Goal: Transaction & Acquisition: Subscribe to service/newsletter

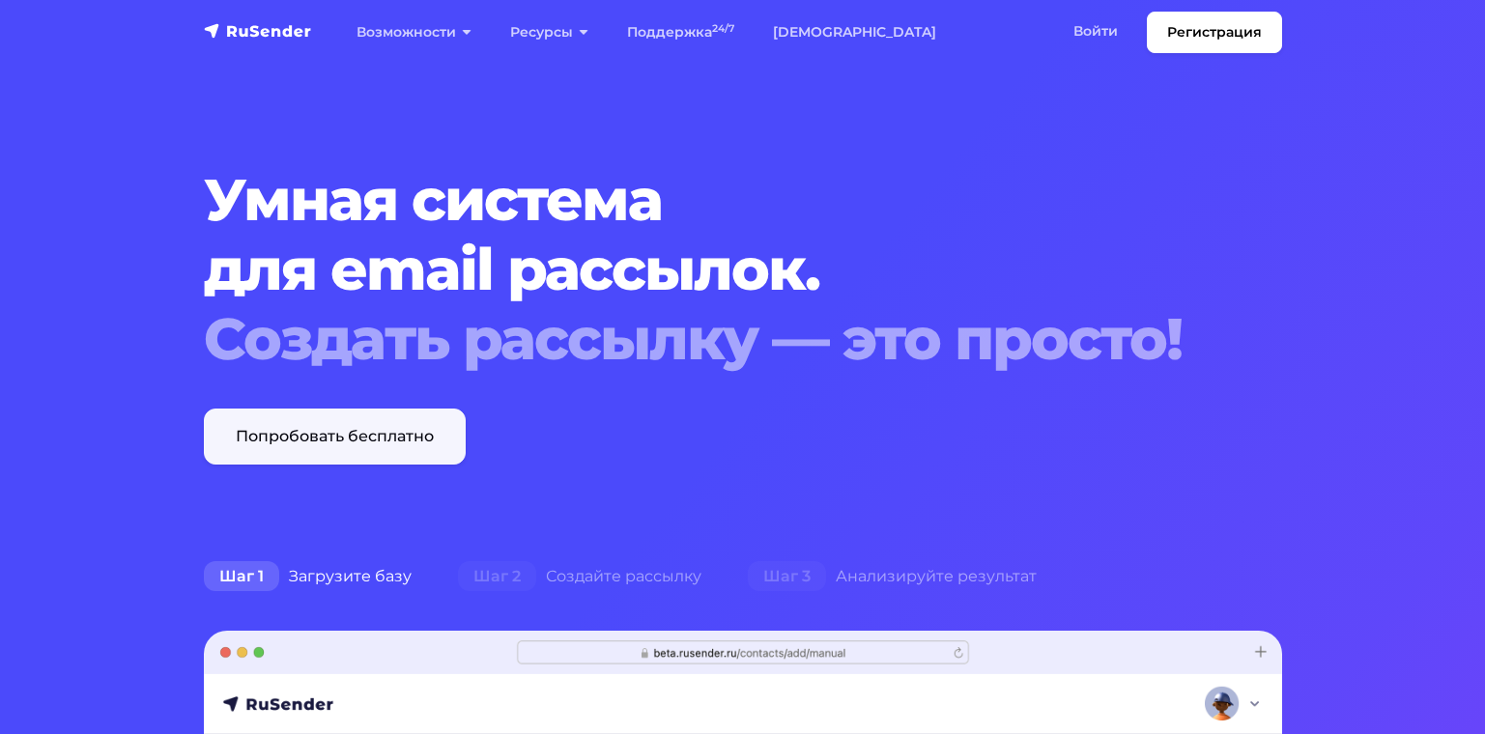
click at [385, 443] on link "Попробовать бесплатно" at bounding box center [335, 437] width 262 height 56
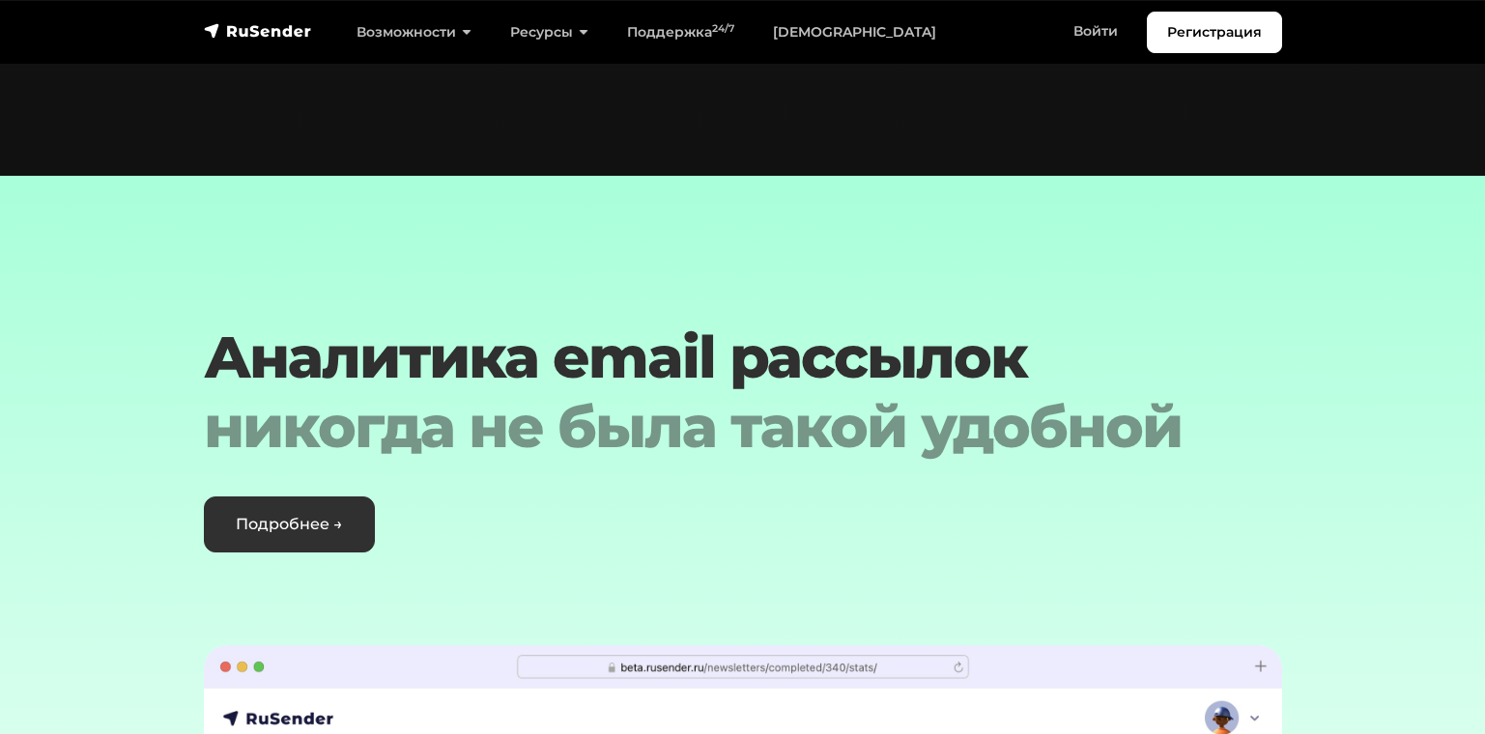
scroll to position [4349, 0]
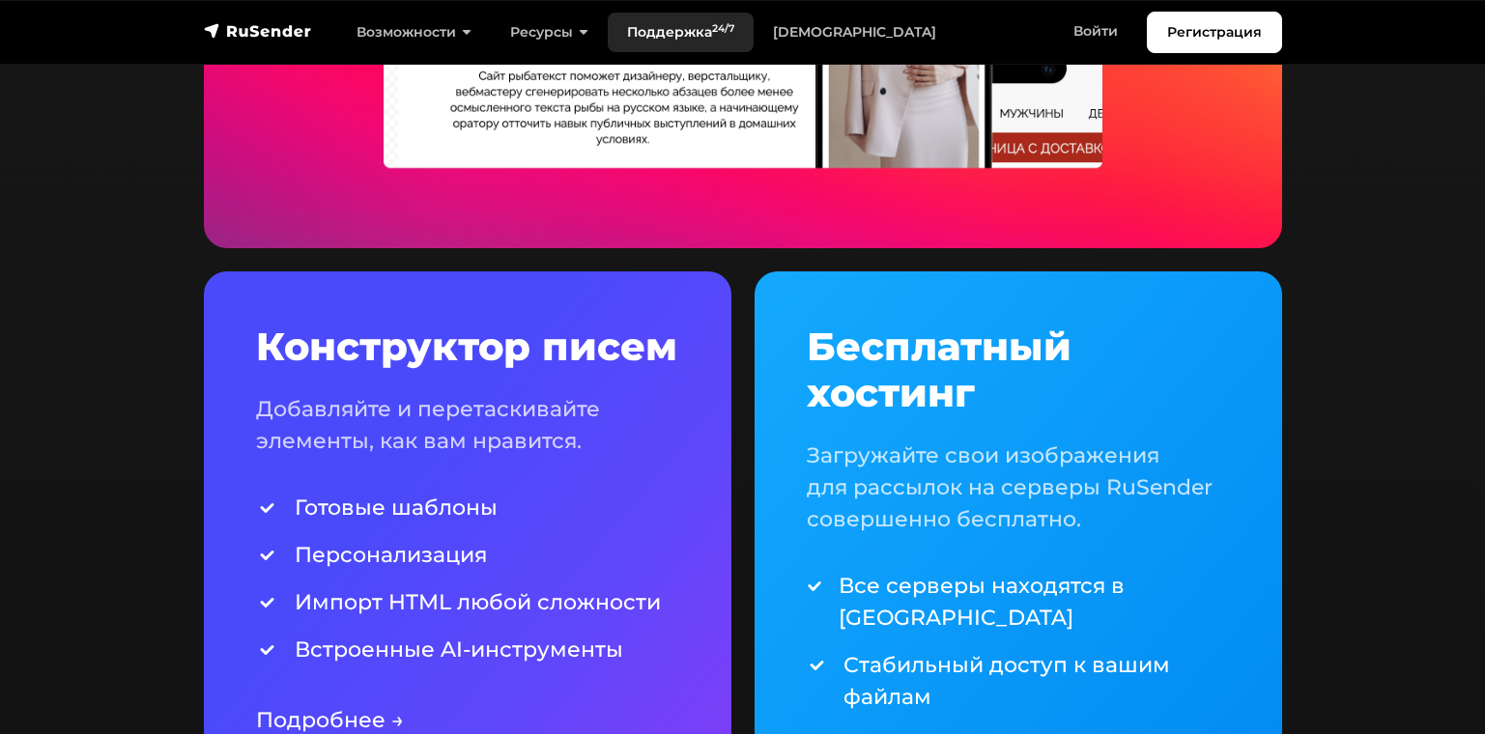
click at [693, 38] on link "Поддержка 24/7" at bounding box center [681, 33] width 146 height 40
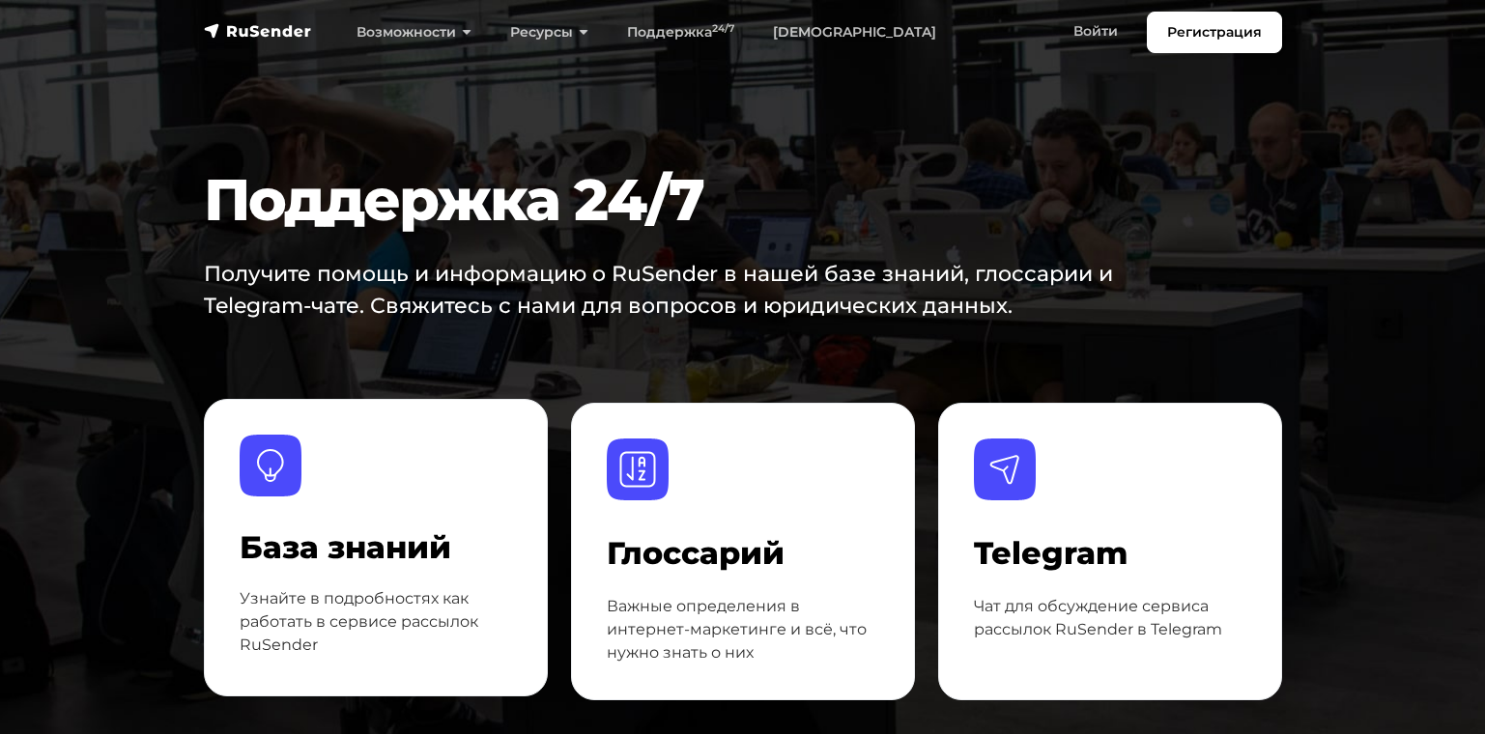
click at [383, 542] on h4 "База знаний" at bounding box center [376, 548] width 273 height 37
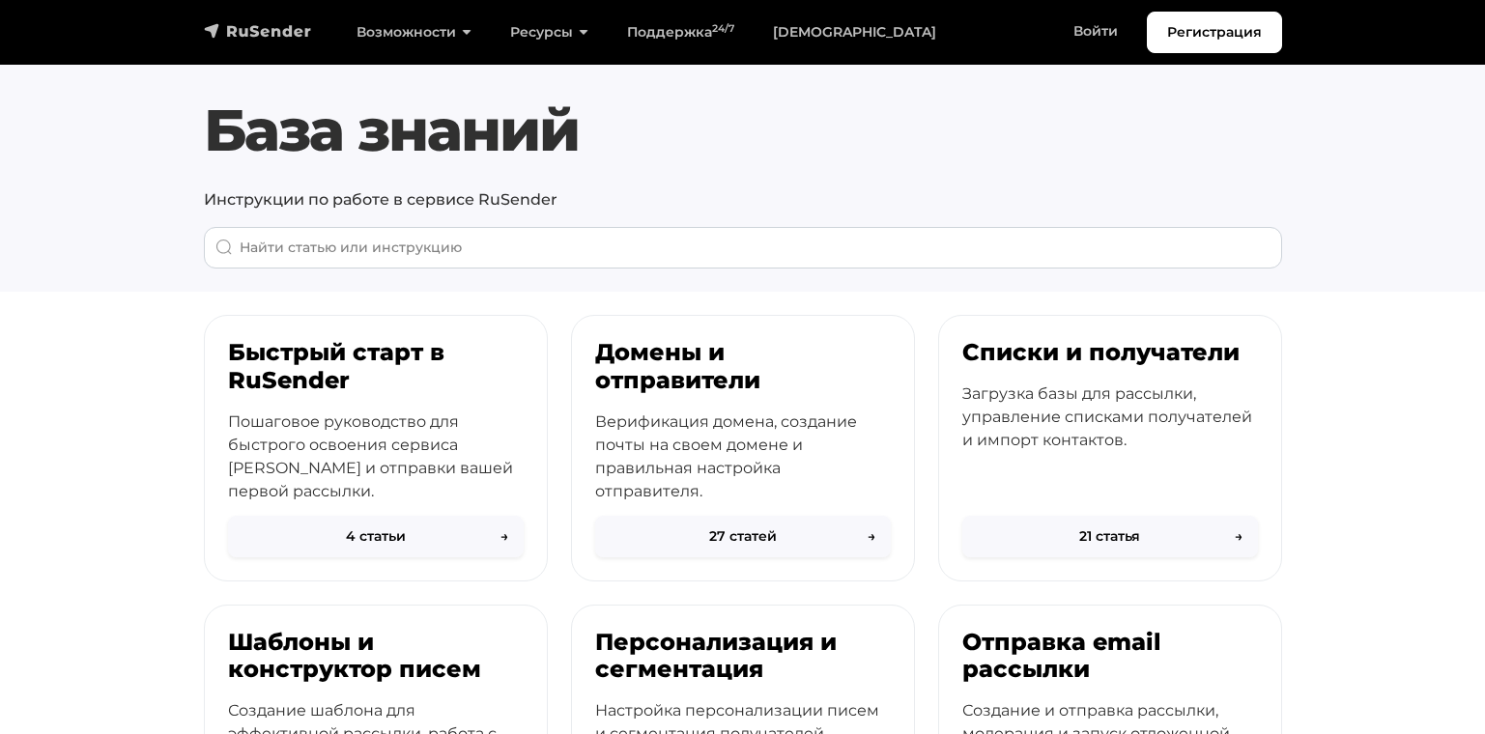
click at [264, 28] on img "navbar" at bounding box center [258, 30] width 108 height 19
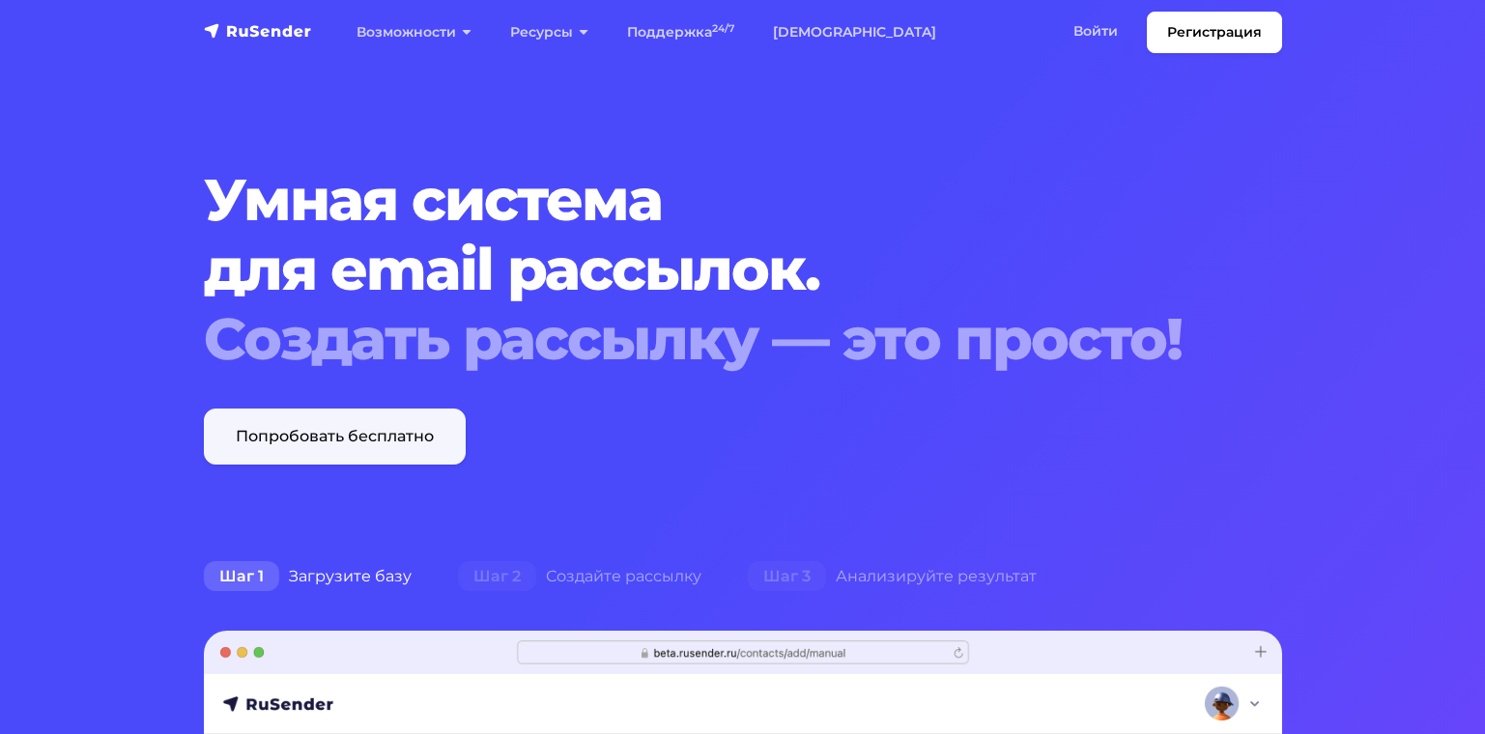
click at [281, 423] on link "Попробовать бесплатно" at bounding box center [335, 437] width 262 height 56
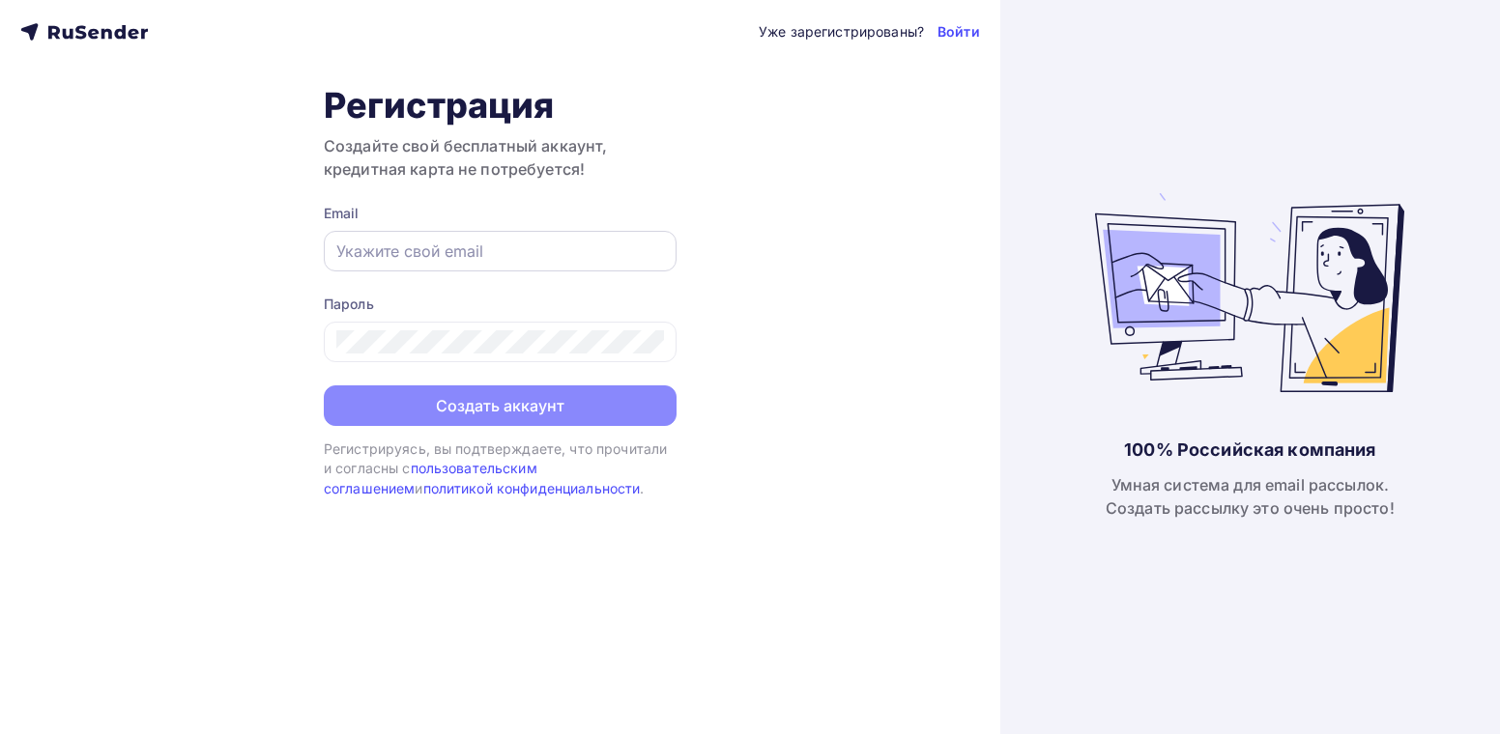
click at [427, 249] on input "text" at bounding box center [500, 251] width 328 height 23
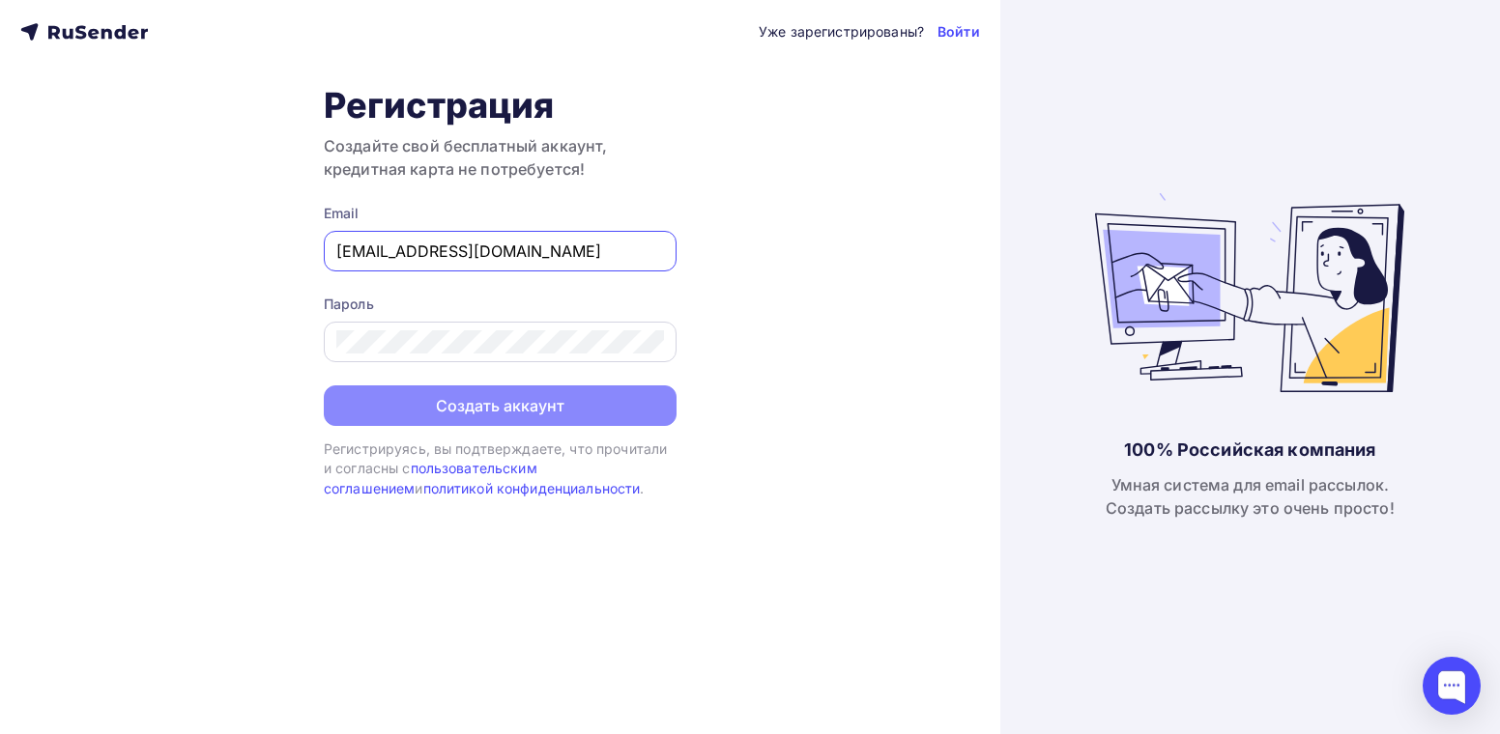
type input "[EMAIL_ADDRESS][DOMAIN_NAME]"
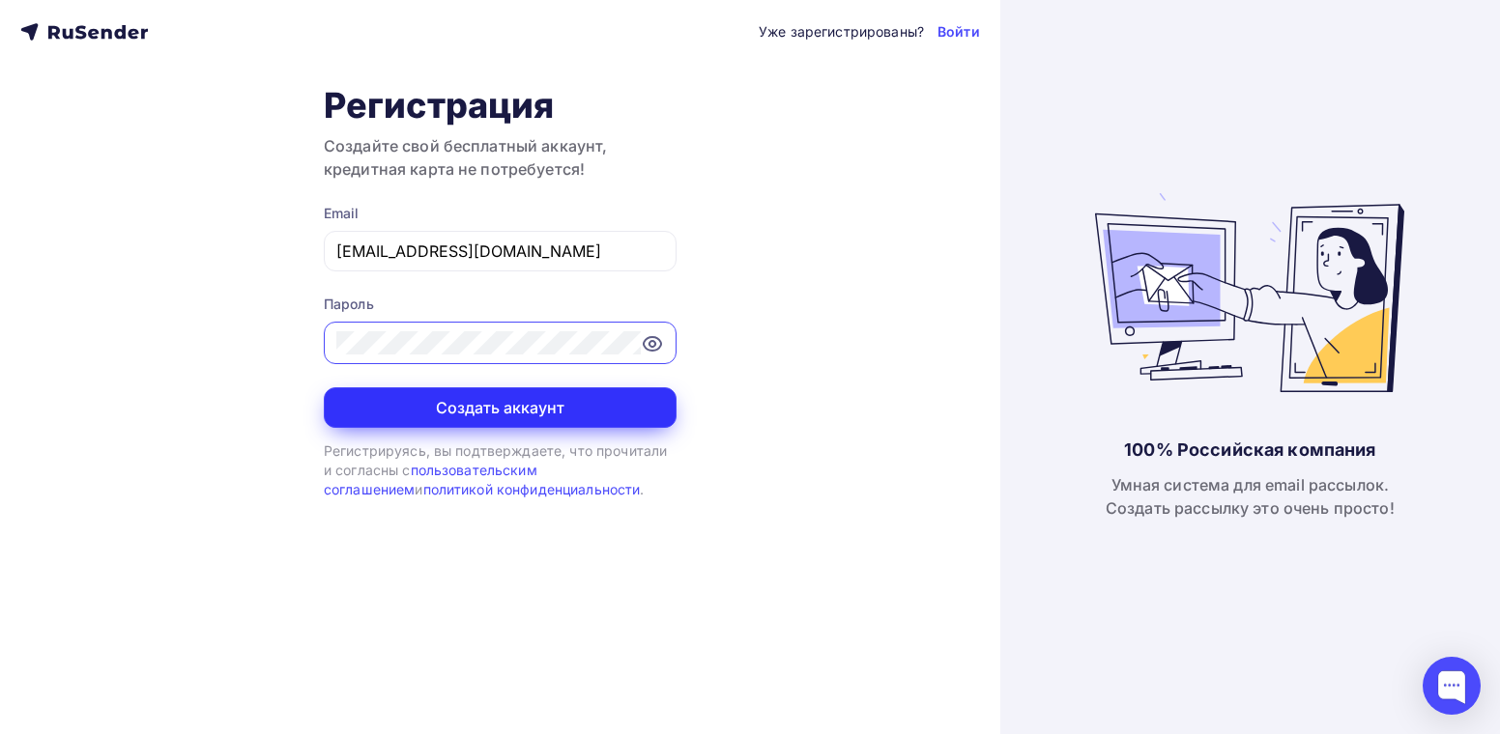
click at [484, 409] on button "Создать аккаунт" at bounding box center [500, 408] width 353 height 41
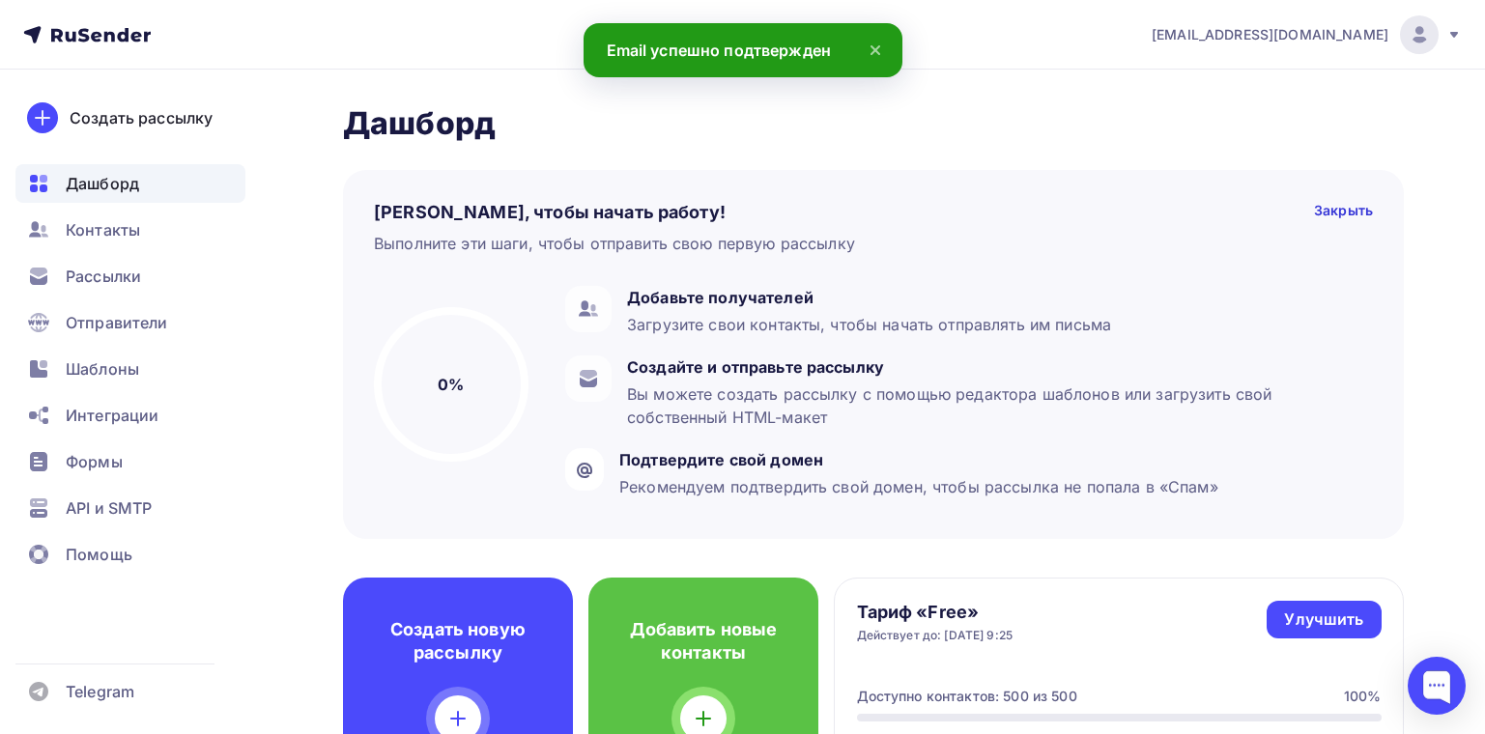
click at [877, 43] on icon at bounding box center [875, 50] width 23 height 23
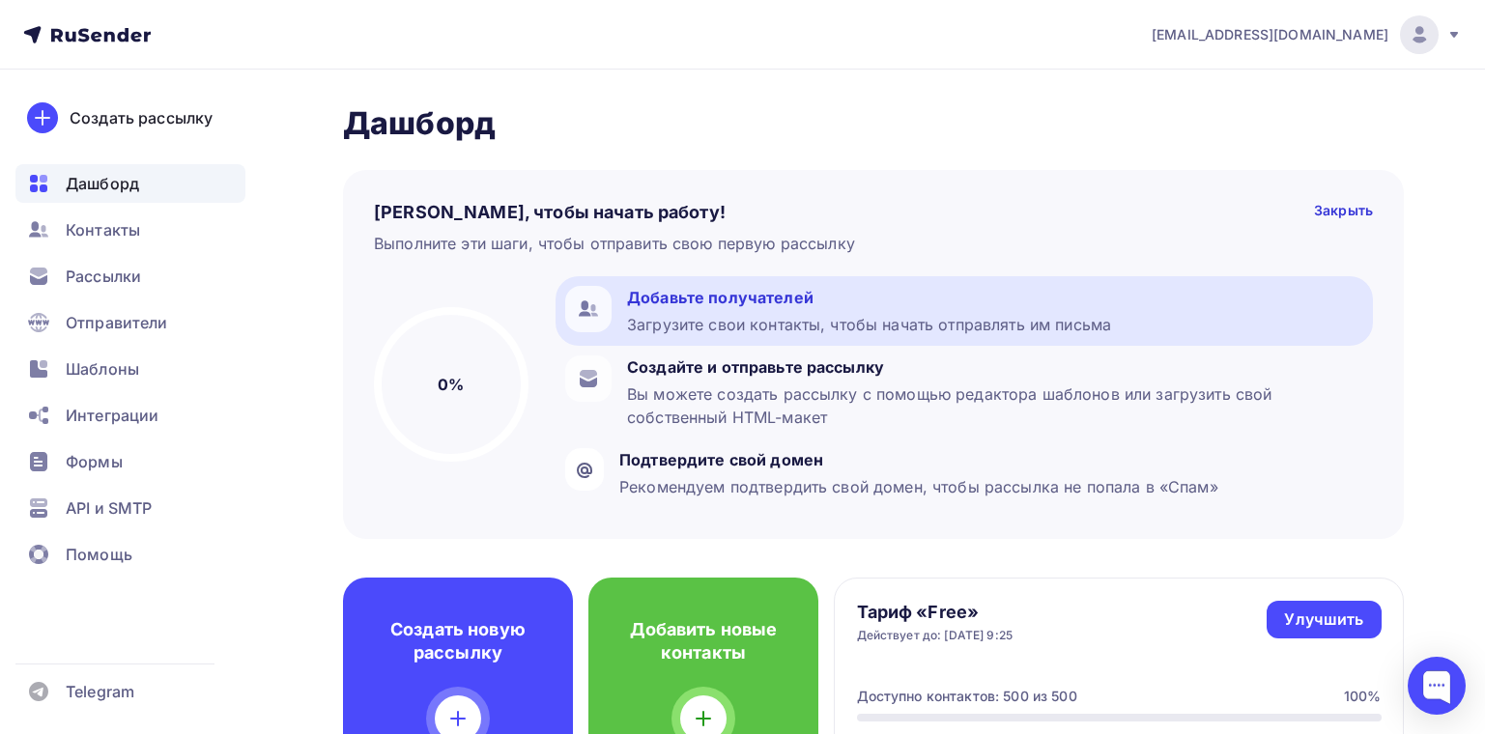
click at [874, 317] on div "Загрузите свои контакты, чтобы начать отправлять им письма" at bounding box center [869, 324] width 484 height 23
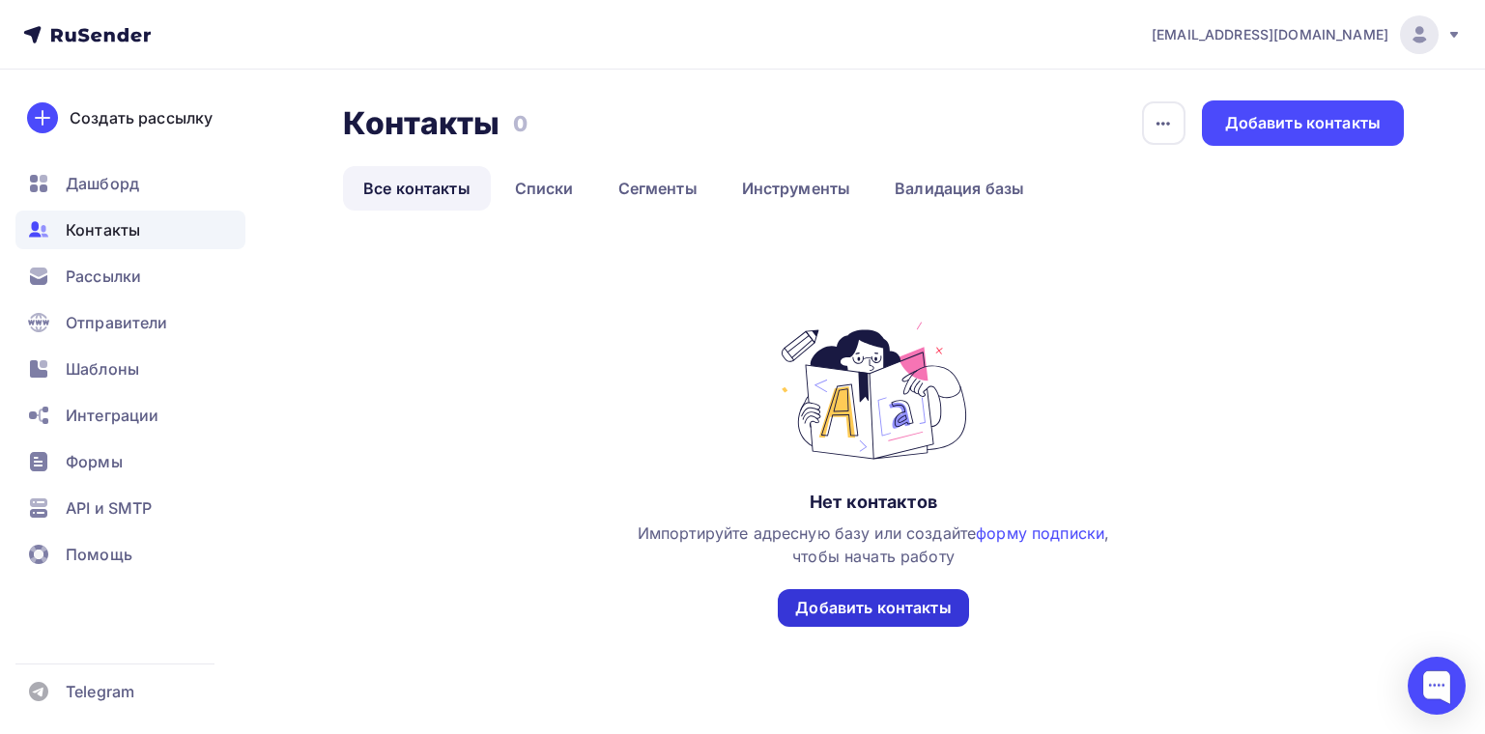
click at [846, 613] on div "Добавить контакты" at bounding box center [873, 608] width 156 height 22
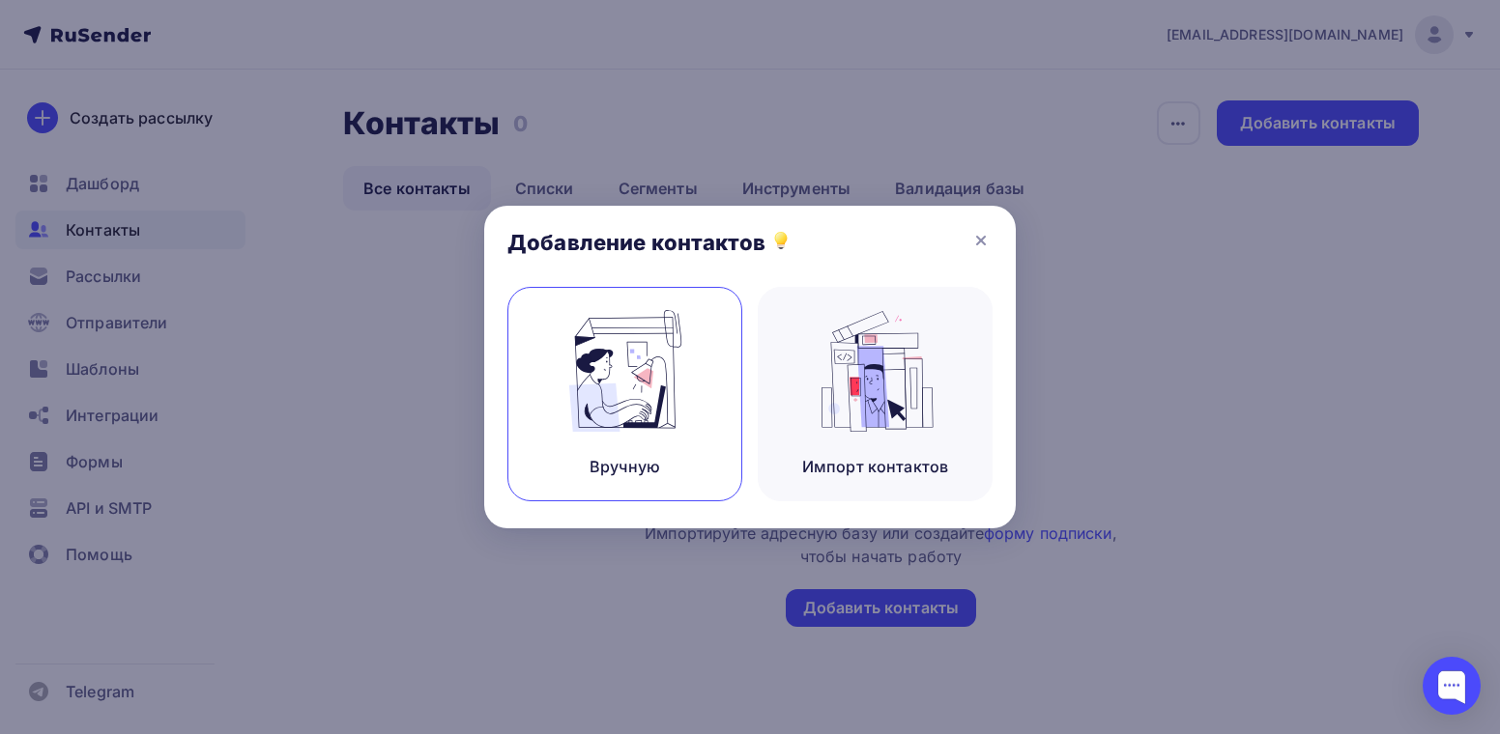
click at [674, 394] on img at bounding box center [625, 371] width 129 height 122
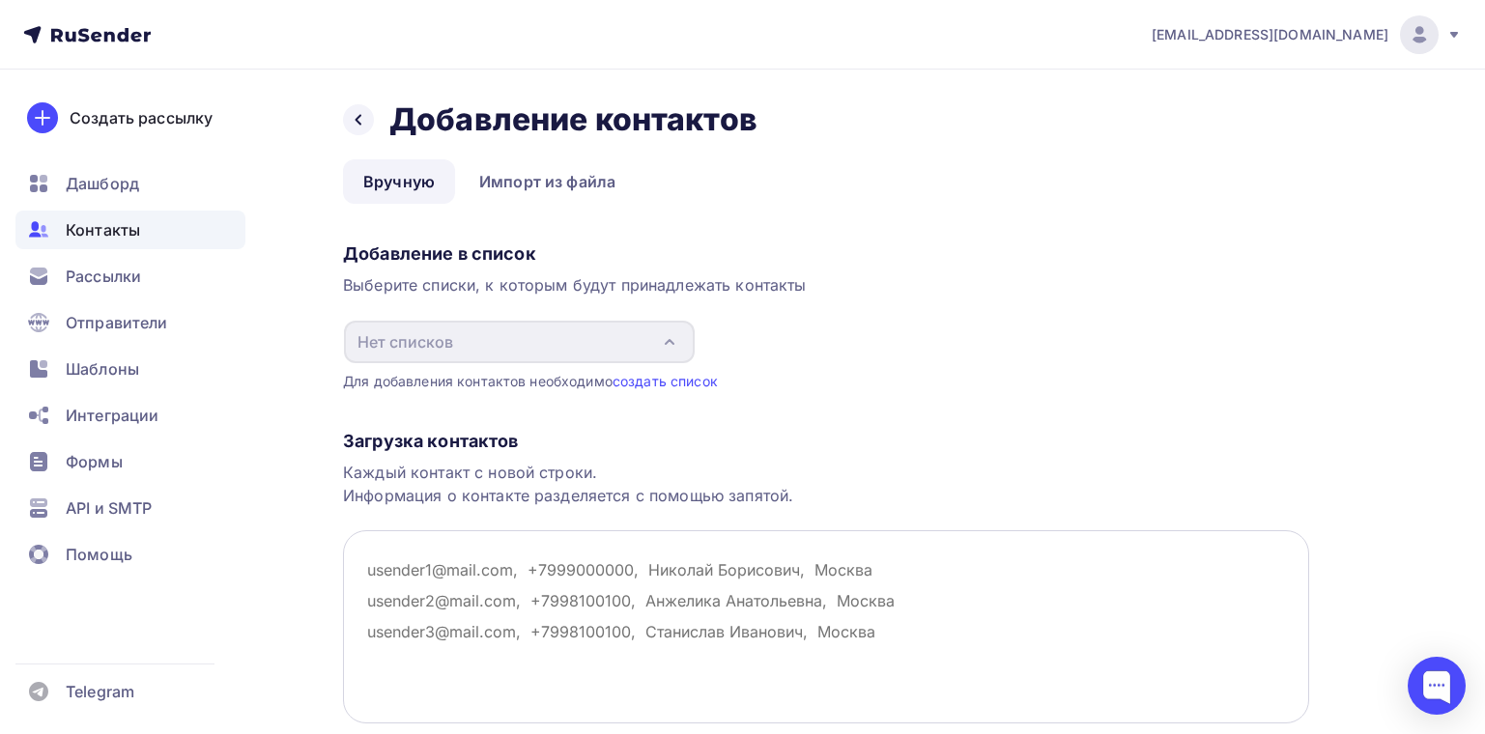
click at [431, 612] on textarea at bounding box center [826, 627] width 966 height 193
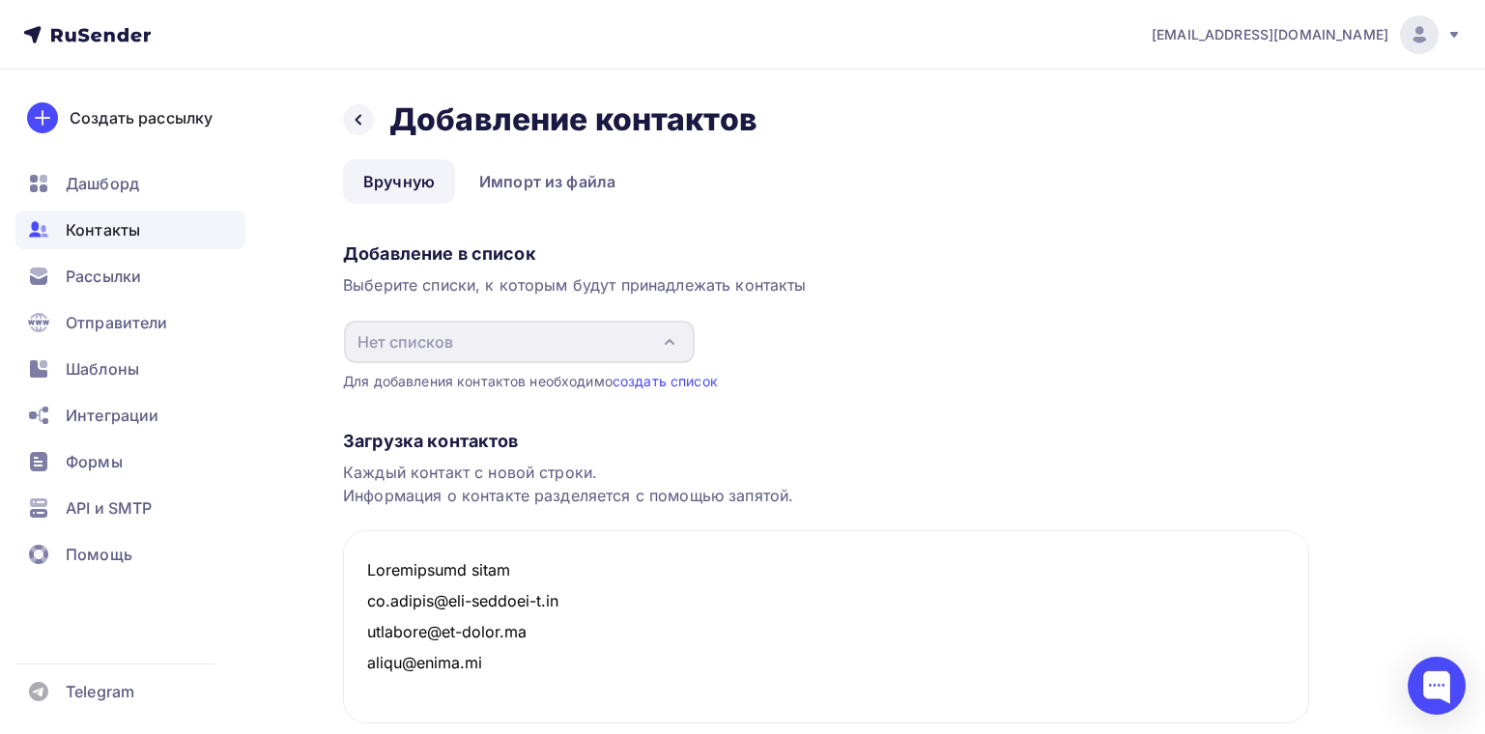
drag, startPoint x: 532, startPoint y: 561, endPoint x: 270, endPoint y: 517, distance: 266.6
click at [270, 517] on div "Назад Добавление контактов Добавление контактов Вручную Импорт из файла Вручную…" at bounding box center [742, 474] width 1485 height 808
type textarea "pp.office@rtc-electro-m.ru official@bi-trade.ru okant@inbox.ru info@gangut.ru i…"
click at [640, 377] on link "создать список" at bounding box center [665, 381] width 105 height 16
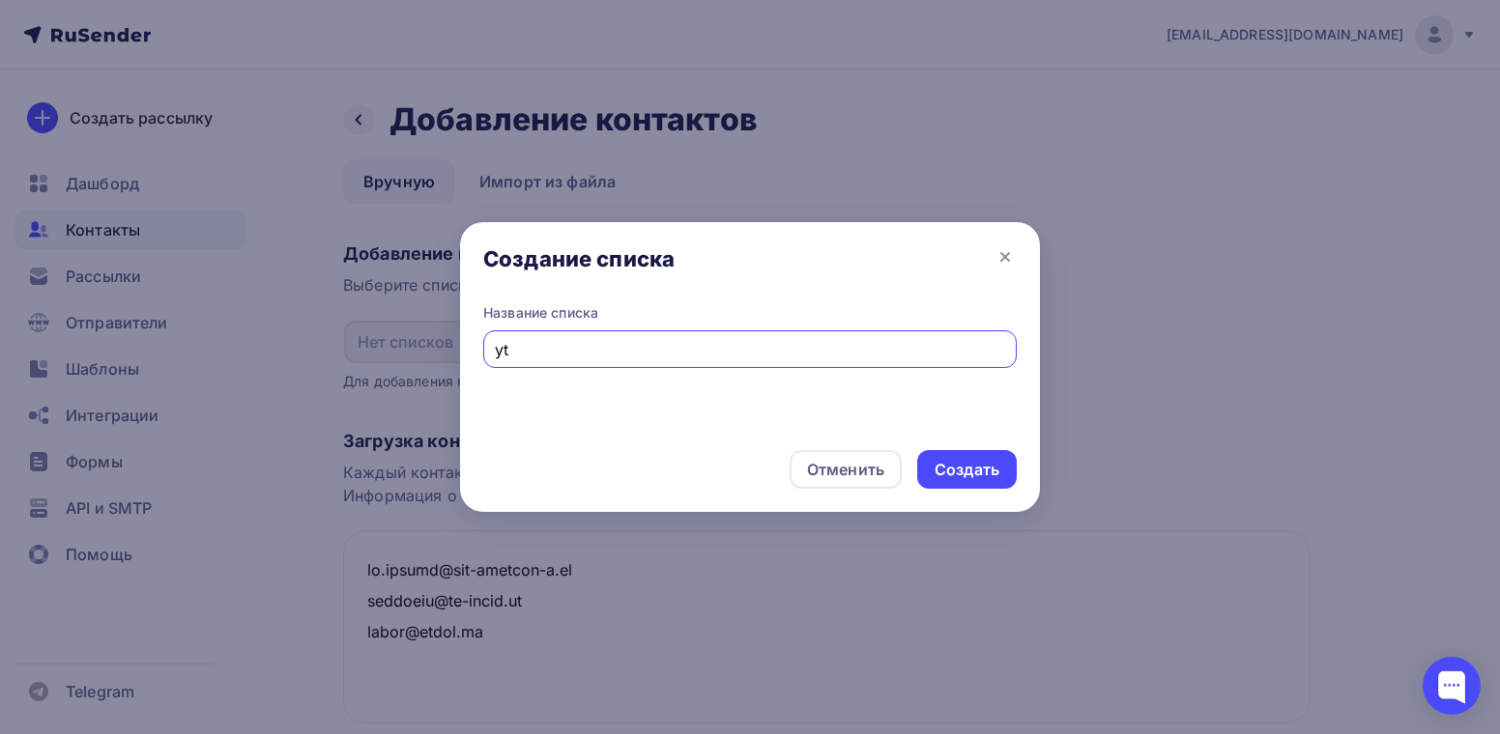
type input "y"
type input "нет ответа"
click at [992, 480] on div "Создать" at bounding box center [967, 470] width 65 height 22
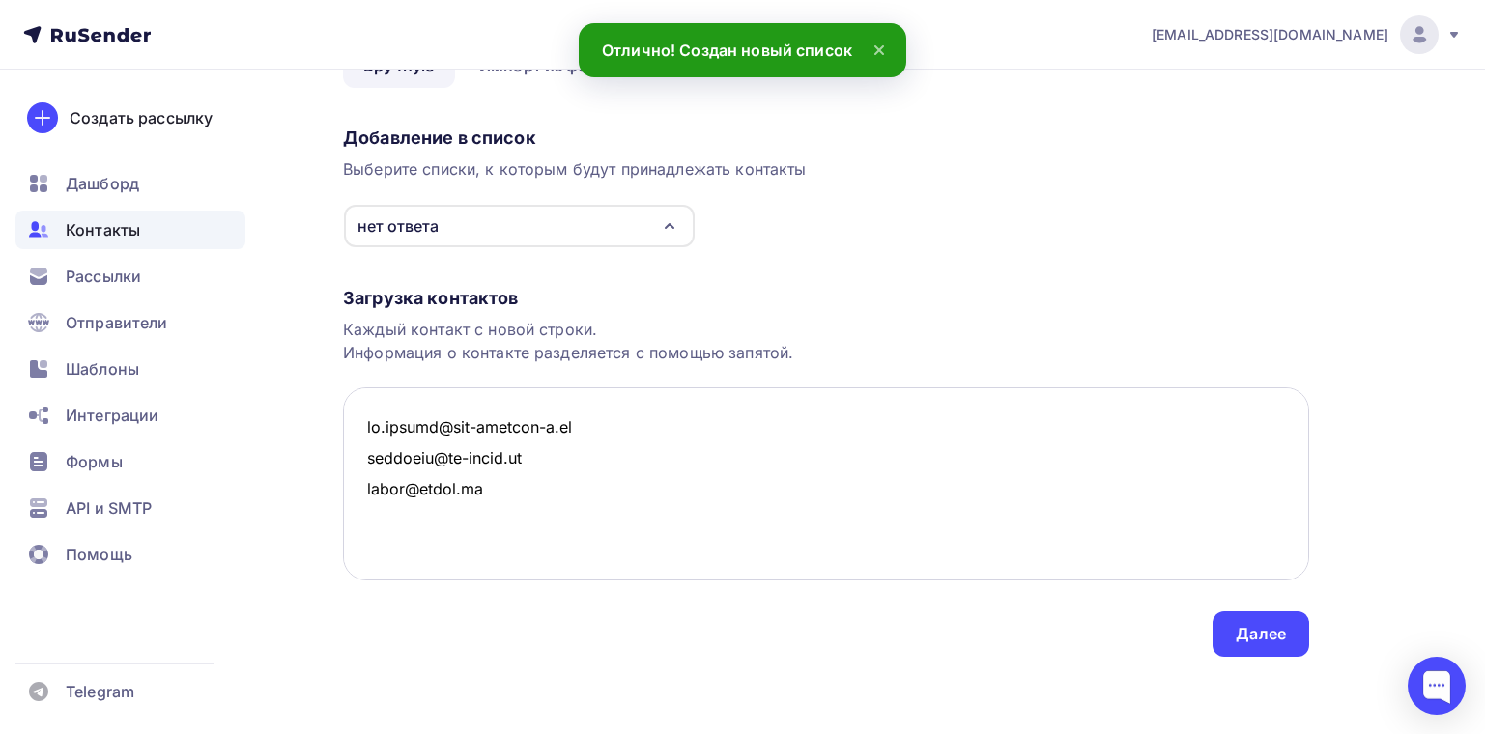
scroll to position [387, 0]
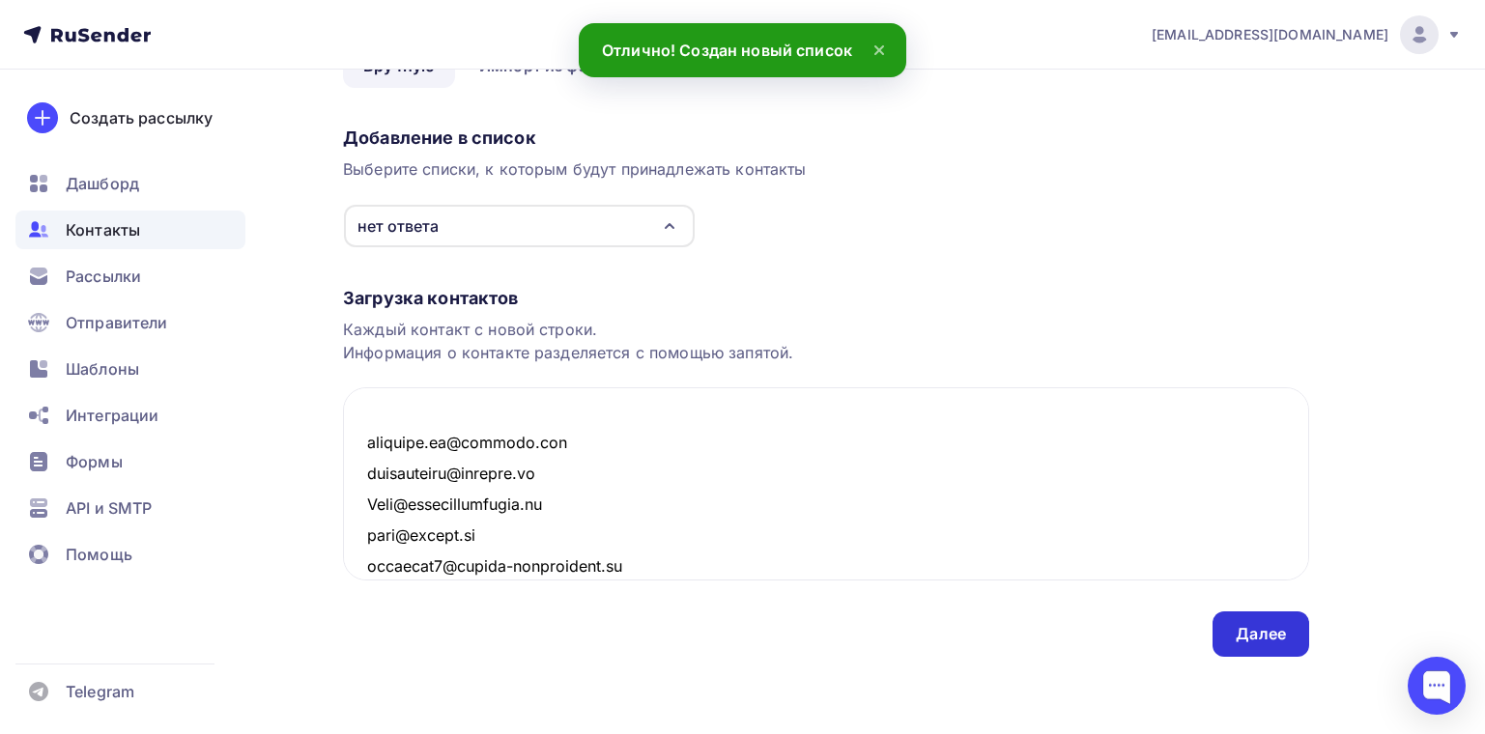
click at [1262, 626] on div "Далее" at bounding box center [1261, 634] width 50 height 22
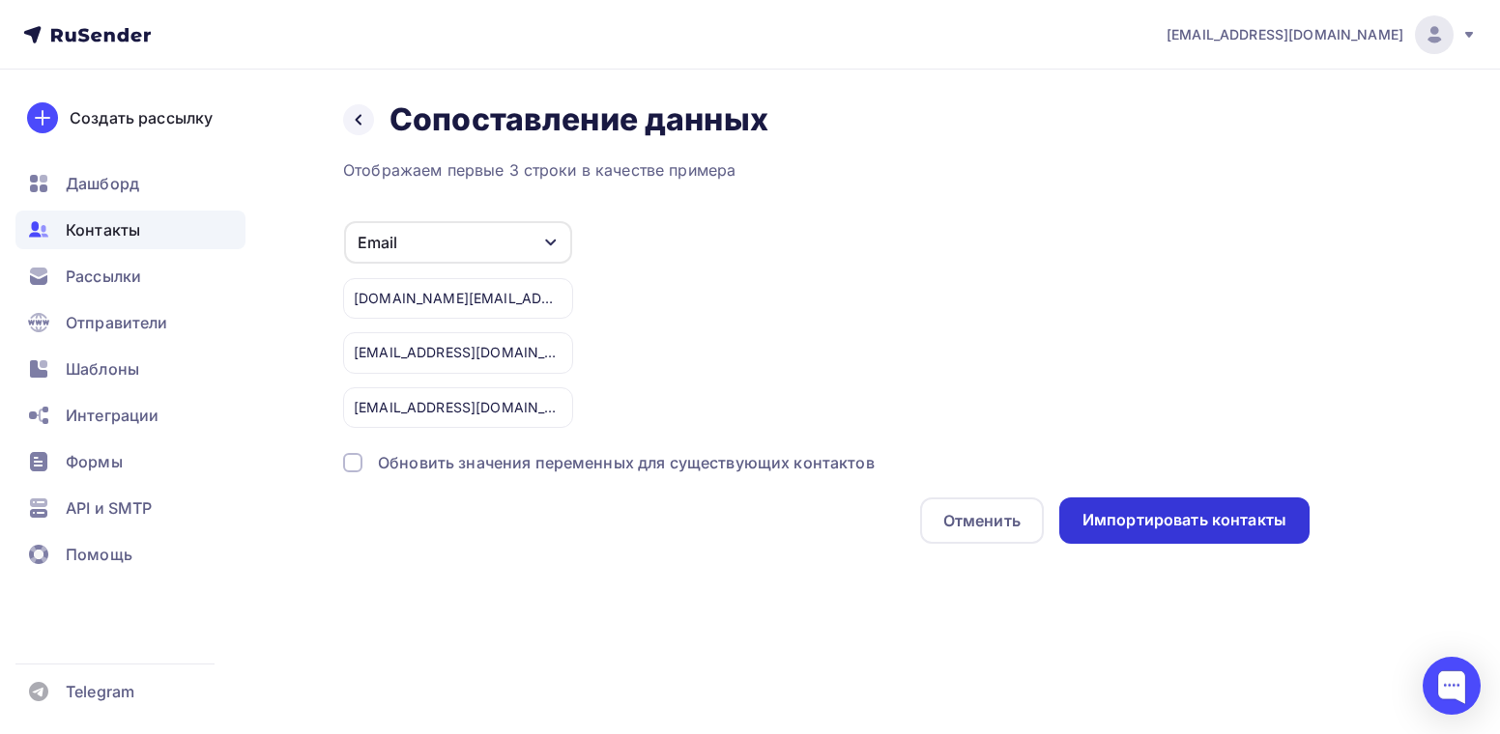
click at [1158, 521] on div "Импортировать контакты" at bounding box center [1184, 520] width 204 height 22
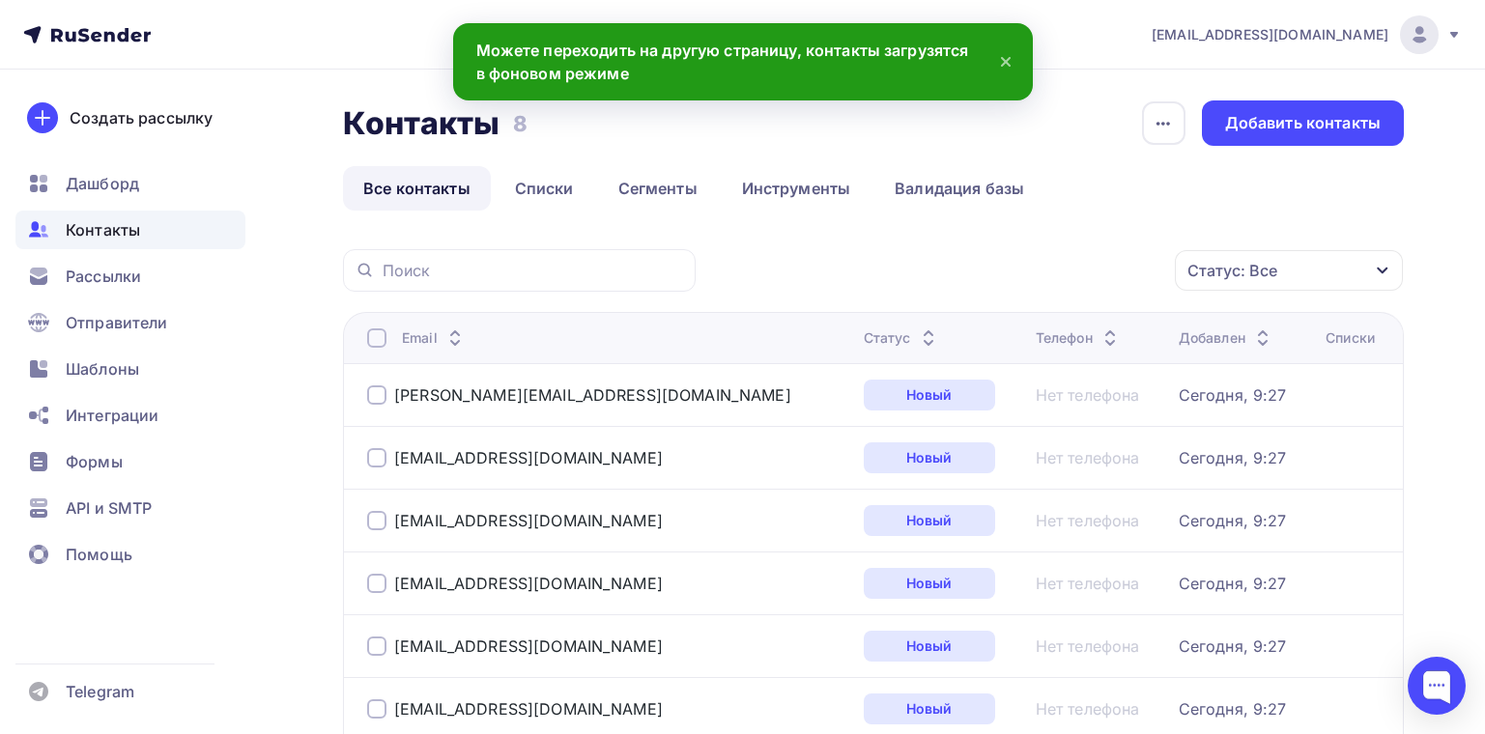
click at [999, 43] on nav "caesar_client@bk.ru Аккаунт Тарифы Выйти Создать рассылку Дашборд Контакты Расс…" at bounding box center [742, 35] width 1485 height 70
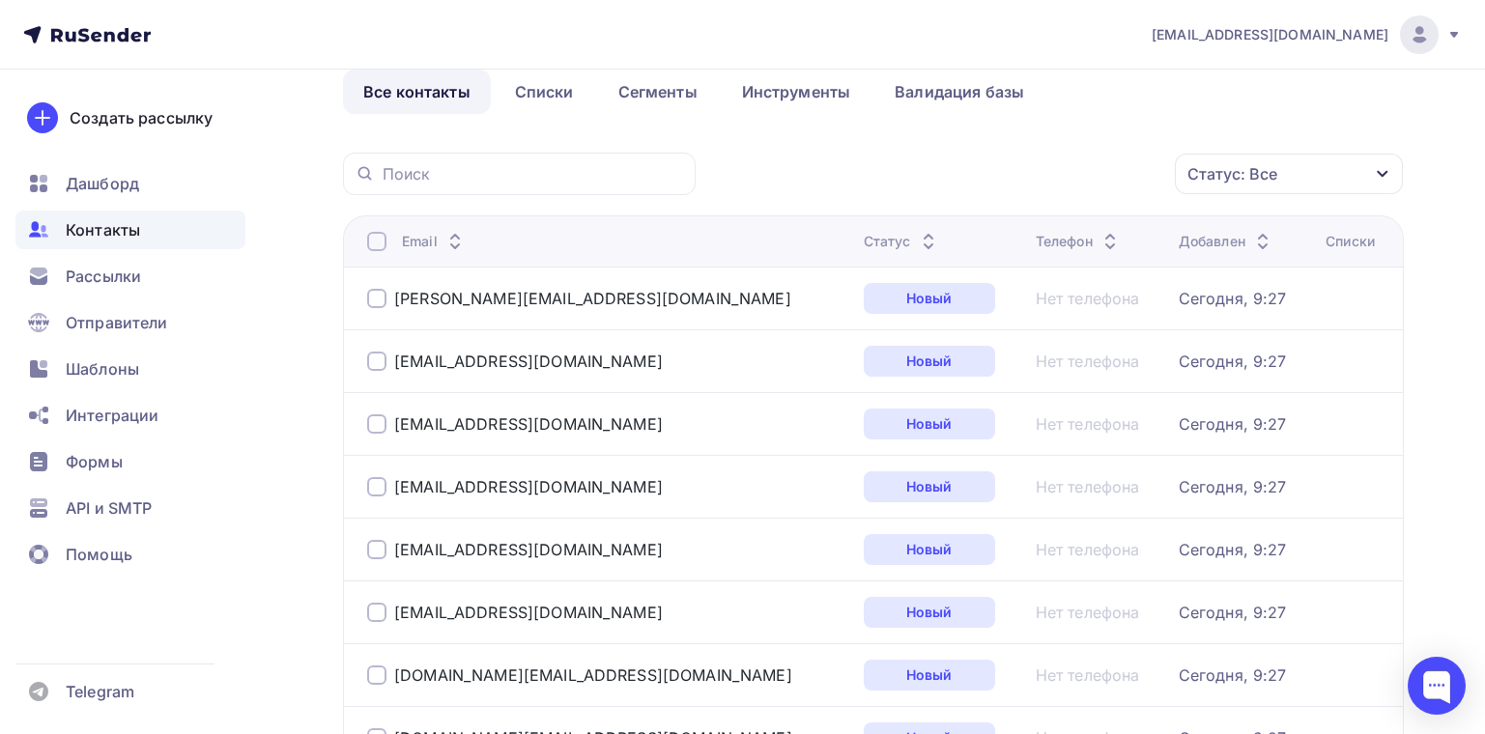
scroll to position [290, 0]
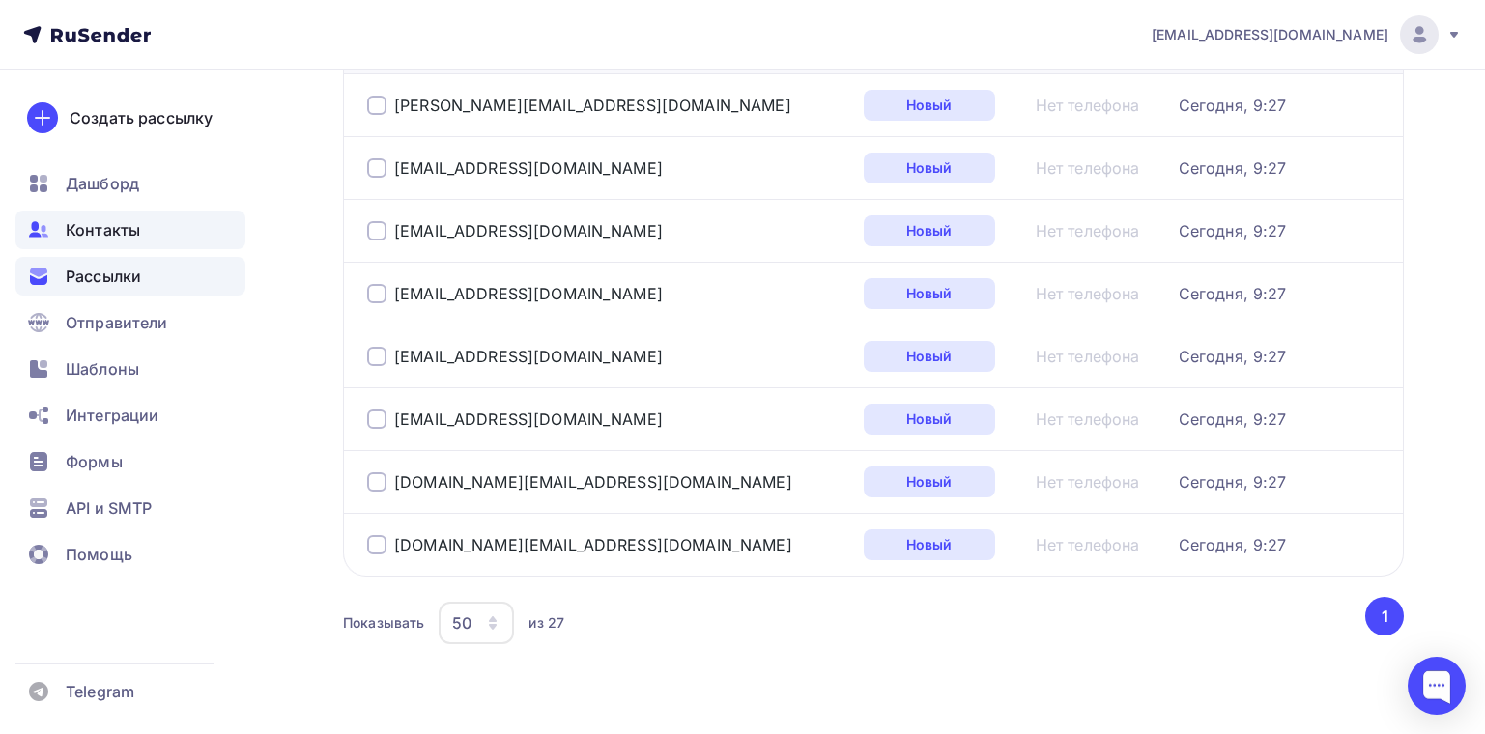
click at [69, 280] on span "Рассылки" at bounding box center [103, 276] width 75 height 23
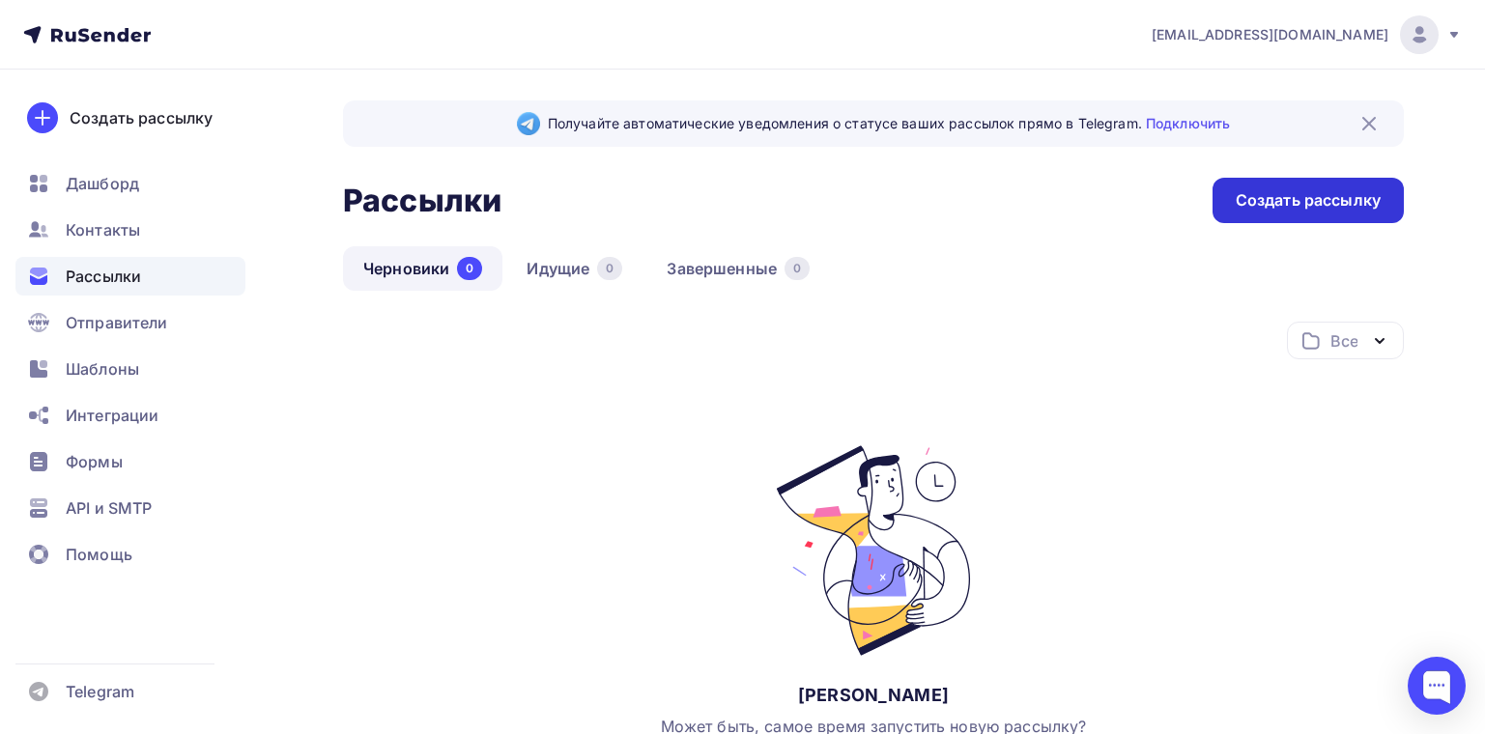
click at [1276, 205] on div "Создать рассылку" at bounding box center [1308, 200] width 145 height 22
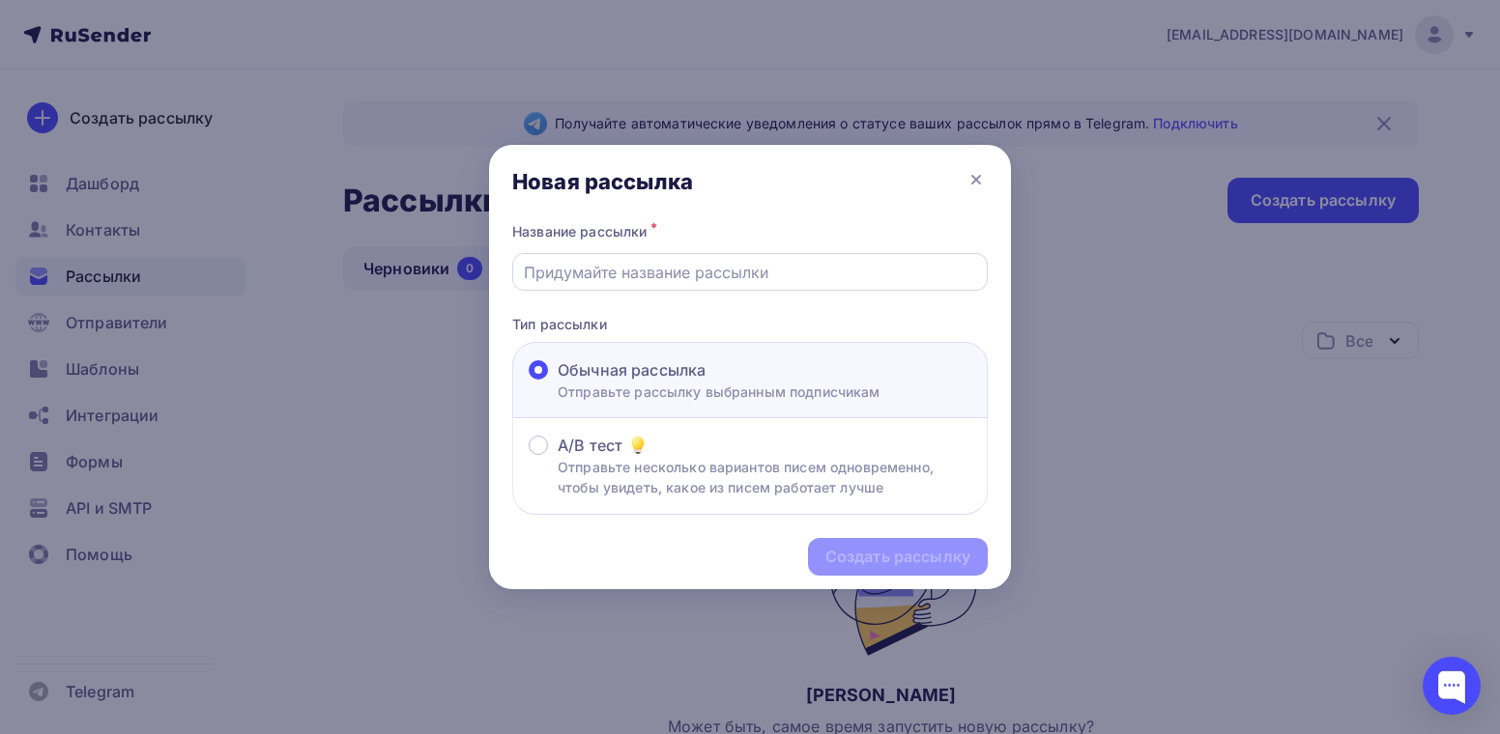
click at [687, 283] on input "text" at bounding box center [750, 272] width 453 height 23
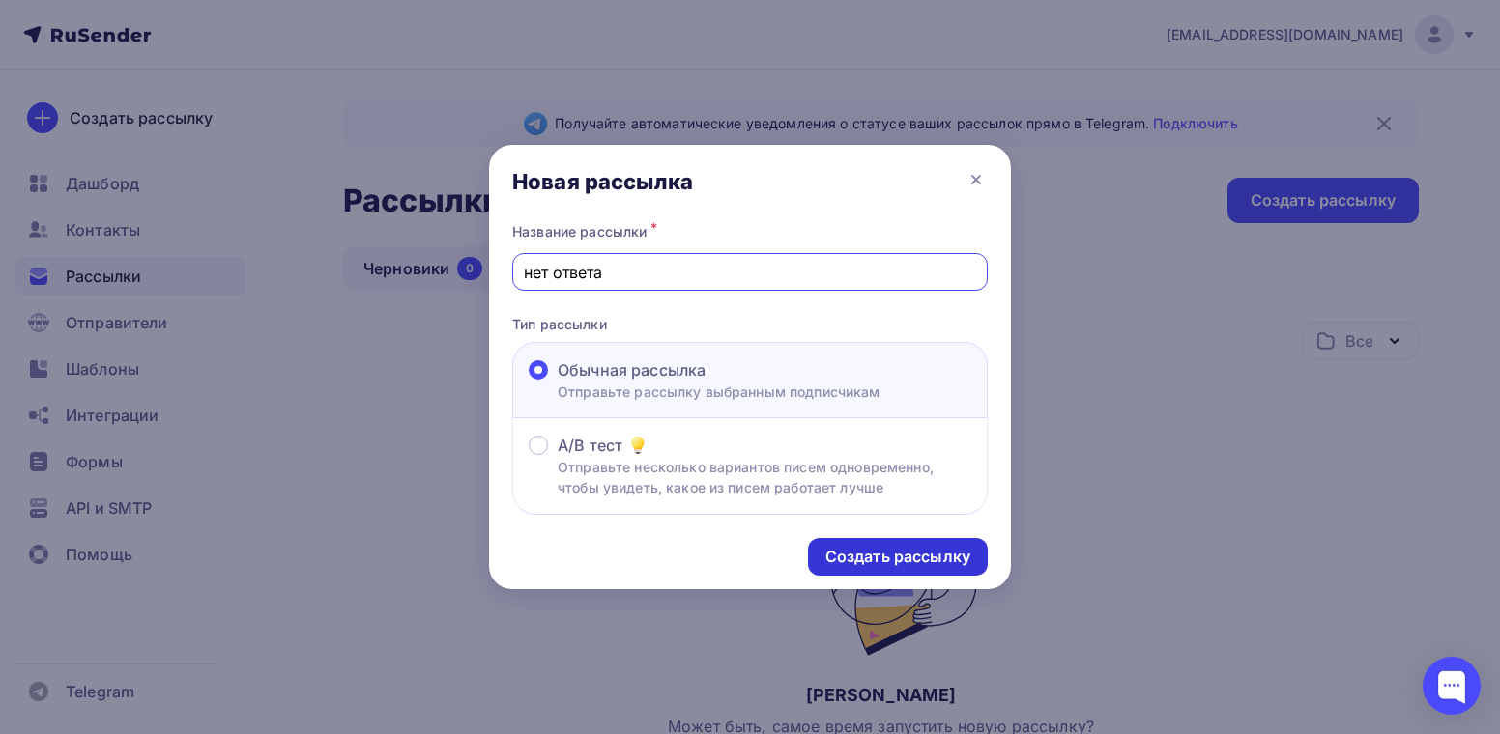
type input "нет ответа"
click at [930, 558] on div "Создать рассылку" at bounding box center [897, 557] width 145 height 22
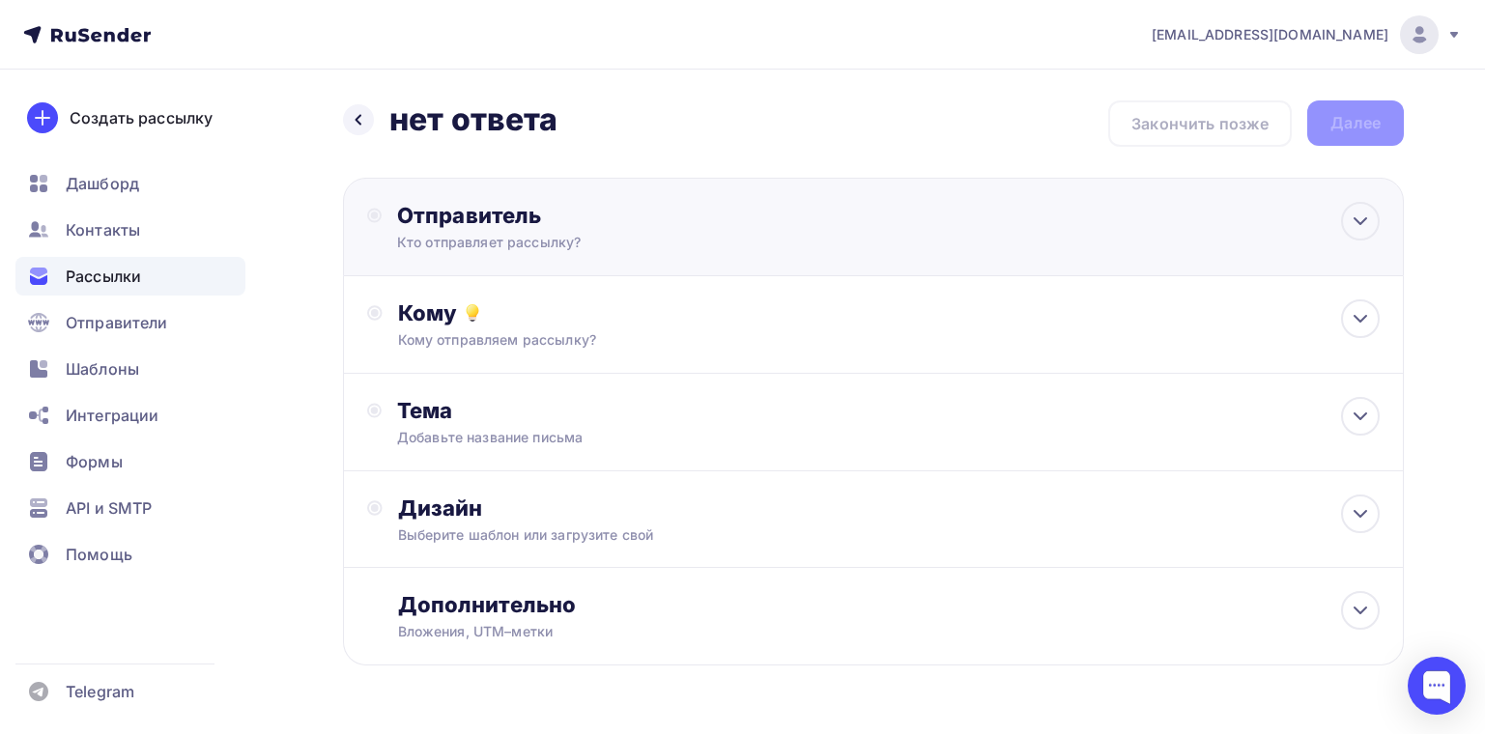
click at [687, 248] on div "Кто отправляет рассылку?" at bounding box center [585, 242] width 377 height 19
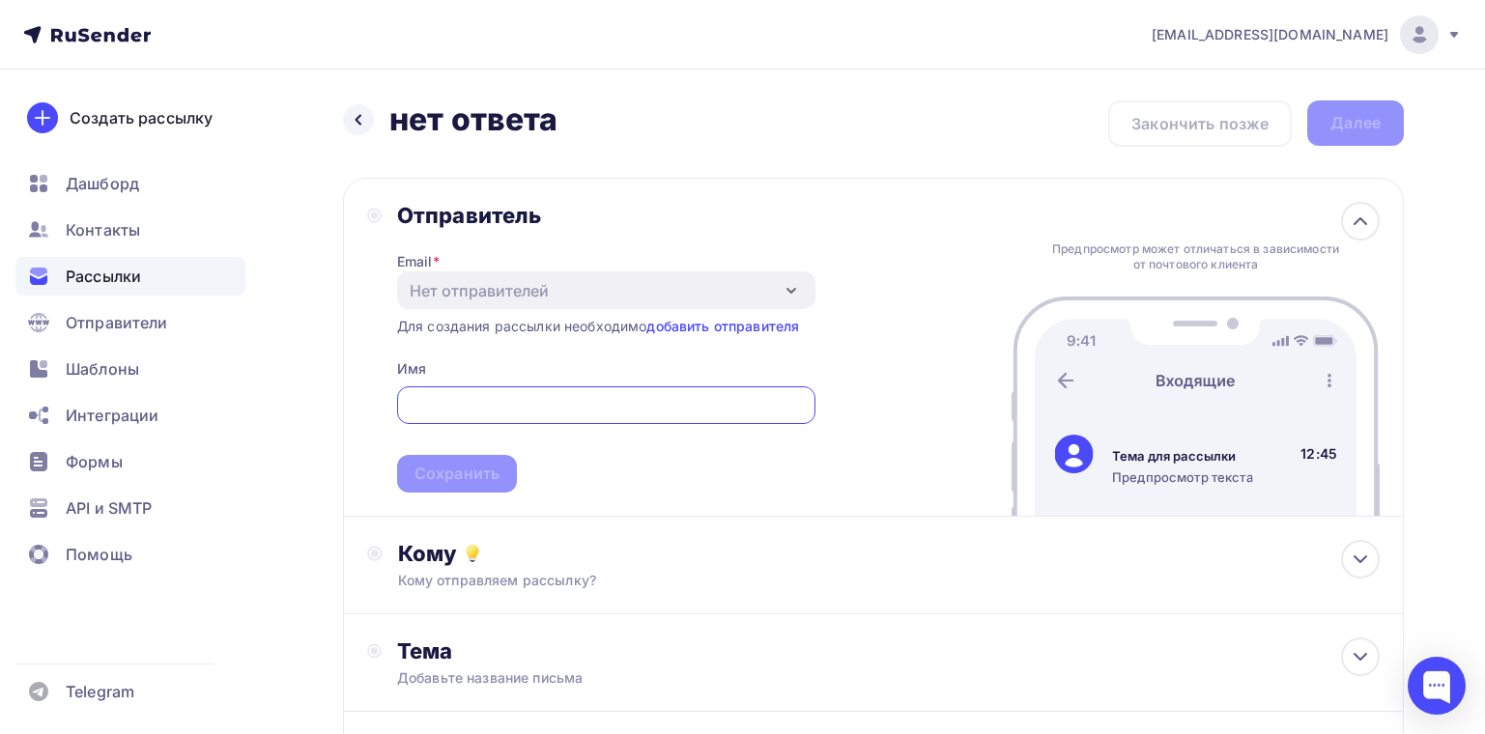
click at [433, 397] on input "text" at bounding box center [606, 405] width 396 height 23
click at [695, 323] on link "добавить отправителя" at bounding box center [723, 326] width 153 height 16
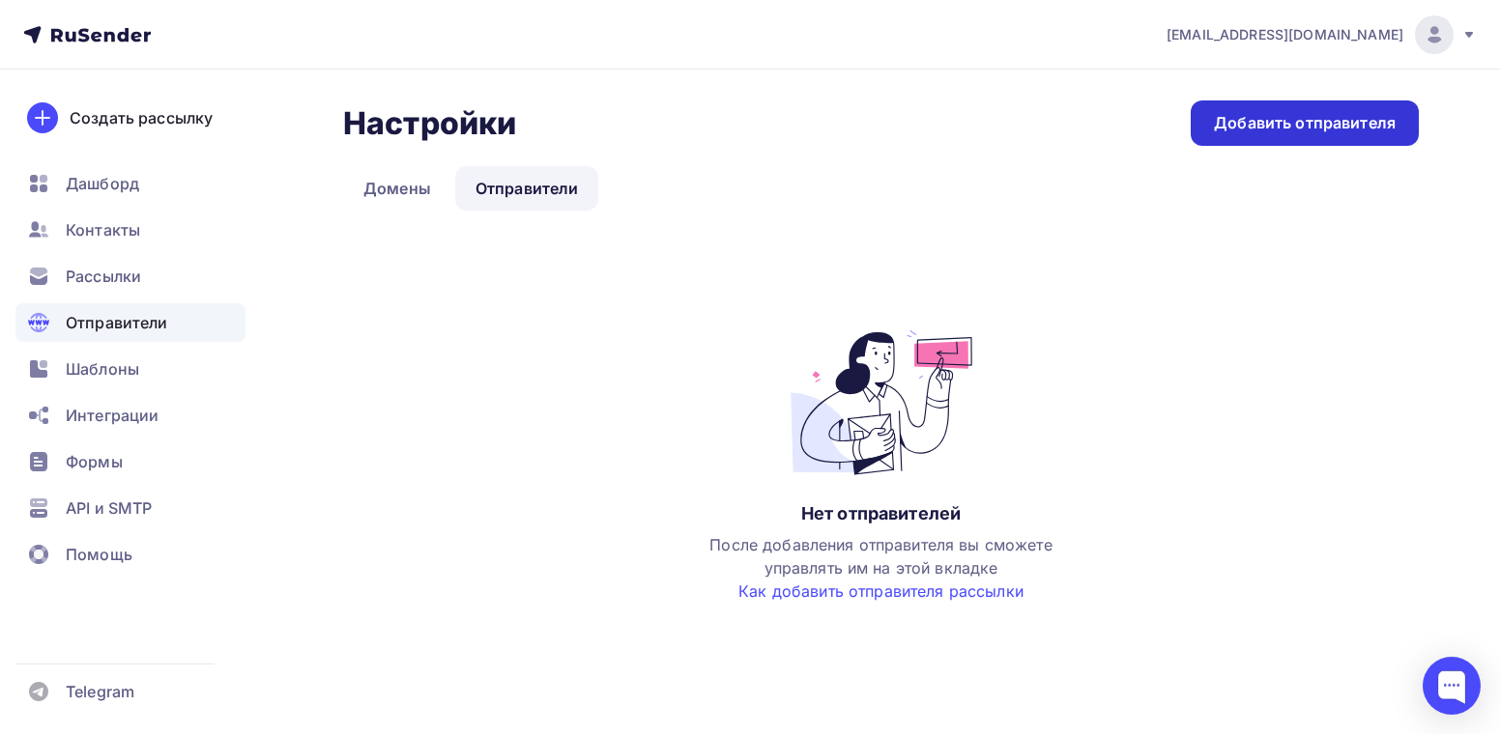
click at [1295, 113] on div "Добавить отправителя" at bounding box center [1305, 123] width 182 height 22
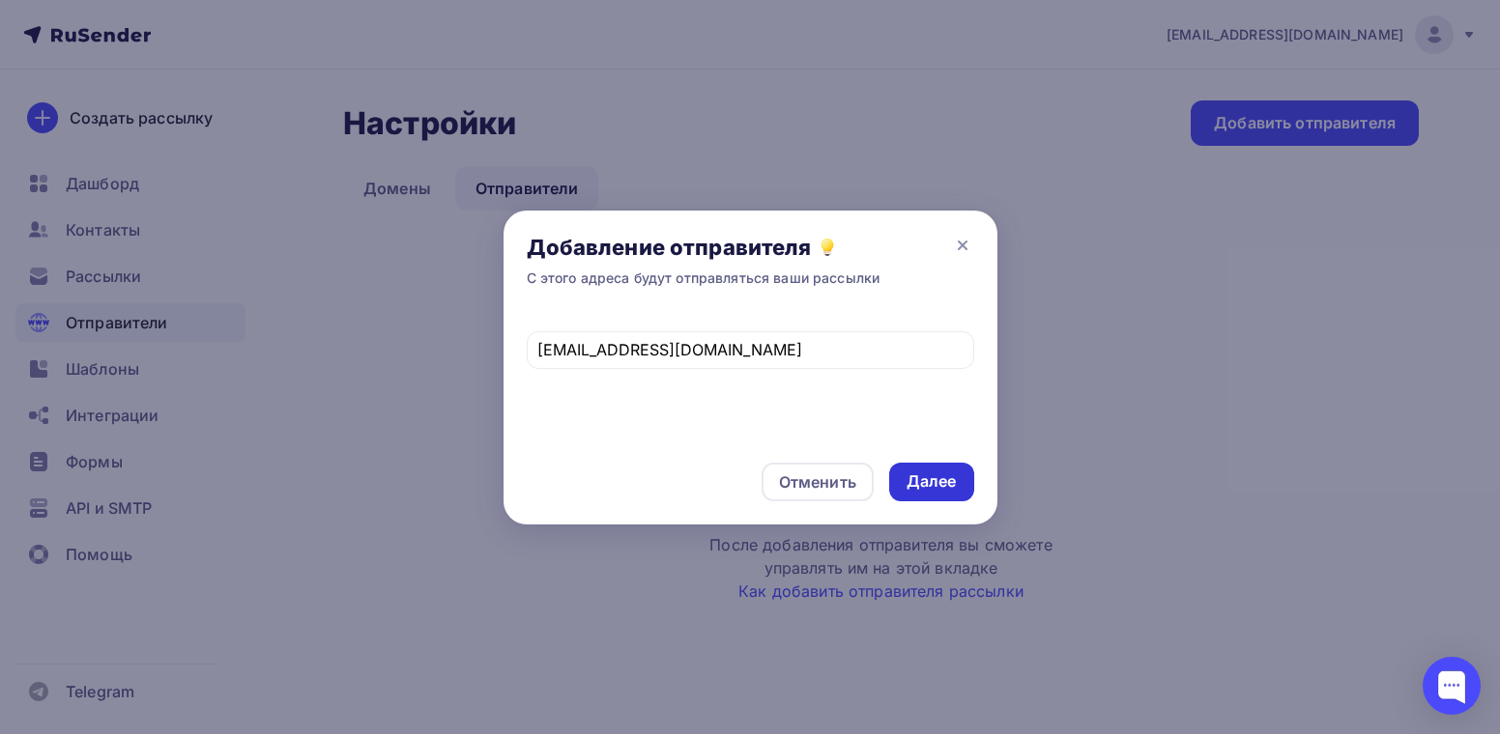
click at [907, 474] on div "Далее" at bounding box center [931, 482] width 85 height 39
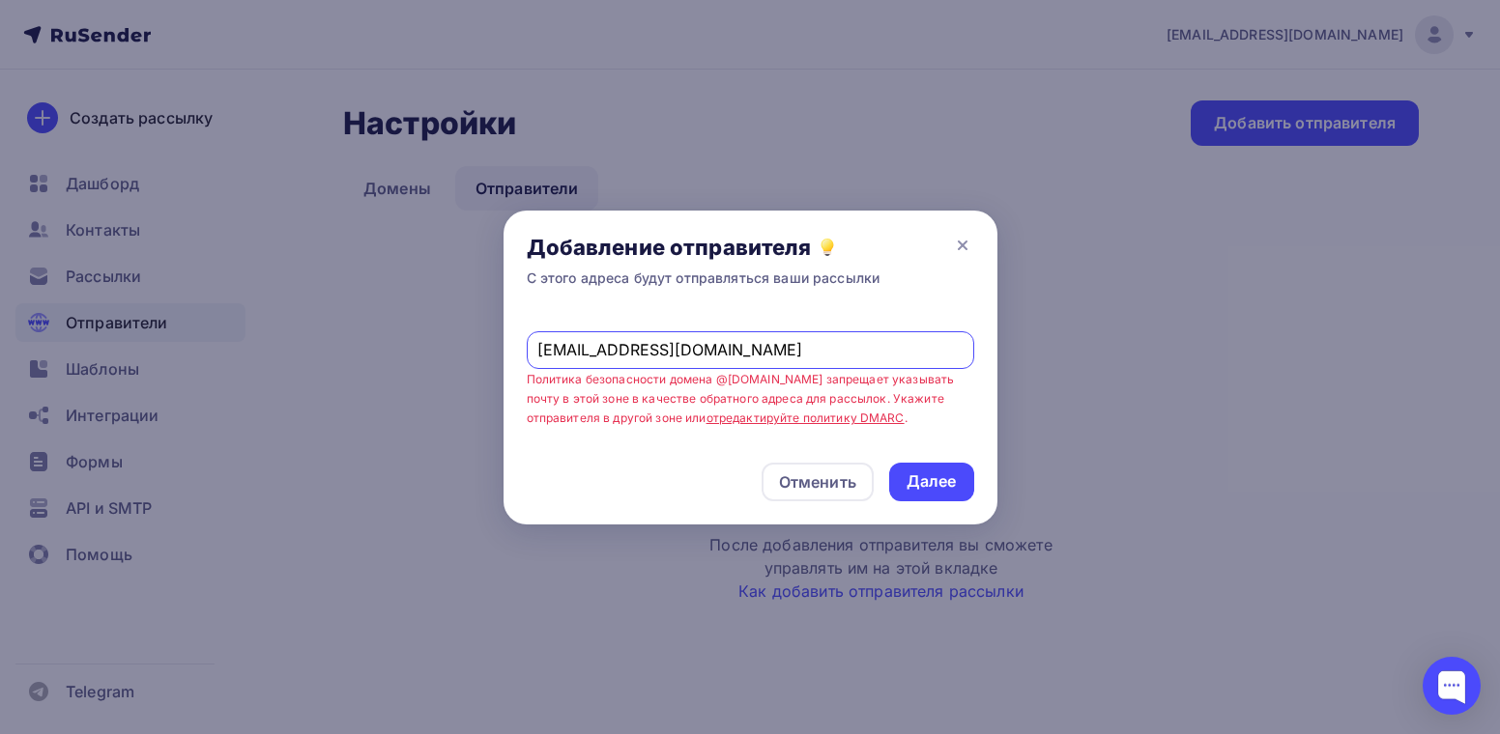
drag, startPoint x: 699, startPoint y: 352, endPoint x: 482, endPoint y: 344, distance: 216.6
click at [482, 344] on div "Добавление отправителя С этого адреса будут отправляться ваши рассылки caesar_c…" at bounding box center [750, 367] width 1500 height 734
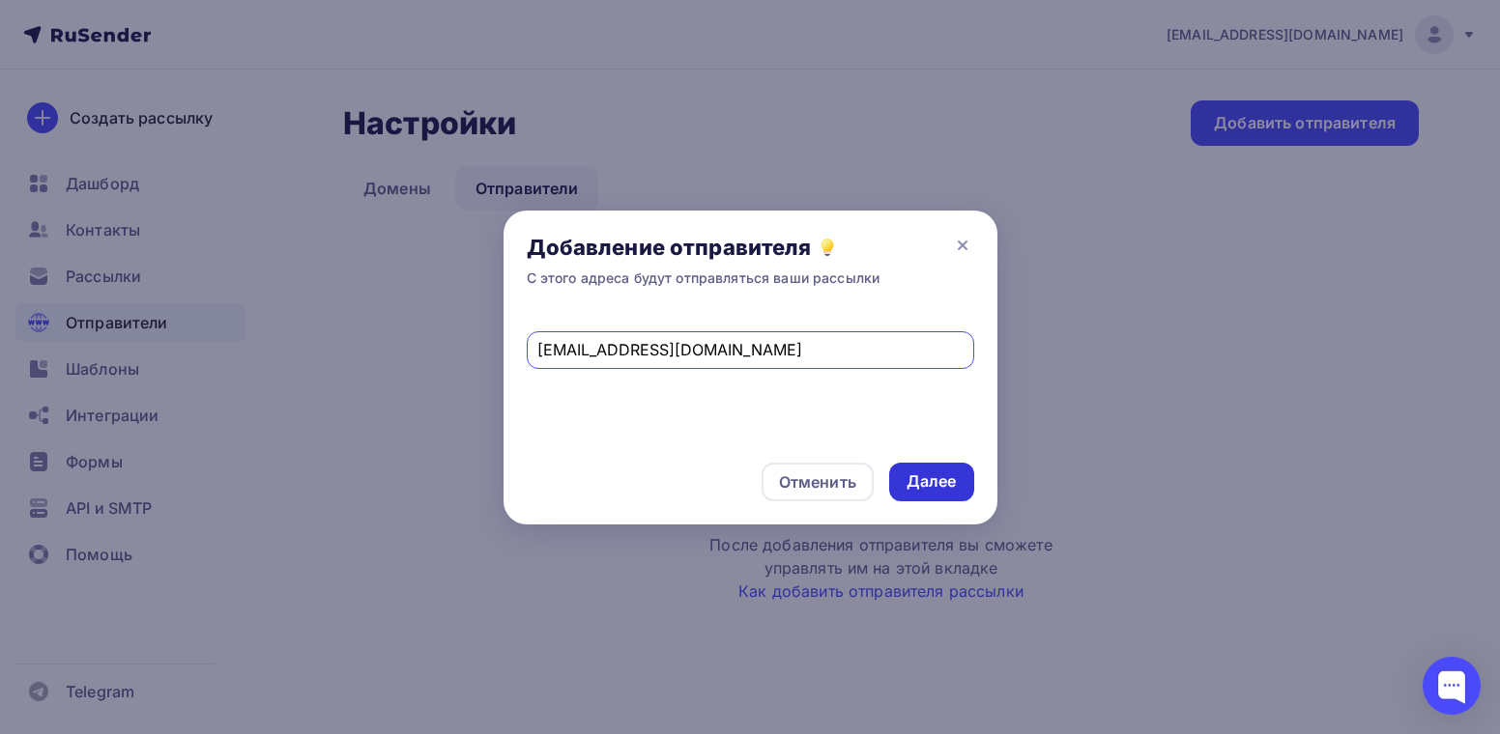
type input "clientcaesar@gmail.com"
click at [923, 482] on div "Далее" at bounding box center [931, 482] width 50 height 22
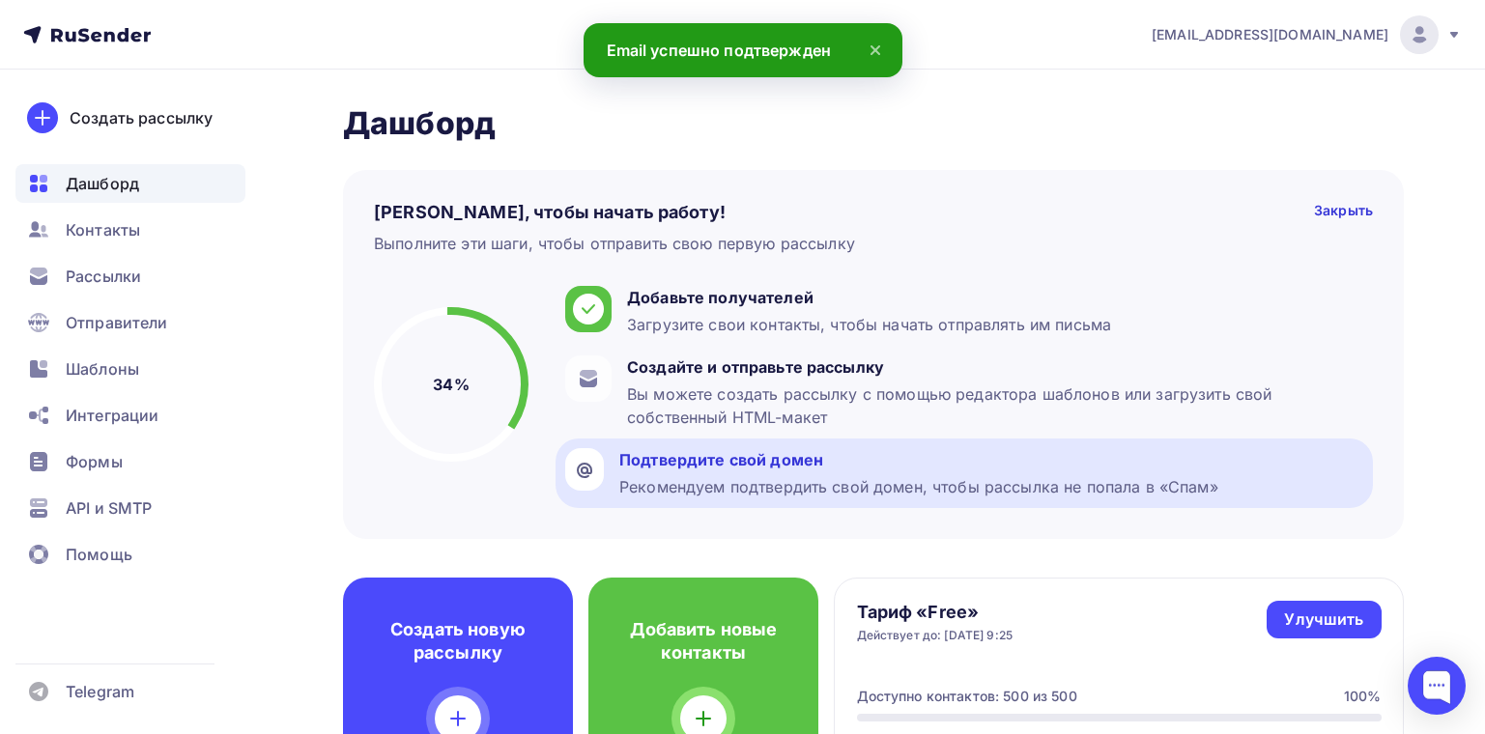
scroll to position [97, 0]
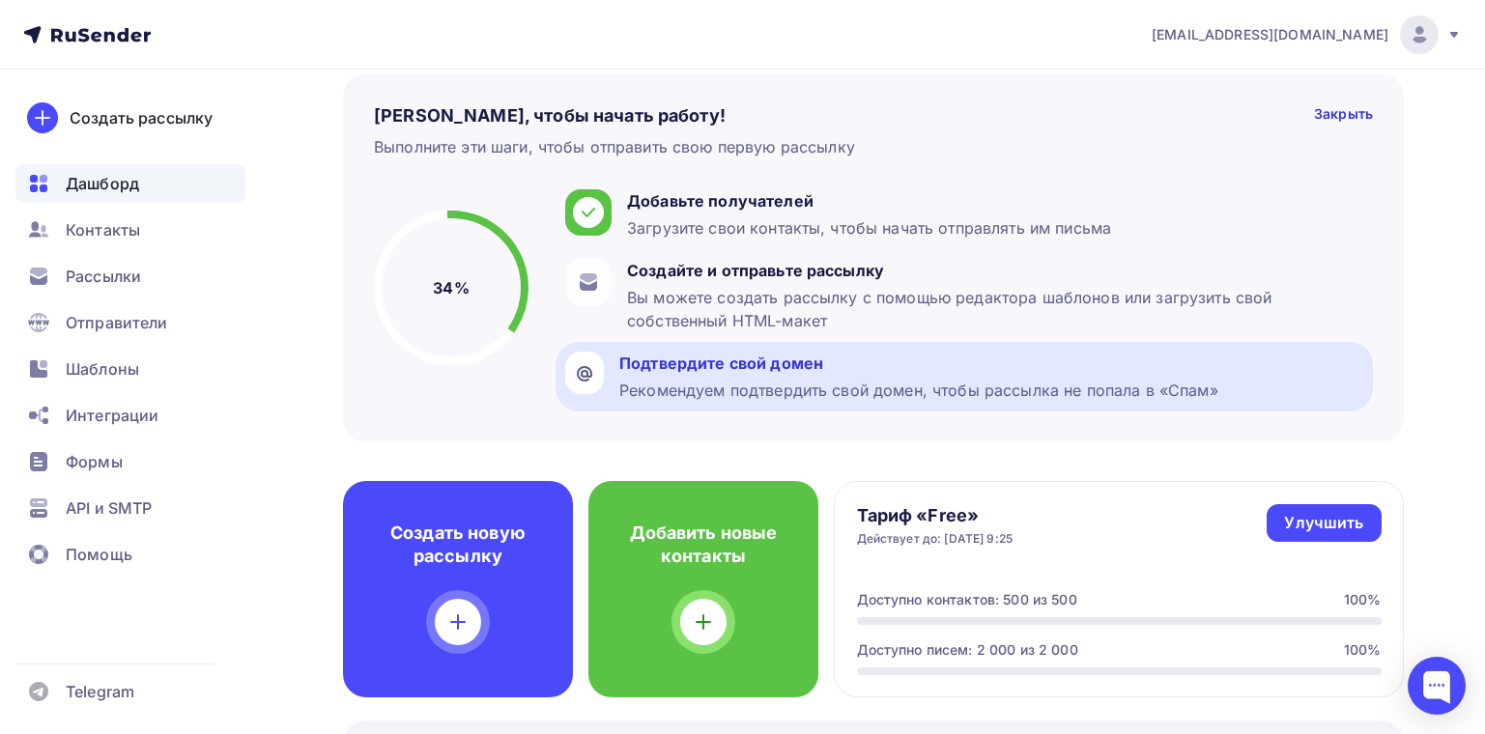
click at [1006, 377] on div "Подтвердите свой домен Рекомендуем подтвердить свой домен, чтобы рассылка не по…" at bounding box center [918, 377] width 599 height 50
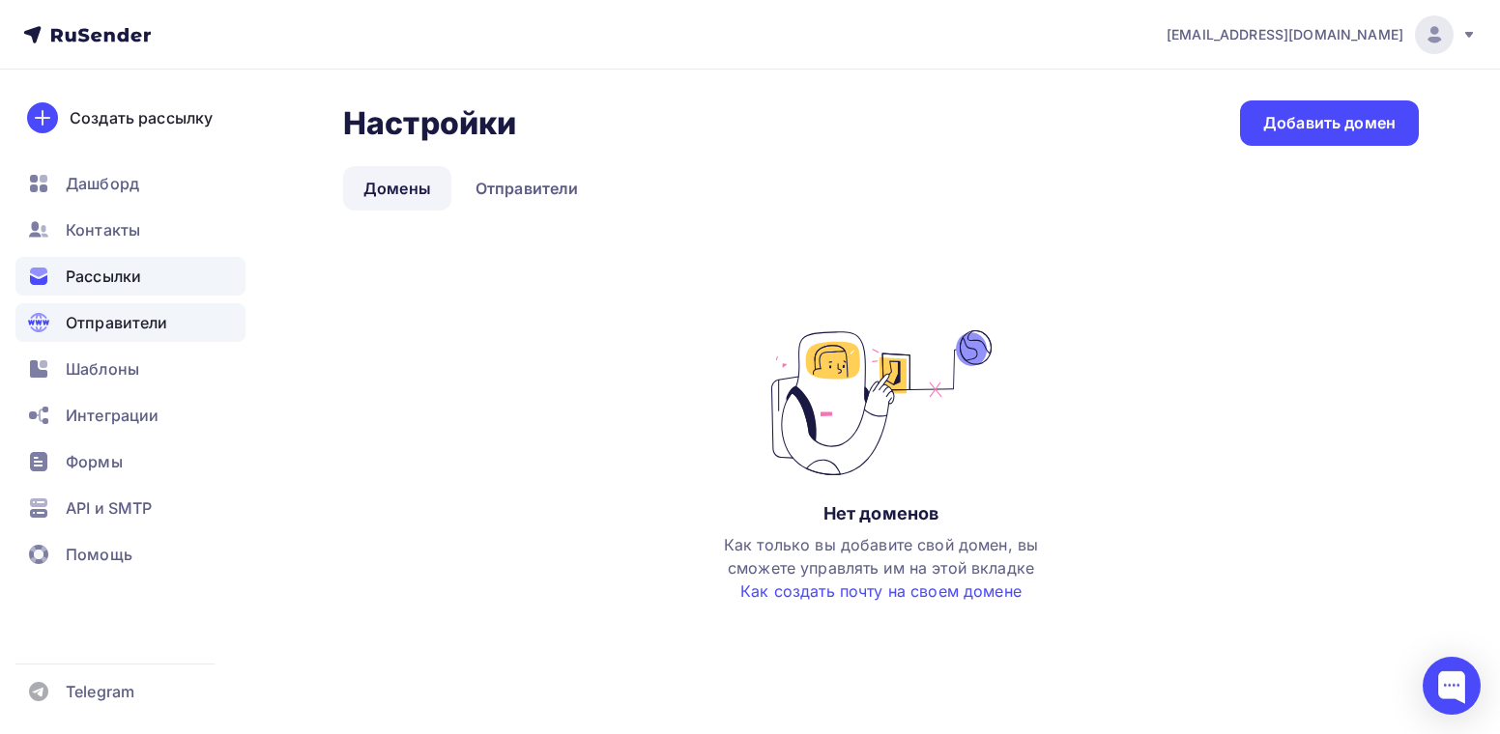
click at [100, 268] on span "Рассылки" at bounding box center [103, 276] width 75 height 23
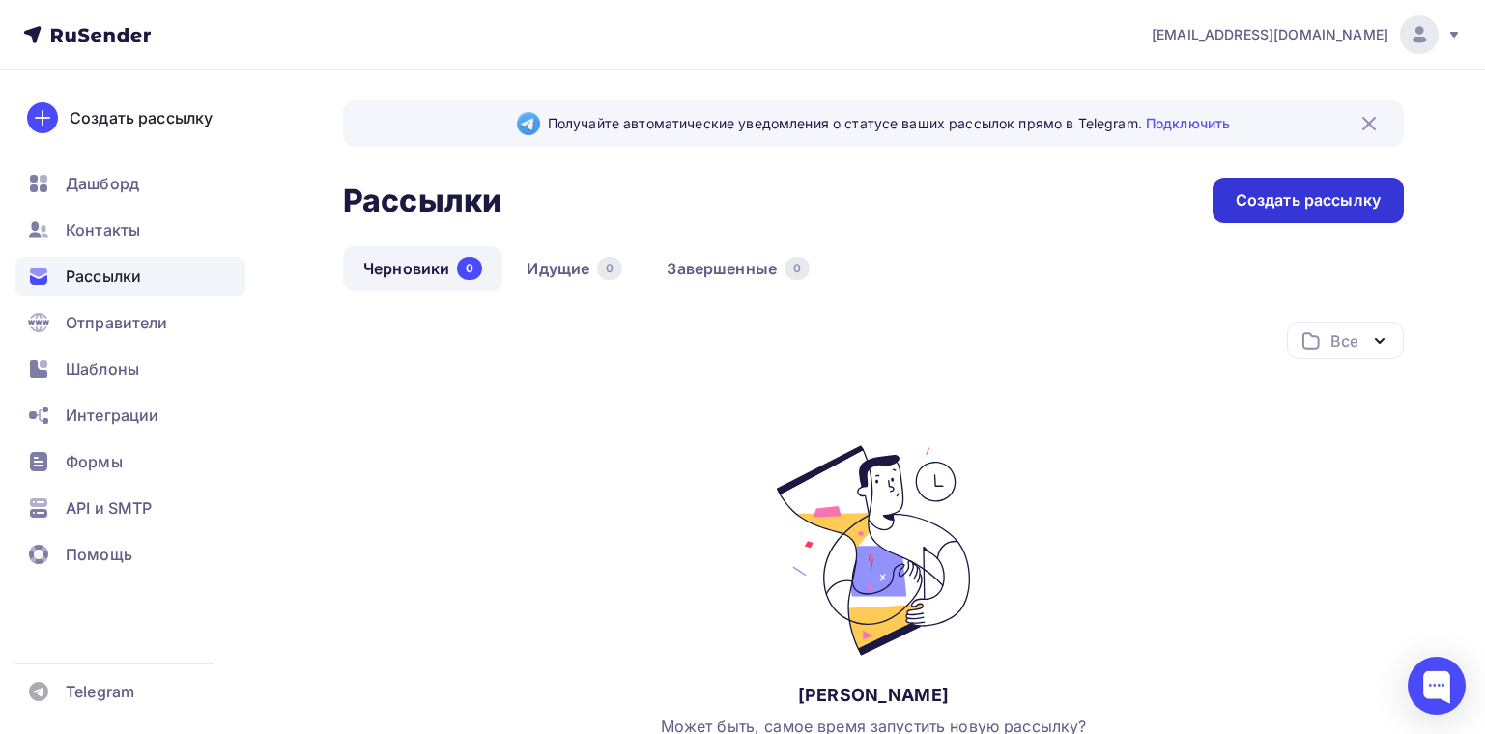
click at [1281, 215] on div "Создать рассылку" at bounding box center [1308, 200] width 191 height 45
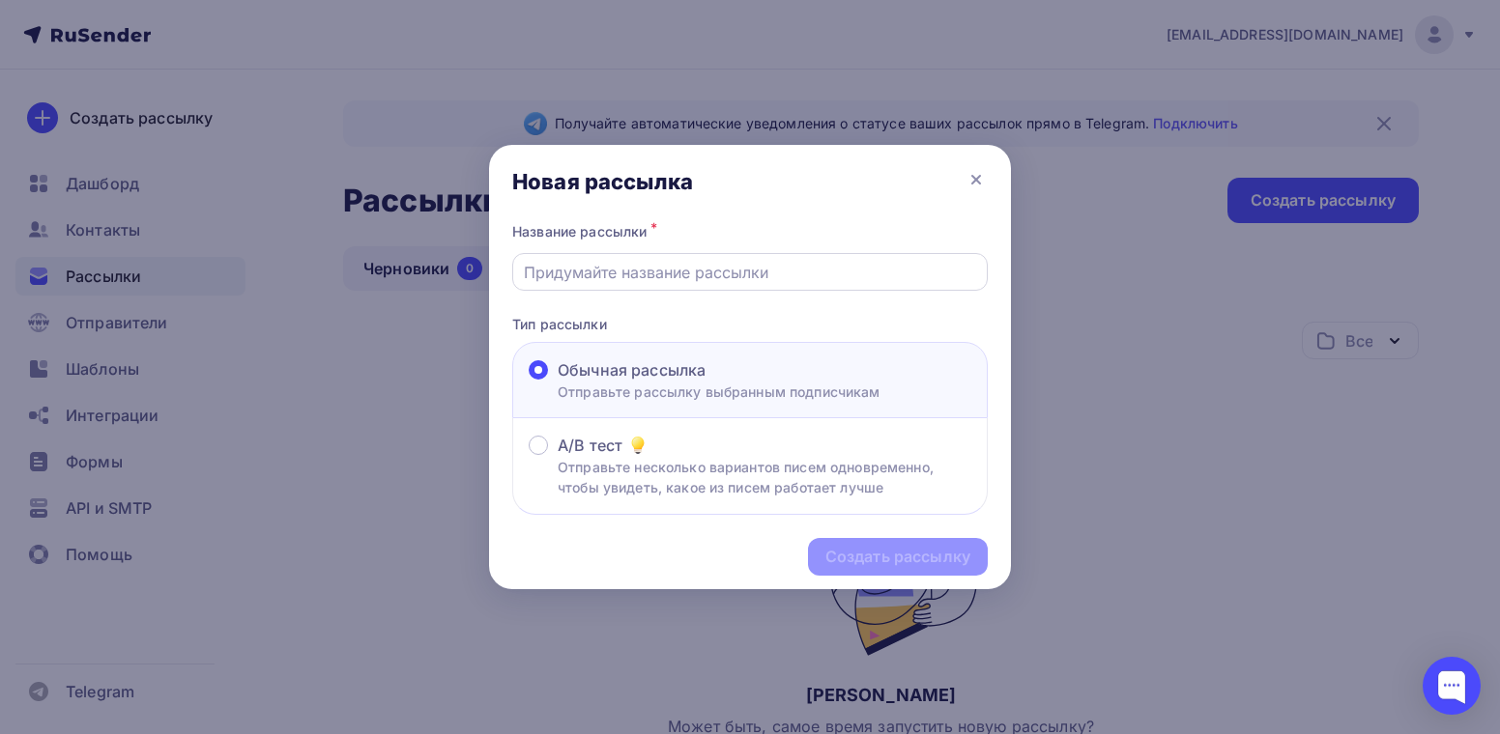
click at [647, 289] on div at bounding box center [749, 272] width 475 height 38
click at [650, 281] on input "text" at bounding box center [750, 272] width 453 height 23
type input "y"
click at [523, 267] on div "ет ответа" at bounding box center [749, 272] width 475 height 38
click at [524, 273] on div "ет ответа" at bounding box center [749, 272] width 475 height 38
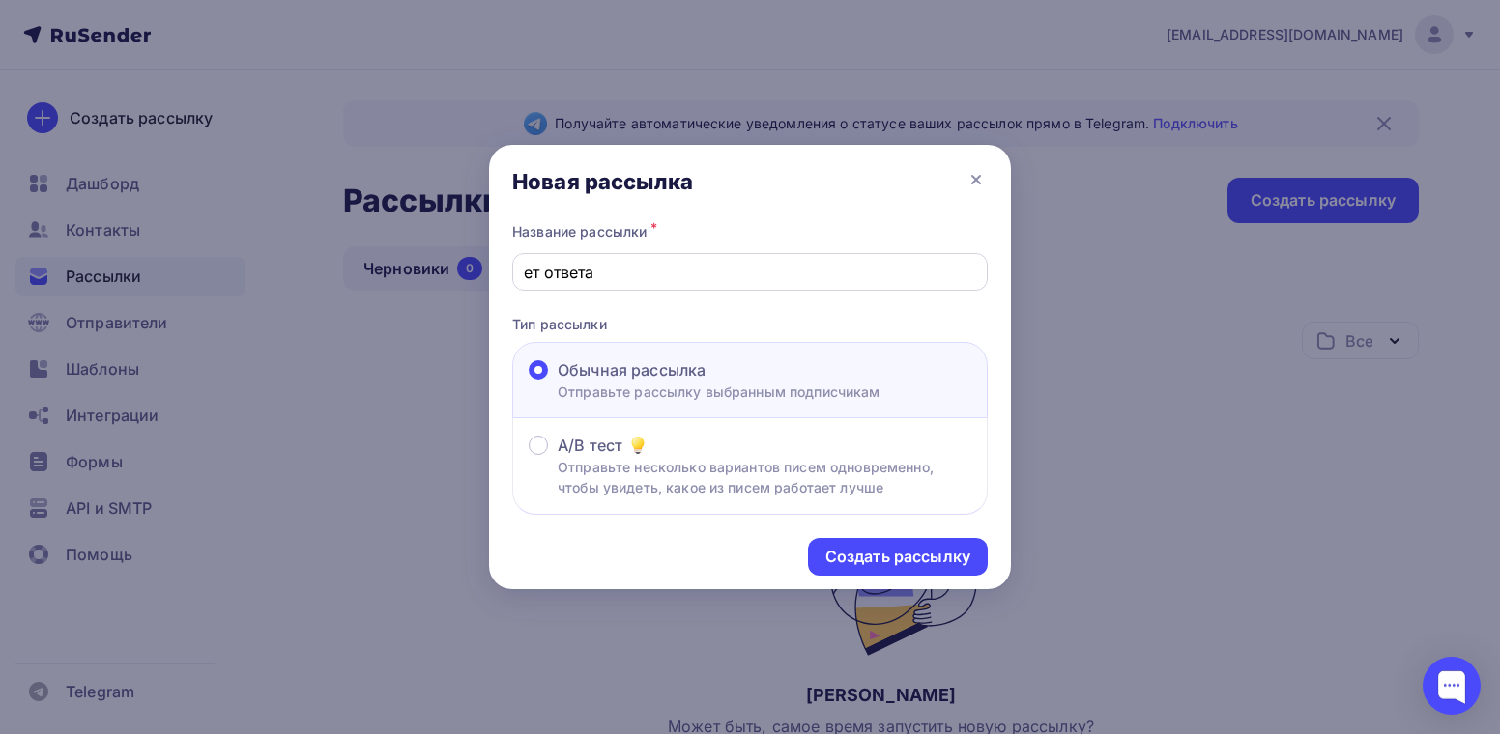
click at [527, 276] on input "ет ответа" at bounding box center [750, 272] width 453 height 23
type input "нет ответа"
click at [930, 550] on div "Создать рассылку" at bounding box center [897, 557] width 145 height 22
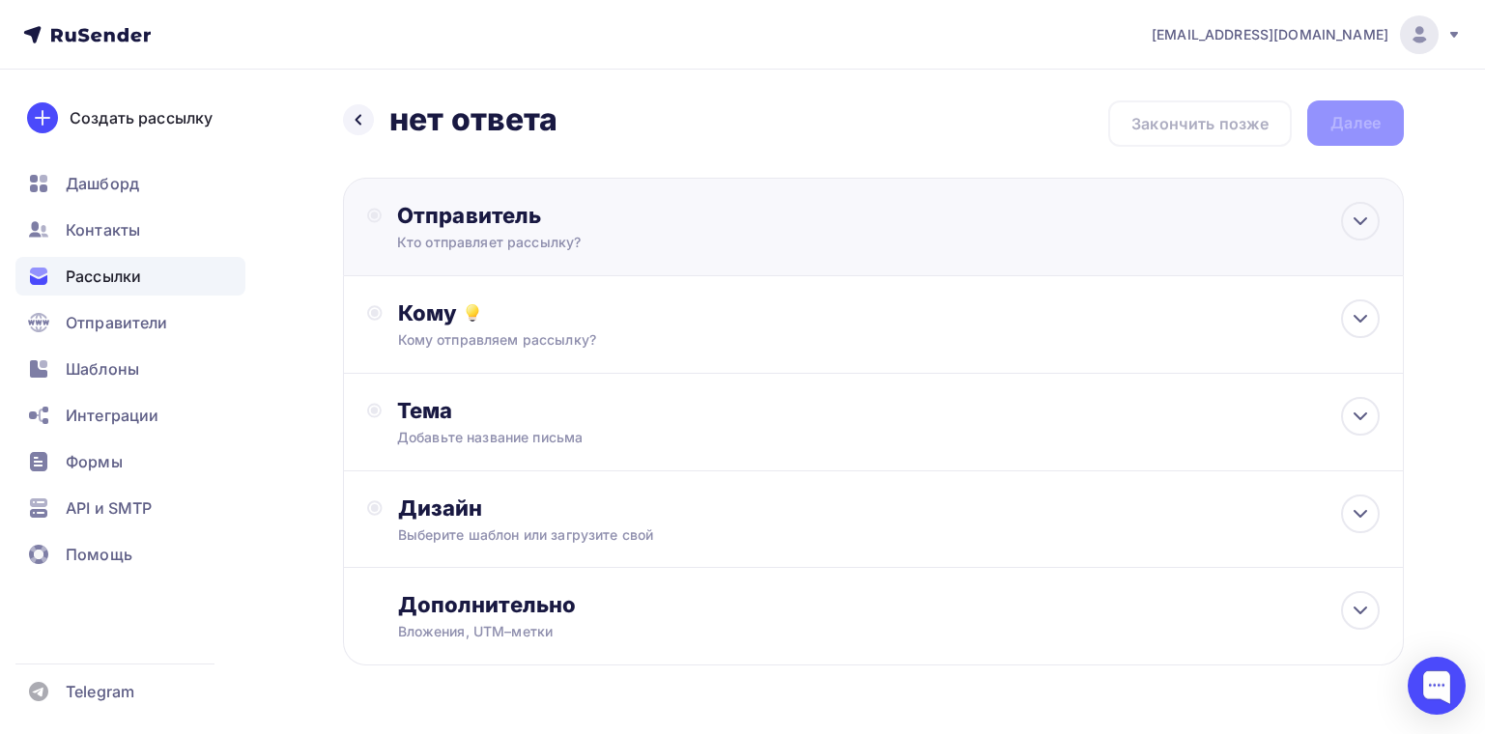
click at [633, 223] on div "Отправитель" at bounding box center [606, 215] width 418 height 27
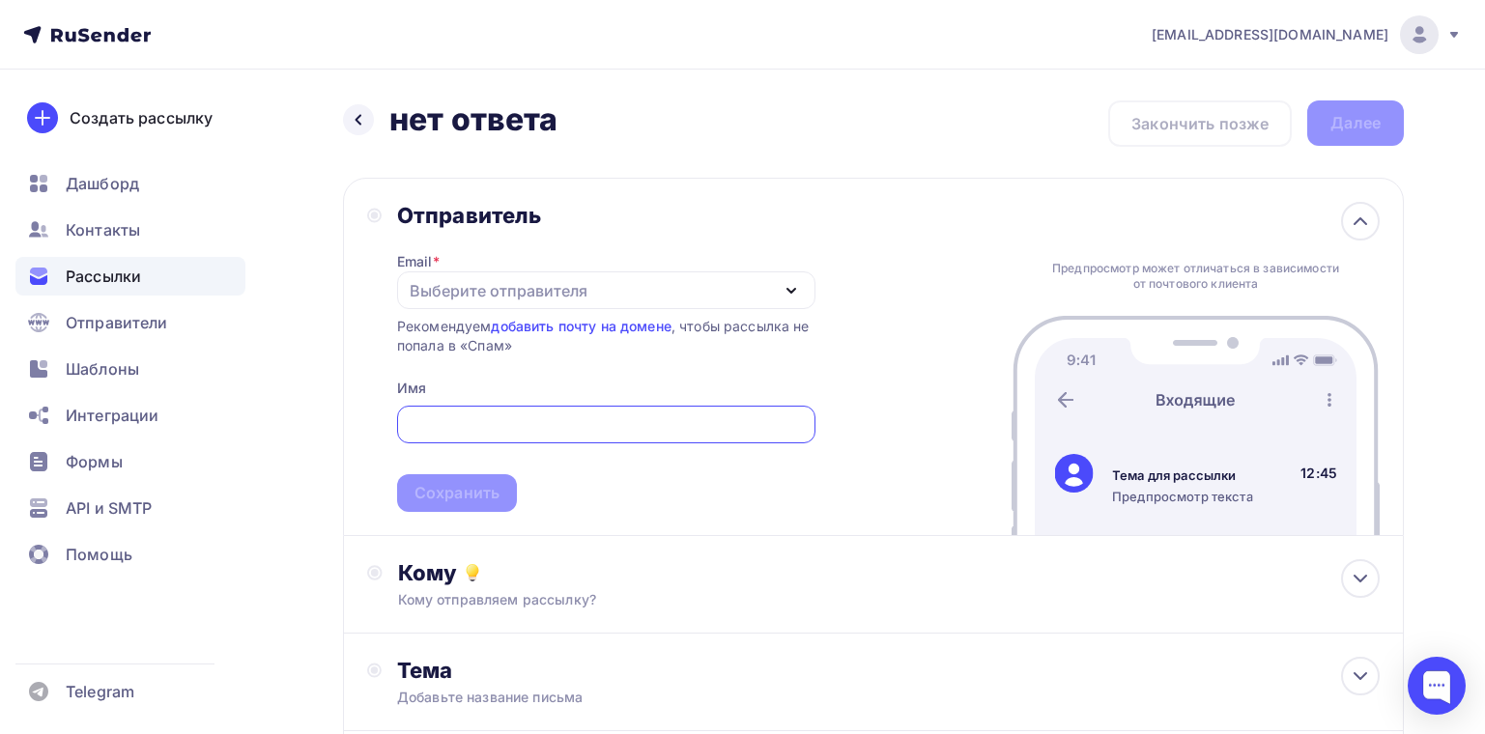
drag, startPoint x: 951, startPoint y: 517, endPoint x: 920, endPoint y: 506, distance: 32.7
click at [951, 517] on div "Отправитель Email * Выберите отправителя clientcaesar@gmail.com Добавить отправ…" at bounding box center [873, 357] width 1061 height 359
click at [752, 295] on div "Выберите отправителя" at bounding box center [606, 291] width 418 height 38
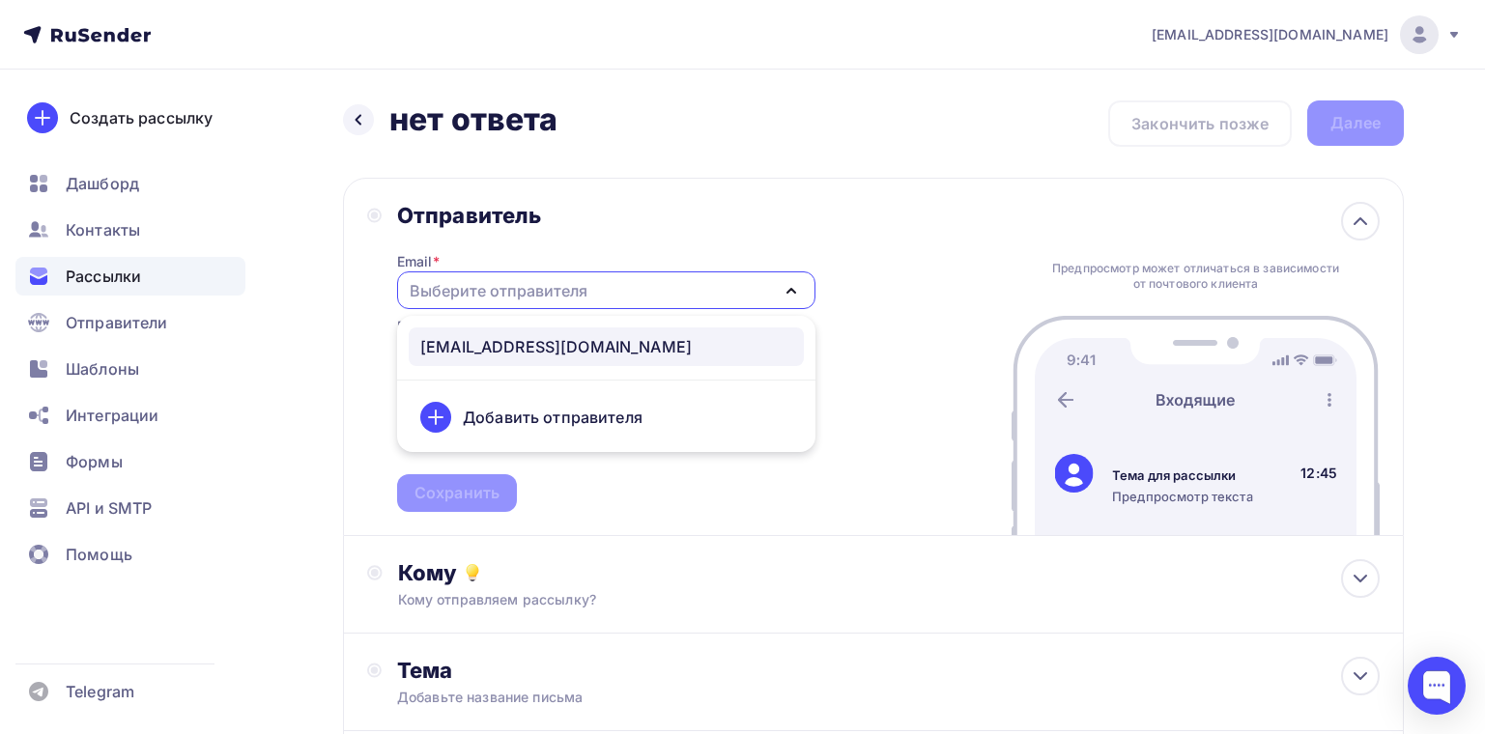
click at [544, 355] on div "clientcaesar@gmail.com" at bounding box center [556, 346] width 272 height 23
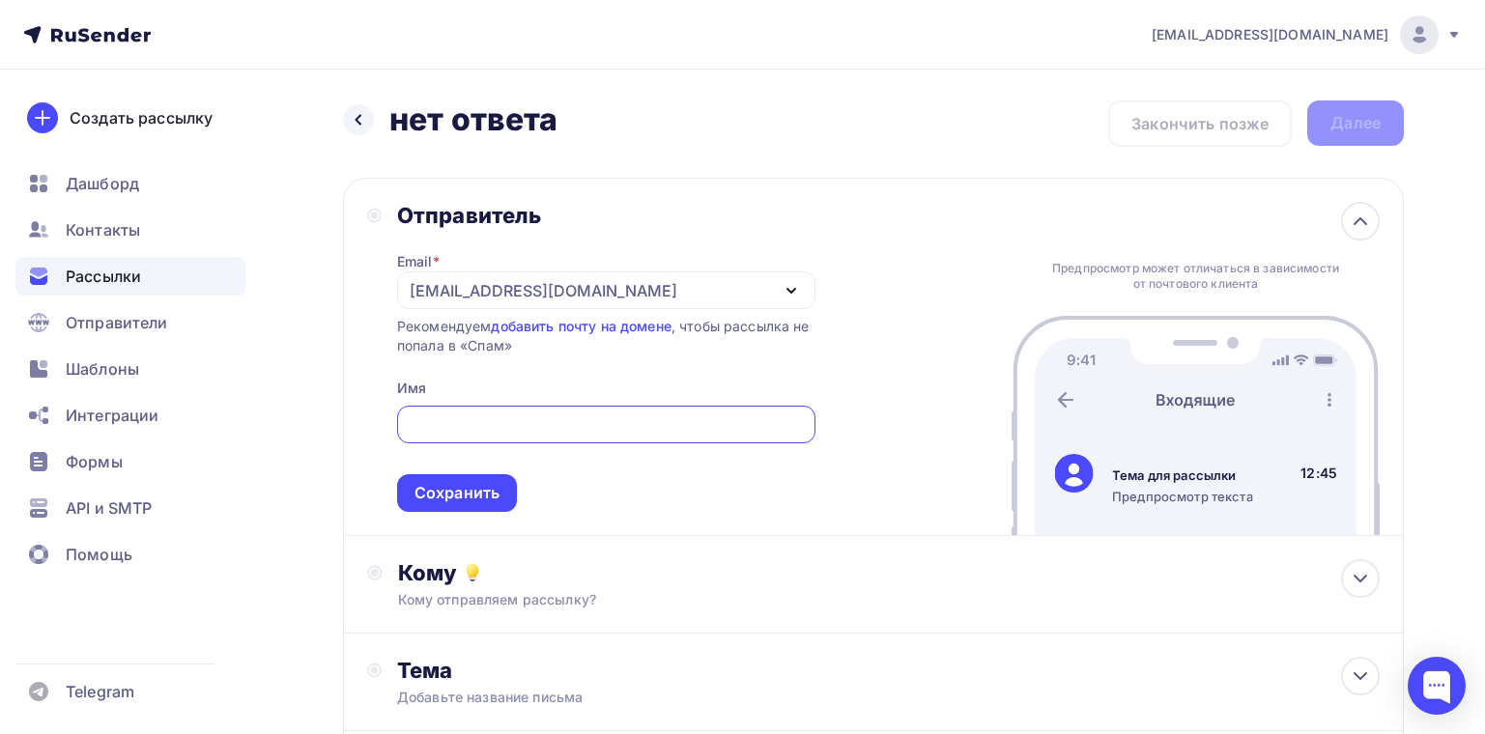
click at [496, 417] on input "text" at bounding box center [606, 425] width 396 height 23
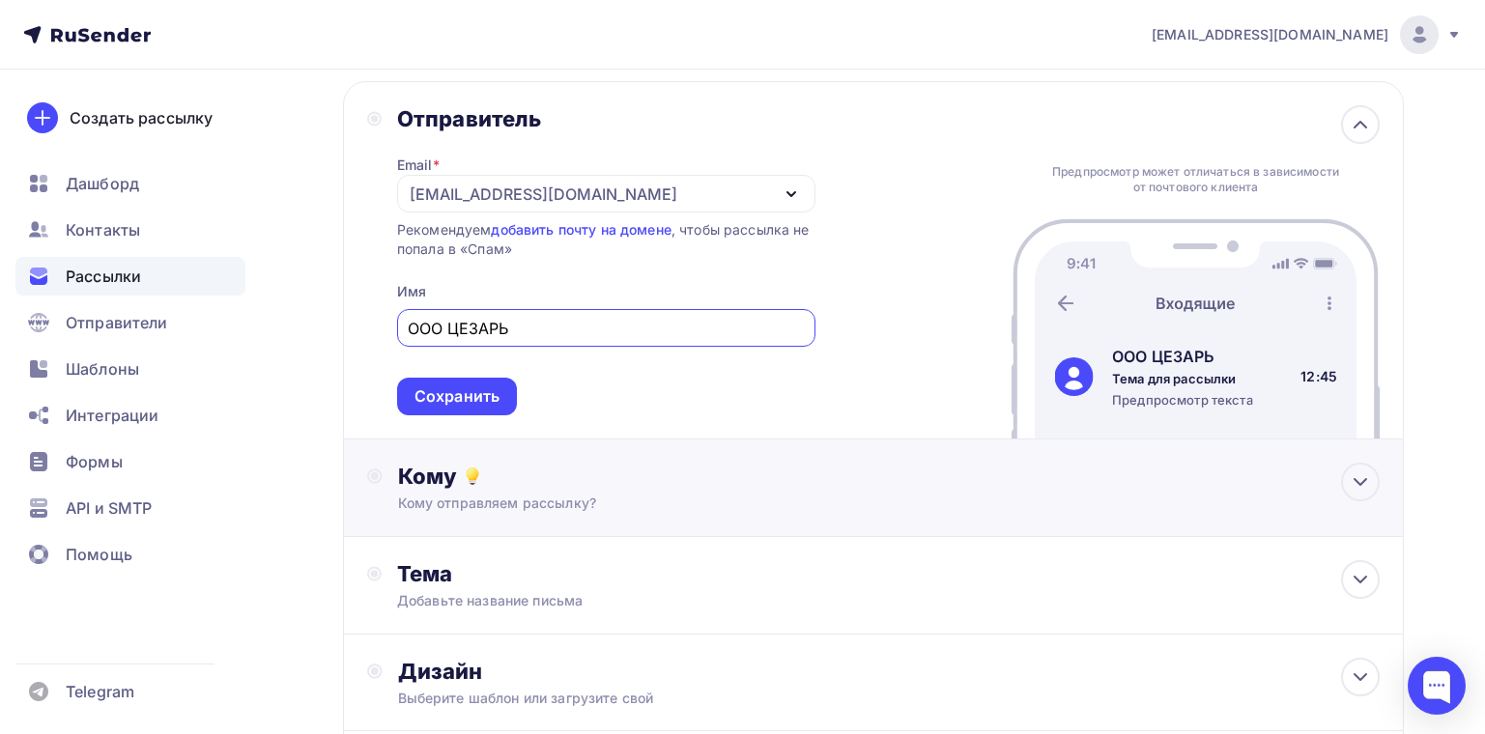
type input "ООО ЦЕЗАРЬ"
click at [547, 497] on div "Кому отправляем рассылку?" at bounding box center [840, 503] width 884 height 19
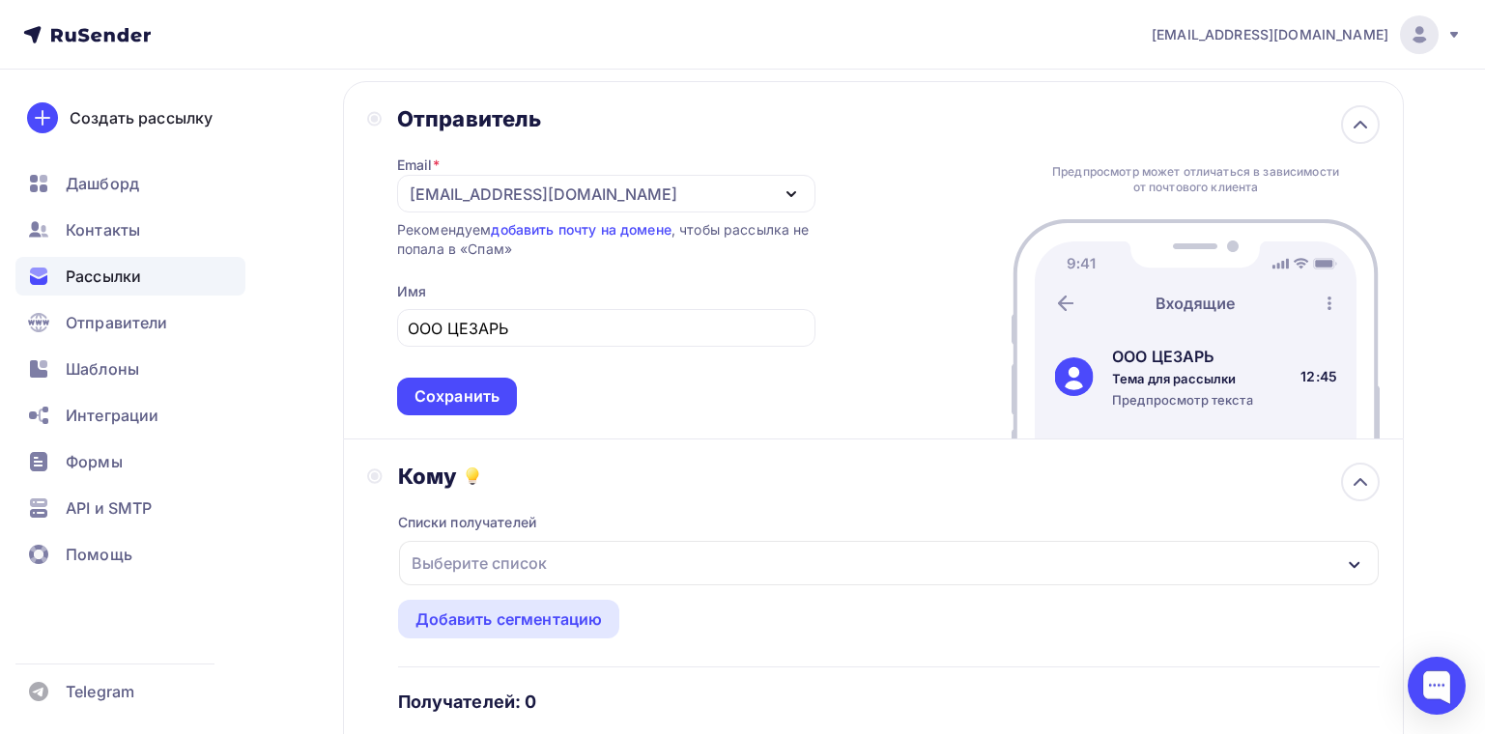
click at [542, 560] on div "Выберите список" at bounding box center [479, 563] width 151 height 35
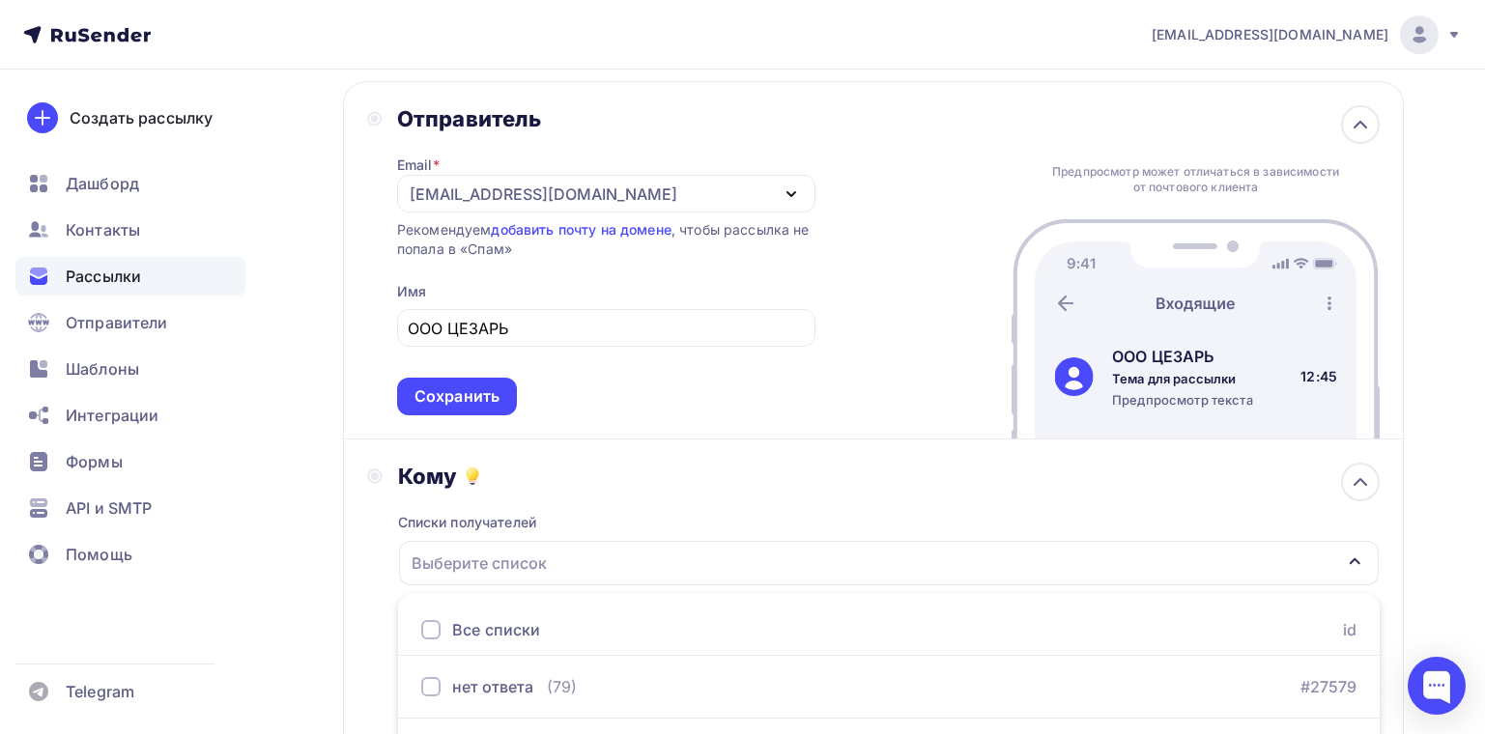
scroll to position [151, 0]
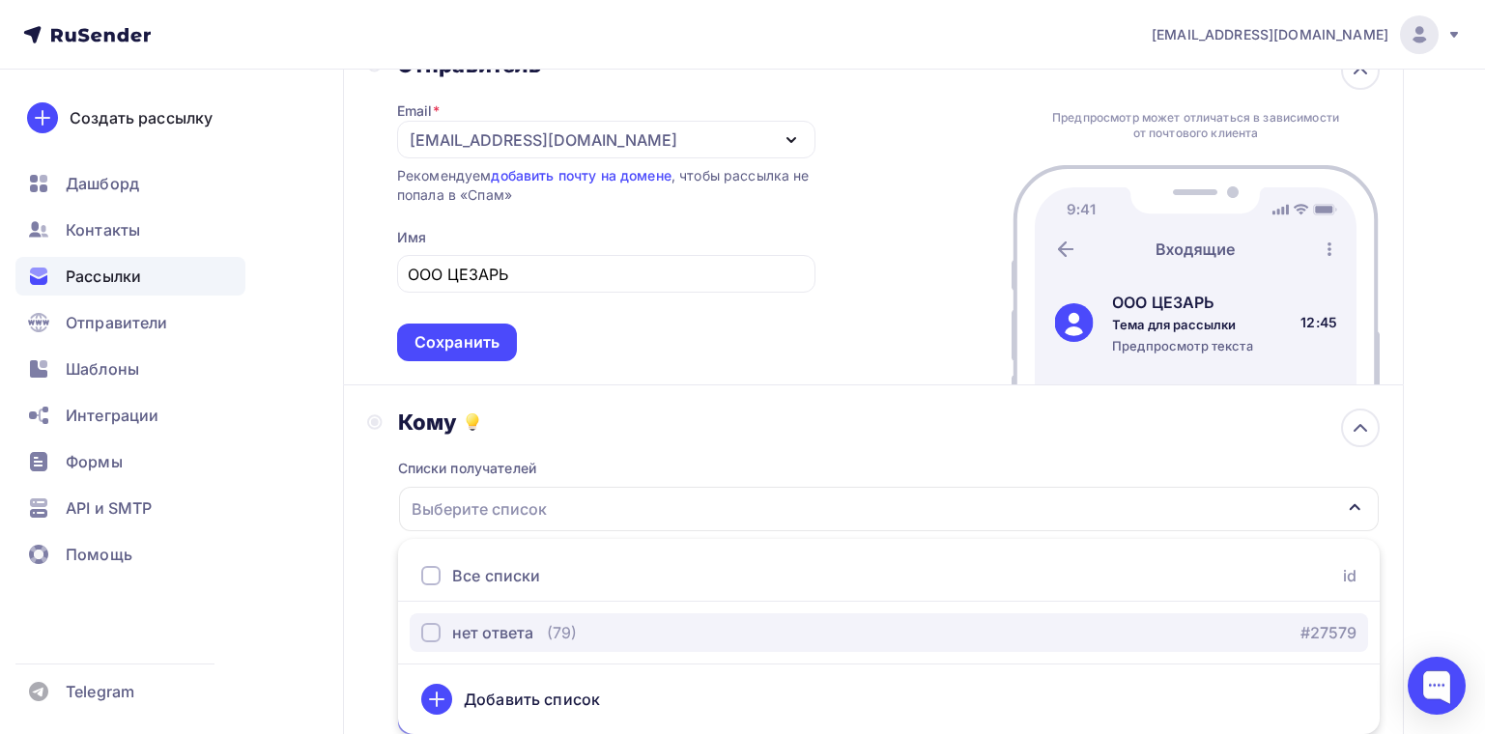
click at [527, 627] on div "нет ответа" at bounding box center [492, 632] width 81 height 23
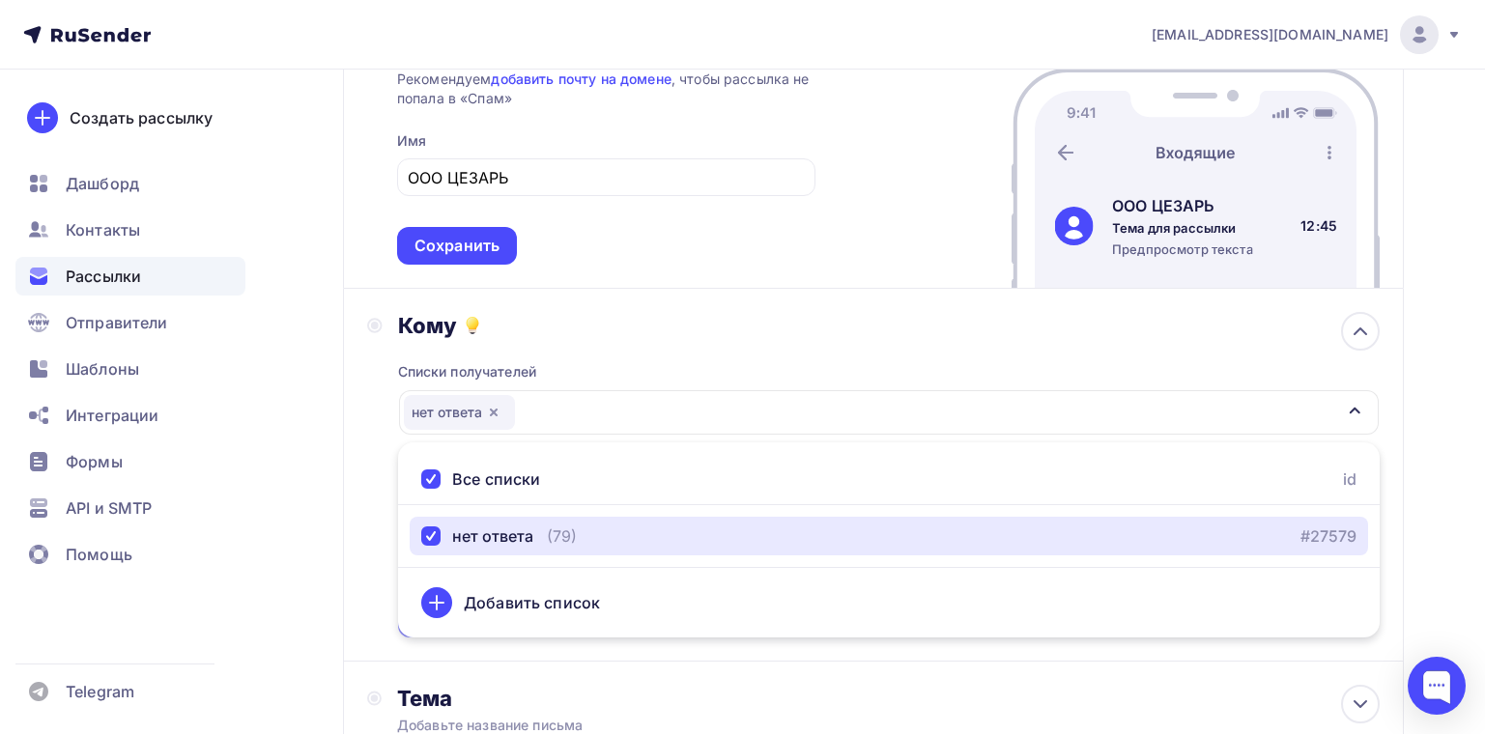
scroll to position [441, 0]
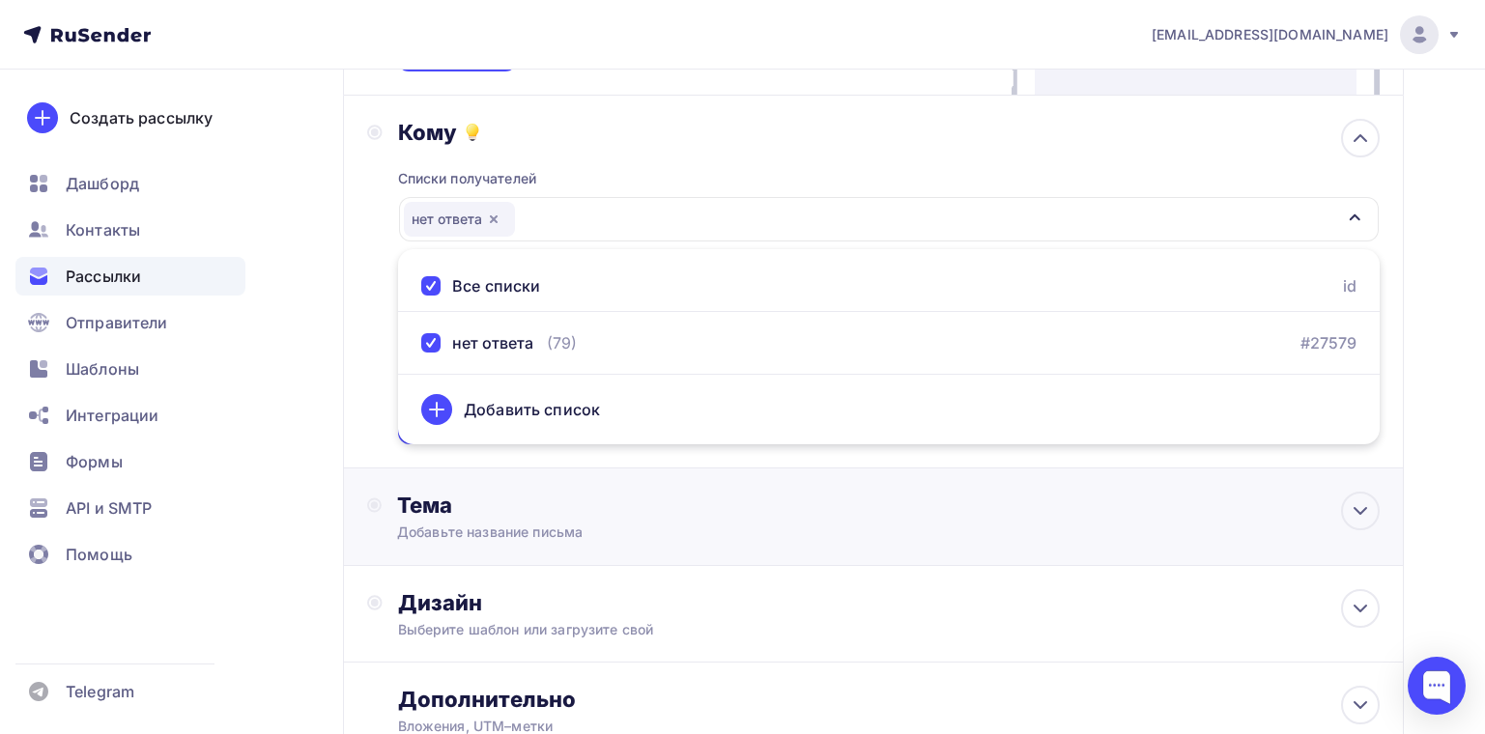
click at [587, 515] on div "Тема" at bounding box center [588, 505] width 382 height 27
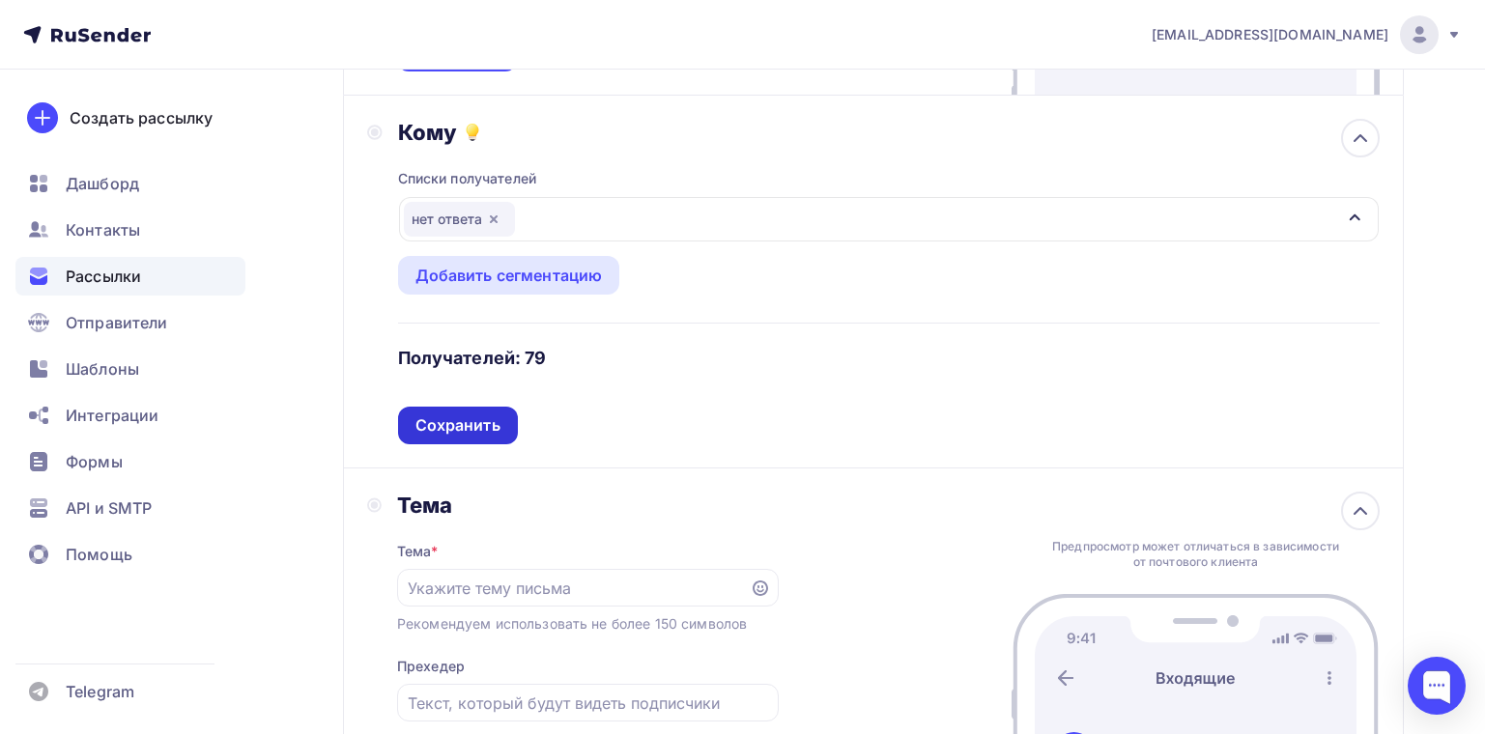
click at [465, 428] on div "Сохранить" at bounding box center [458, 426] width 85 height 22
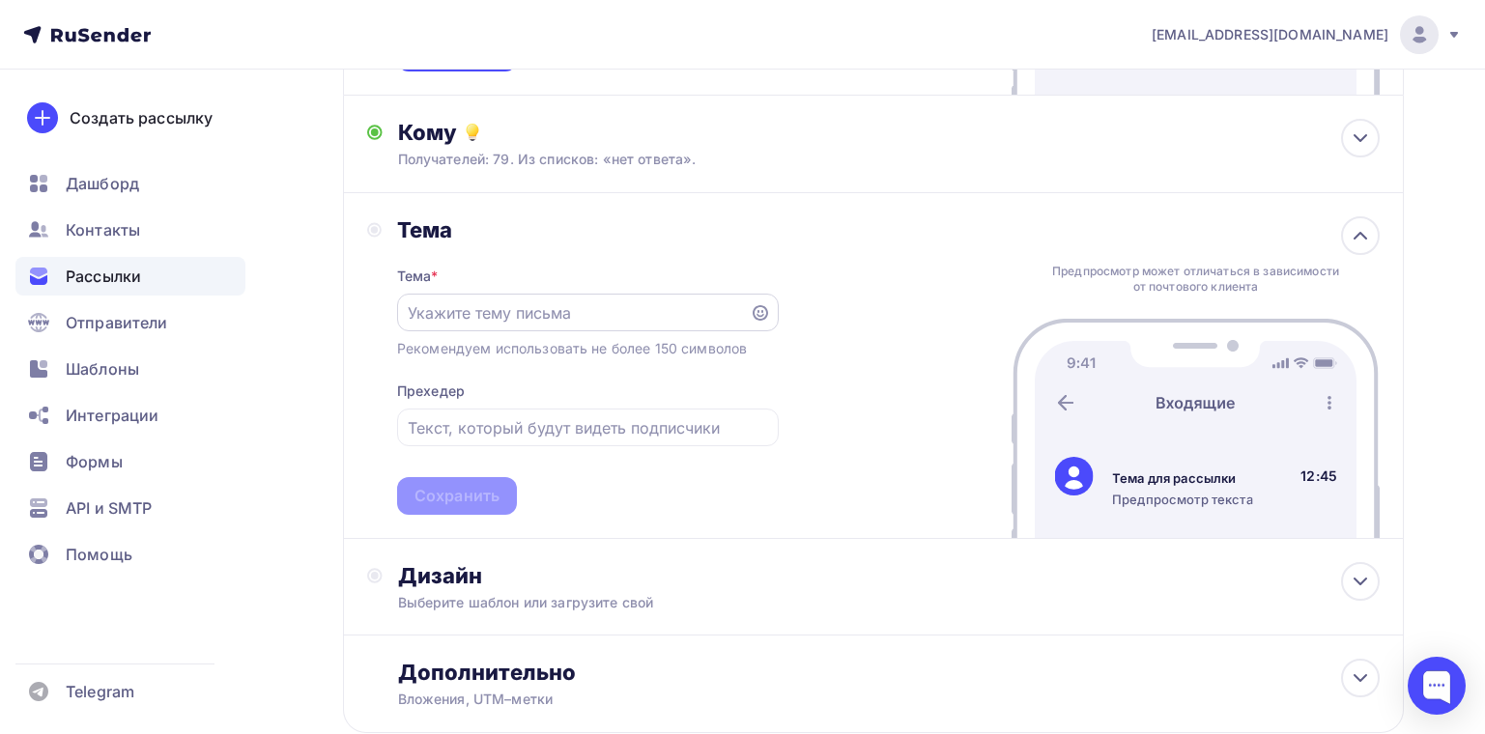
click at [532, 307] on input "text" at bounding box center [573, 313] width 331 height 23
type input "Е"
type input "J"
type input "Заявка на авто"
click at [500, 437] on input "text" at bounding box center [587, 428] width 359 height 23
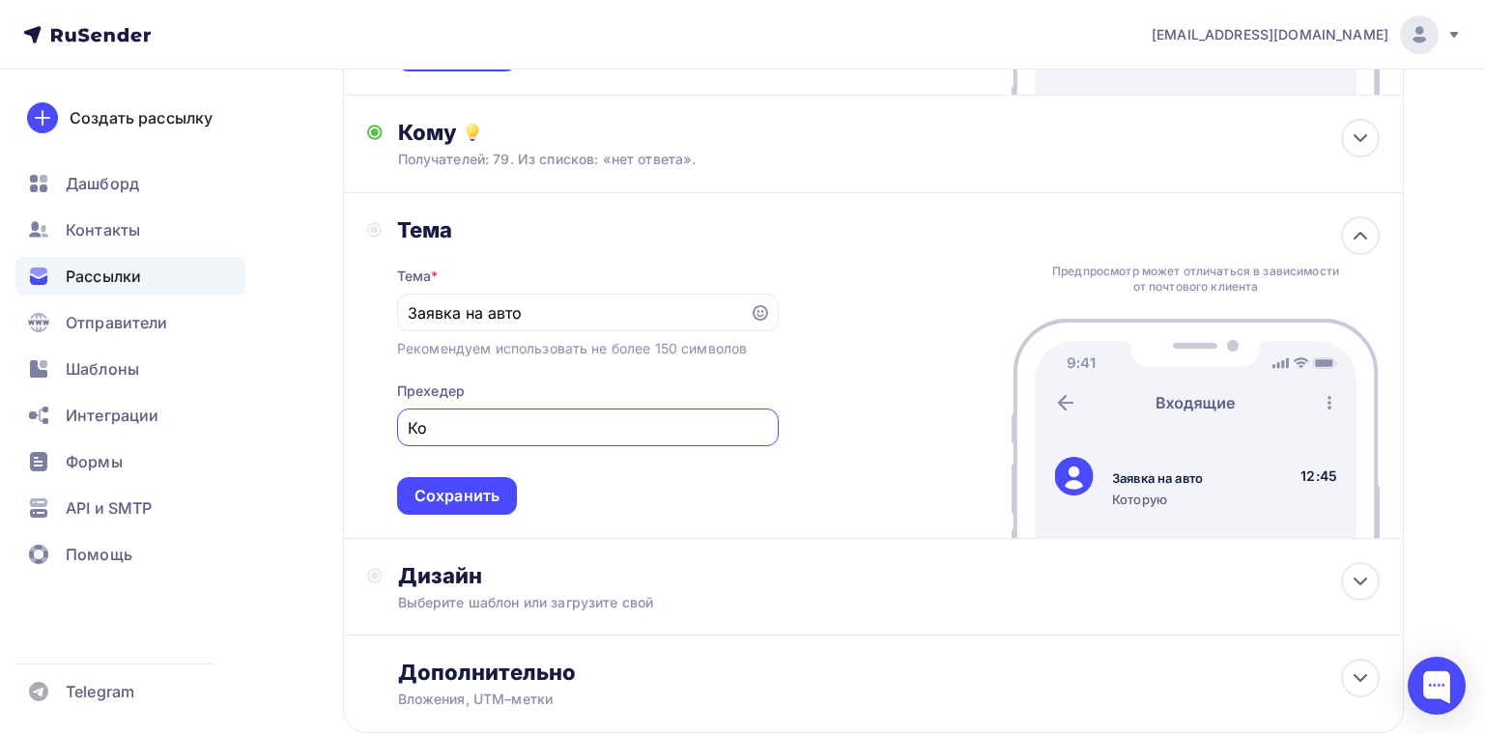
type input "К"
type input "О"
type input "В"
type input "м"
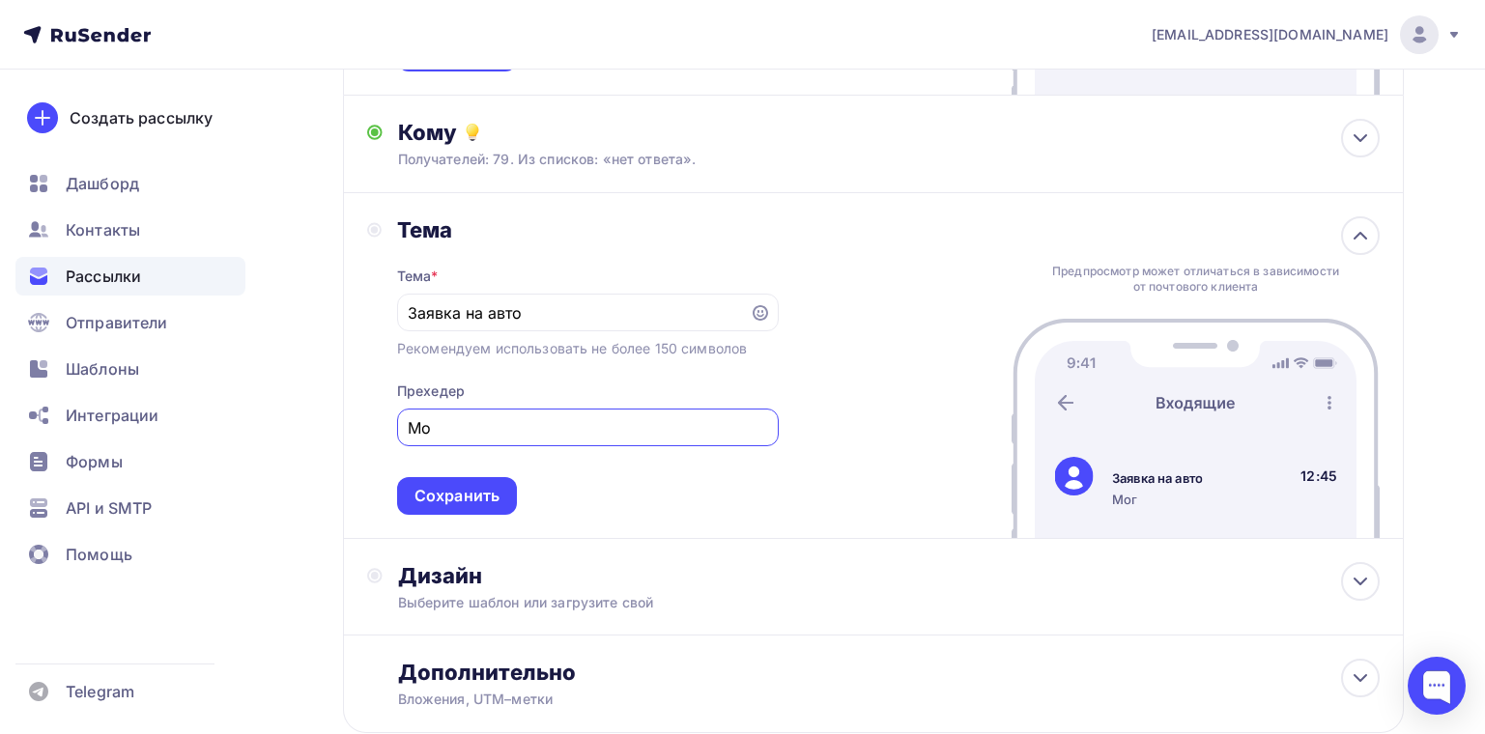
type input "М"
drag, startPoint x: 545, startPoint y: 326, endPoint x: 215, endPoint y: 273, distance: 334.6
click at [215, 273] on div "caesar_client@bk.ru Аккаунт Тарифы Выйти Создать рассылку Дашборд Контакты Расс…" at bounding box center [742, 208] width 1485 height 1299
click at [628, 322] on input "Заявка на авто" at bounding box center [573, 313] width 331 height 23
drag, startPoint x: 609, startPoint y: 314, endPoint x: 394, endPoint y: 299, distance: 215.1
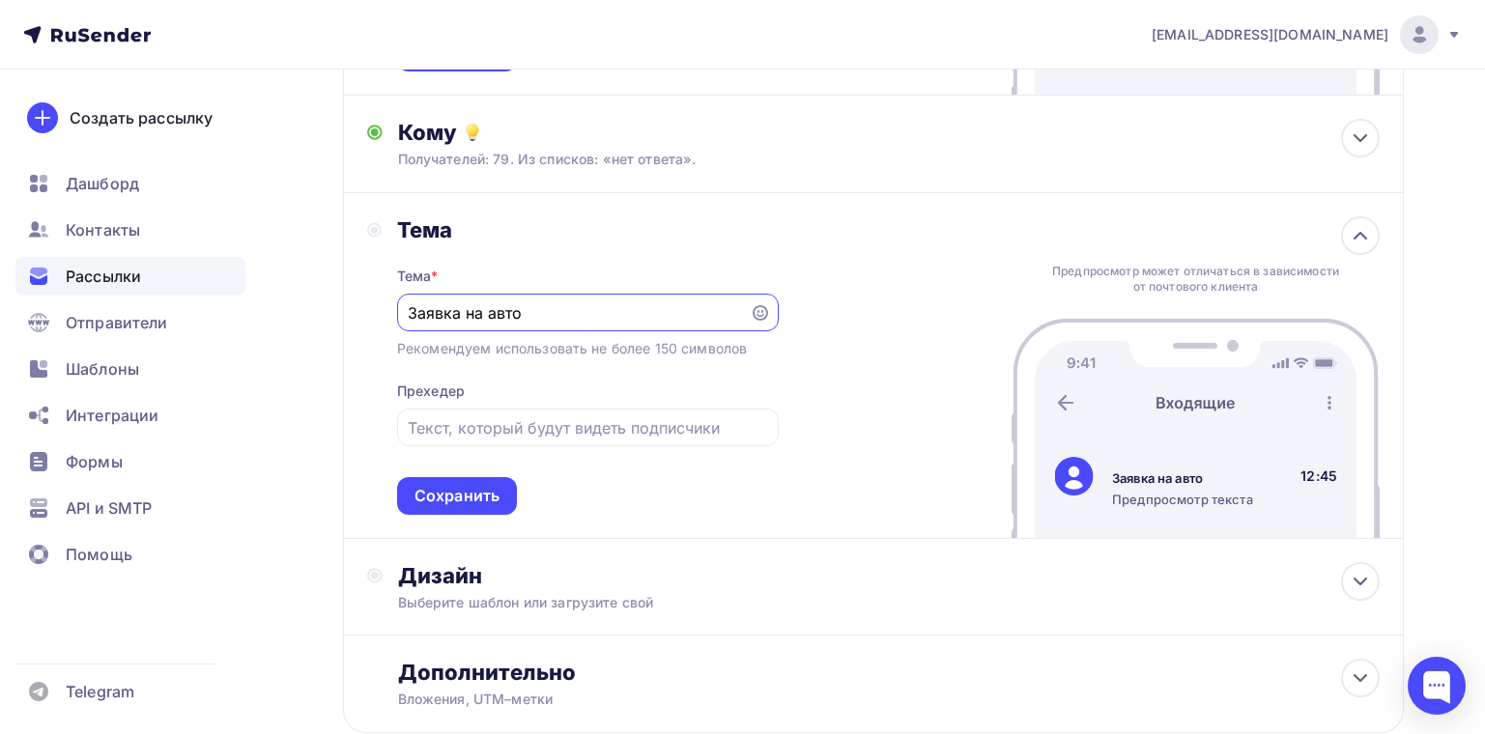
click at [394, 299] on div "Тема Тема * Заявка на авто Рекомендуем использовать не более 150 символов Прехе…" at bounding box center [573, 365] width 412 height 299
type input "н"
type input "Н"
type input "НАПОМИНАНИЕ"
click at [488, 417] on input "text" at bounding box center [587, 428] width 359 height 23
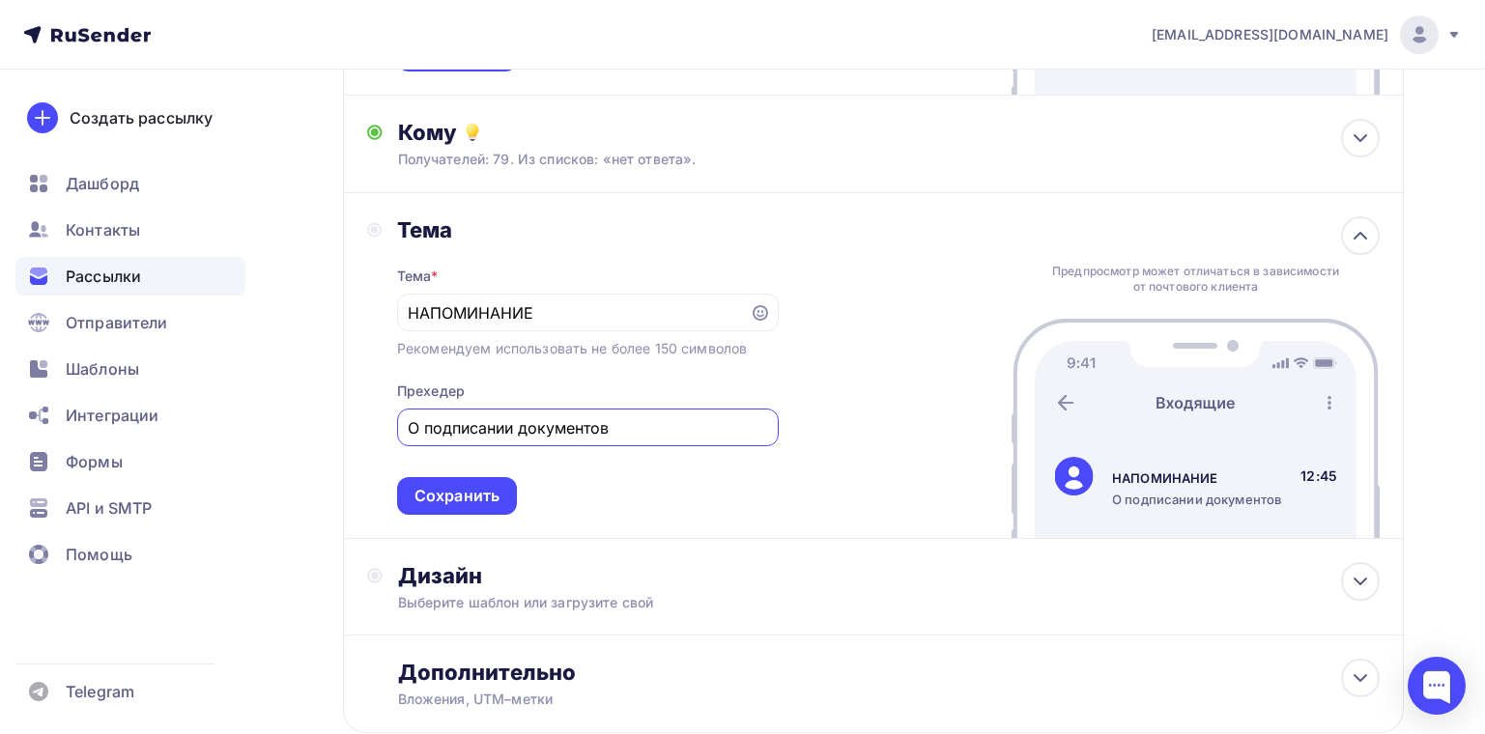
scroll to position [564, 0]
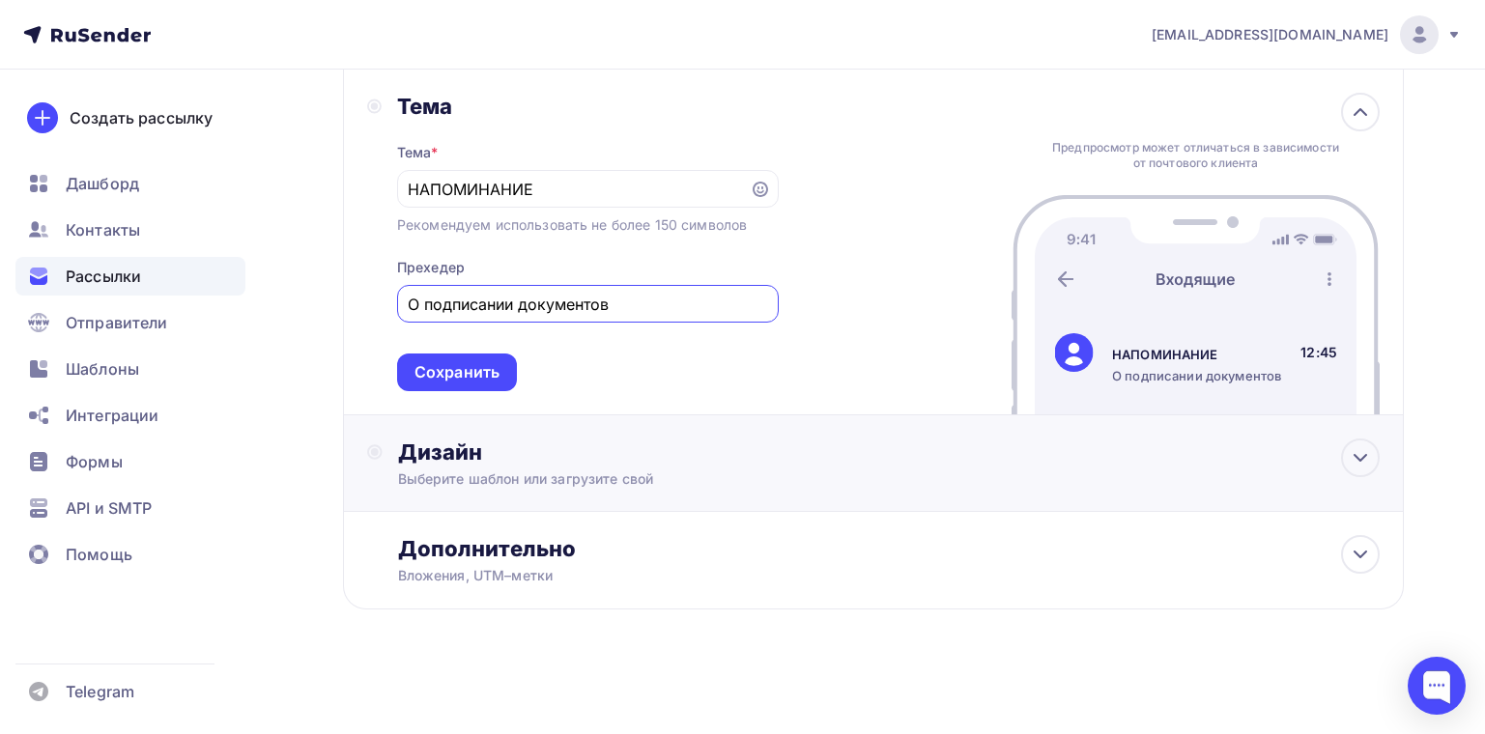
type input "О подписании документов"
click at [600, 491] on div "Дизайн Выберите шаблон или загрузите свой" at bounding box center [873, 475] width 1013 height 72
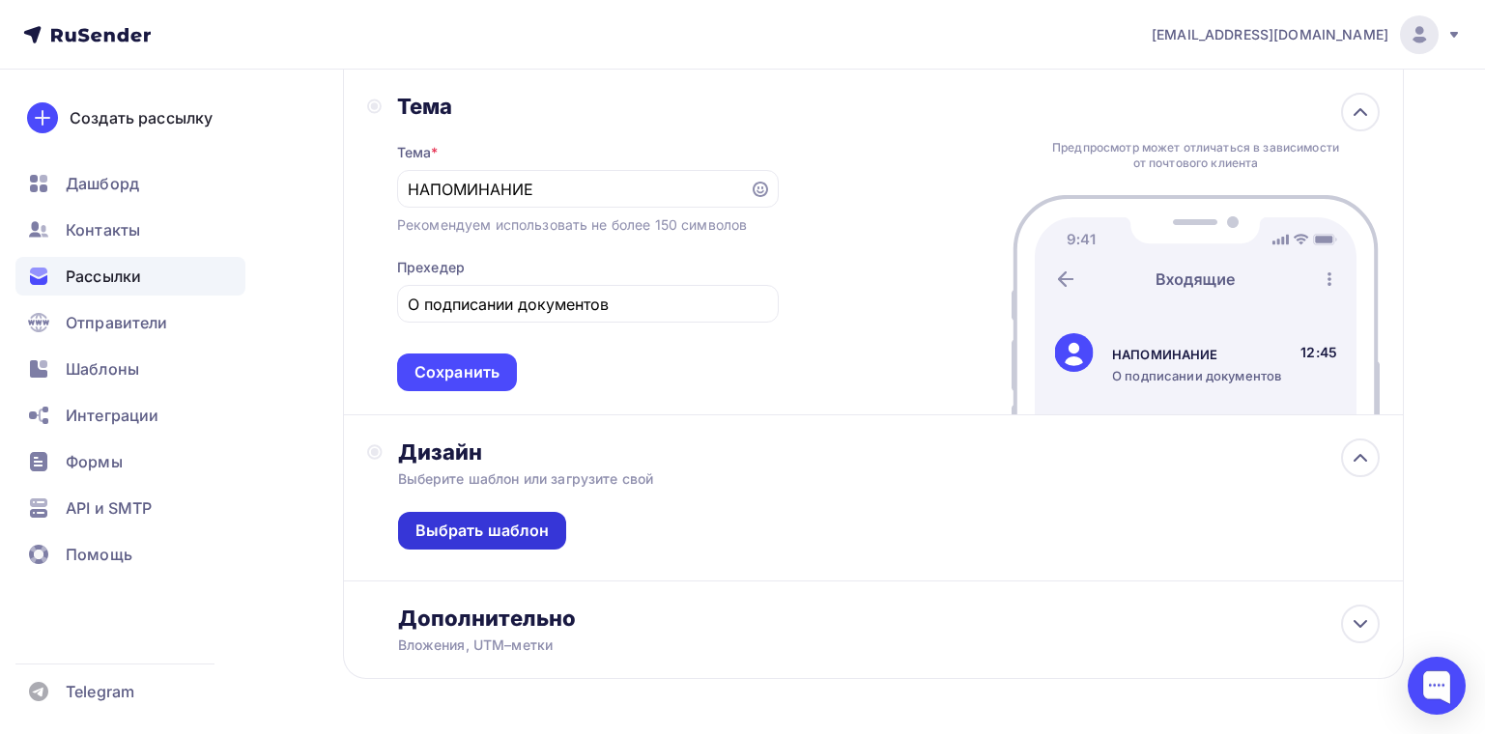
click at [549, 532] on div "Выбрать шаблон" at bounding box center [482, 531] width 169 height 38
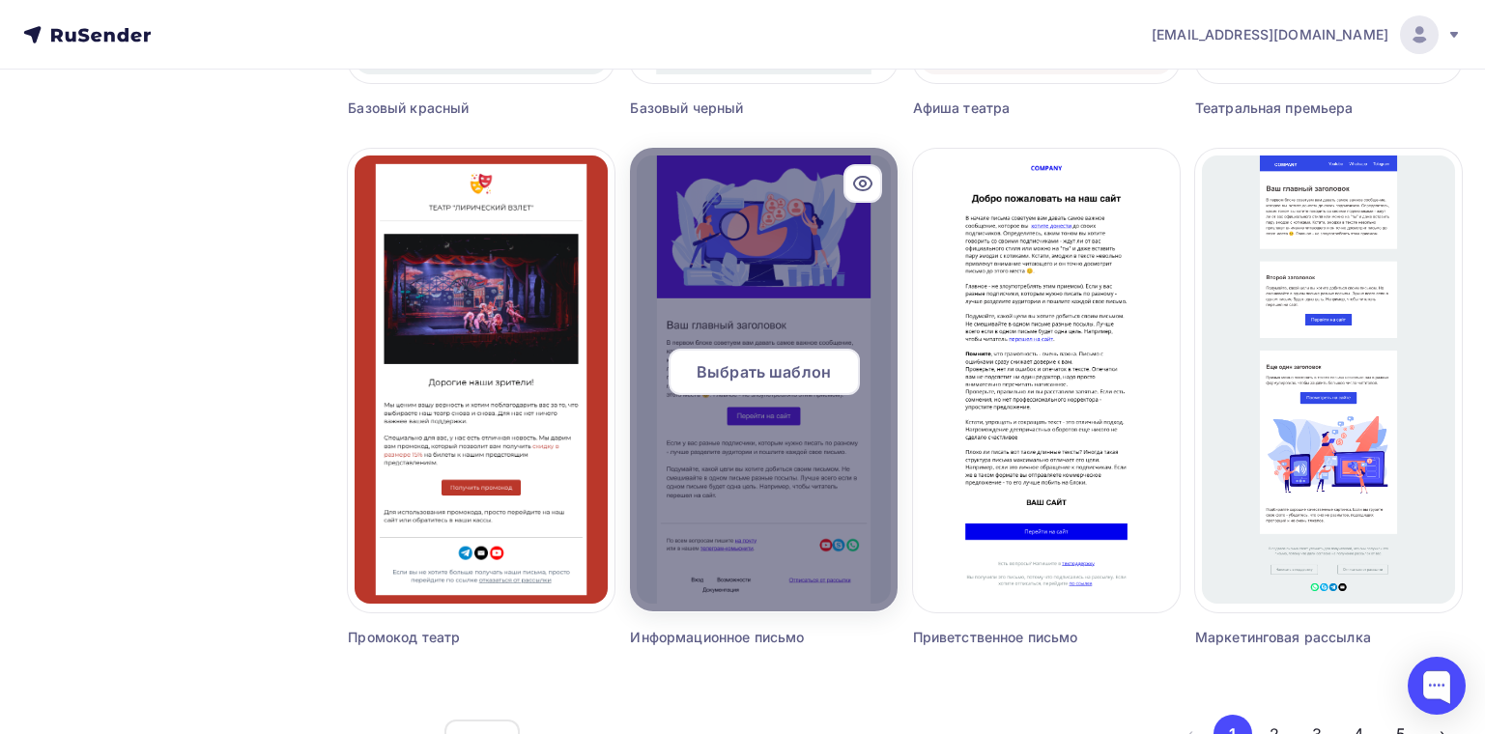
scroll to position [1248, 0]
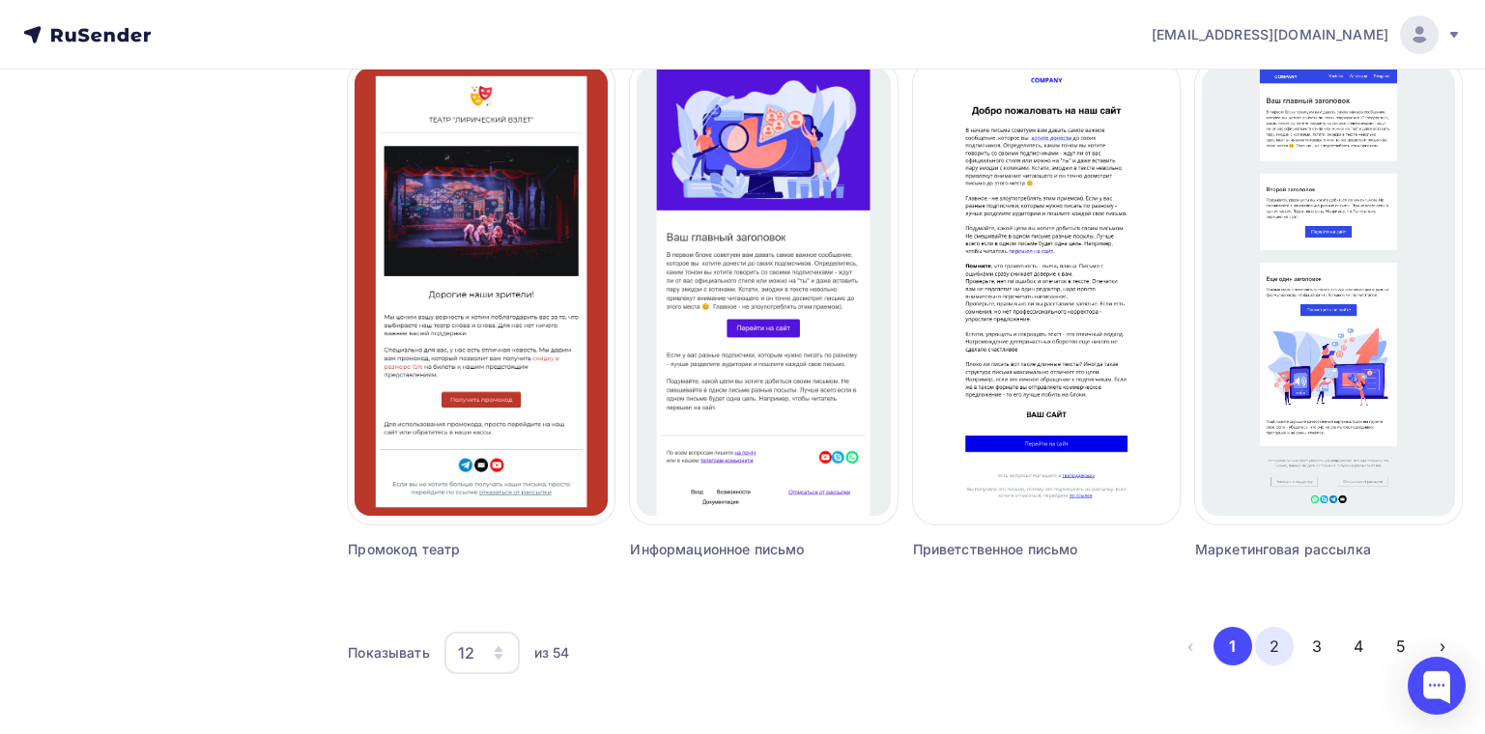
click at [1286, 656] on button "2" at bounding box center [1274, 646] width 39 height 39
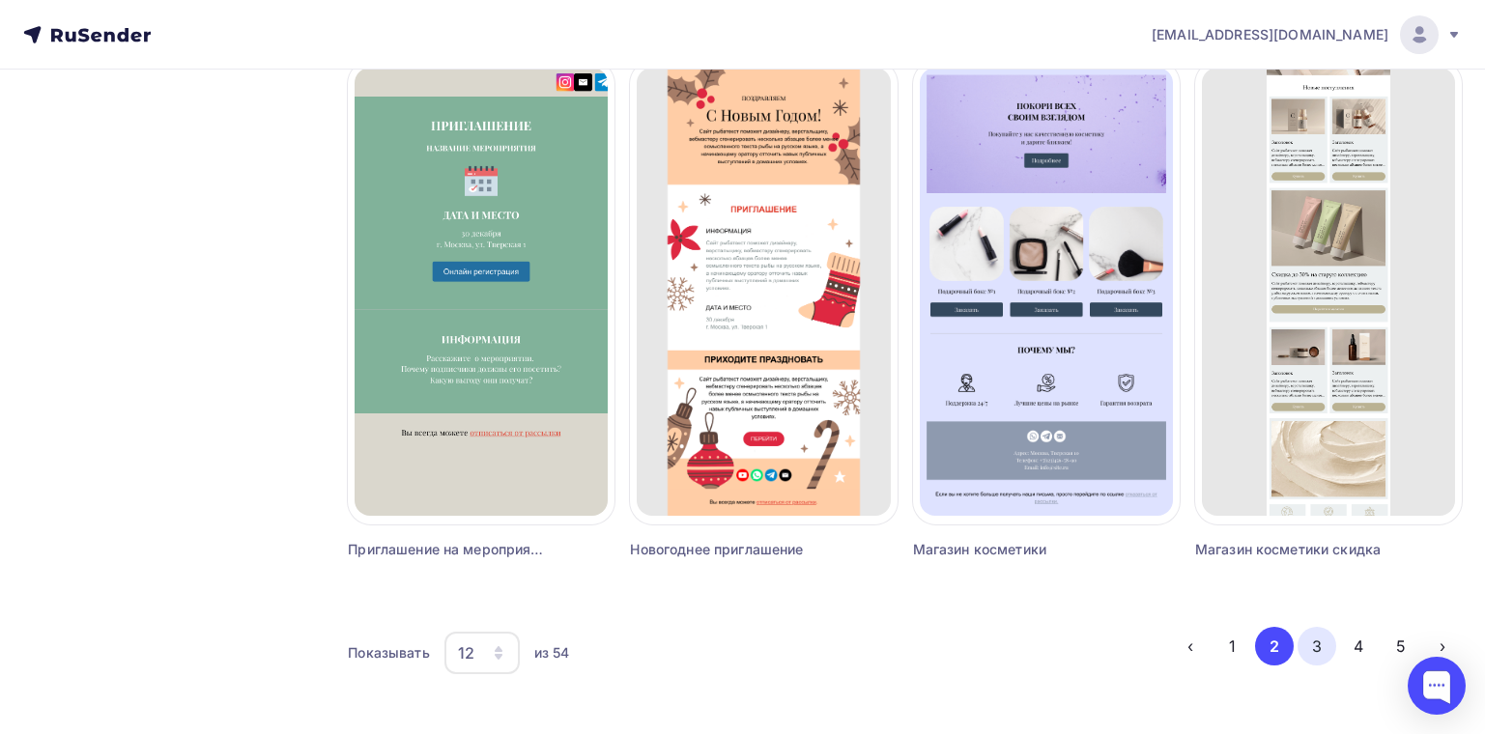
click at [1312, 657] on button "3" at bounding box center [1317, 646] width 39 height 39
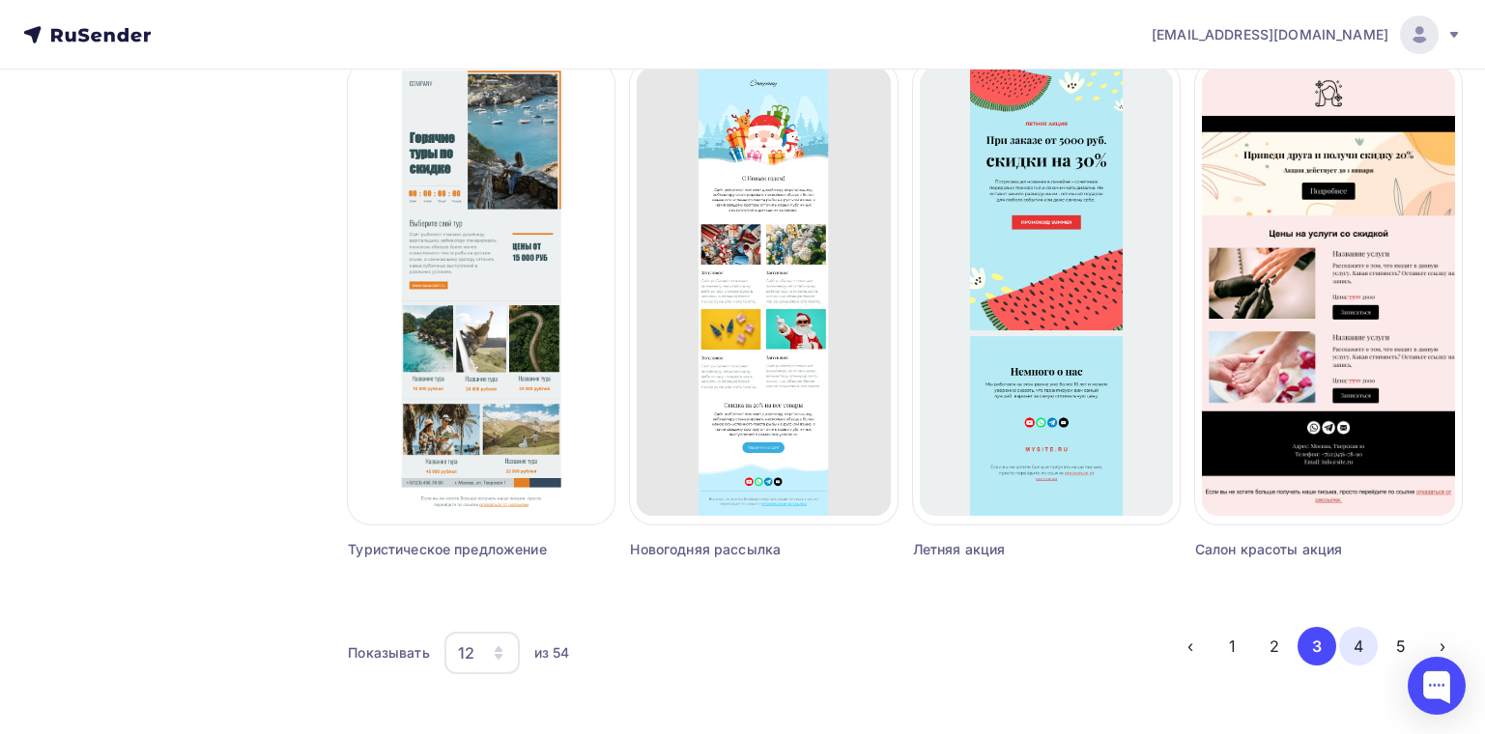
click at [1360, 656] on button "4" at bounding box center [1358, 646] width 39 height 39
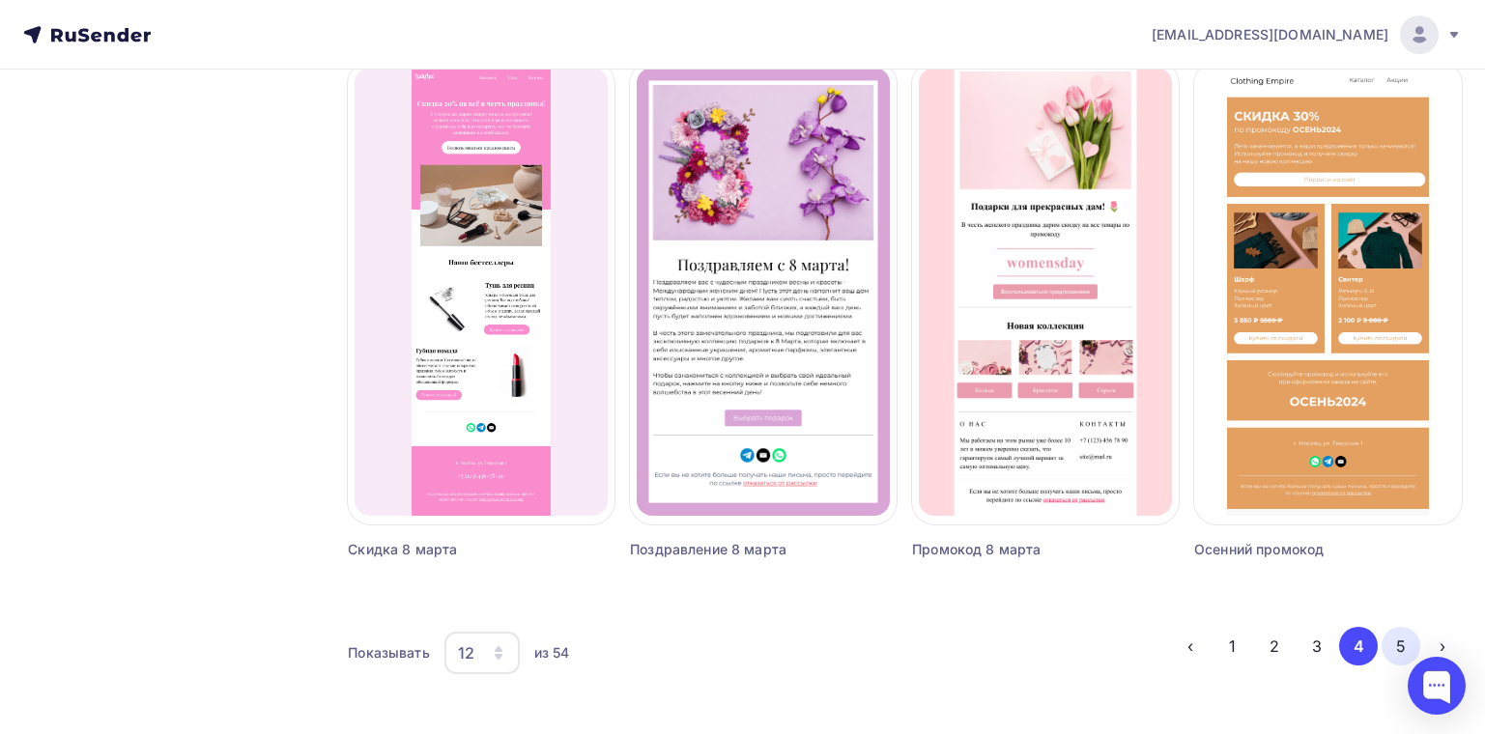
click at [1395, 647] on button "5" at bounding box center [1401, 646] width 39 height 39
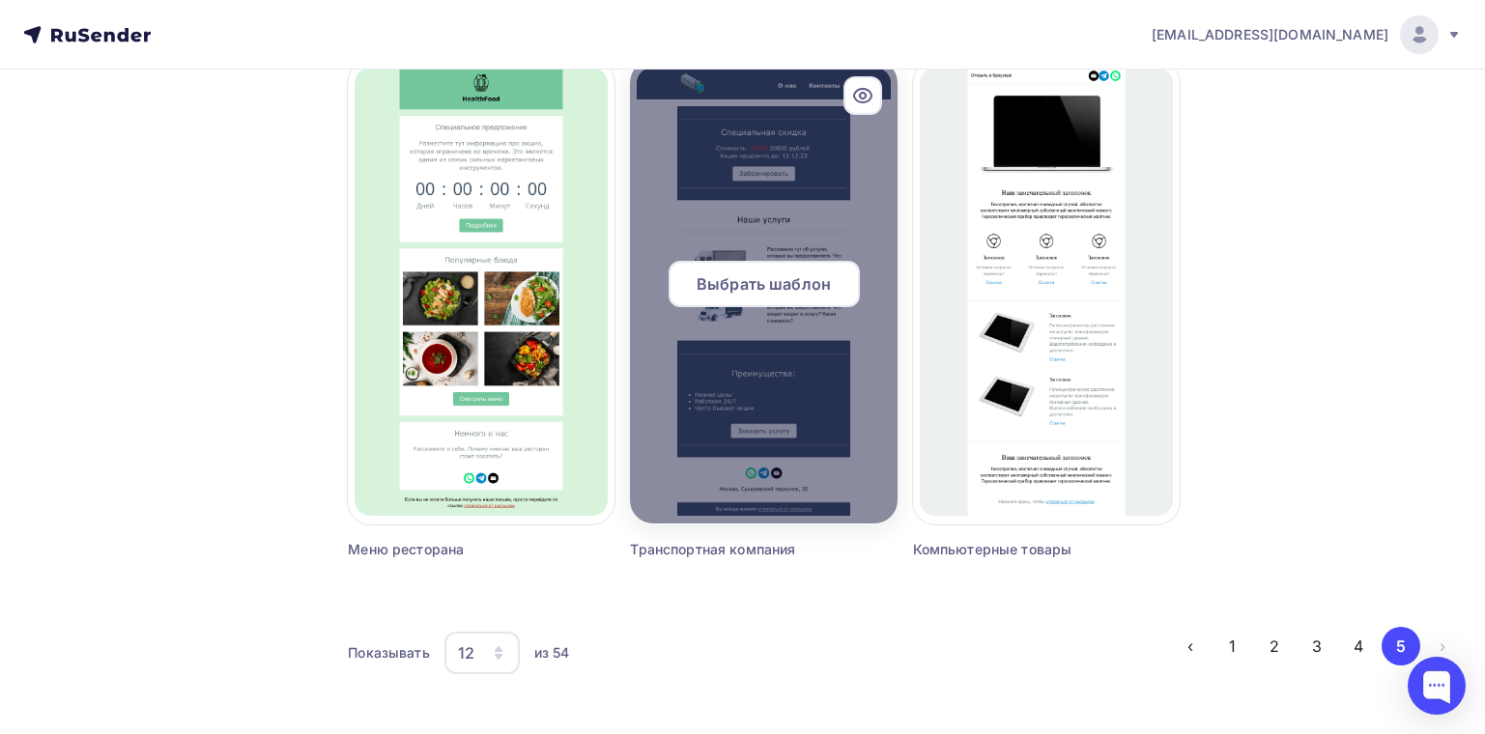
click at [784, 431] on div at bounding box center [763, 292] width 267 height 464
click at [774, 293] on span "Выбрать шаблон" at bounding box center [764, 284] width 134 height 23
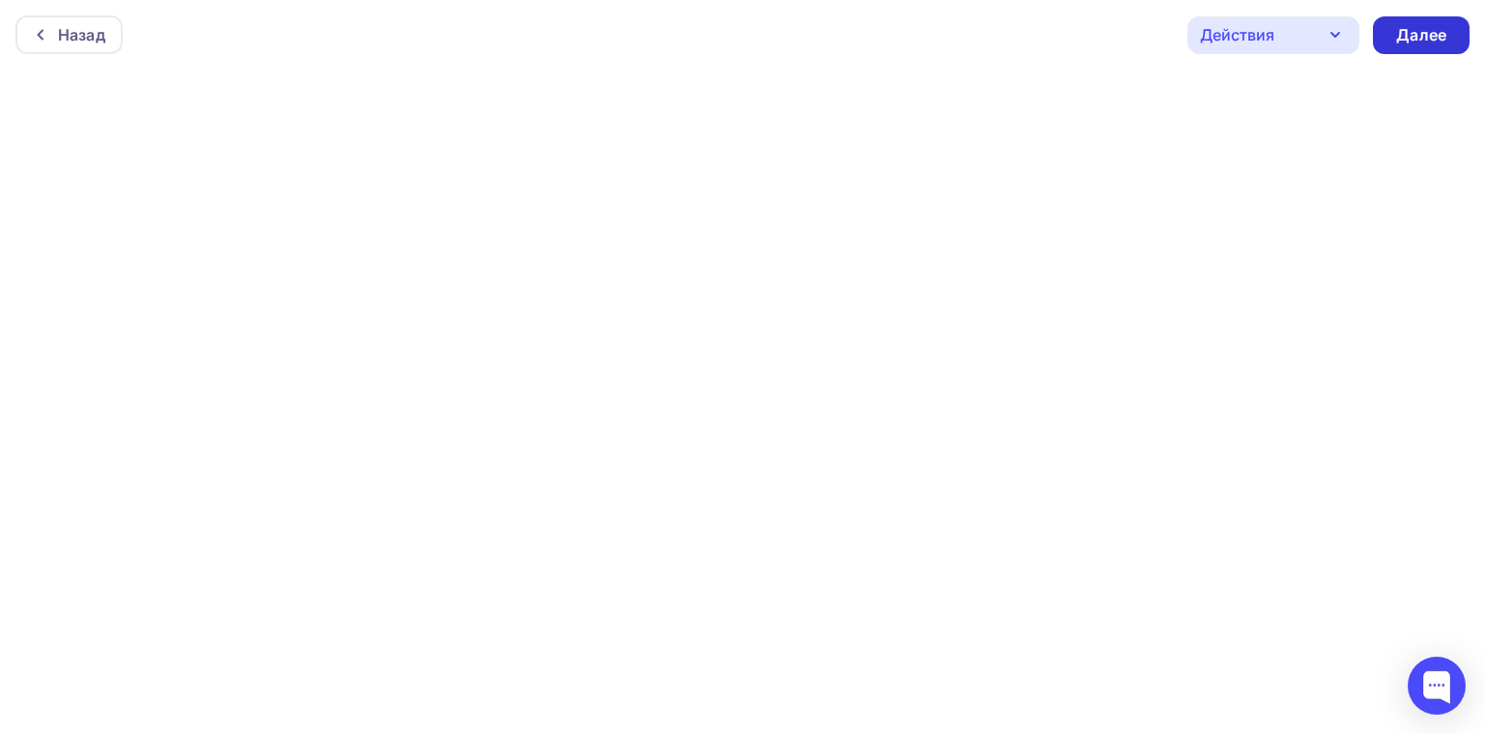
click at [1423, 19] on div "Далее" at bounding box center [1421, 35] width 97 height 38
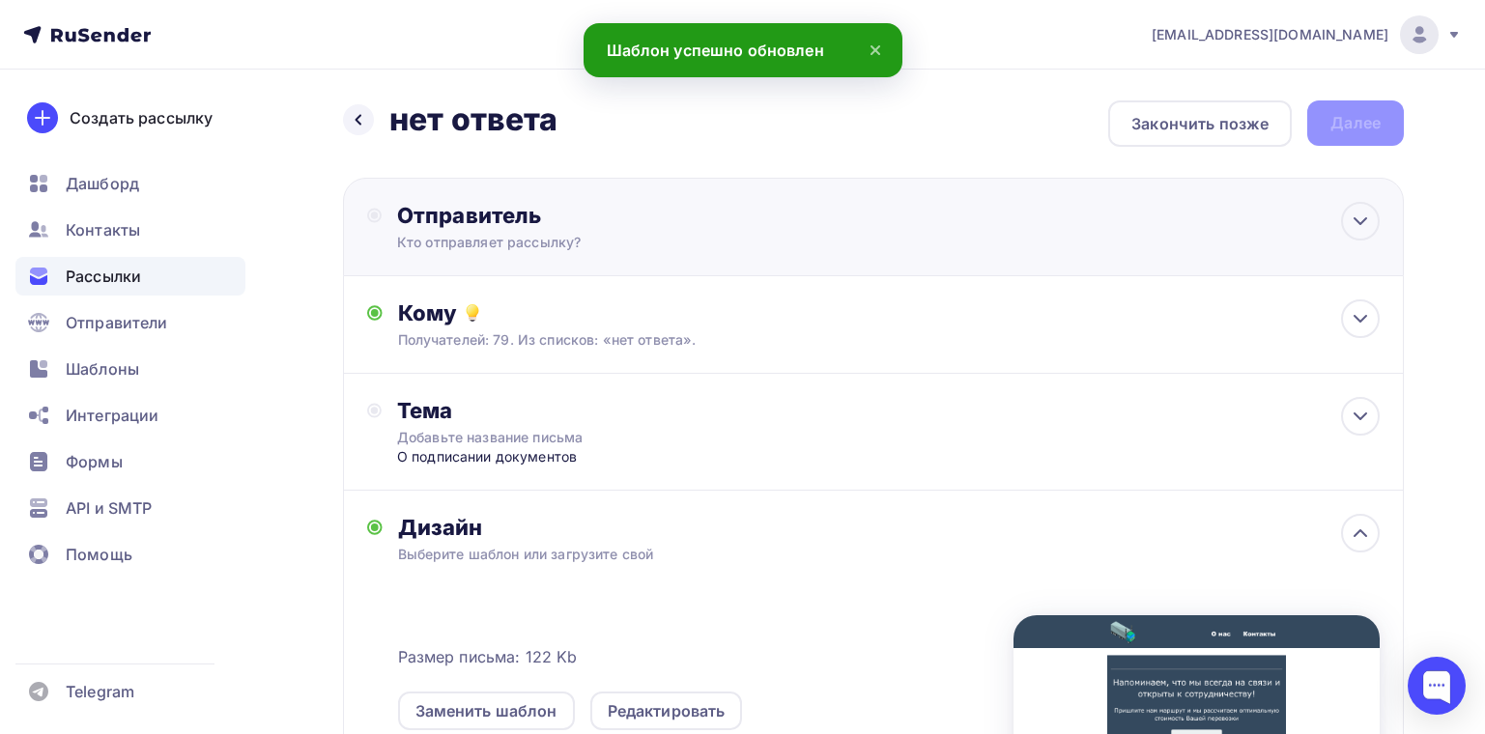
click at [428, 222] on div "Отправитель" at bounding box center [606, 215] width 418 height 27
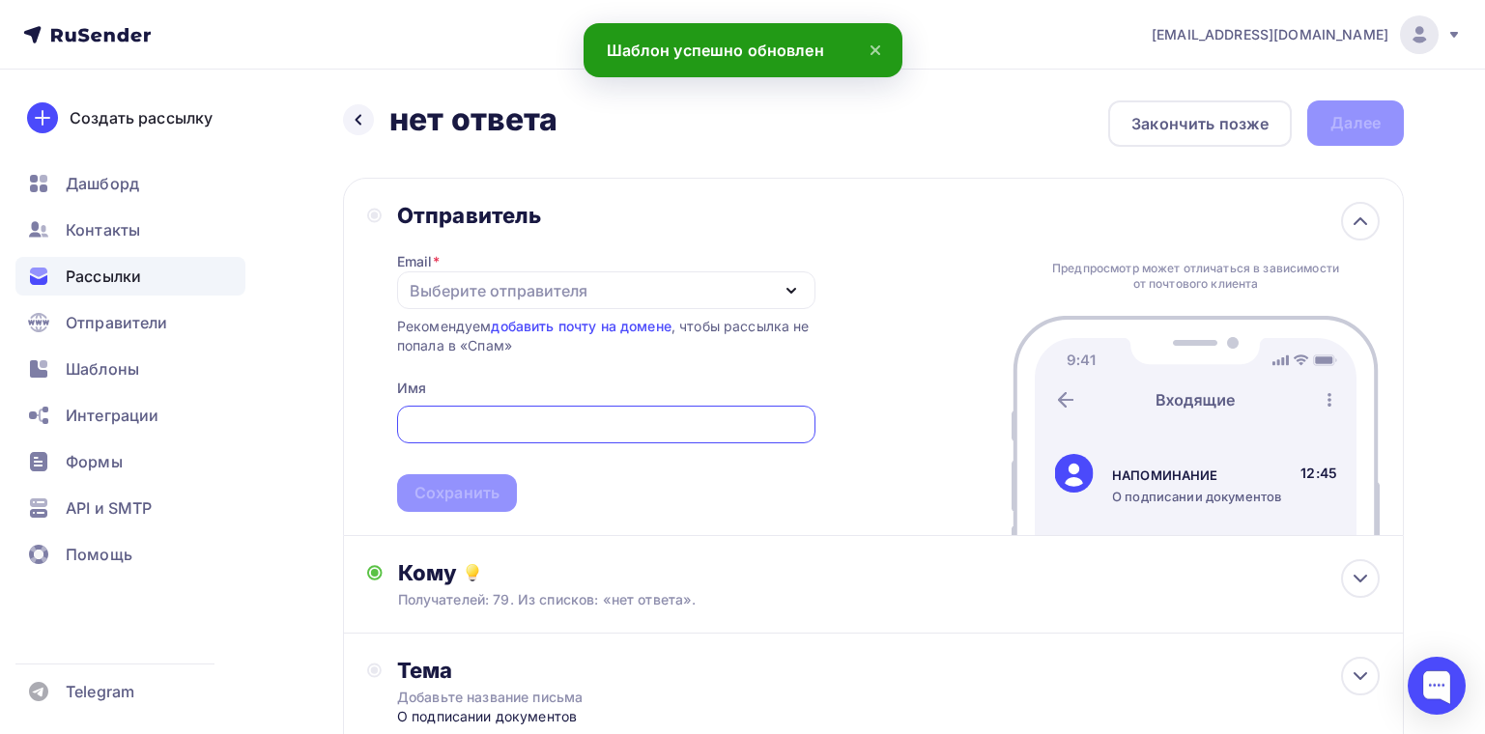
click at [778, 427] on input "text" at bounding box center [606, 425] width 396 height 23
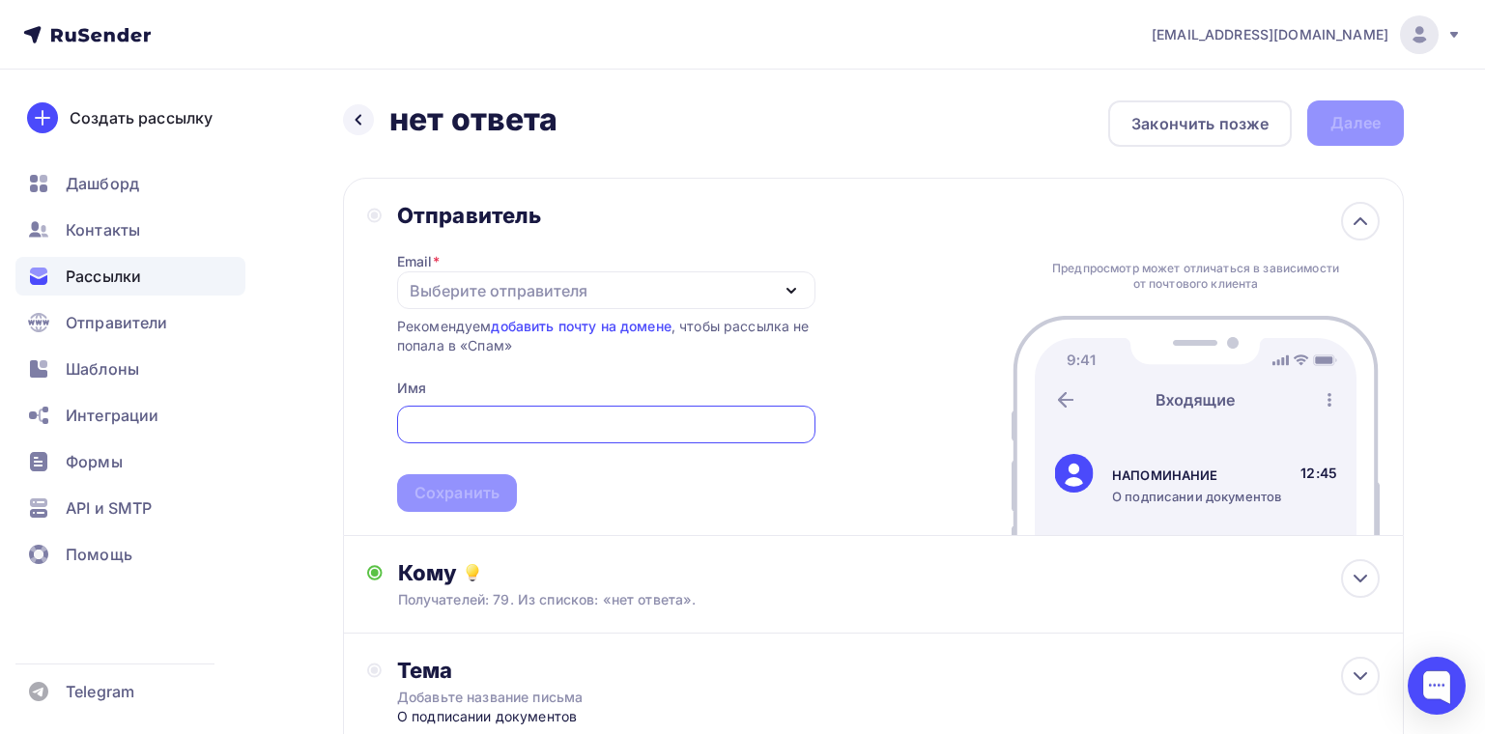
click at [789, 280] on icon "button" at bounding box center [791, 290] width 23 height 23
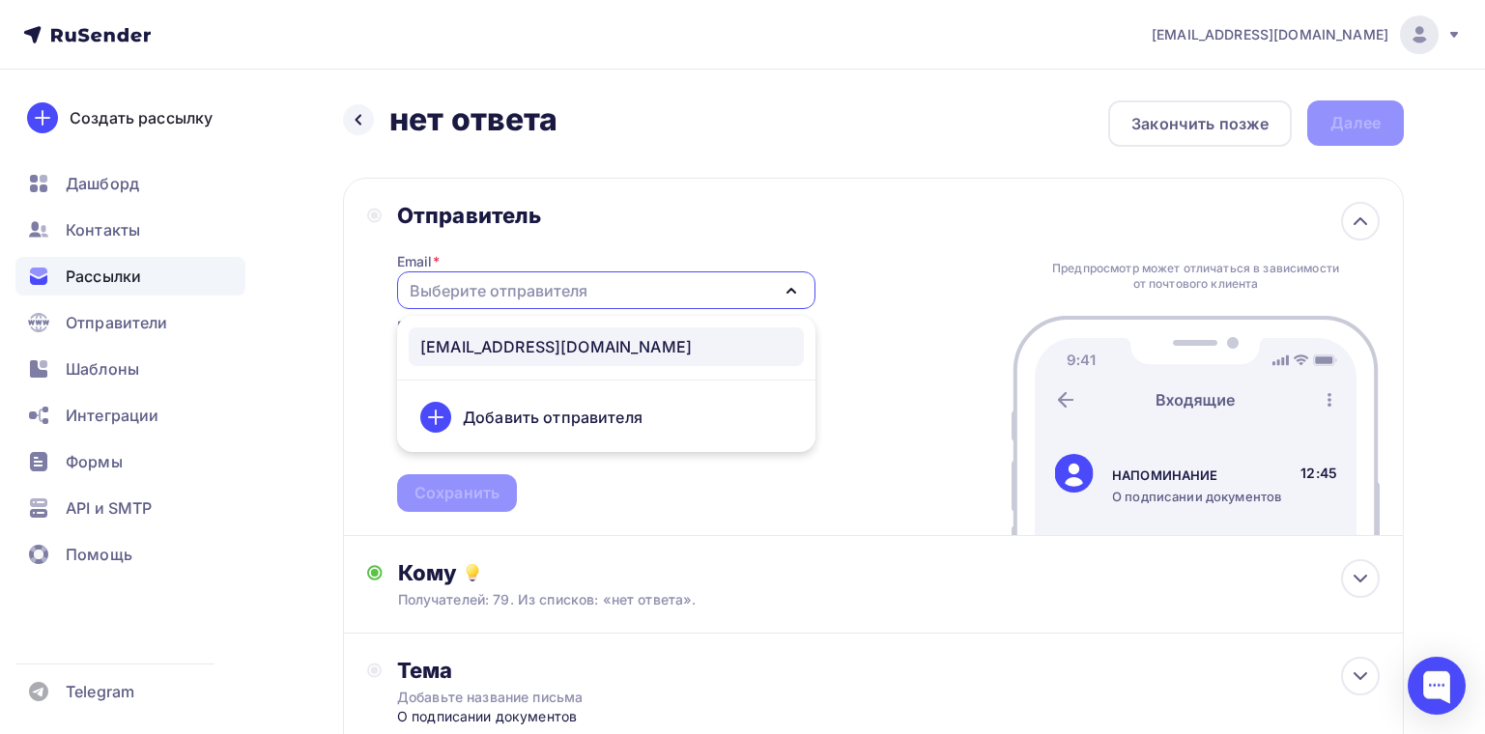
click at [735, 339] on div "clientcaesar@gmail.com" at bounding box center [606, 346] width 372 height 23
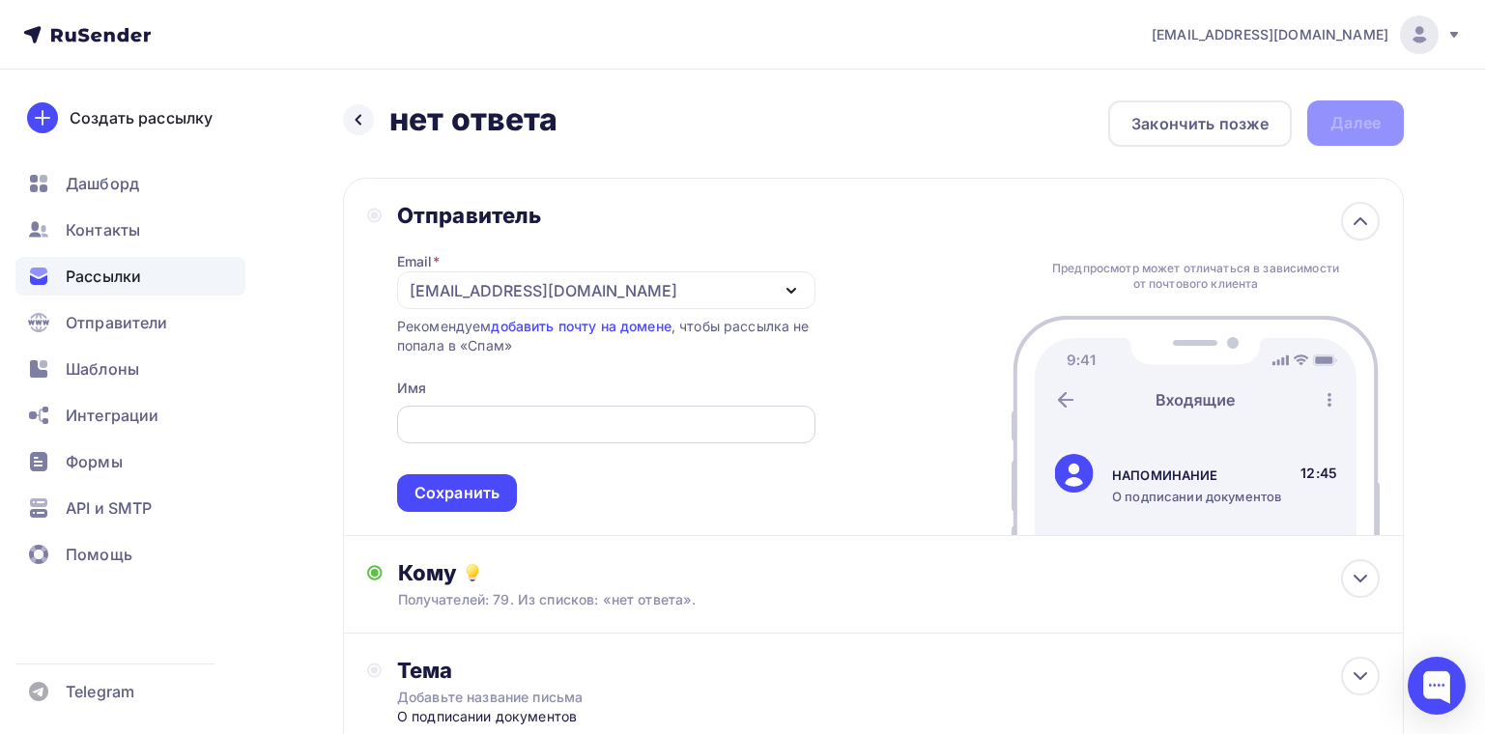
click at [586, 409] on div at bounding box center [606, 425] width 418 height 38
click at [517, 427] on input "text" at bounding box center [606, 425] width 396 height 23
type input "ООО ЦЕЗАРЬ"
click at [562, 645] on div "Тема Добавьте название письма О подписании документов Тема * НАПОМИНАНИЕ Рекоме…" at bounding box center [873, 692] width 1061 height 117
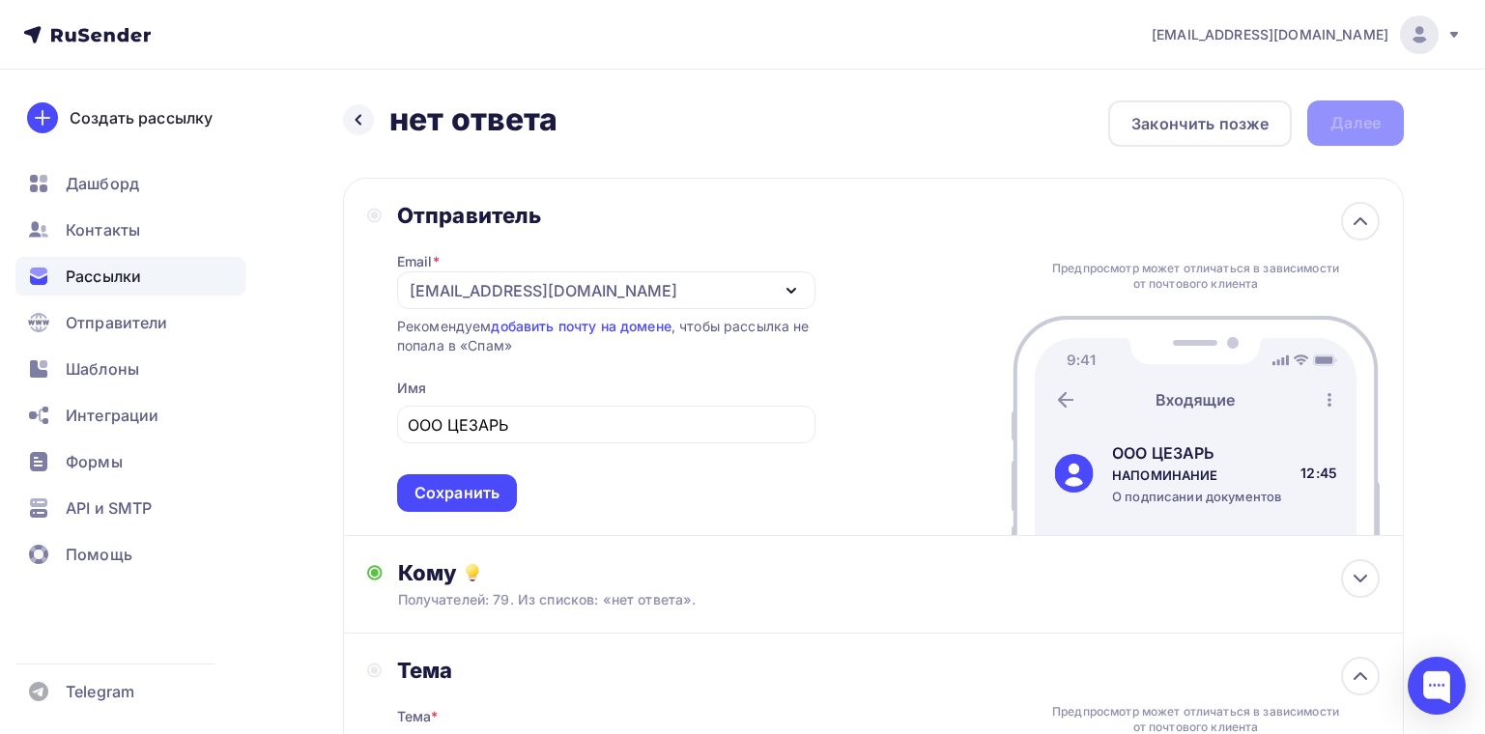
scroll to position [387, 0]
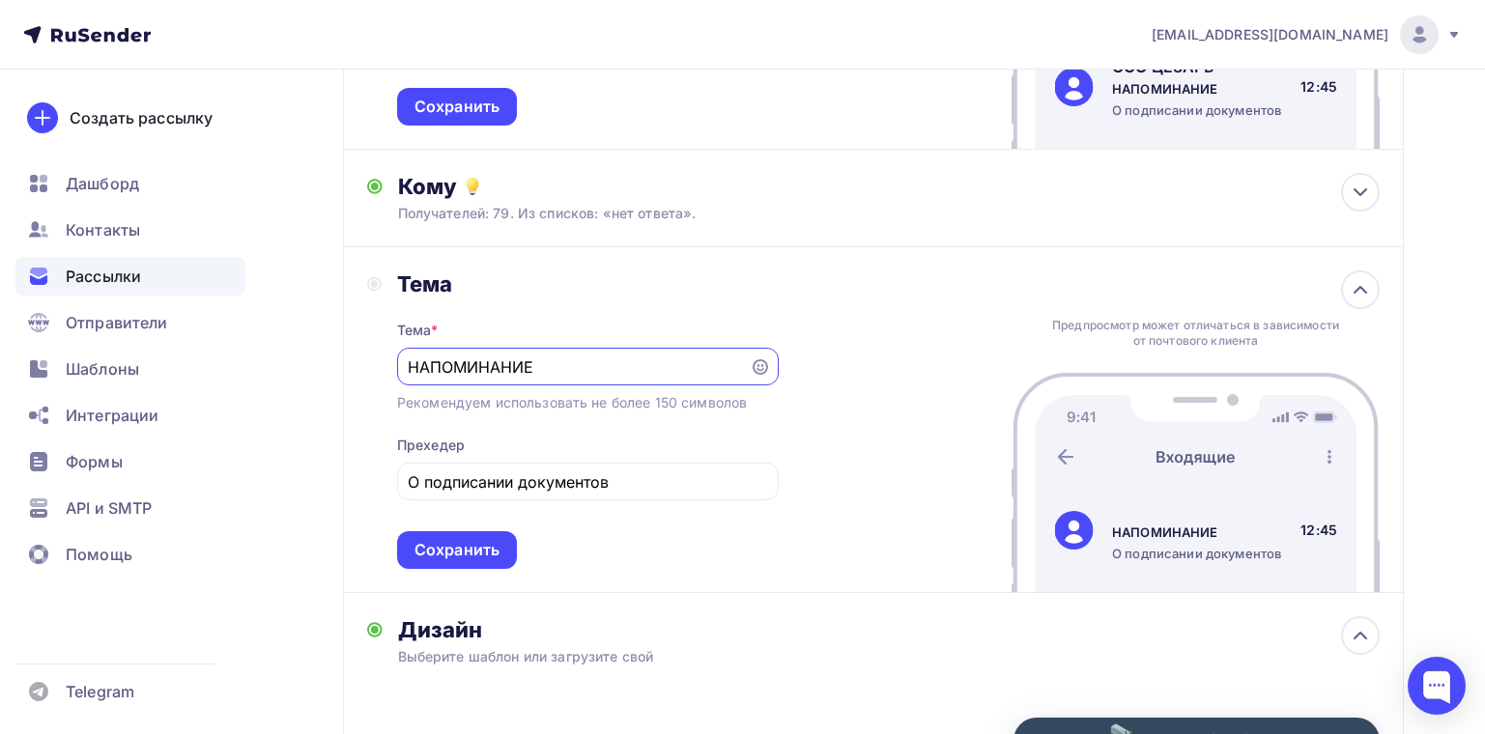
drag, startPoint x: 573, startPoint y: 363, endPoint x: 268, endPoint y: 375, distance: 305.6
click at [268, 375] on div "Назад нет ответа нет ответа Закончить позже Далее Отправитель Email * clientcae…" at bounding box center [742, 463] width 1485 height 1560
type input "НАПОМИНАЕМ"
click at [686, 492] on input "О подписании документов" at bounding box center [587, 482] width 359 height 23
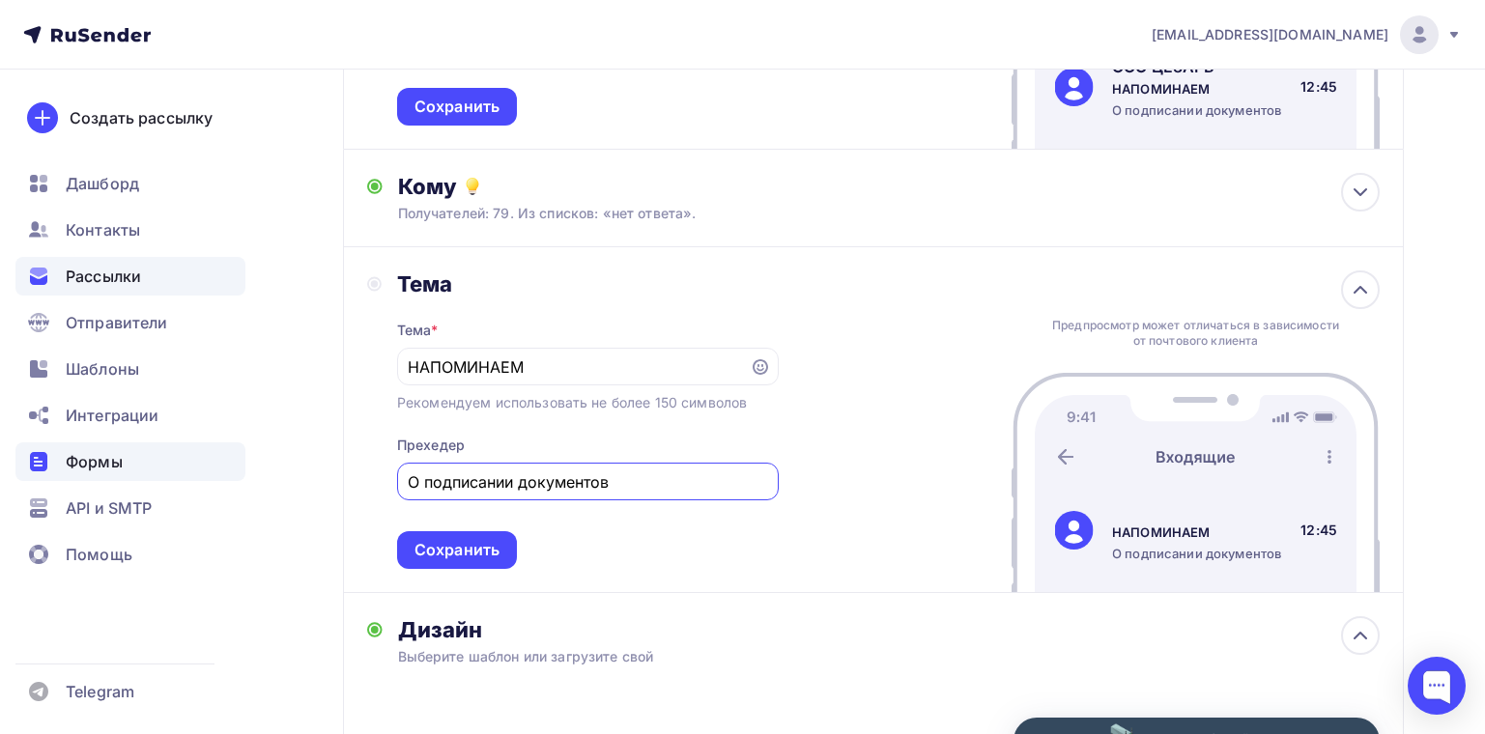
drag, startPoint x: 473, startPoint y: 490, endPoint x: 226, endPoint y: 476, distance: 246.8
click at [226, 476] on div "caesar_client@bk.ru Аккаунт Тарифы Выйти Создать рассылку Дашборд Контакты Расс…" at bounding box center [742, 427] width 1485 height 1629
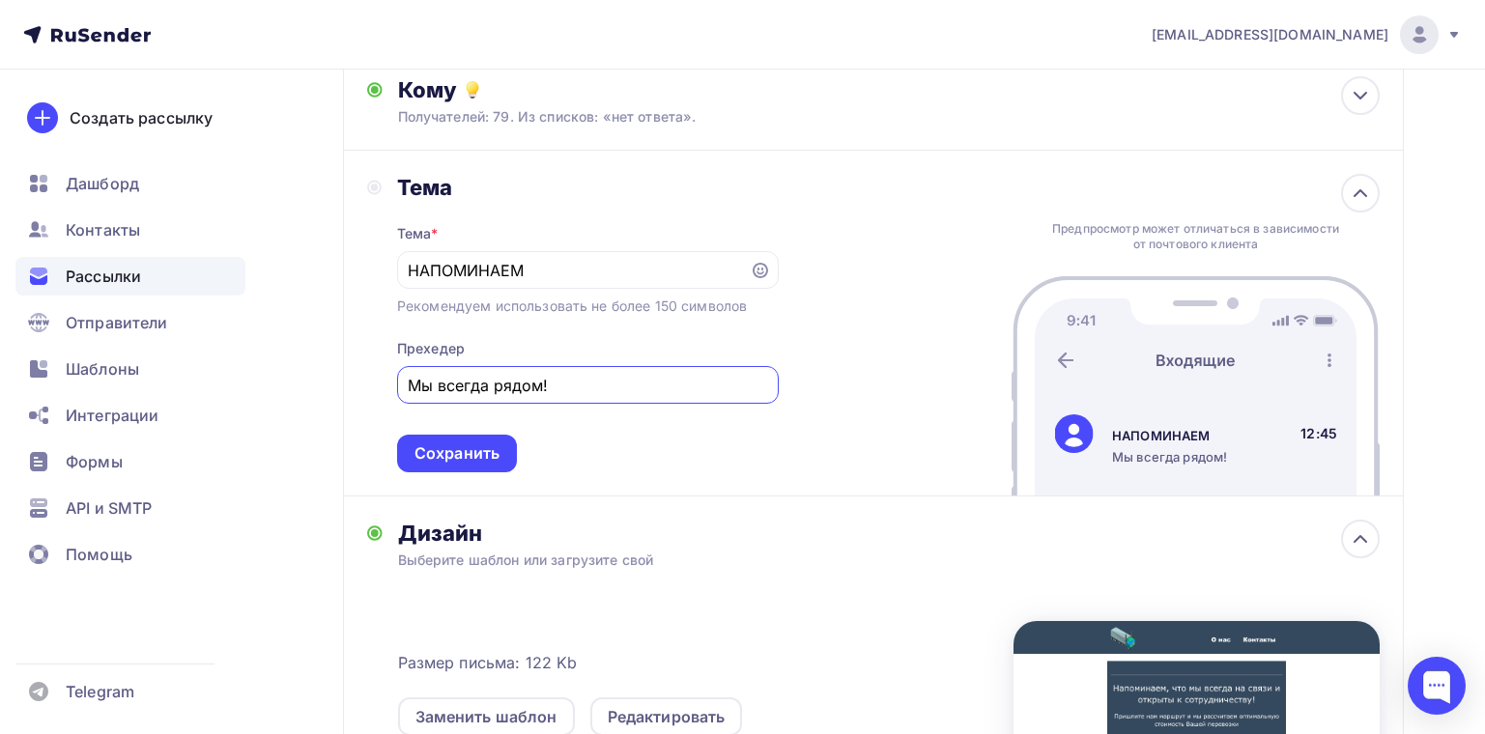
scroll to position [580, 0]
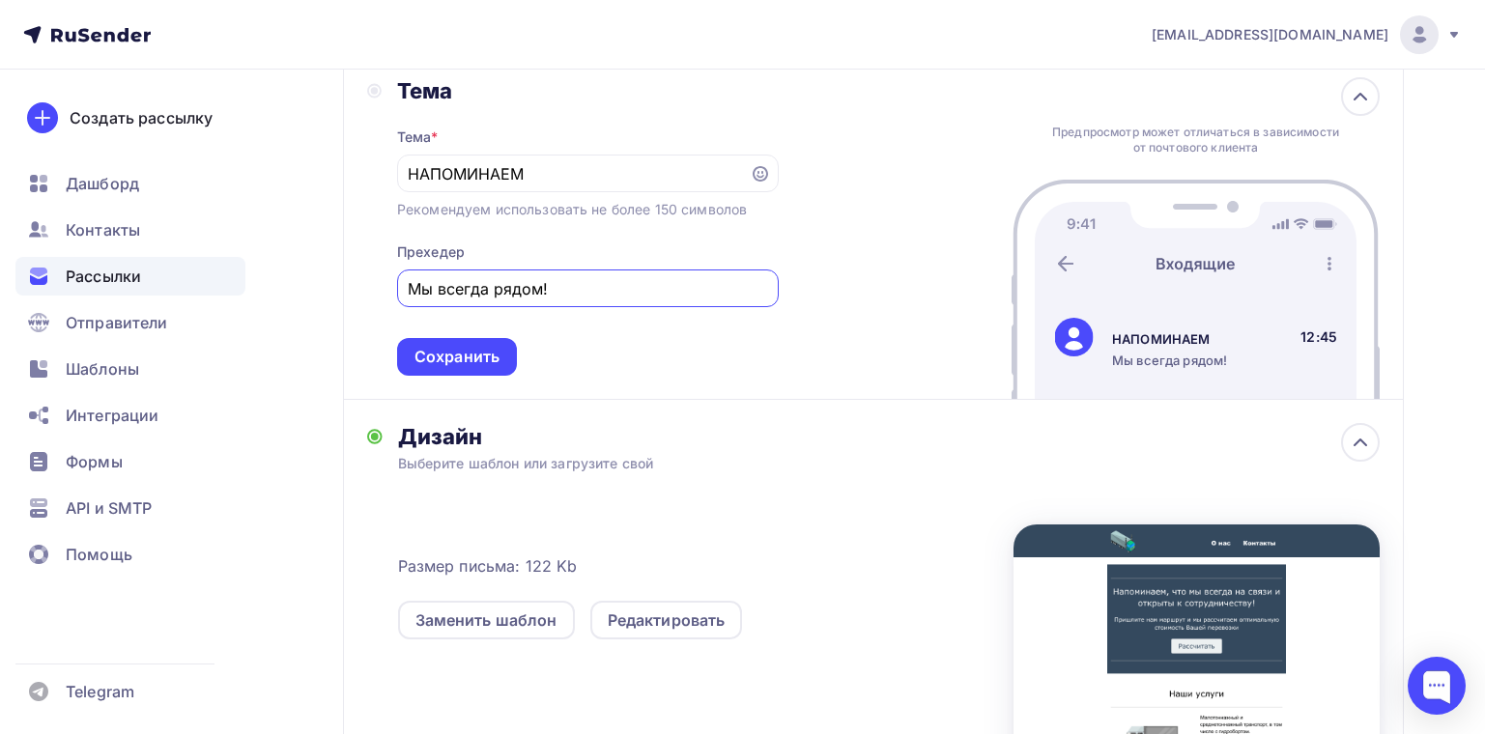
type input "Мы всегда рядом!"
click at [503, 380] on div "Тема Тема * НАПОМИНАЕМ Рекомендуем использовать не более 150 символов Прехедер …" at bounding box center [873, 227] width 1061 height 346
click at [492, 359] on div "Сохранить" at bounding box center [457, 357] width 85 height 22
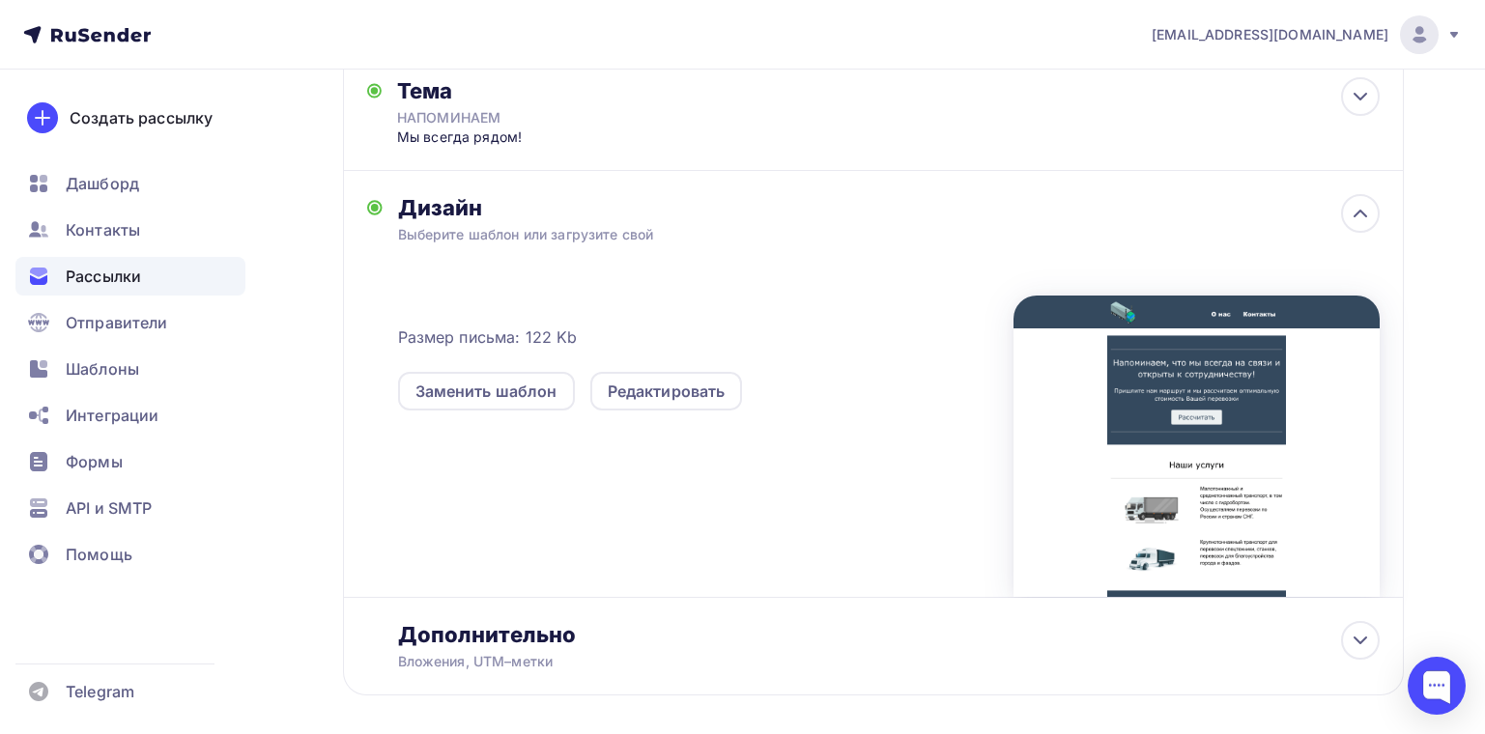
scroll to position [666, 0]
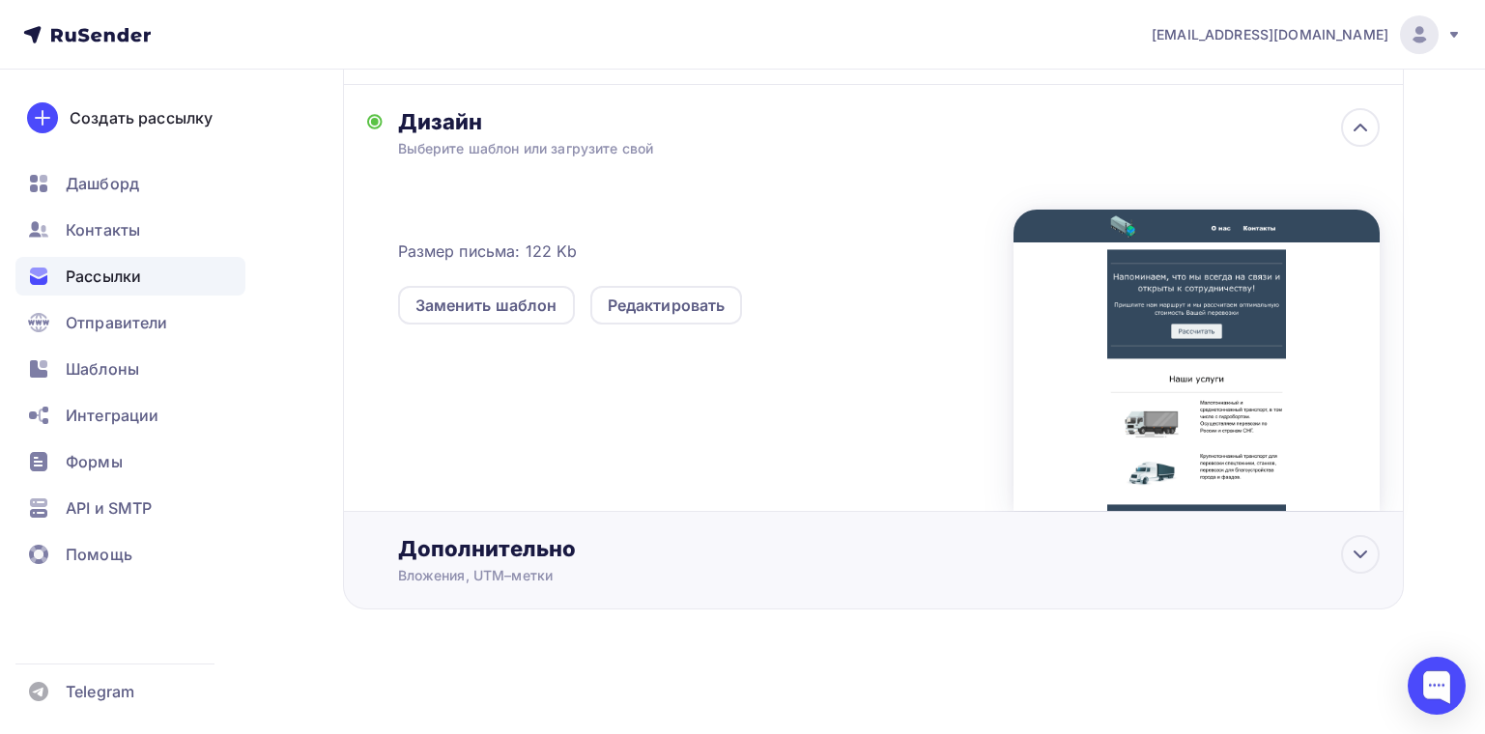
click at [516, 549] on div "Дополнительно" at bounding box center [889, 548] width 982 height 27
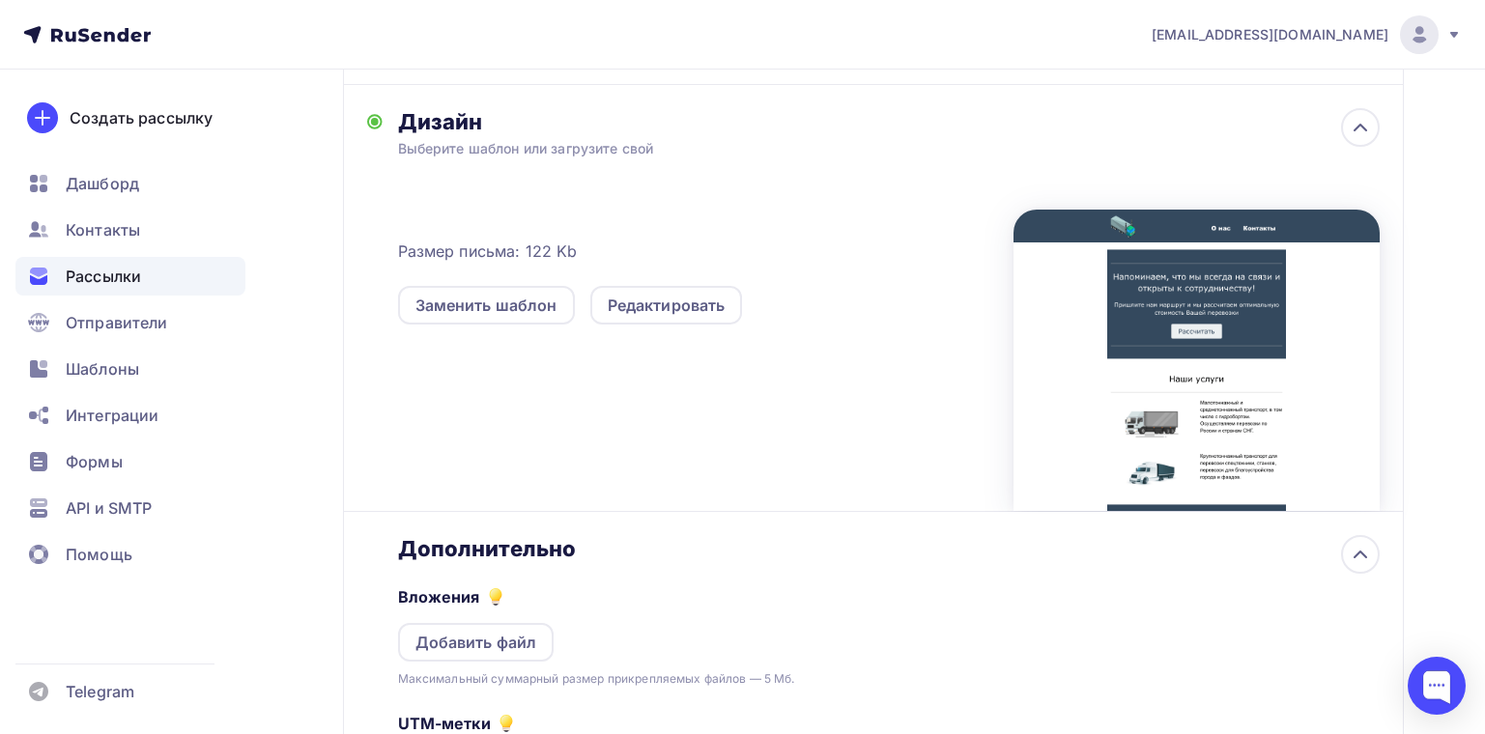
scroll to position [971, 0]
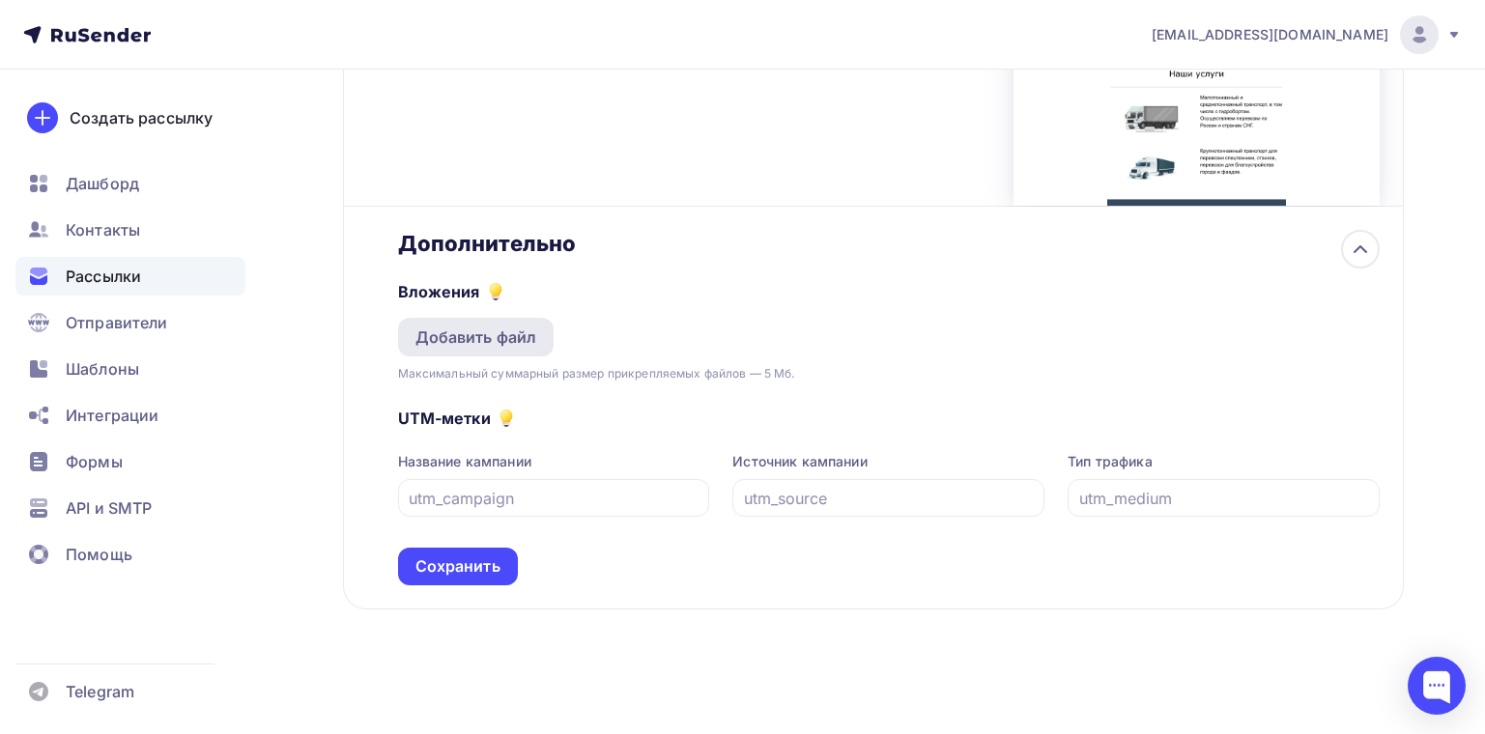
click at [527, 348] on div "Добавить файл" at bounding box center [477, 337] width 122 height 23
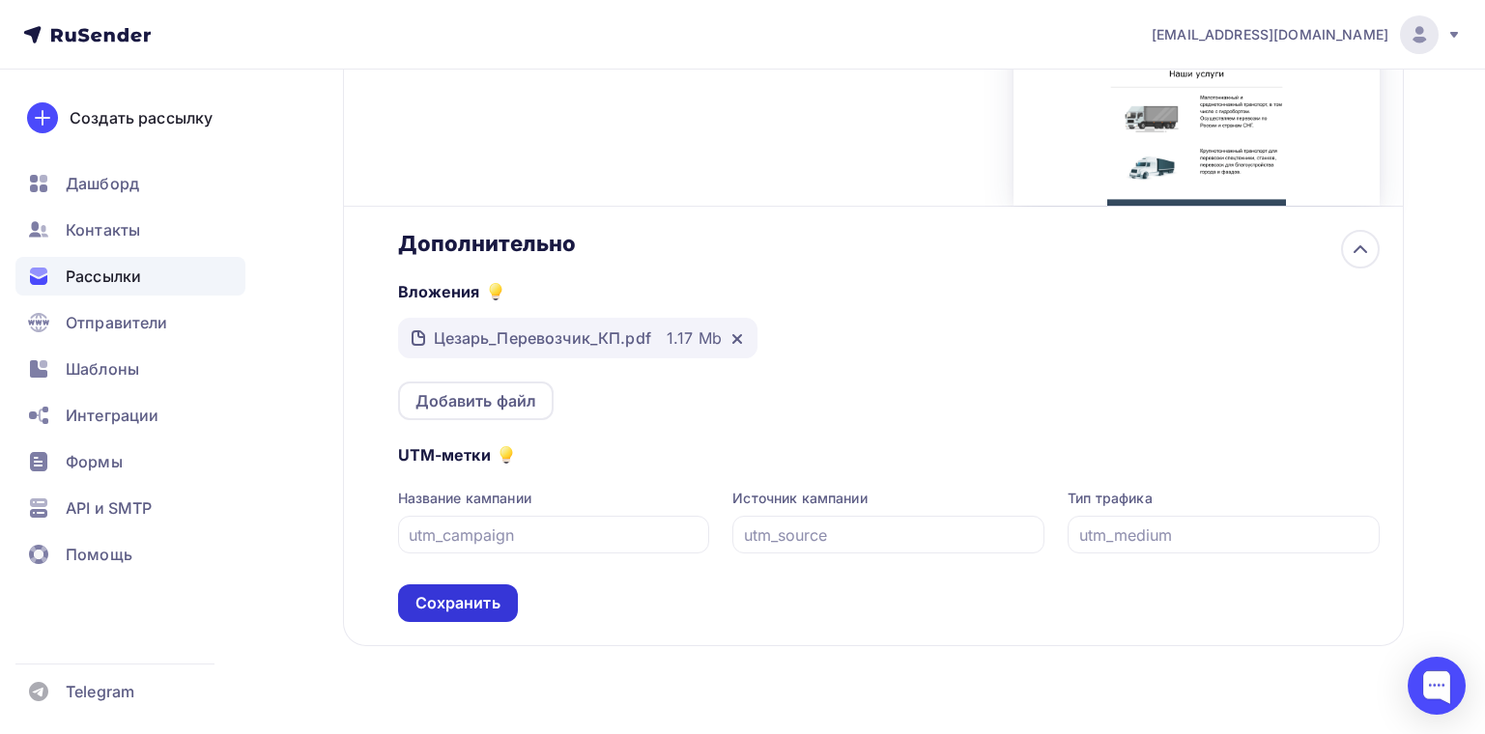
click at [460, 597] on div "Сохранить" at bounding box center [458, 603] width 85 height 22
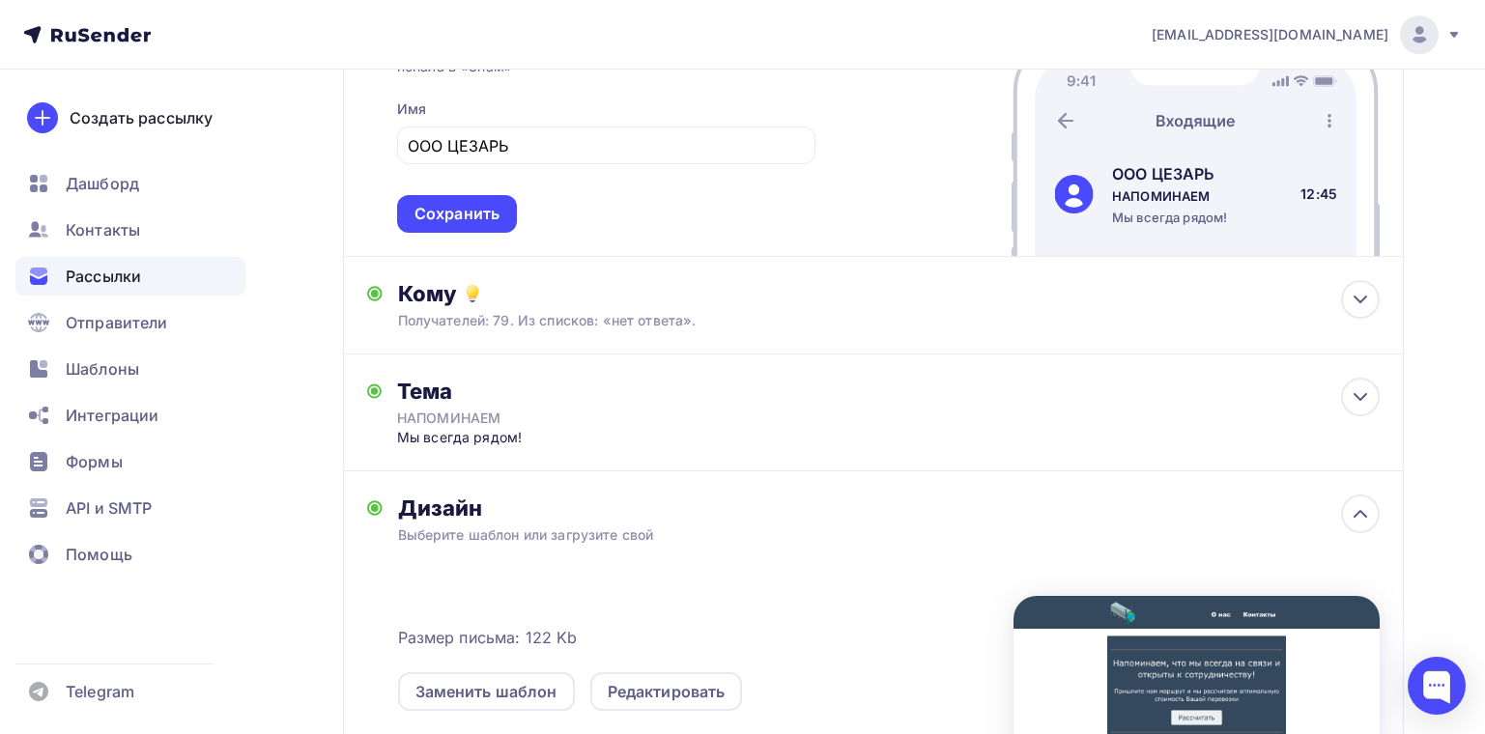
scroll to position [0, 0]
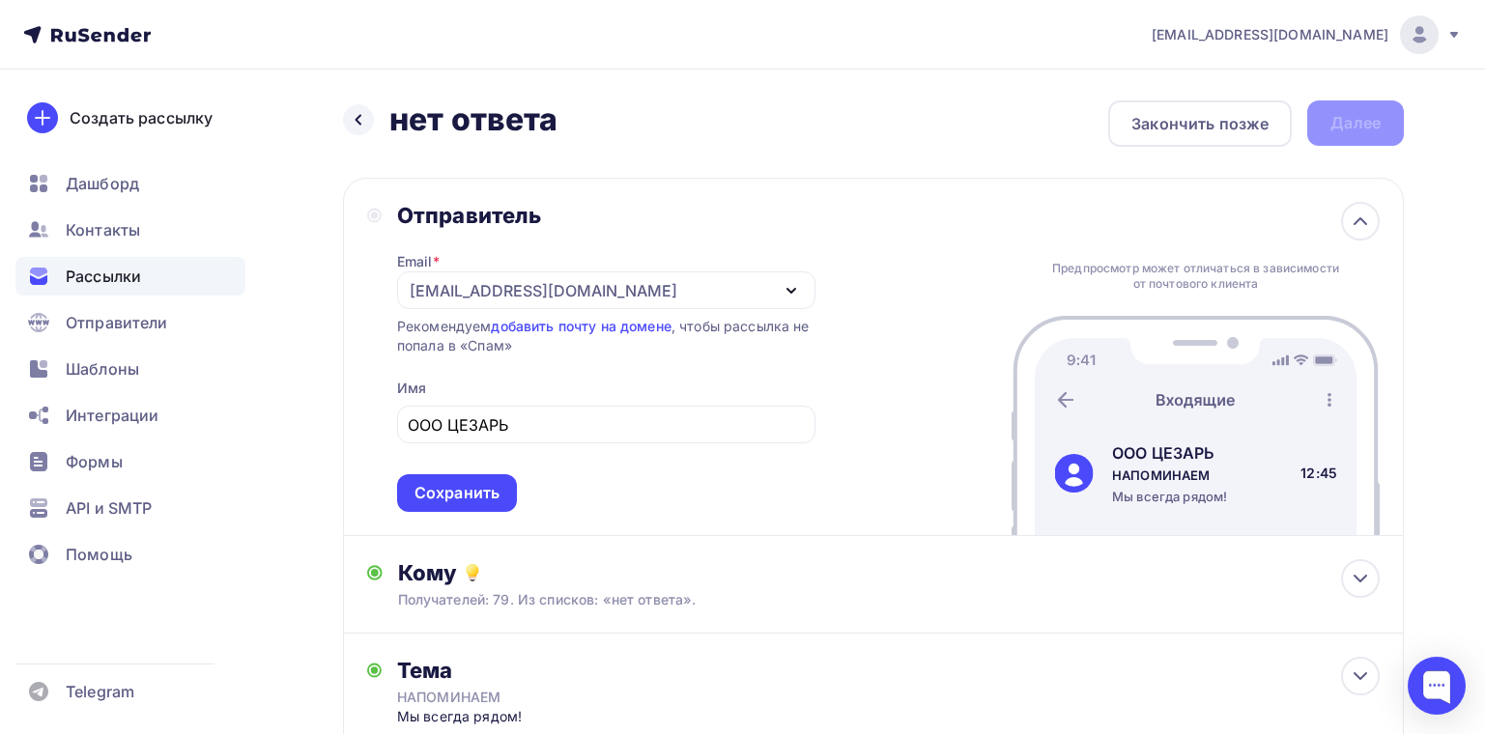
click at [375, 221] on circle at bounding box center [374, 215] width 13 height 13
click at [594, 324] on link "добавить почту на домене" at bounding box center [581, 326] width 180 height 16
click at [481, 496] on div "Сохранить" at bounding box center [457, 493] width 85 height 22
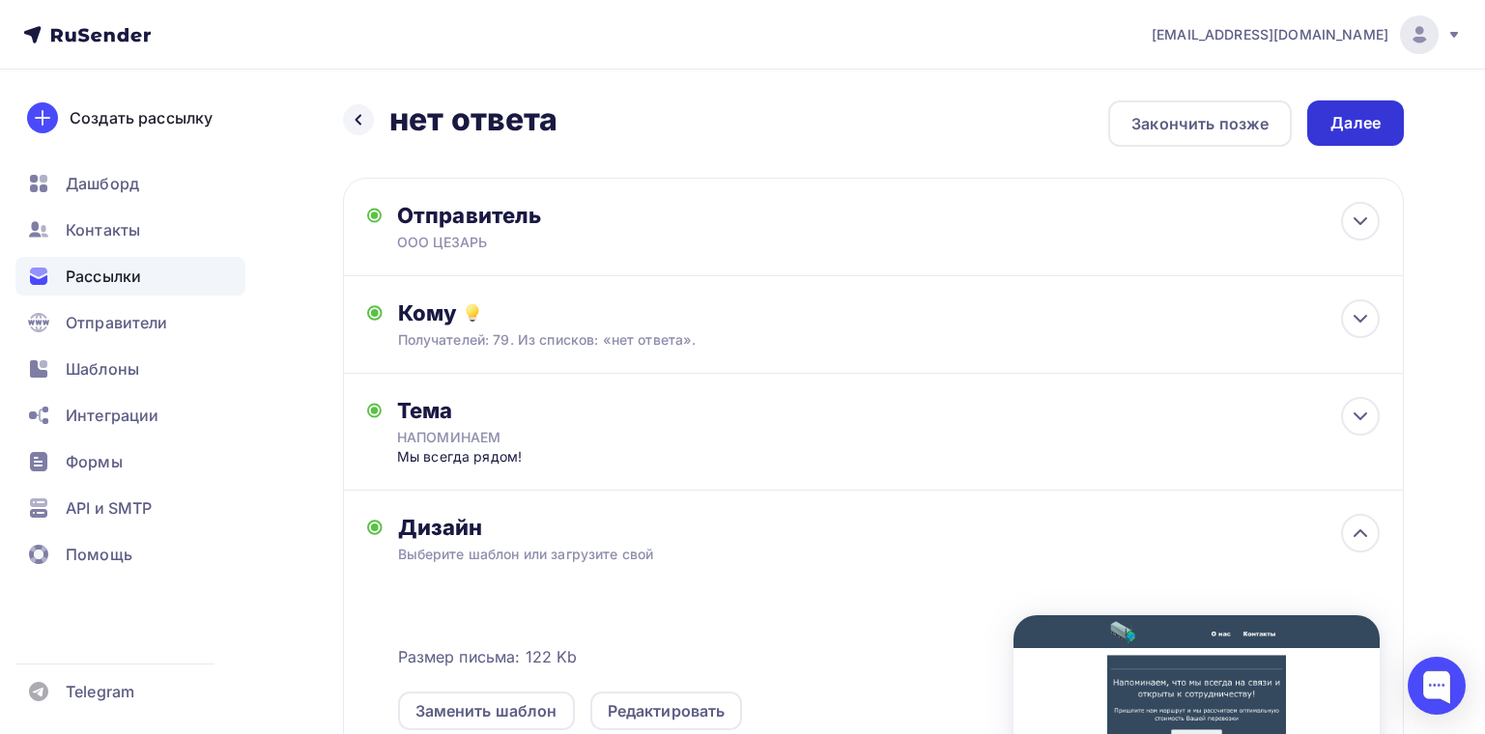
click at [1361, 129] on div "Далее" at bounding box center [1356, 123] width 50 height 22
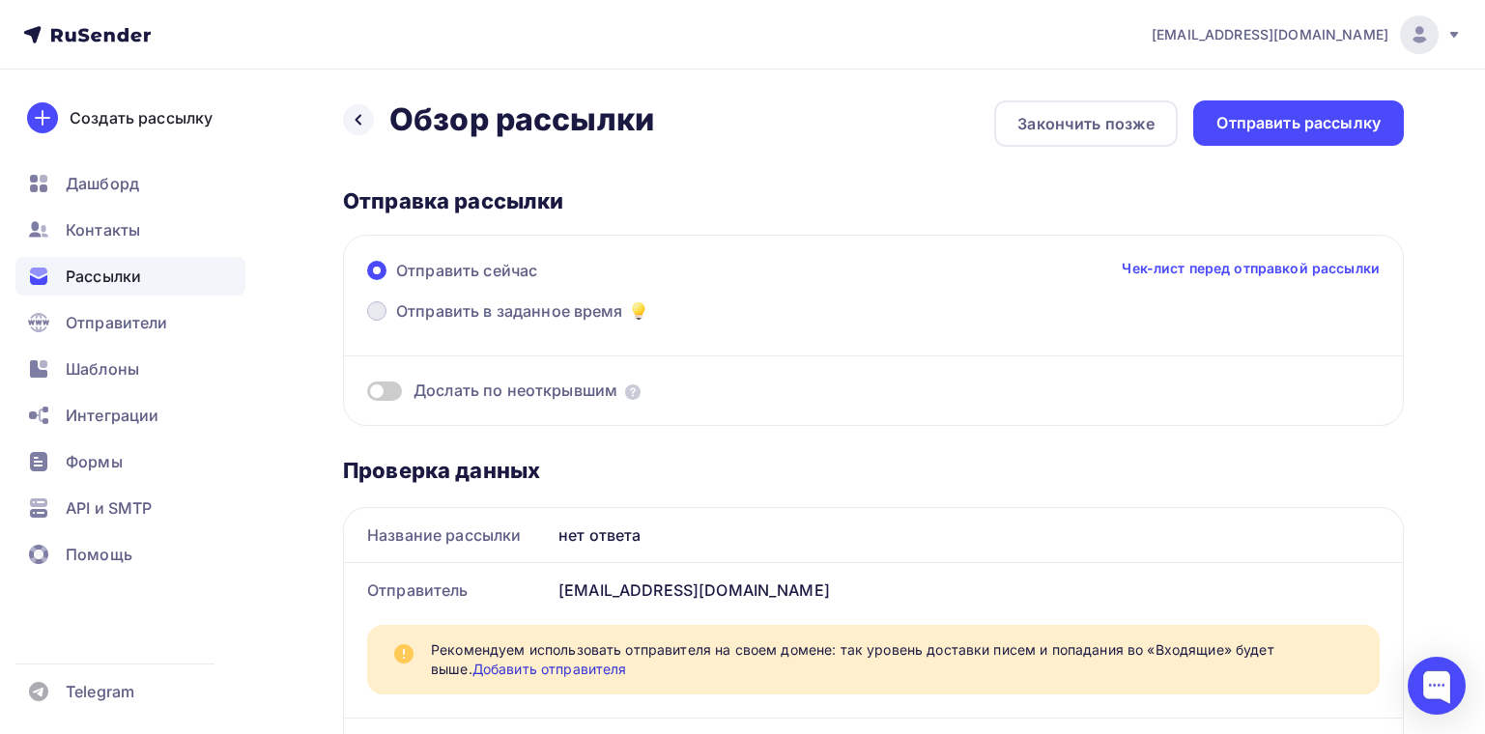
click at [456, 304] on span "Отправить в заданное время" at bounding box center [509, 311] width 227 height 23
click at [396, 323] on input "Отправить в заданное время" at bounding box center [396, 323] width 0 height 0
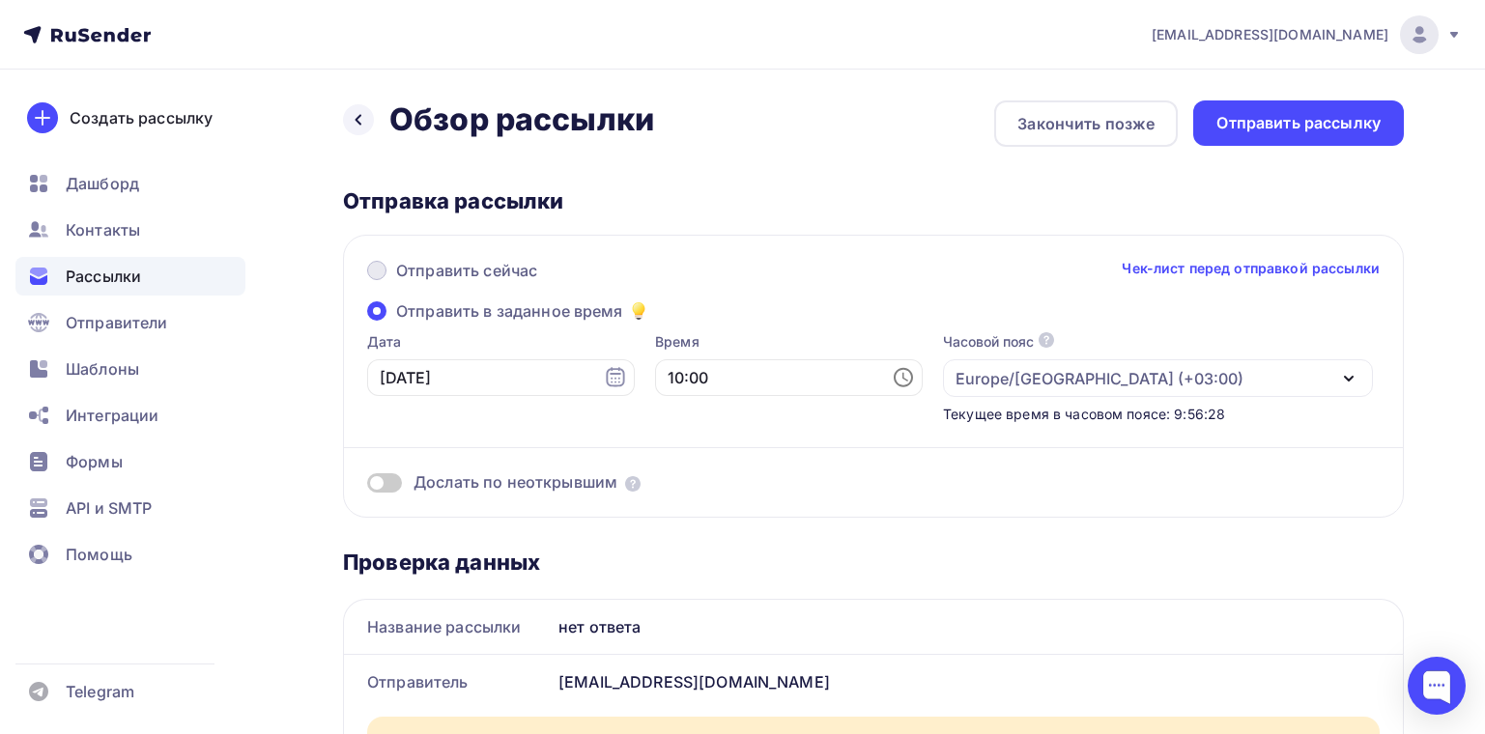
click at [438, 262] on span "Отправить сейчас" at bounding box center [466, 270] width 141 height 23
click at [396, 282] on input "Отправить сейчас" at bounding box center [396, 282] width 0 height 0
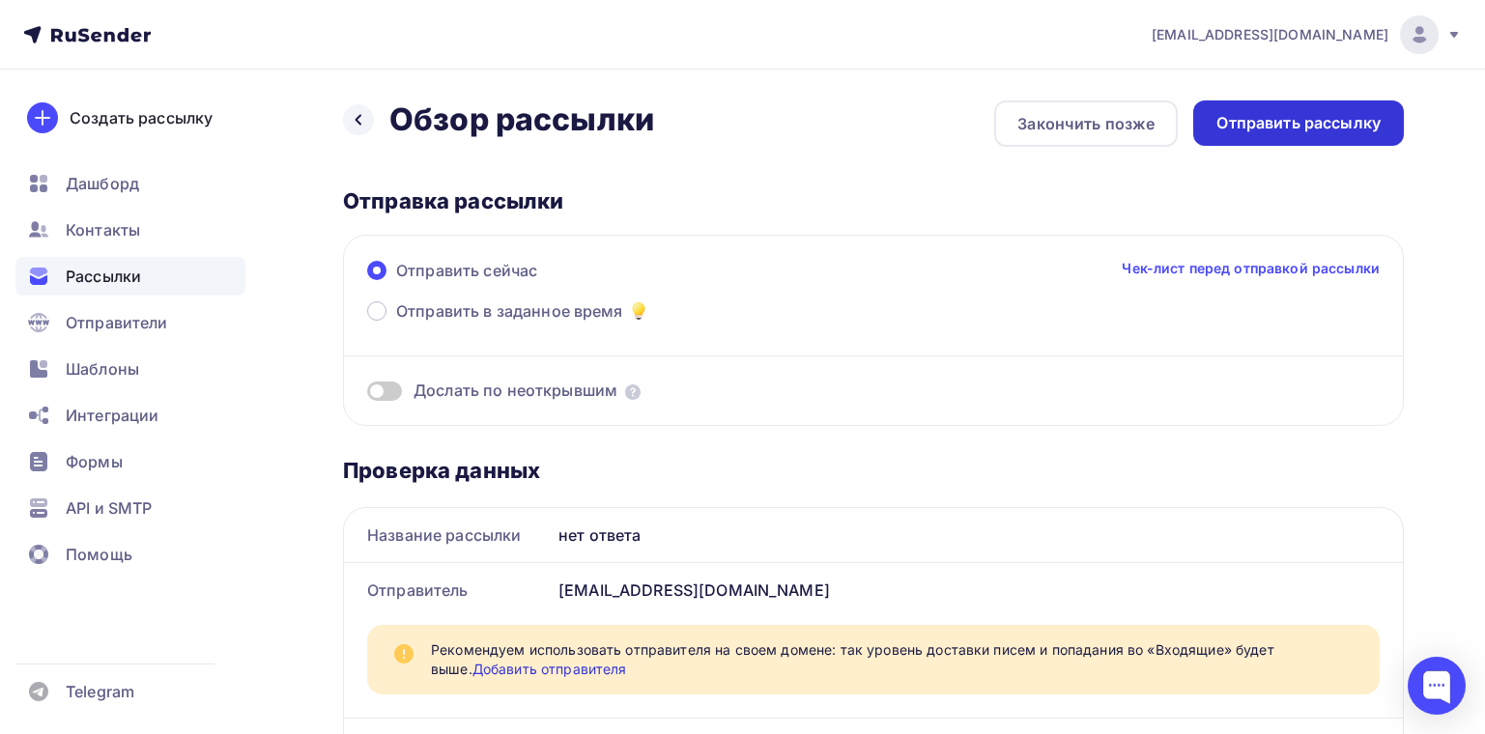
click at [1280, 140] on div "Отправить рассылку" at bounding box center [1298, 123] width 211 height 45
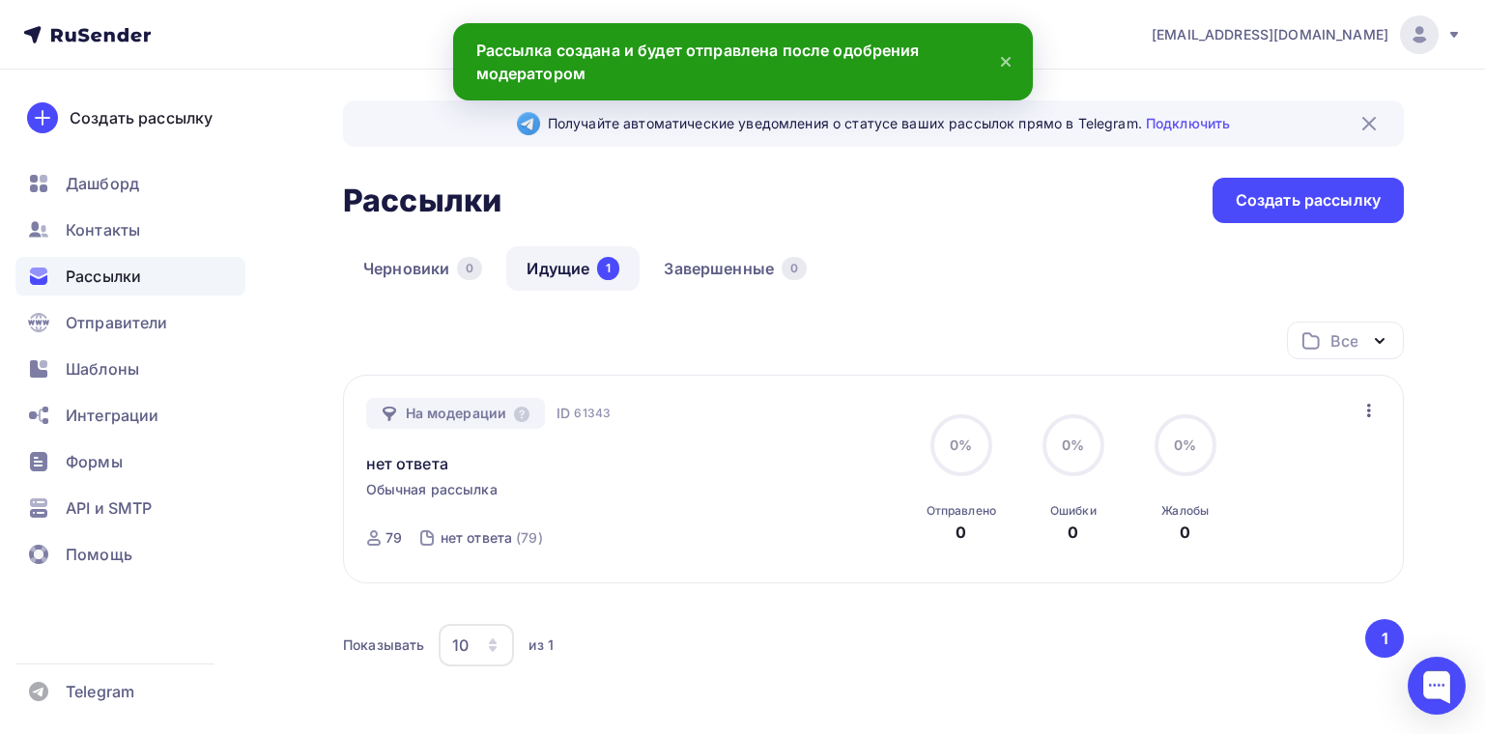
click at [999, 56] on icon at bounding box center [1005, 61] width 23 height 23
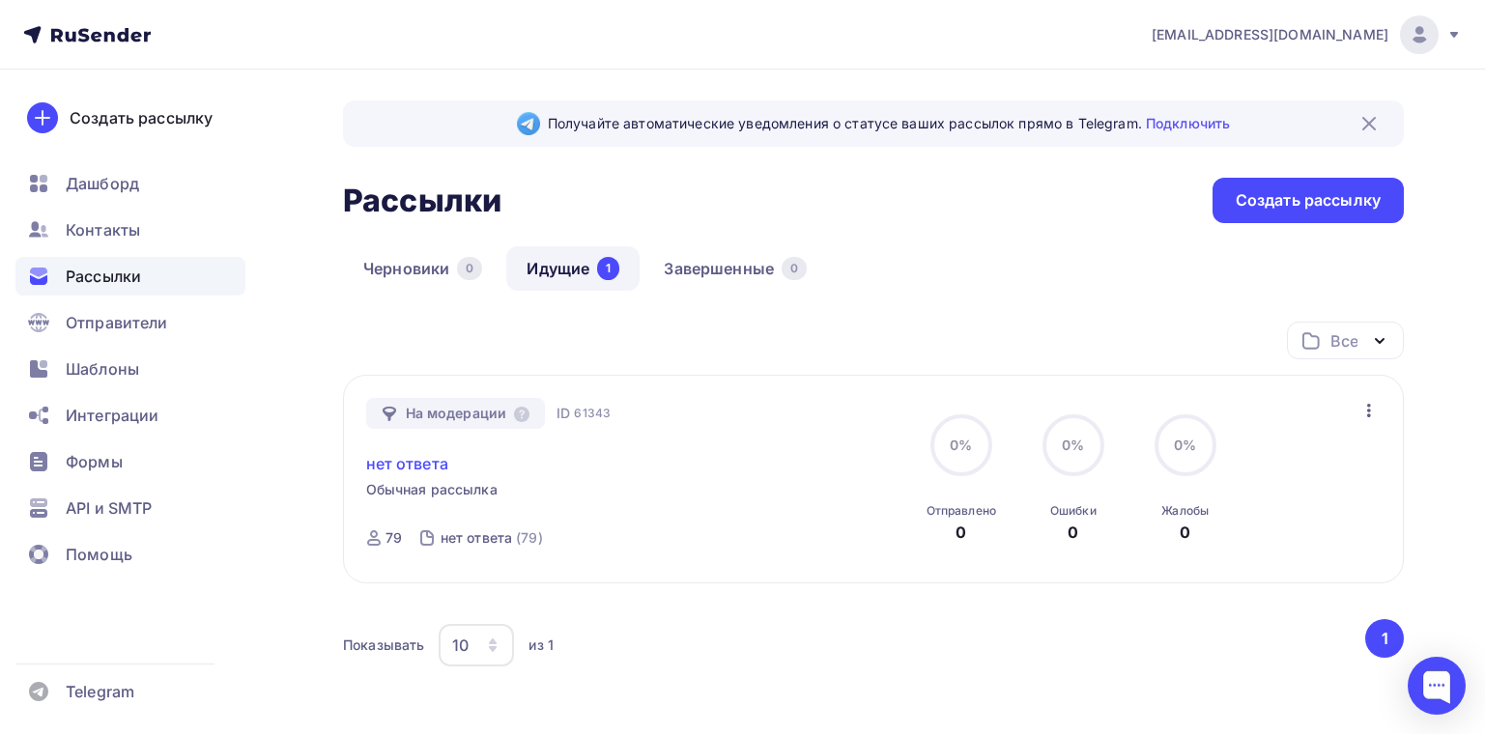
click at [401, 458] on link "нет ответа" at bounding box center [407, 463] width 82 height 23
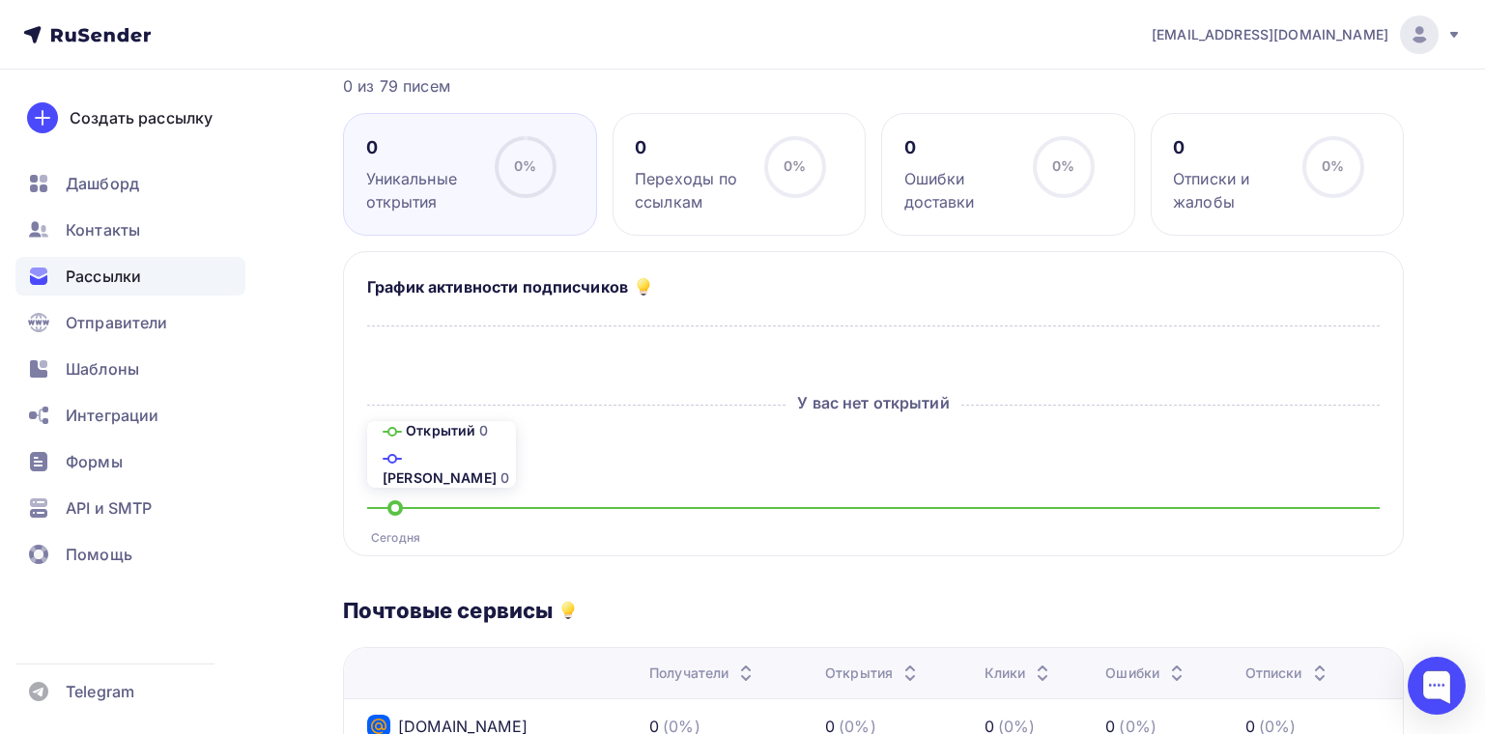
scroll to position [63, 0]
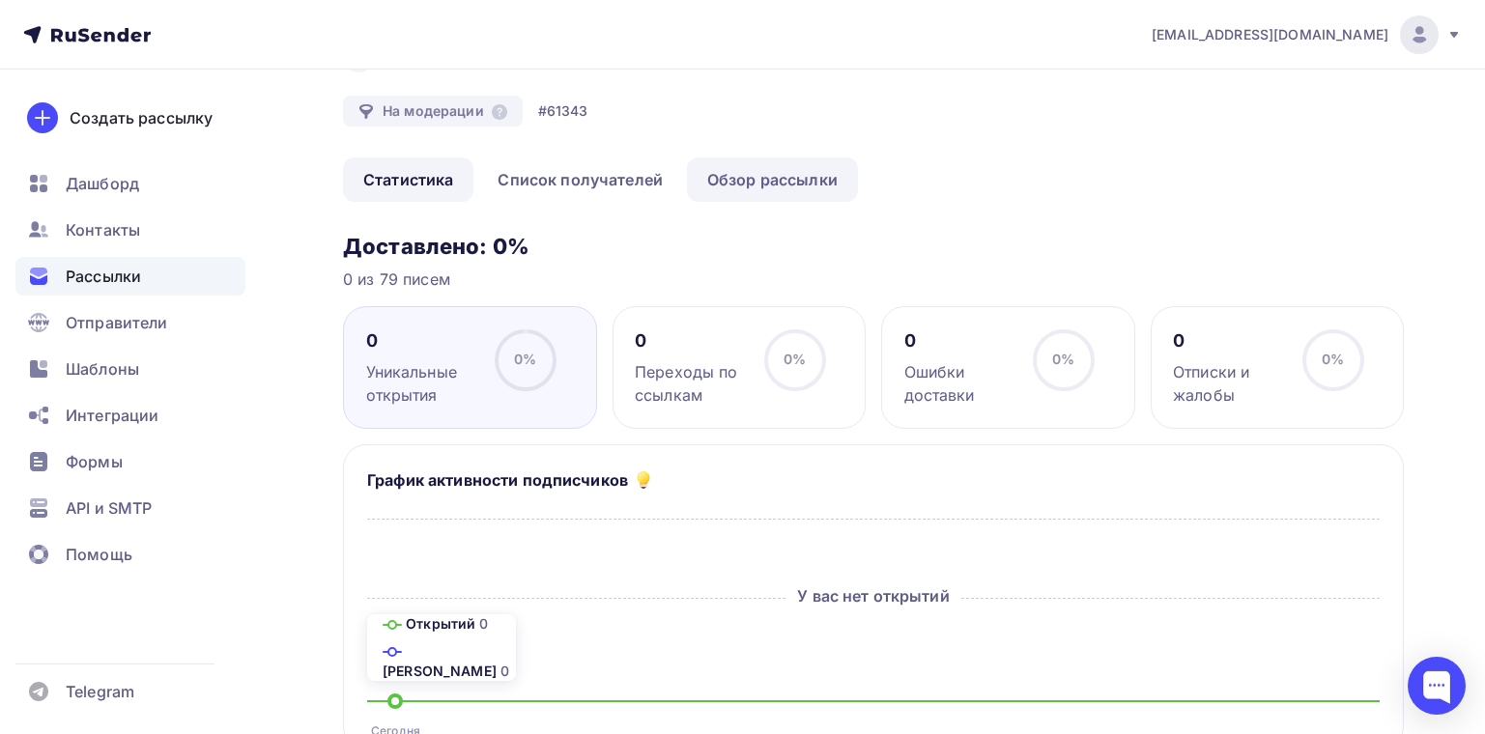
click at [760, 173] on link "Обзор рассылки" at bounding box center [772, 180] width 171 height 44
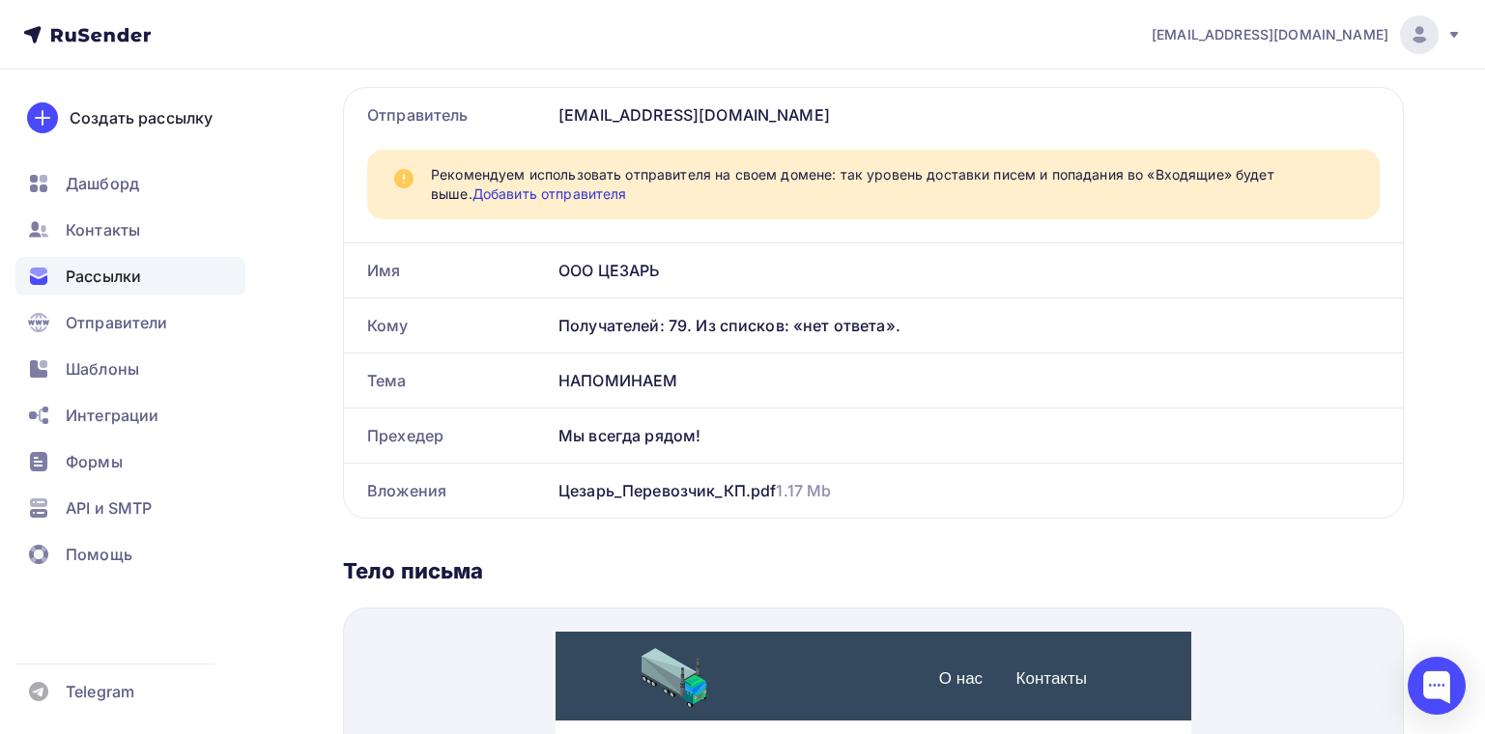
scroll to position [676, 0]
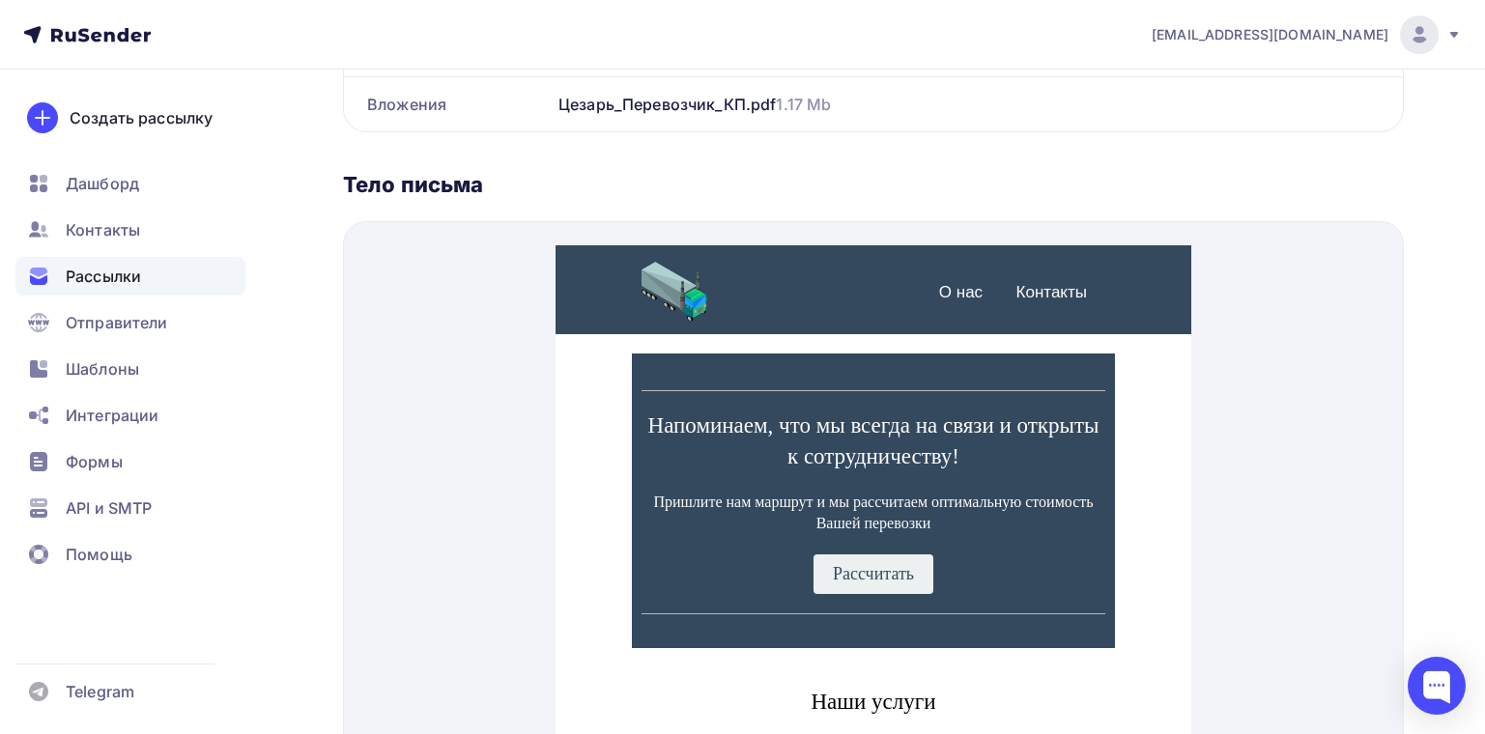
click at [592, 252] on div "О нас Контакты" at bounding box center [874, 266] width 636 height 89
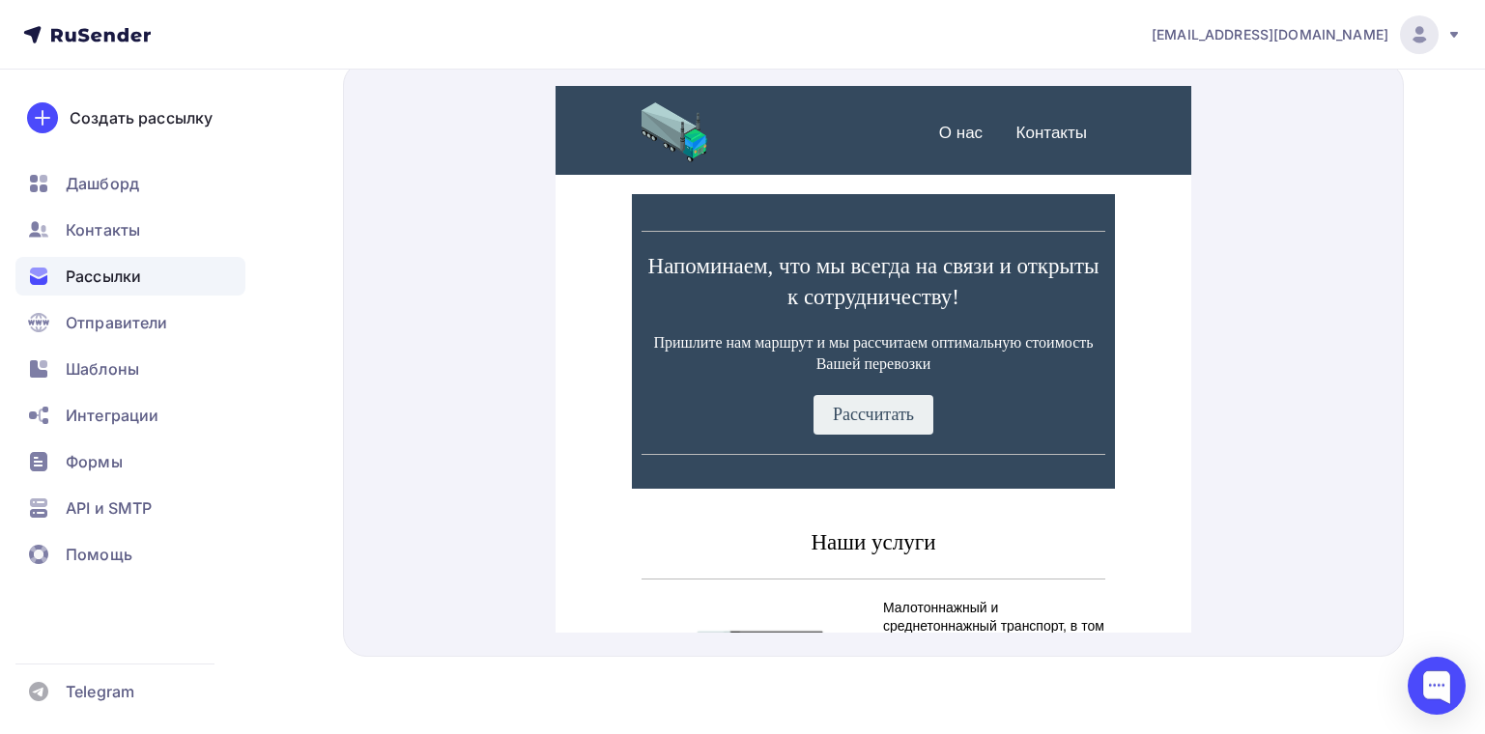
scroll to position [353, 0]
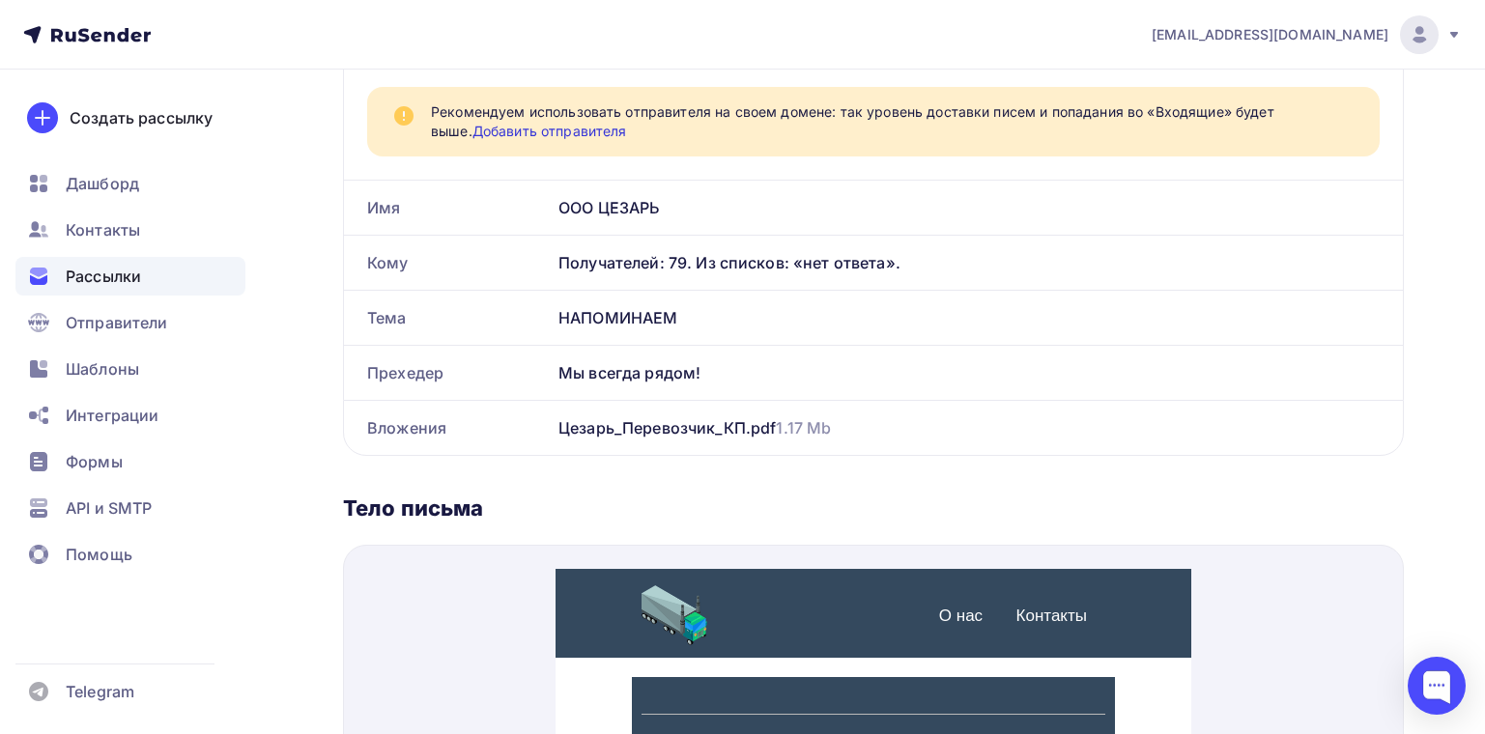
drag, startPoint x: 514, startPoint y: 552, endPoint x: 1242, endPoint y: 642, distance: 733.2
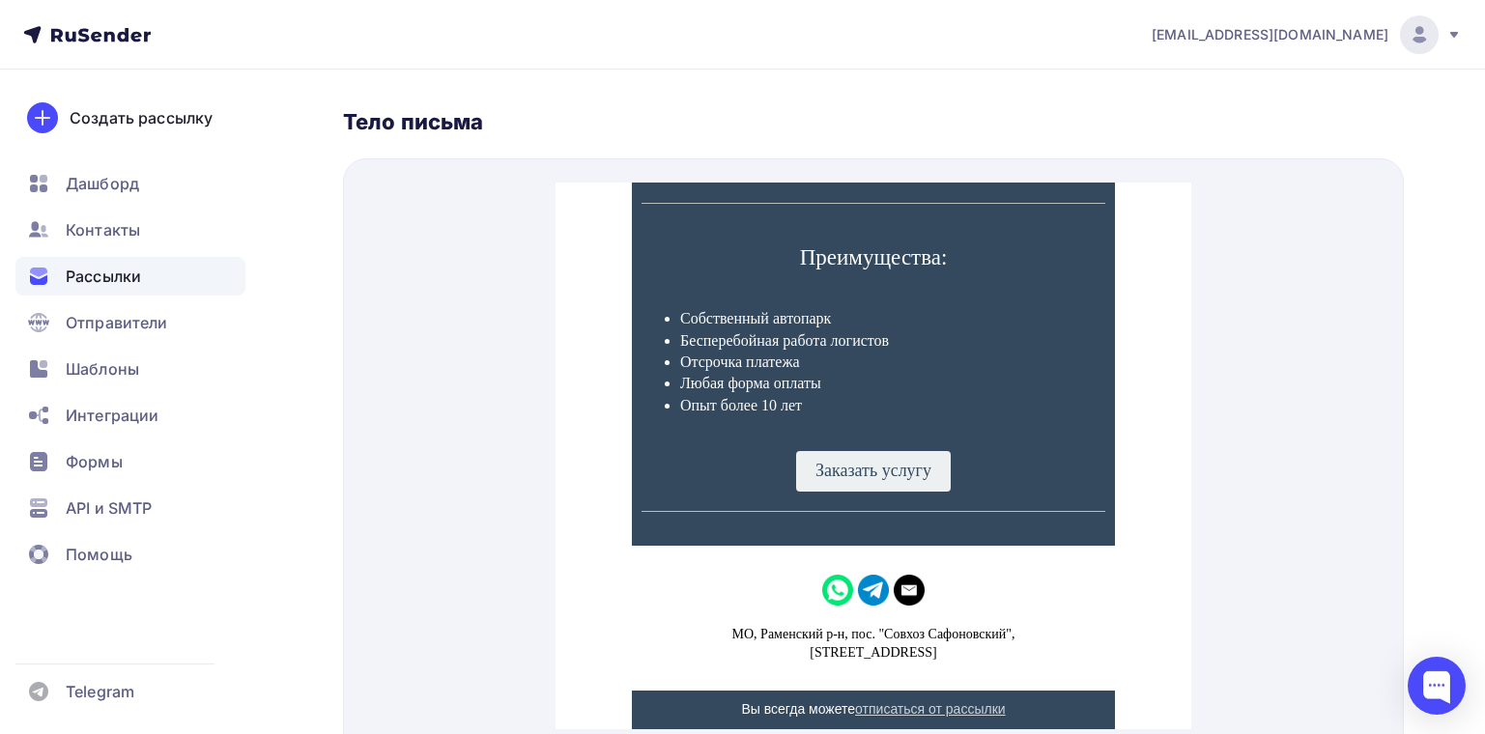
scroll to position [836, 0]
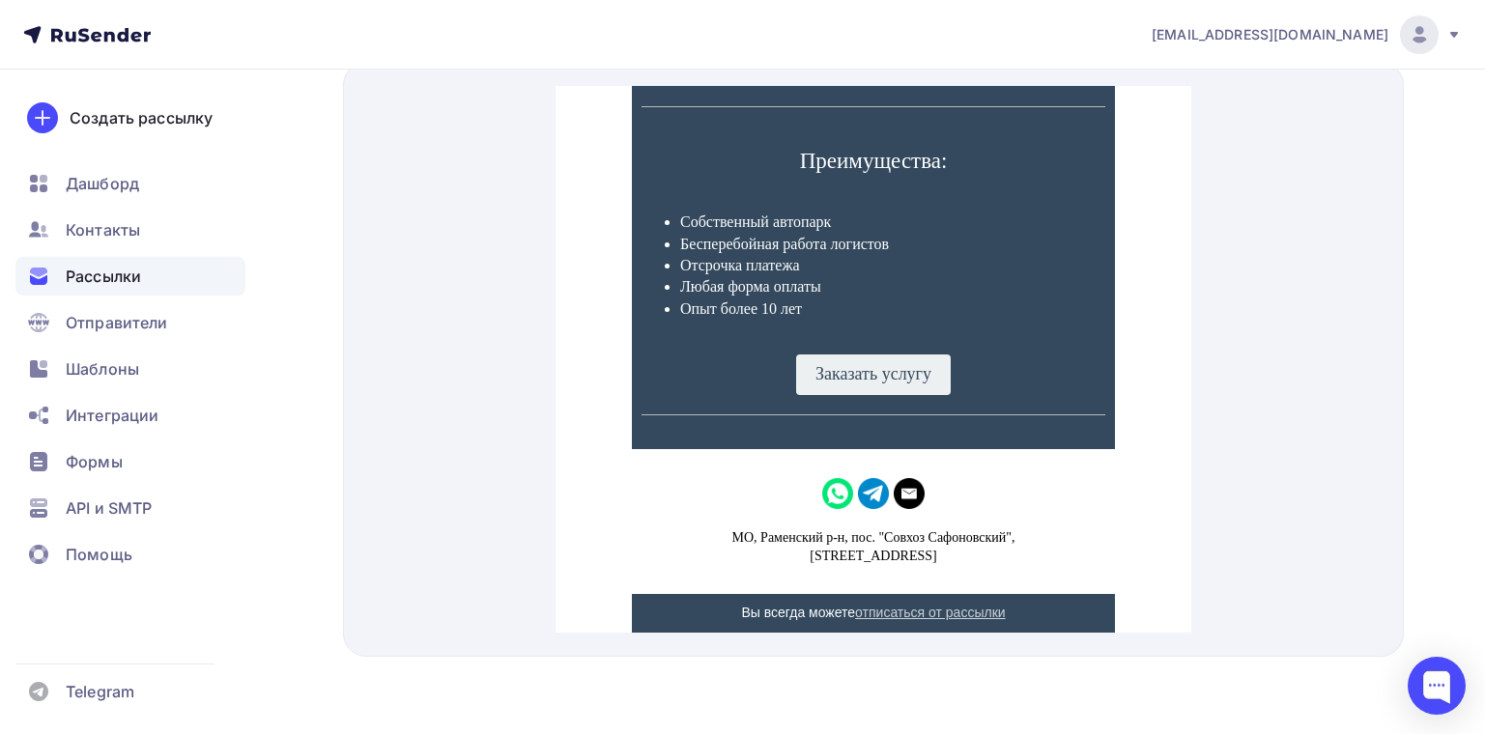
click at [1067, 515] on p "МО, Раменский р-н, пос. "Совхоз Сафоновский"," at bounding box center [874, 514] width 464 height 19
click at [1085, 597] on p "Вы всегда можете отписаться от рассылки" at bounding box center [874, 590] width 464 height 19
click at [1109, 601] on div "Вы всегда можете отписаться от рассылки" at bounding box center [874, 590] width 636 height 39
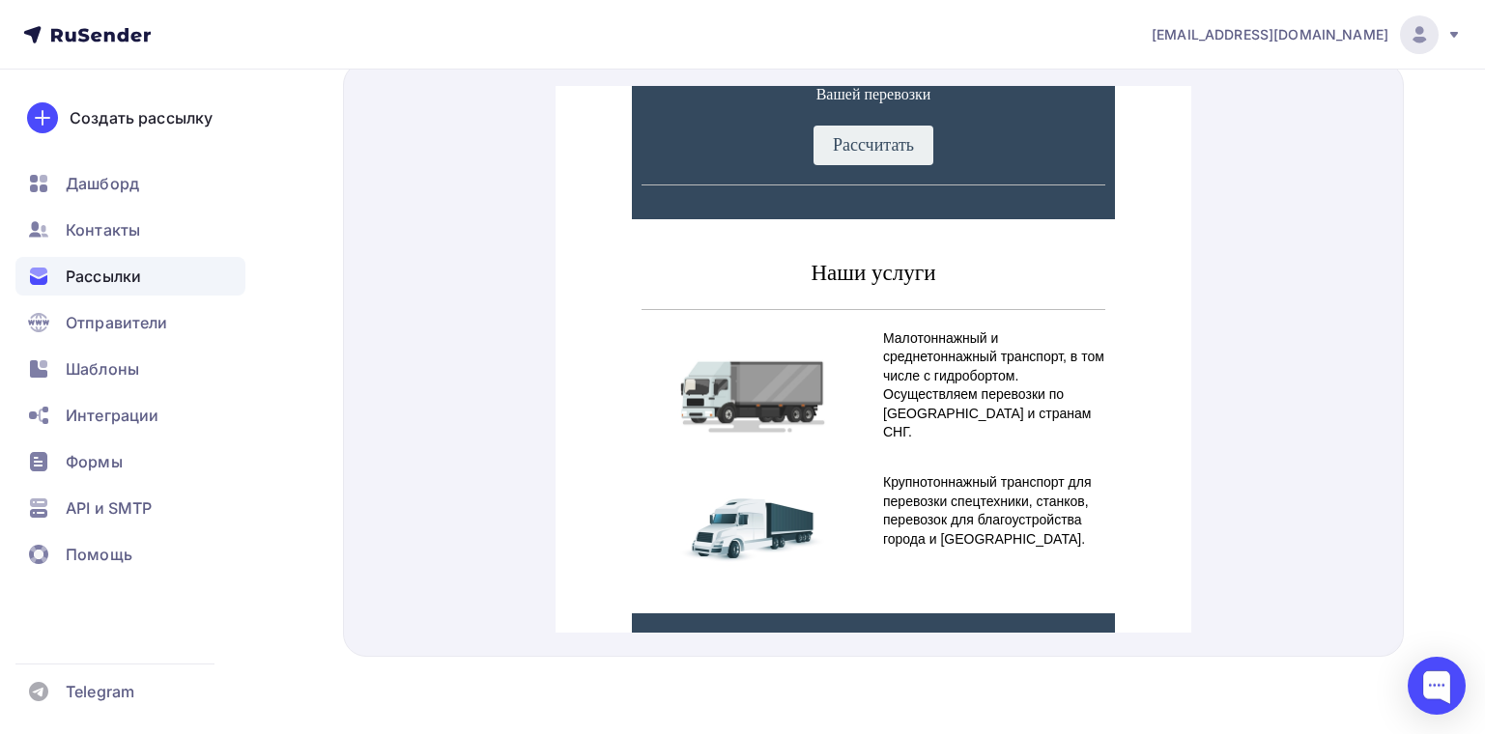
scroll to position [0, 0]
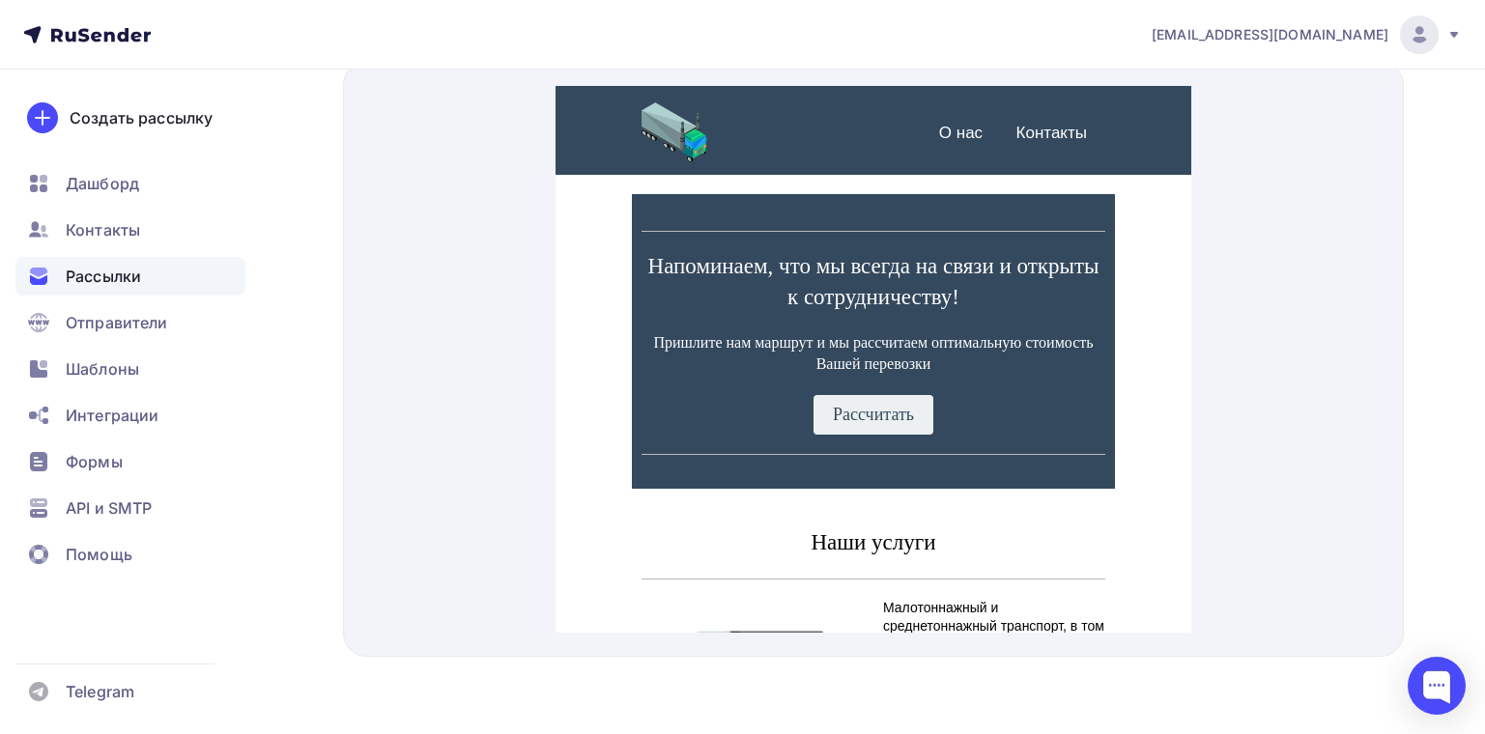
drag, startPoint x: 1107, startPoint y: 169, endPoint x: 655, endPoint y: 293, distance: 468.0
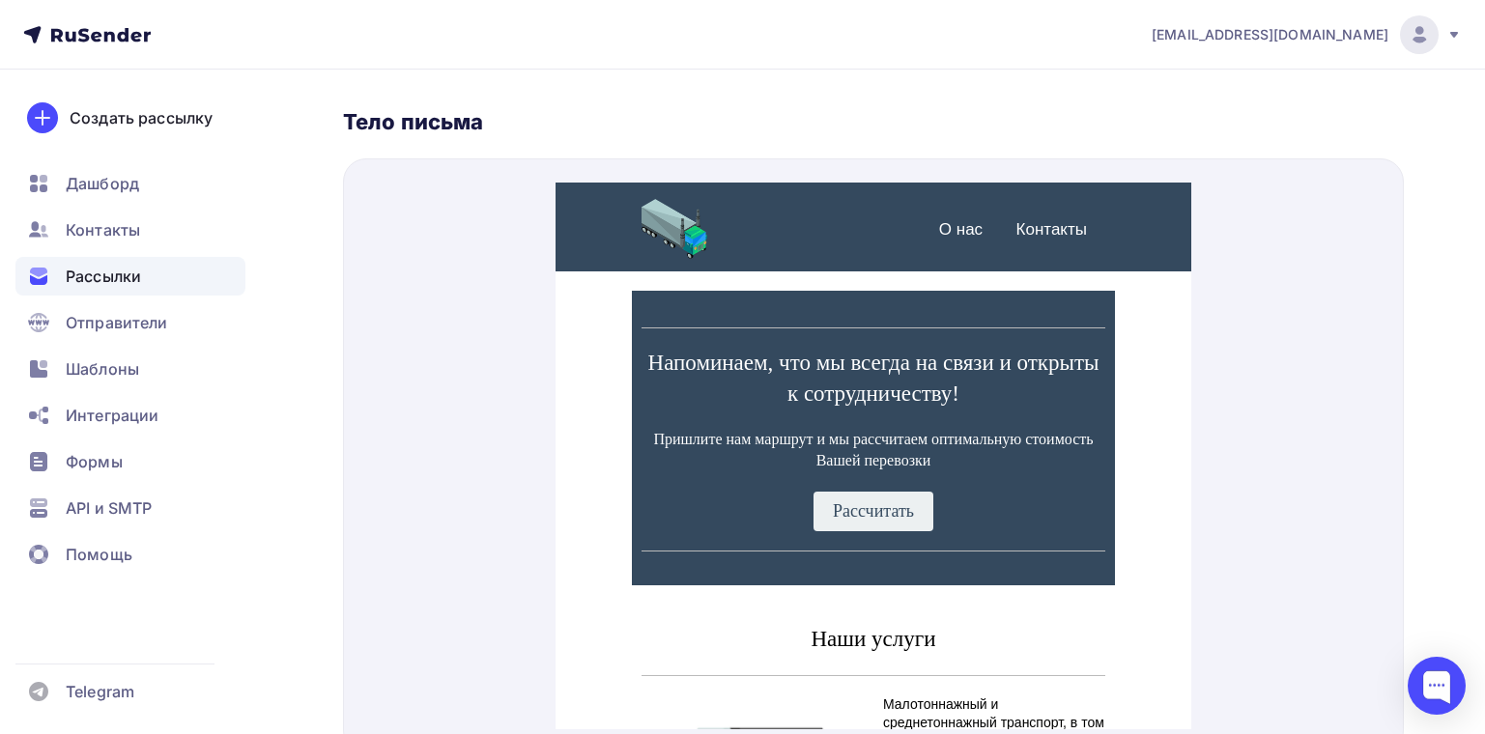
scroll to position [449, 0]
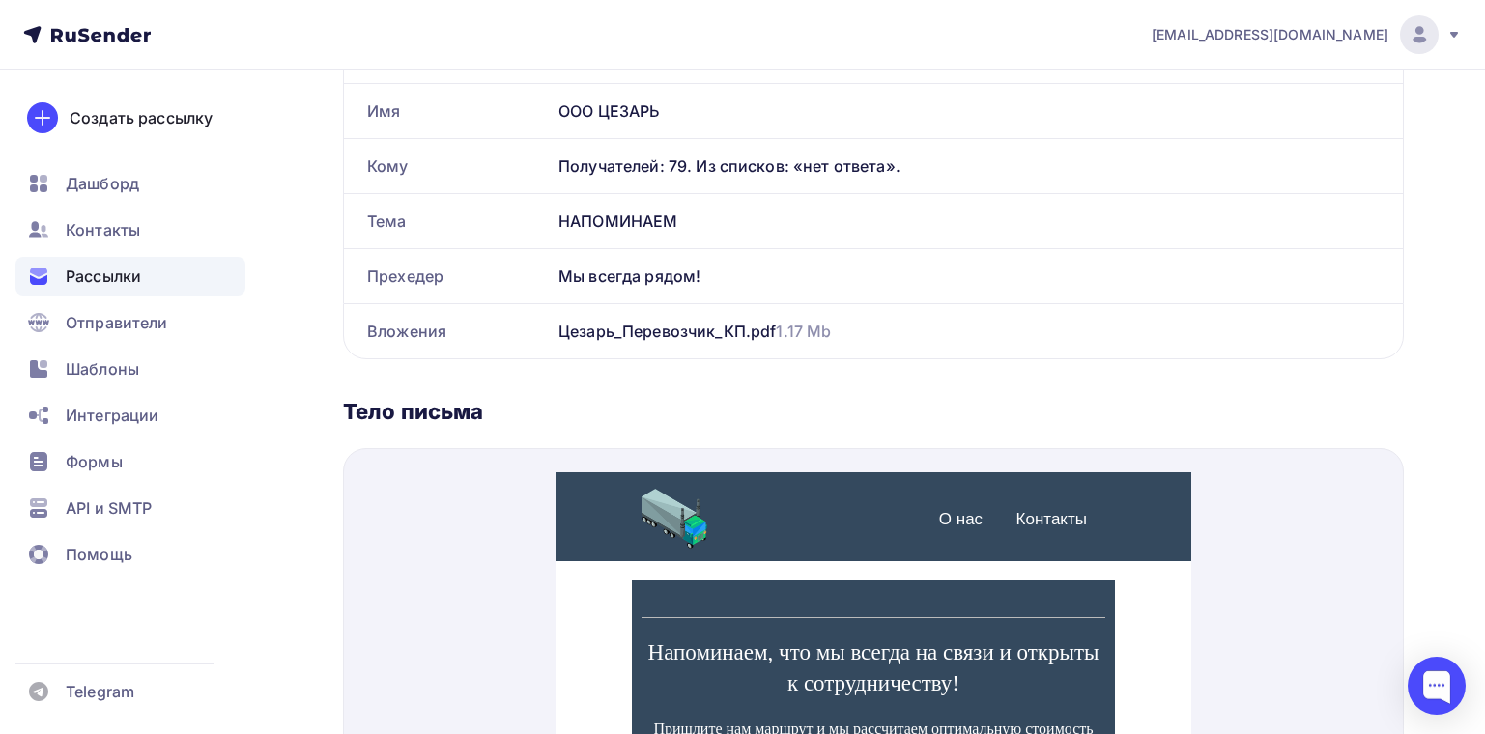
drag, startPoint x: 1313, startPoint y: 384, endPoint x: 1305, endPoint y: 378, distance: 10.5
click at [1308, 381] on div "Рассылка Отправитель clientcaesar@gmail.com Рекомендуем использовать отправител…" at bounding box center [873, 444] width 1061 height 1197
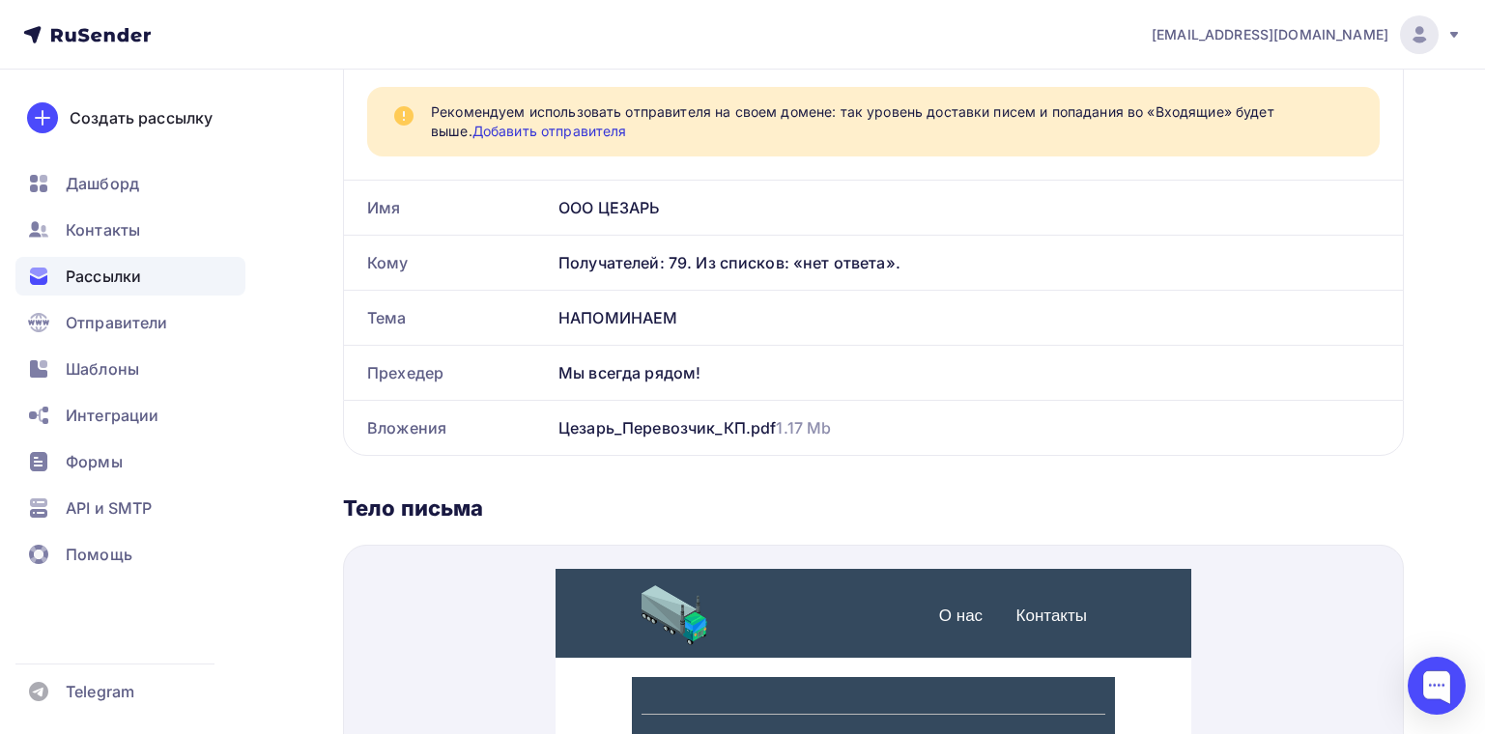
scroll to position [256, 0]
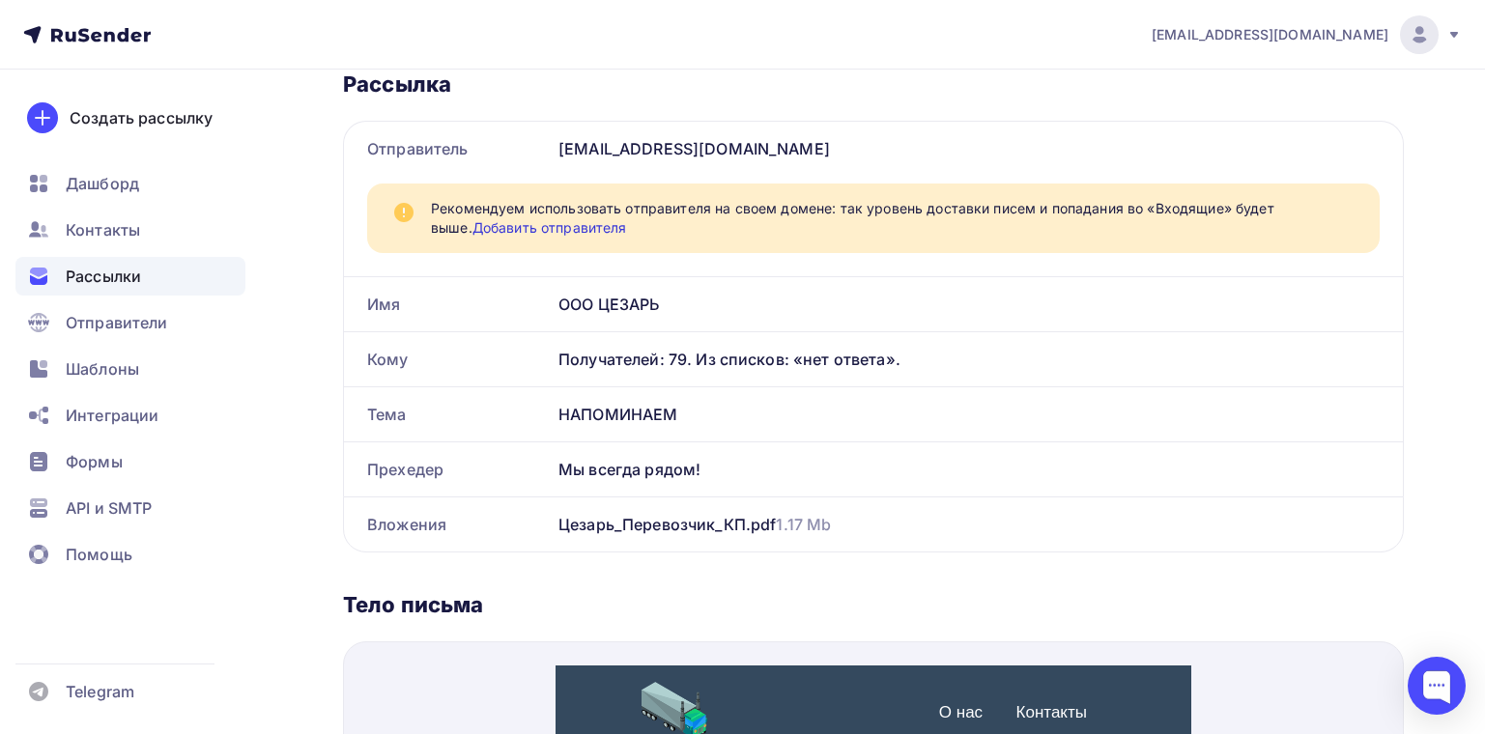
drag, startPoint x: 806, startPoint y: 362, endPoint x: 767, endPoint y: 350, distance: 40.6
click at [800, 359] on div "Получателей: 79. Из списков: «нет ответа»." at bounding box center [969, 359] width 821 height 23
click at [724, 358] on div "Получателей: 79. Из списков: «нет ответа»." at bounding box center [969, 359] width 821 height 23
drag, startPoint x: 617, startPoint y: 156, endPoint x: 674, endPoint y: 143, distance: 58.4
click at [674, 143] on div "clientcaesar@gmail.com" at bounding box center [977, 149] width 852 height 54
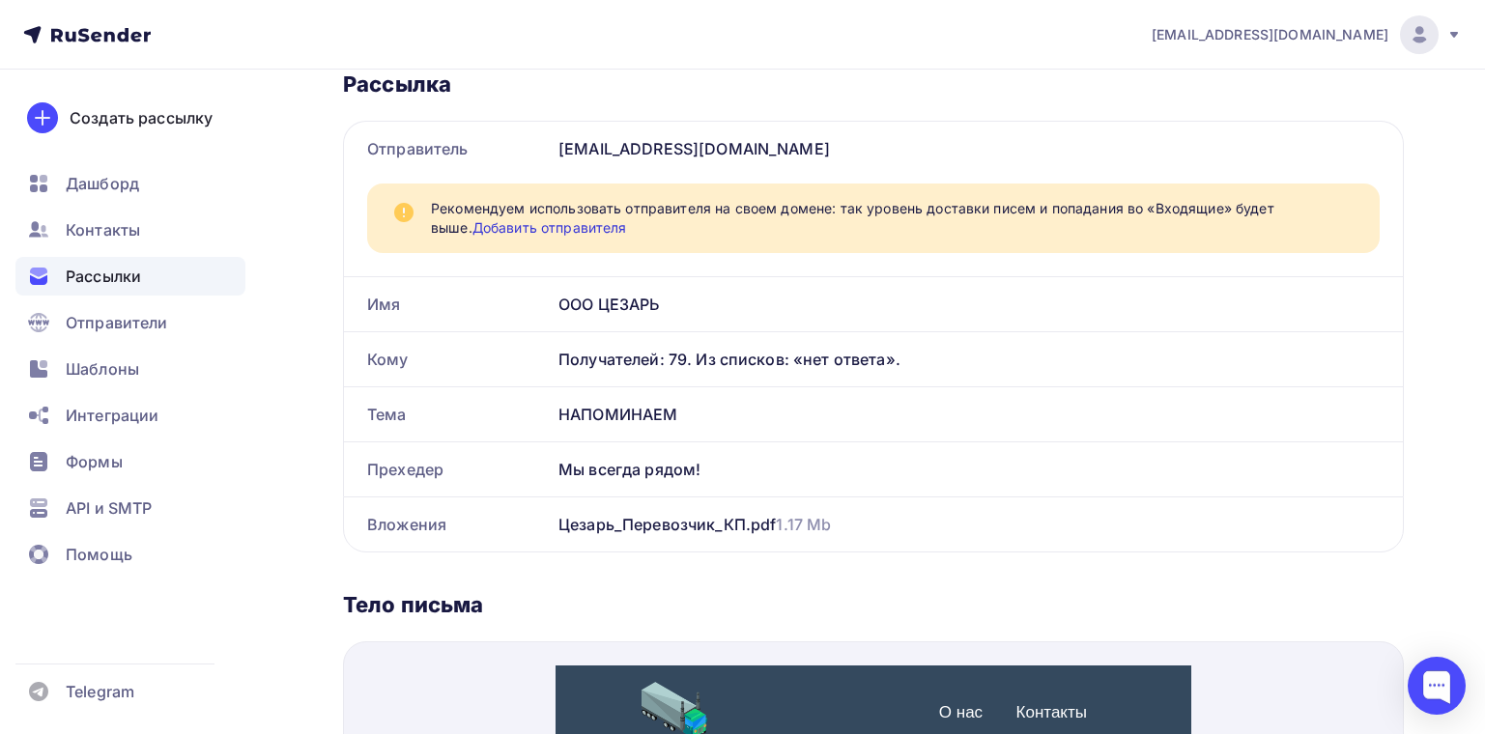
click at [703, 145] on div "clientcaesar@gmail.com" at bounding box center [977, 149] width 852 height 54
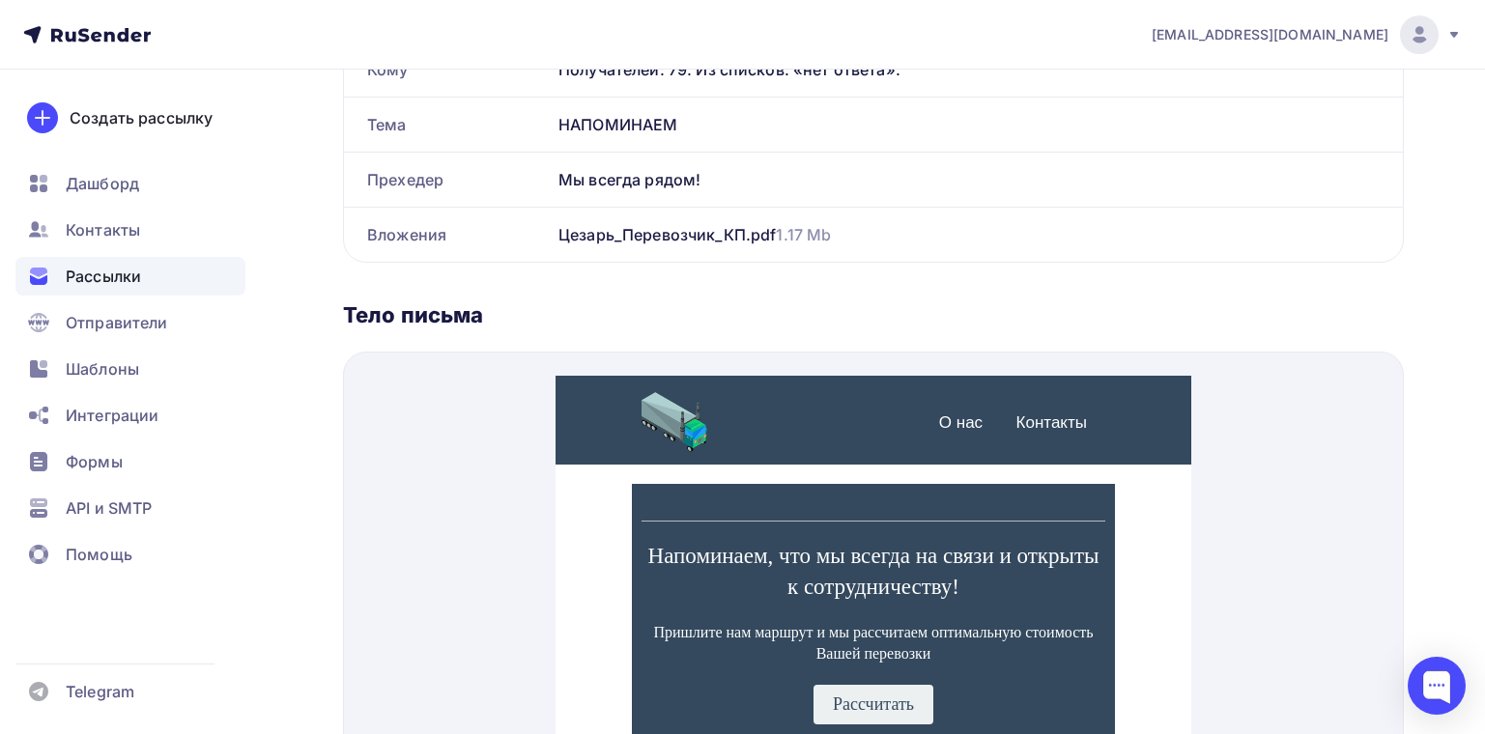
click at [106, 267] on span "Рассылки" at bounding box center [103, 276] width 75 height 23
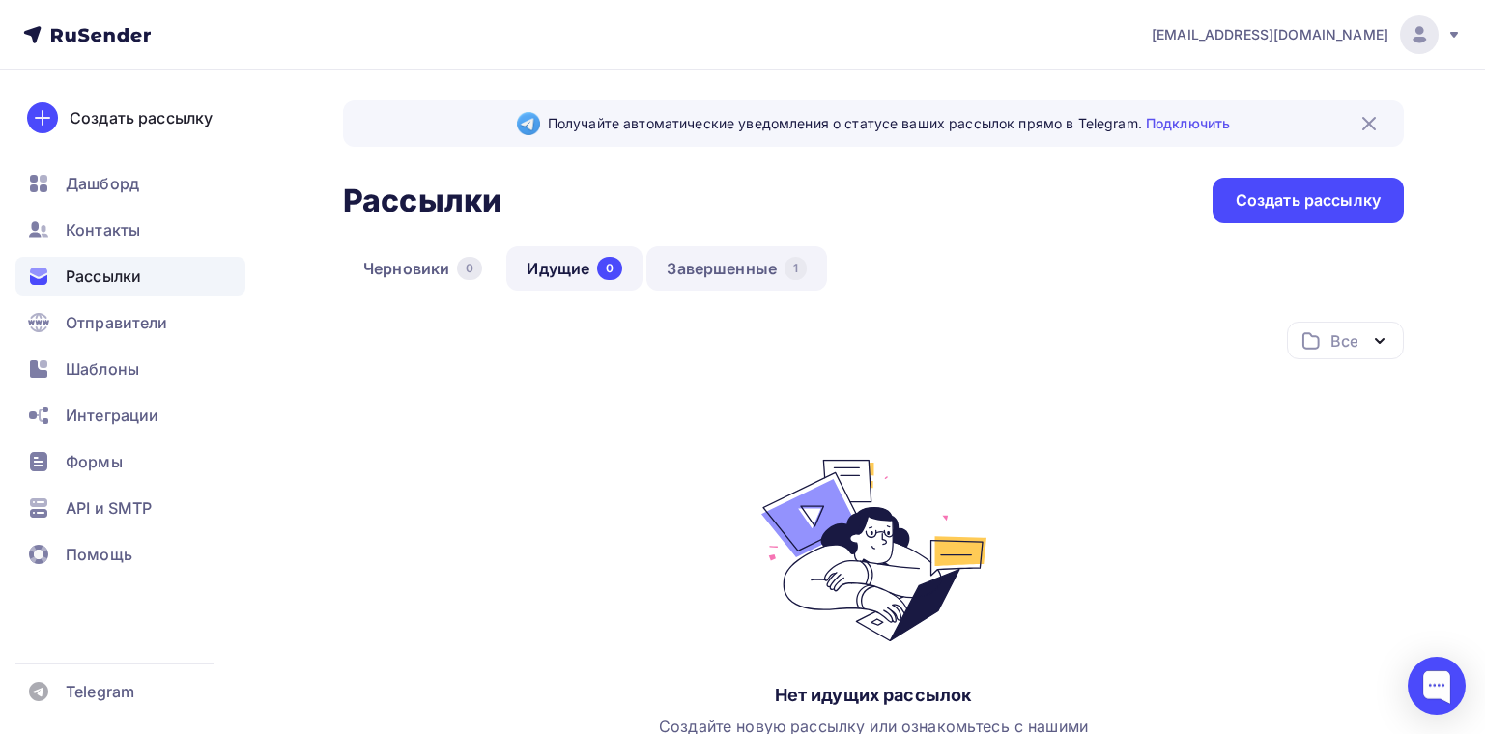
click at [733, 272] on link "Завершенные 1" at bounding box center [737, 268] width 181 height 44
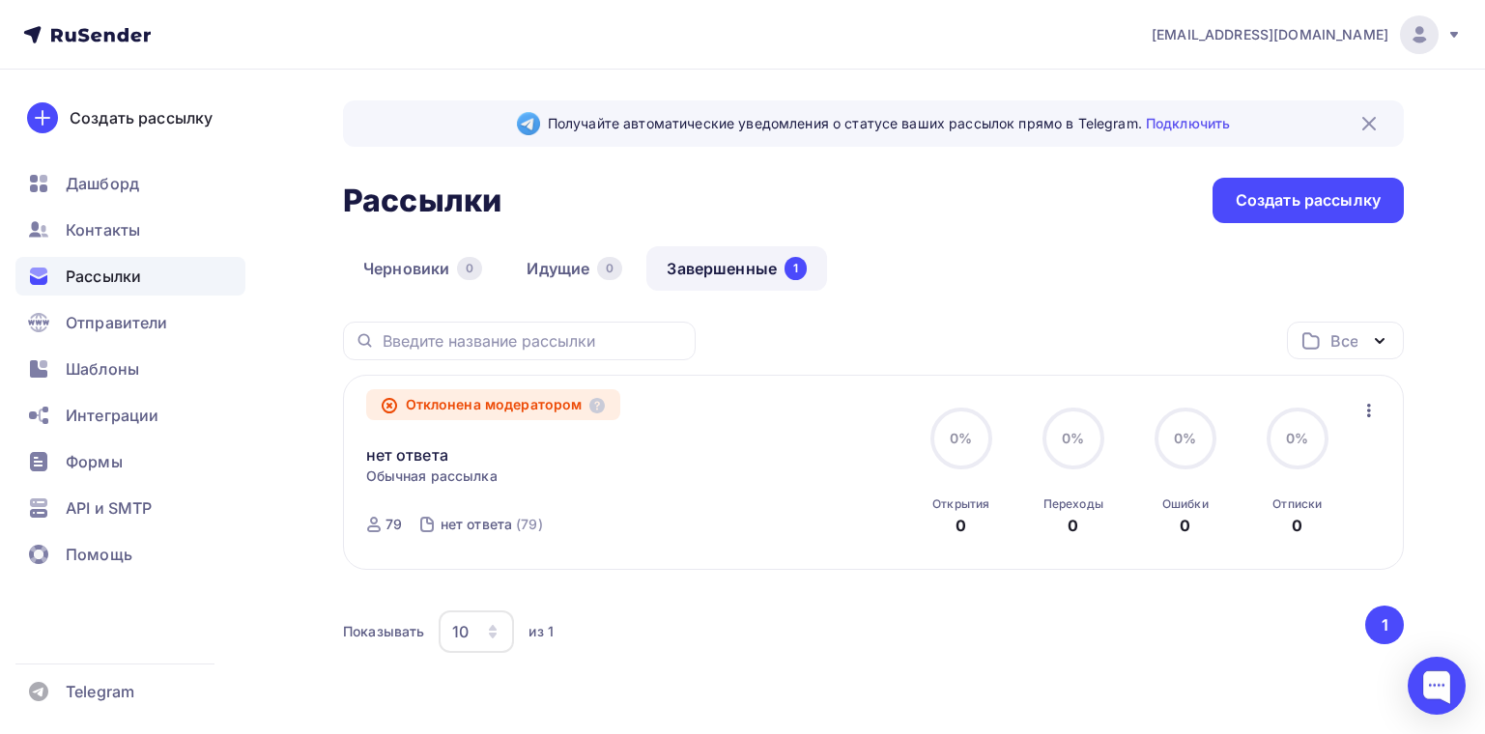
click at [1369, 417] on icon "button" at bounding box center [1369, 411] width 4 height 14
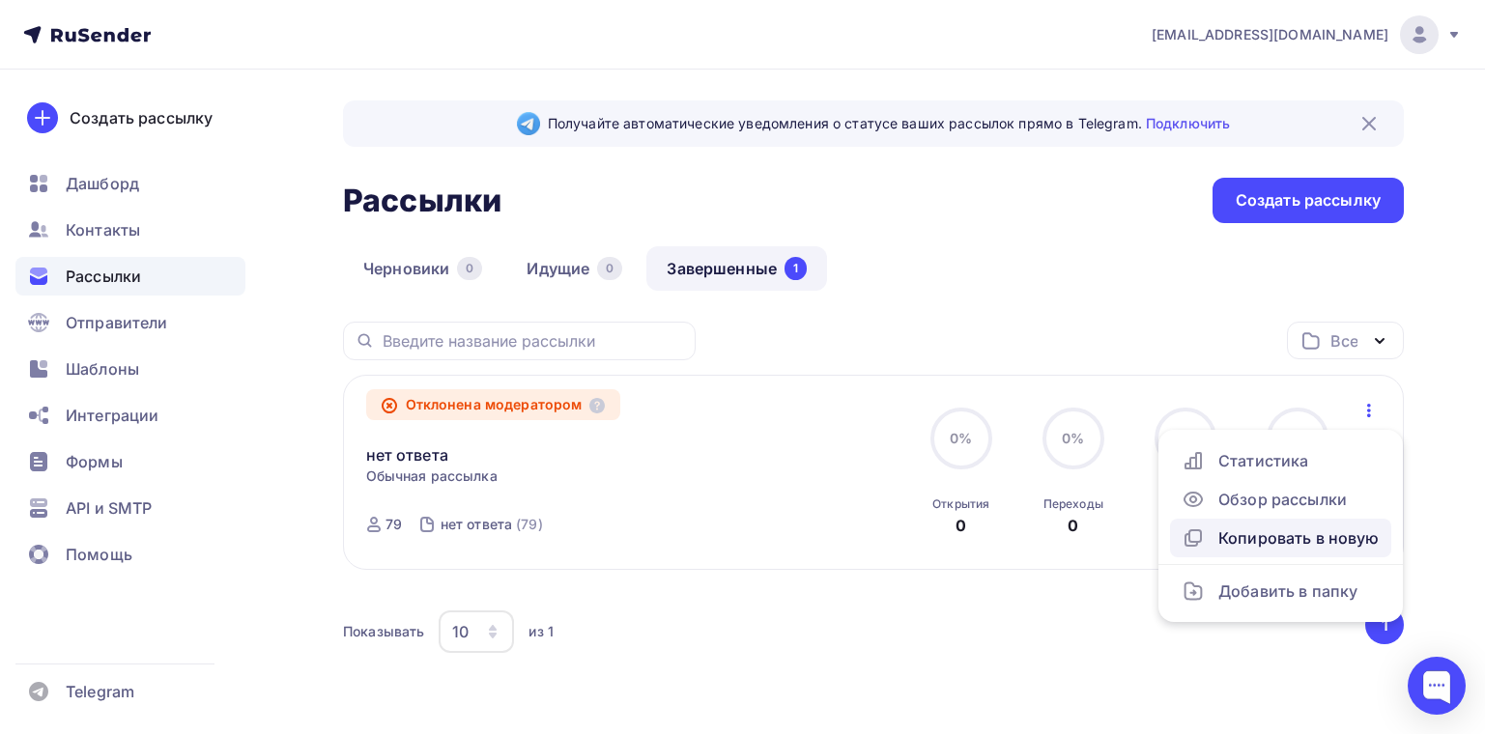
click at [1298, 548] on div "Копировать в новую" at bounding box center [1281, 538] width 198 height 23
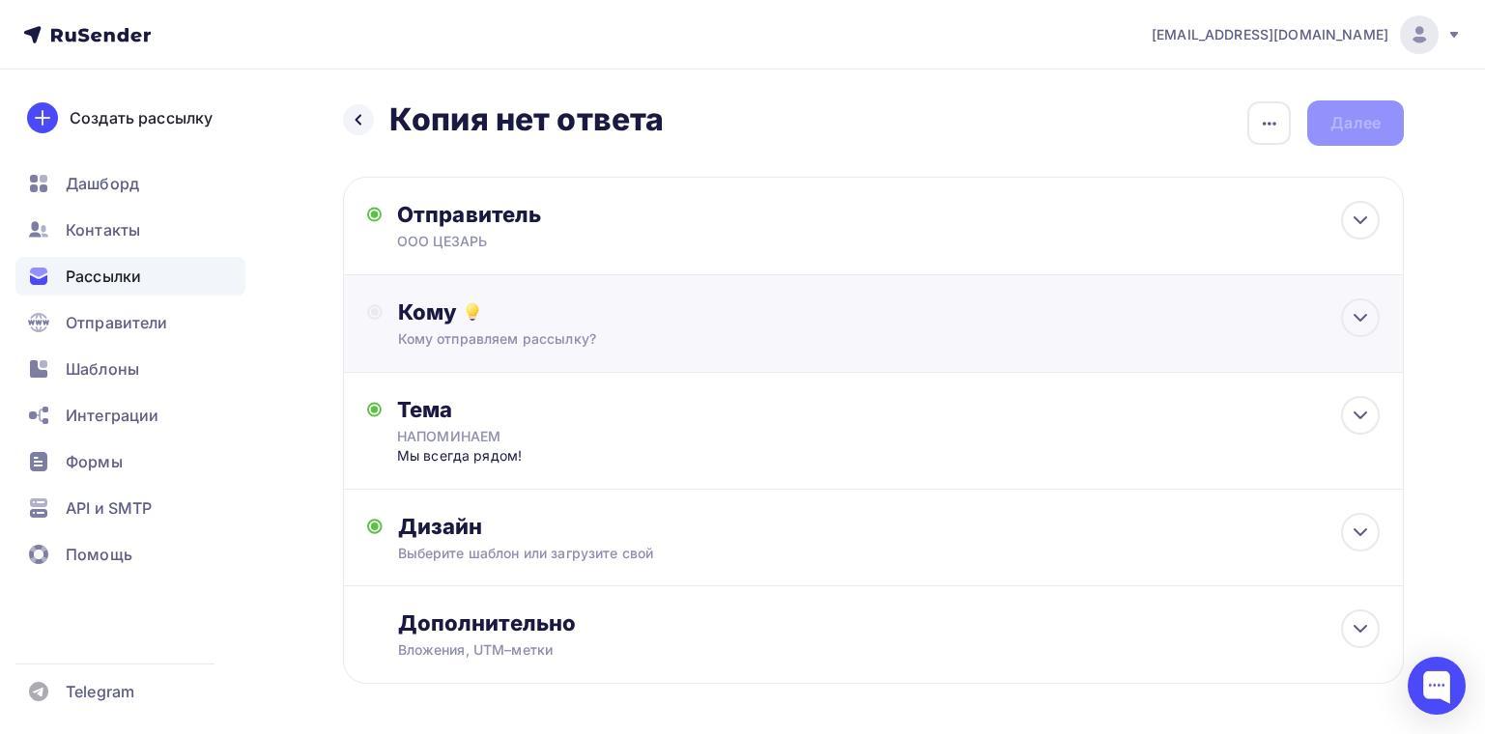
click at [421, 322] on div "Кому" at bounding box center [889, 312] width 982 height 27
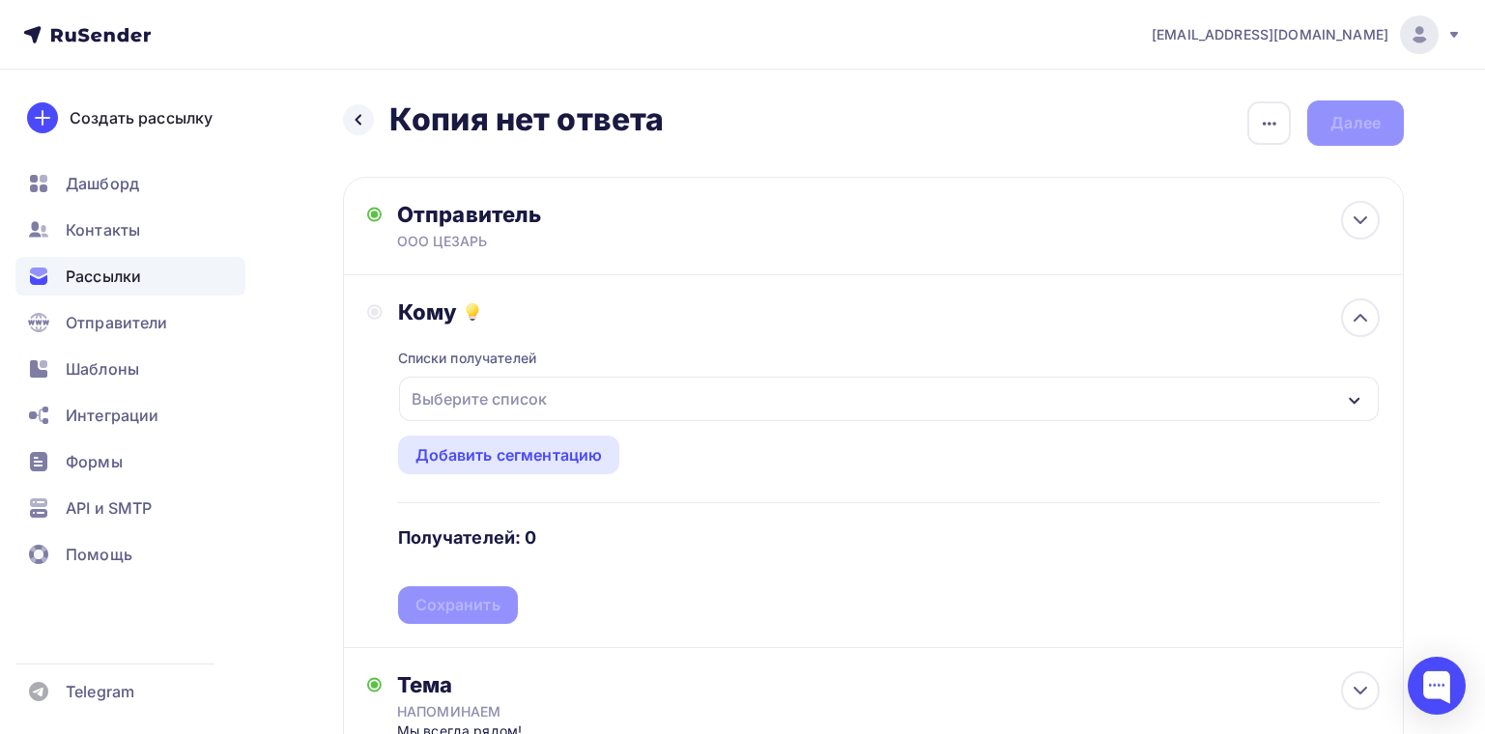
click at [454, 391] on div "Выберите список" at bounding box center [479, 399] width 151 height 35
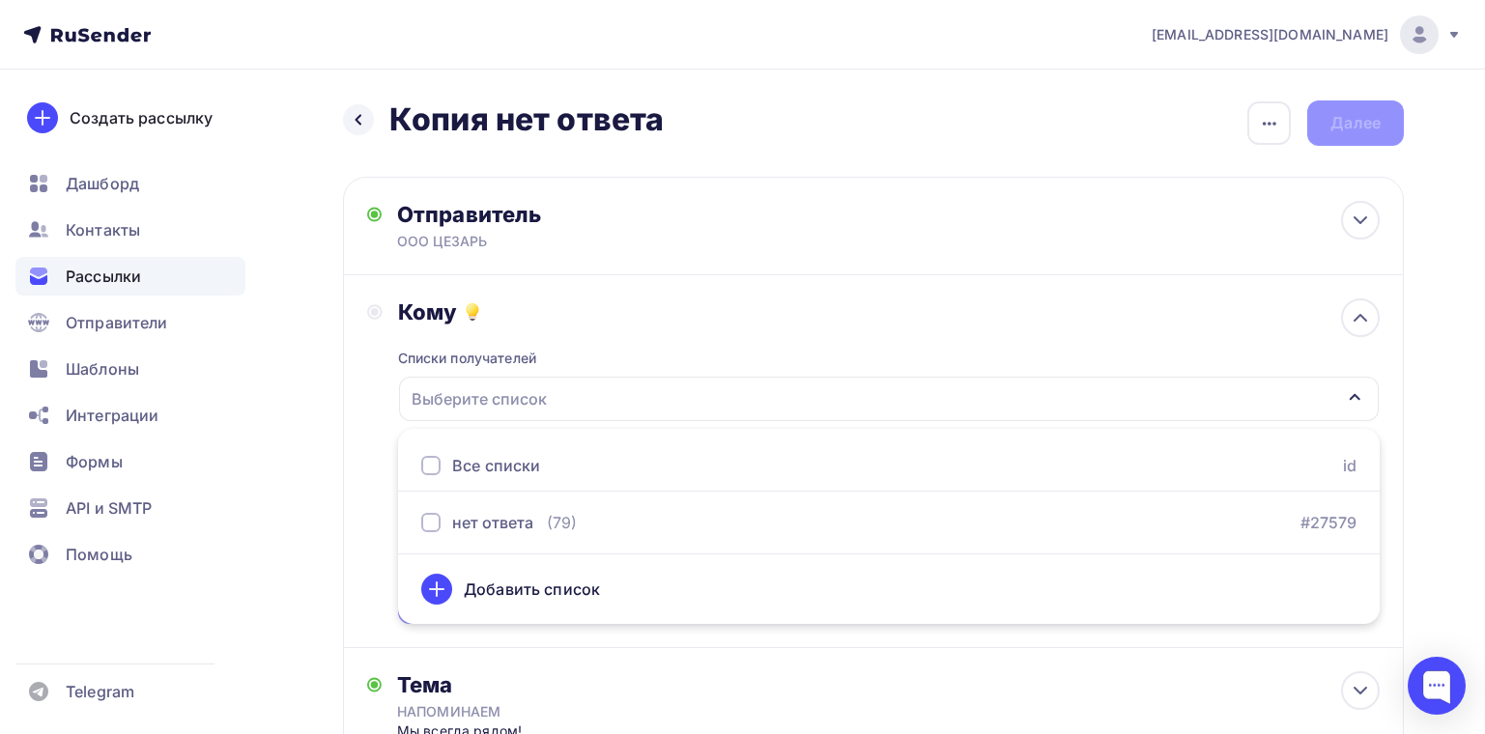
click at [479, 573] on div "Добавить список" at bounding box center [888, 589] width 935 height 46
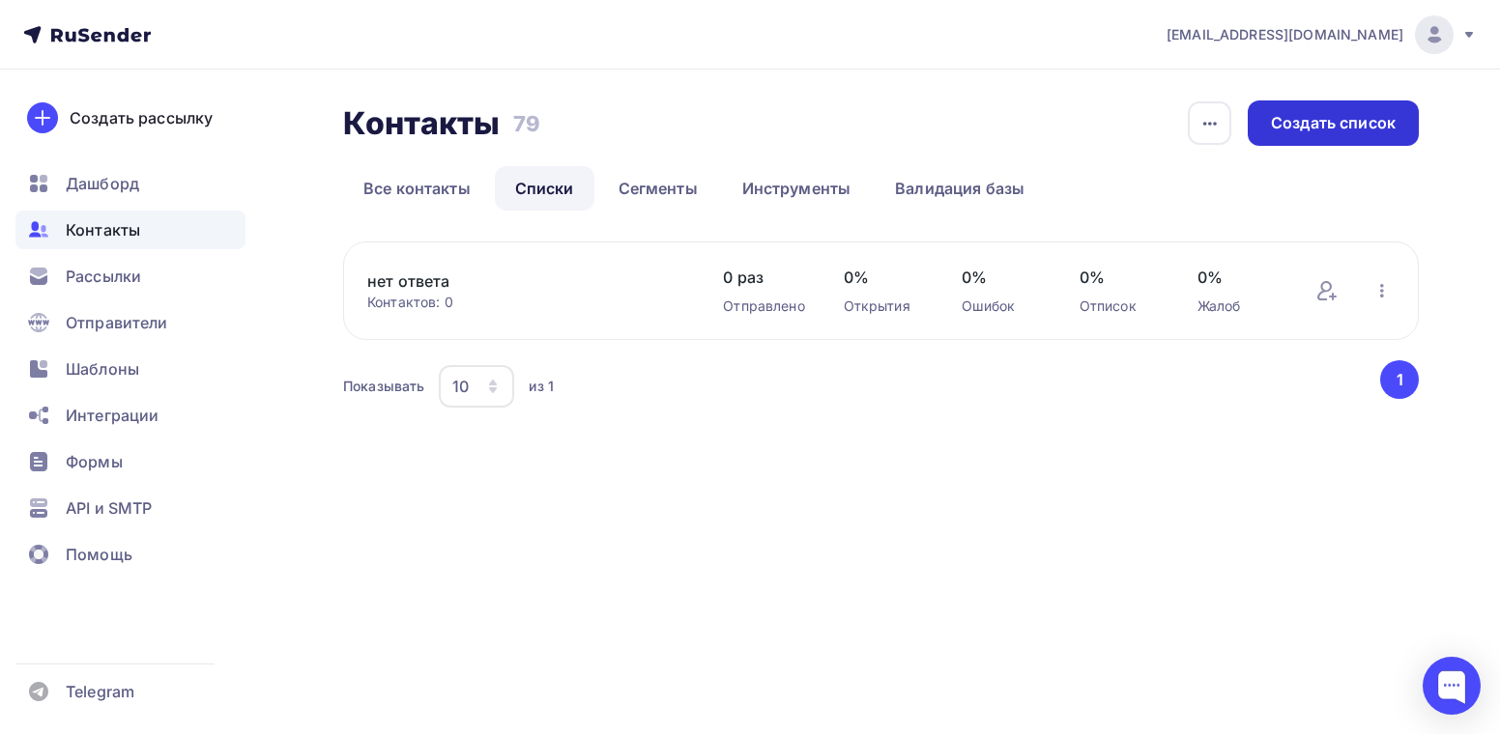
click at [1348, 124] on div "Создать список" at bounding box center [1333, 123] width 125 height 22
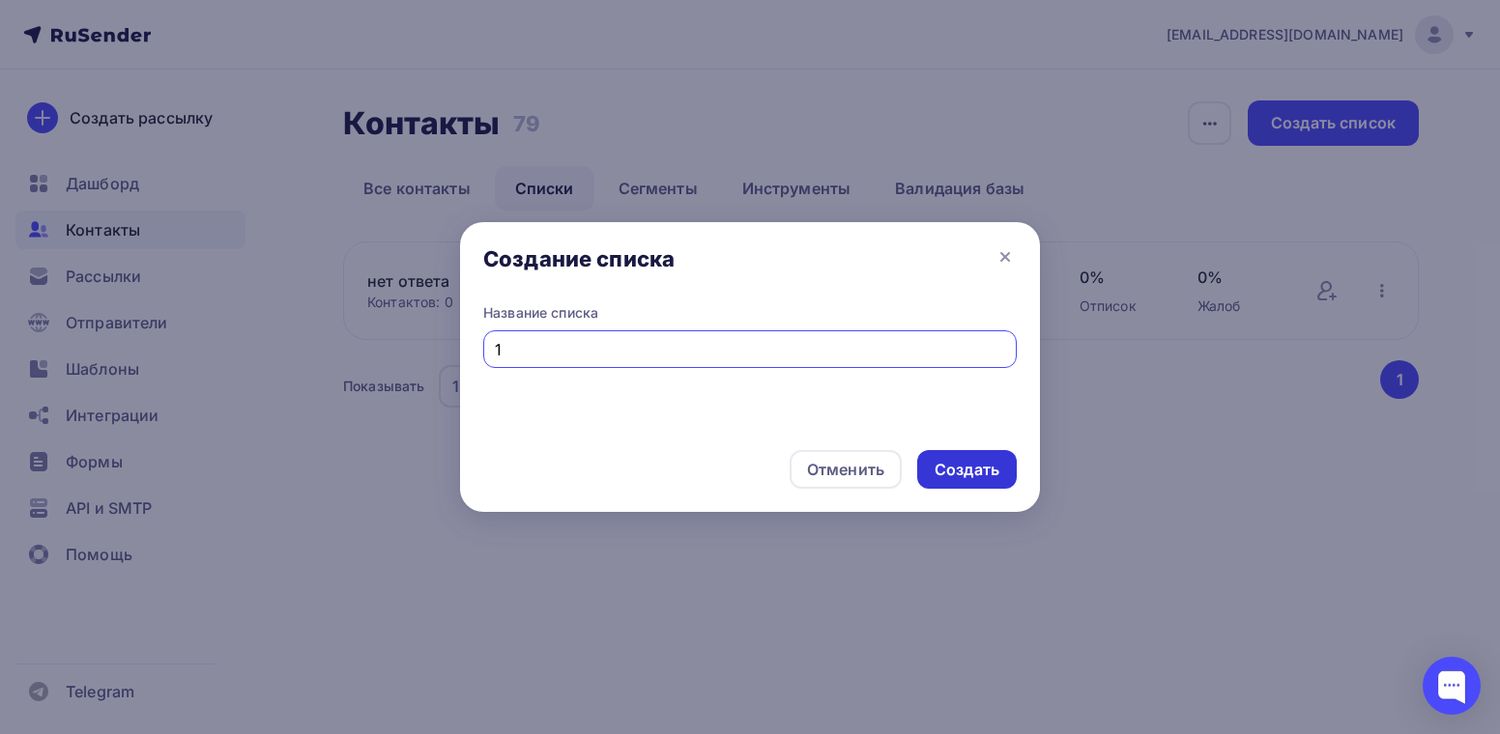
type input "1"
click at [935, 465] on div "Создать" at bounding box center [967, 470] width 65 height 22
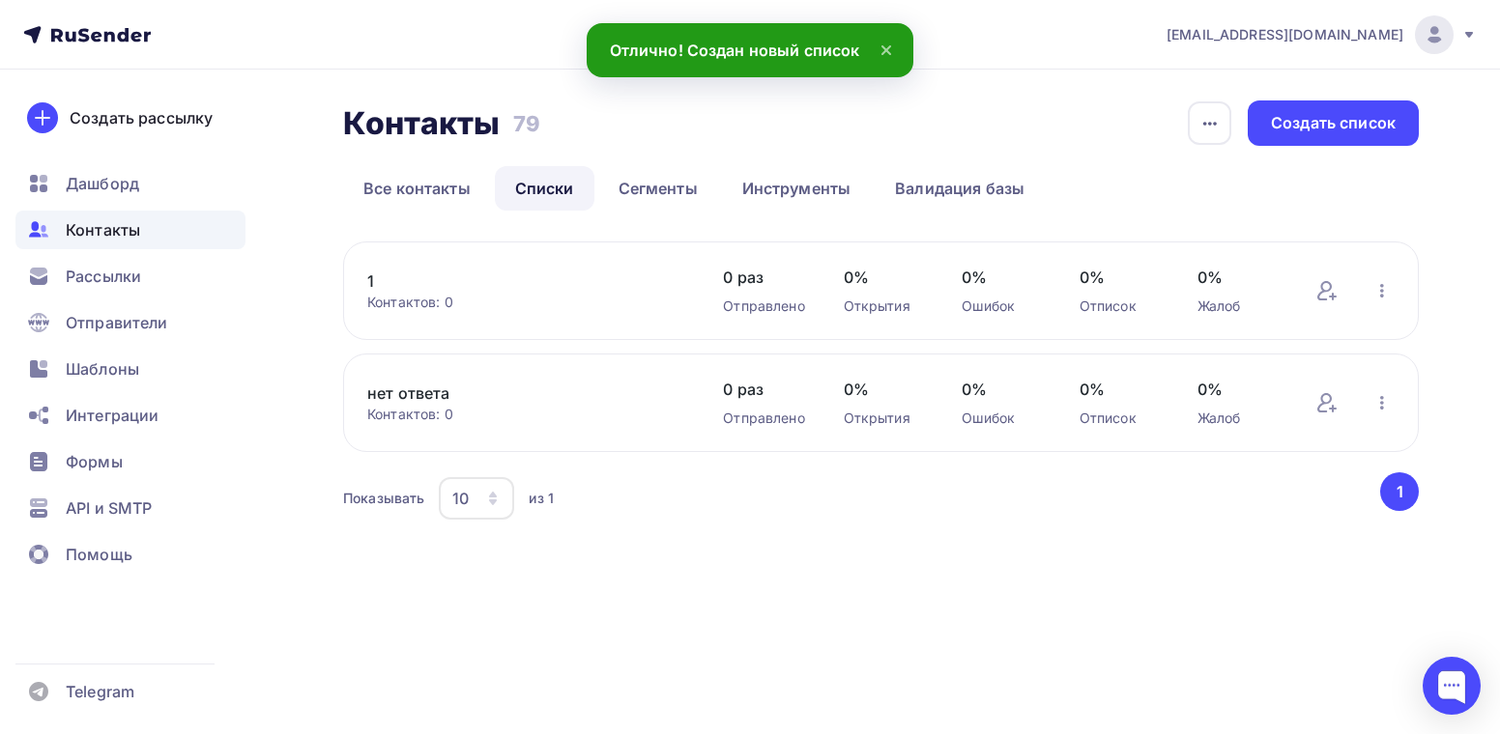
click at [426, 309] on div "Контактов: 0" at bounding box center [525, 302] width 317 height 19
click at [532, 282] on link "1" at bounding box center [525, 281] width 317 height 23
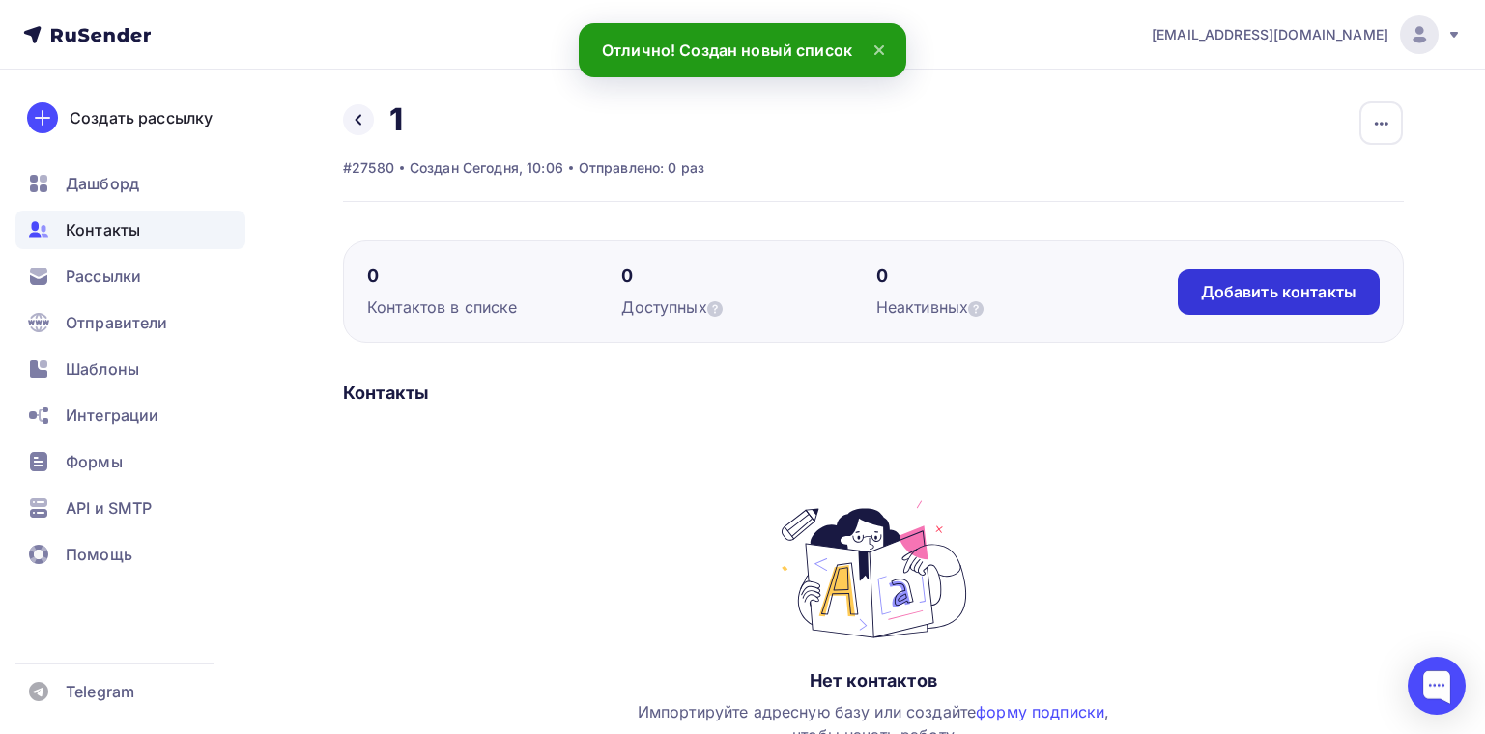
click at [1300, 293] on div "Добавить контакты" at bounding box center [1279, 292] width 156 height 22
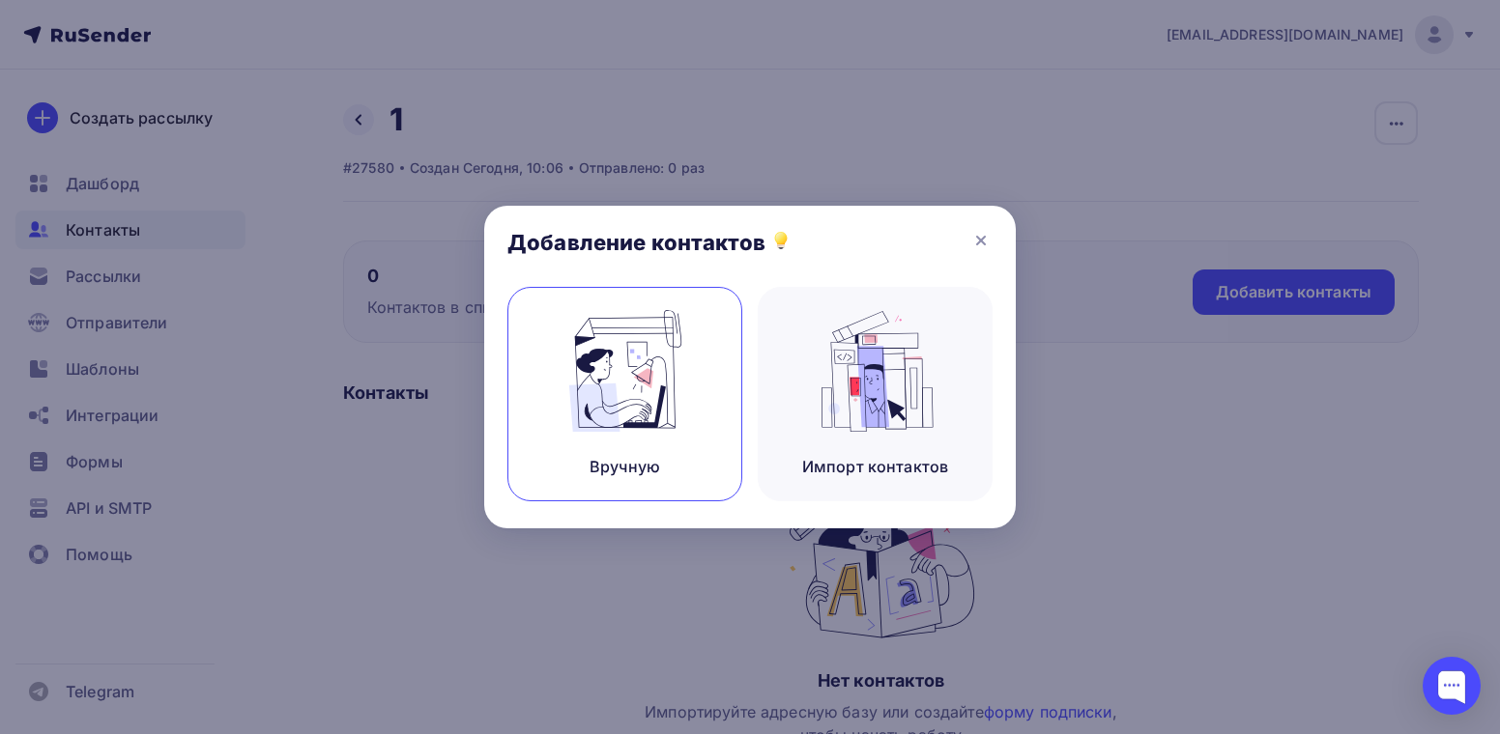
click at [681, 427] on img at bounding box center [625, 371] width 129 height 122
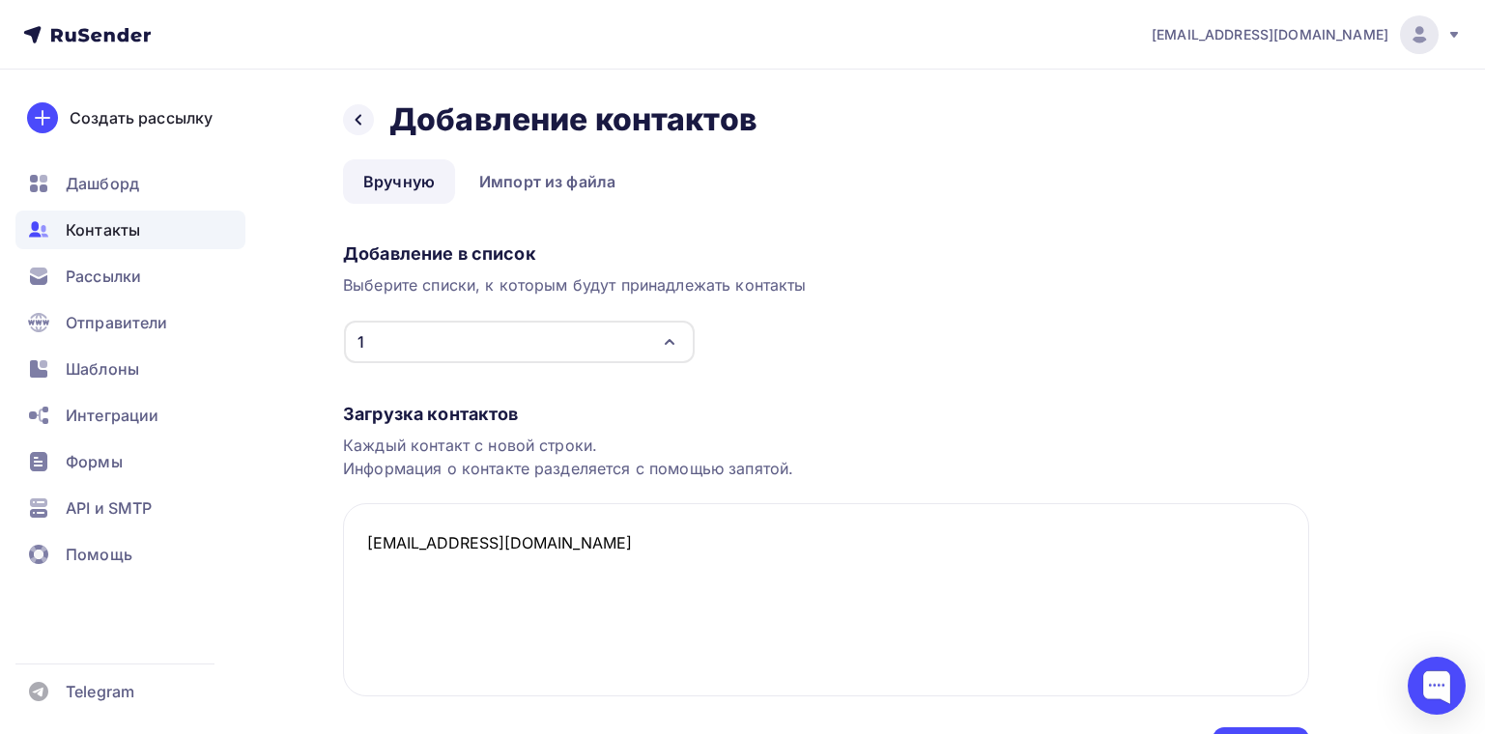
scroll to position [116, 0]
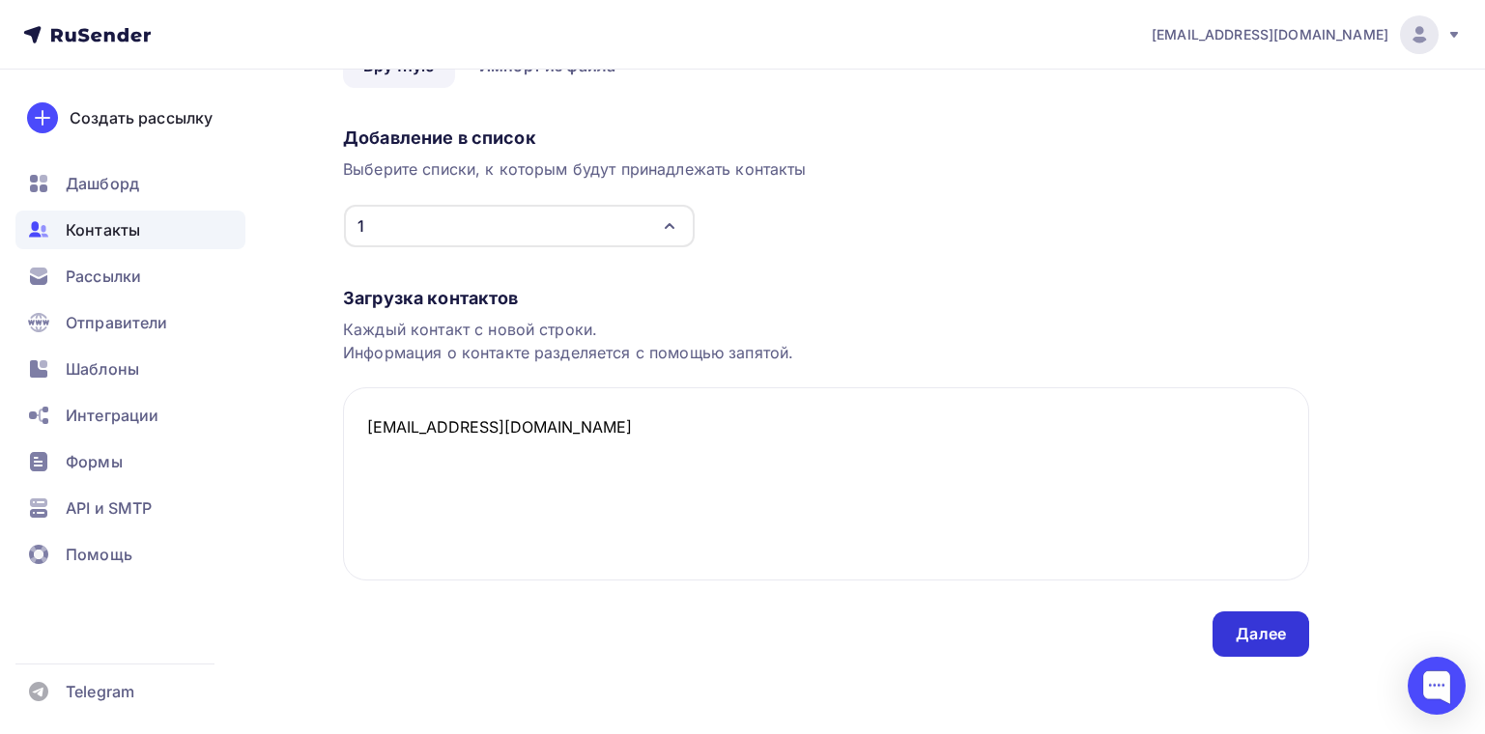
type textarea "caesar_client@bk.ru"
click at [1244, 630] on div "Далее" at bounding box center [1261, 634] width 50 height 22
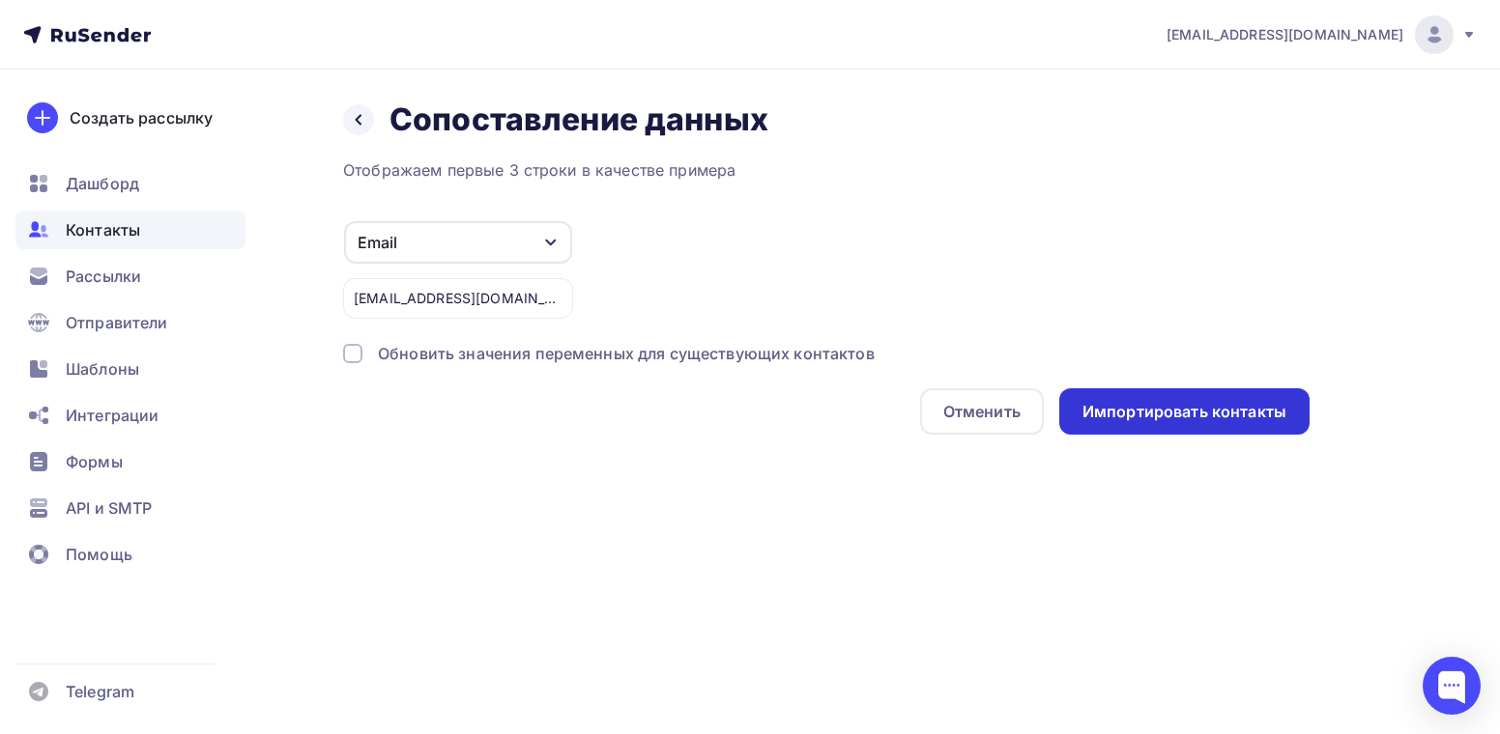
click at [1138, 417] on div "Импортировать контакты" at bounding box center [1184, 412] width 204 height 22
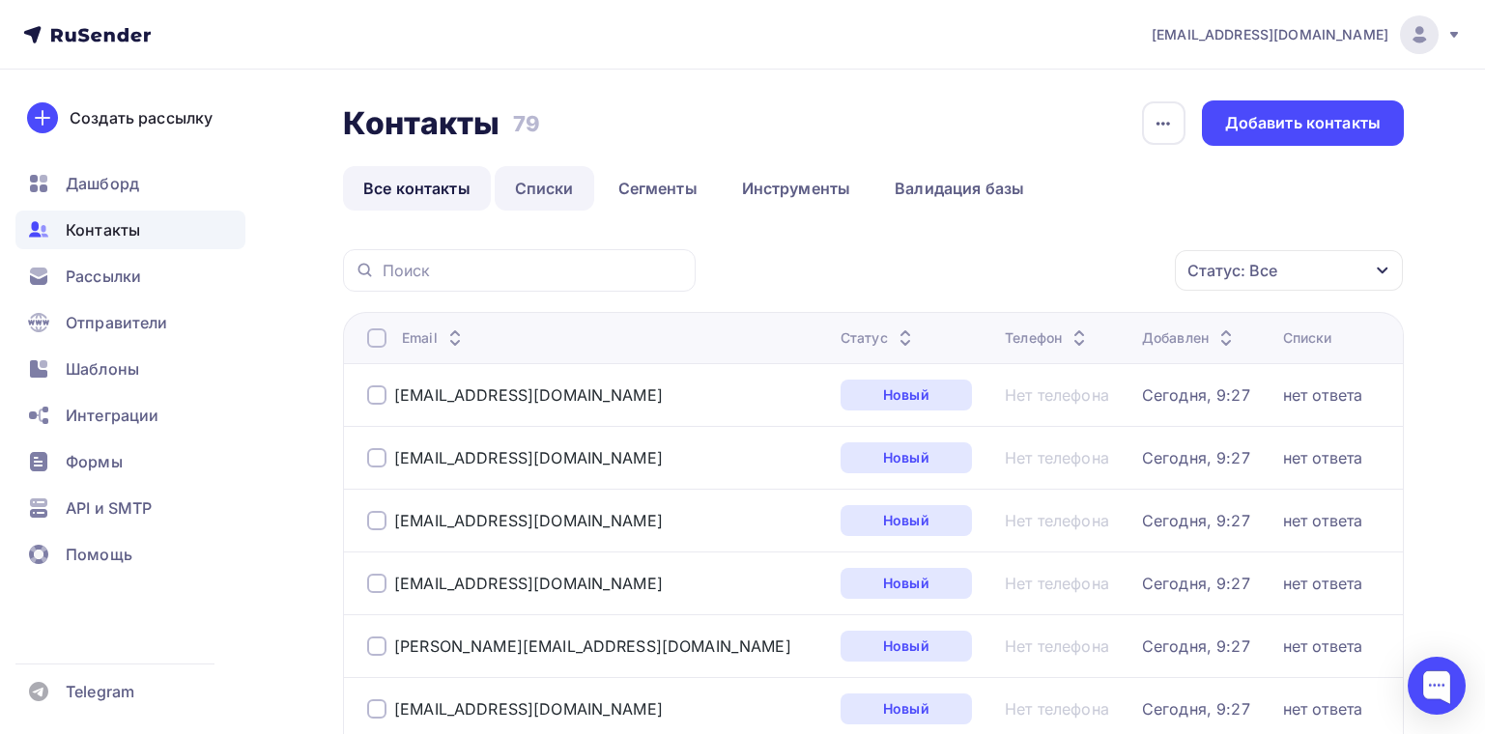
click at [543, 203] on link "Списки" at bounding box center [545, 188] width 100 height 44
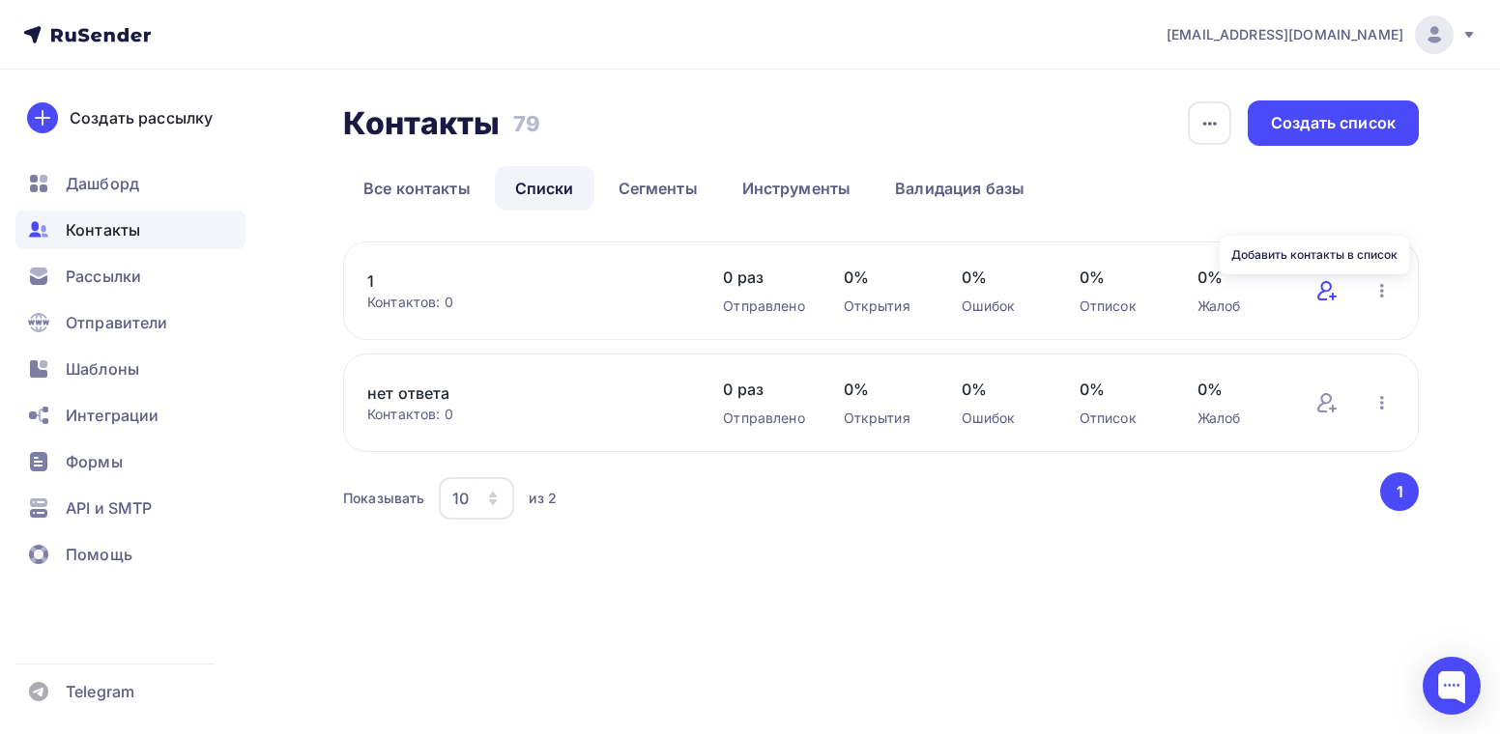
click at [1317, 296] on icon at bounding box center [1326, 290] width 23 height 23
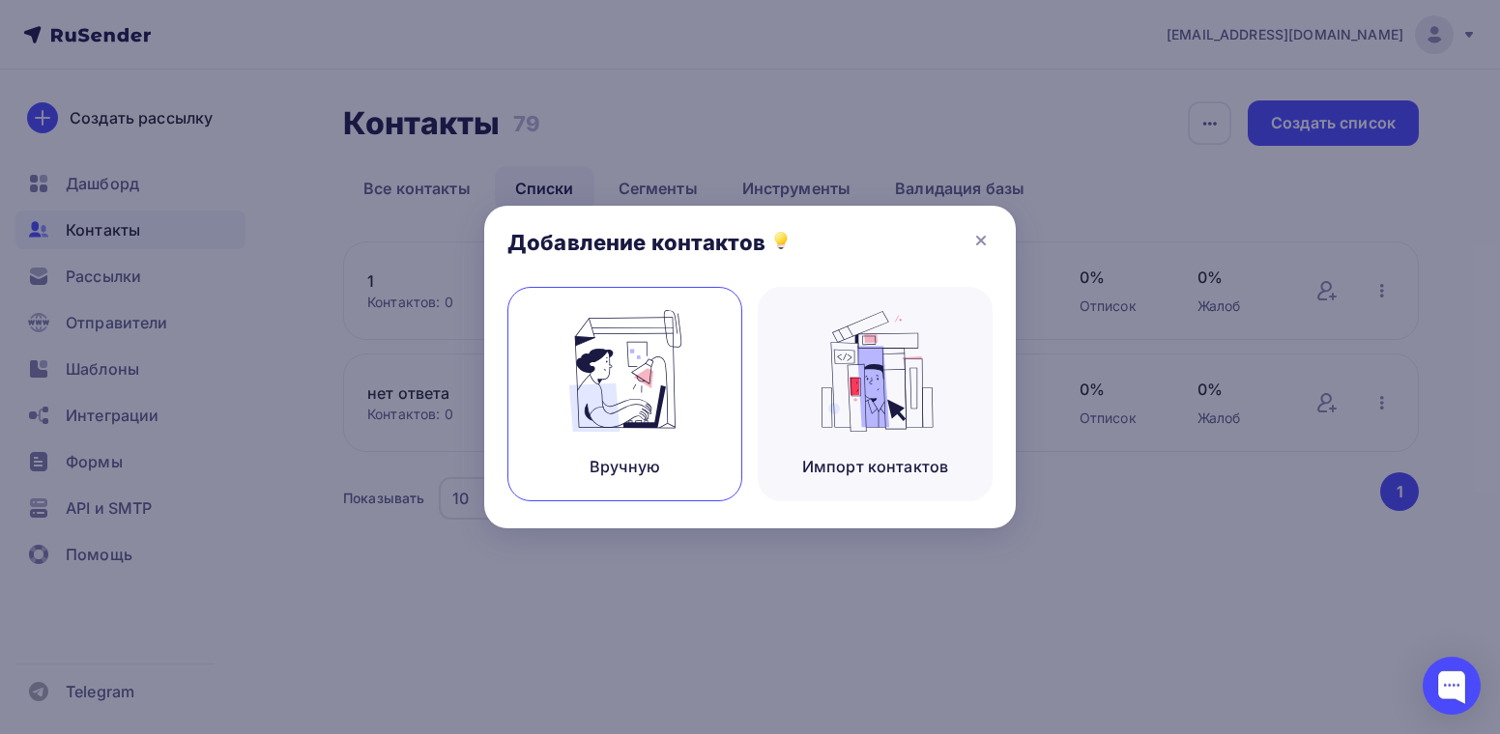
click at [618, 349] on img at bounding box center [625, 371] width 129 height 122
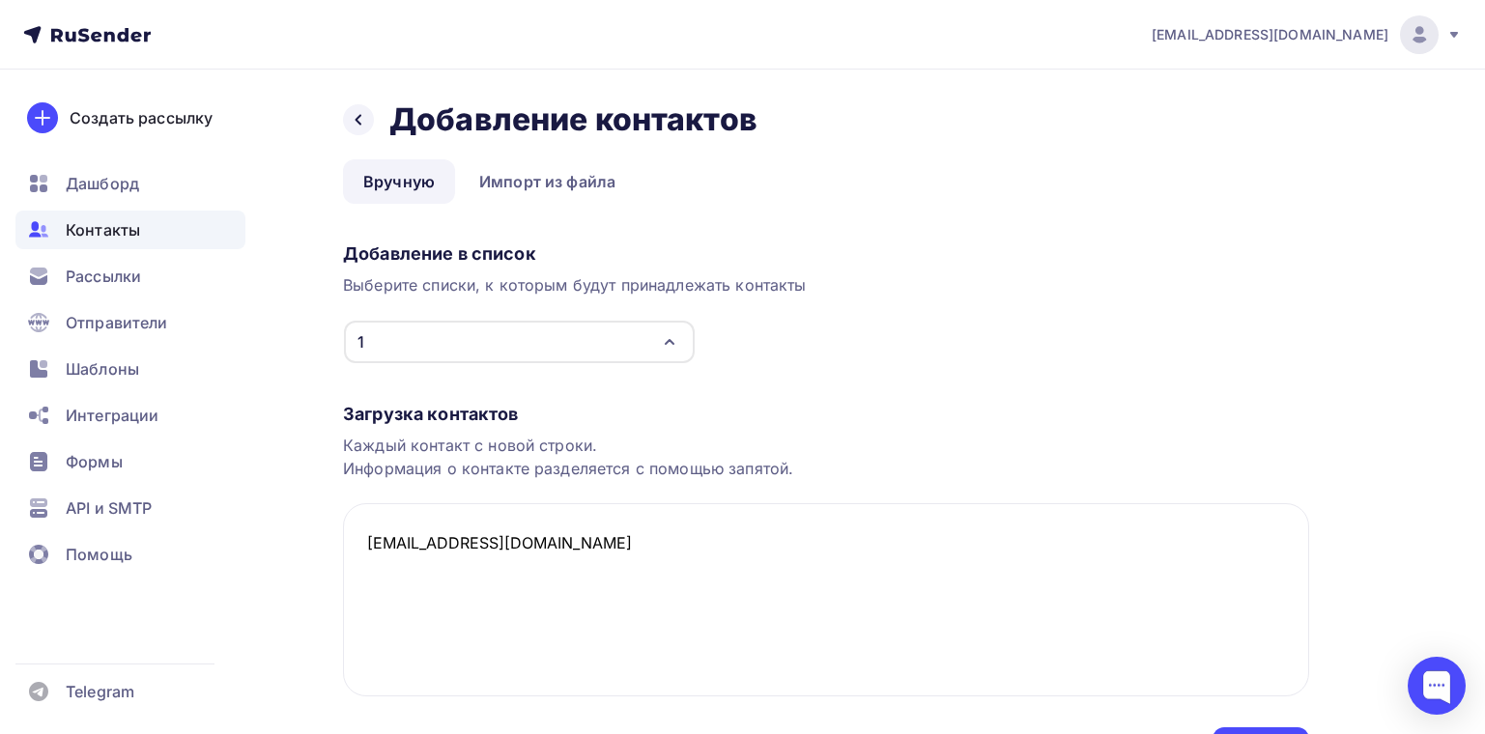
scroll to position [116, 0]
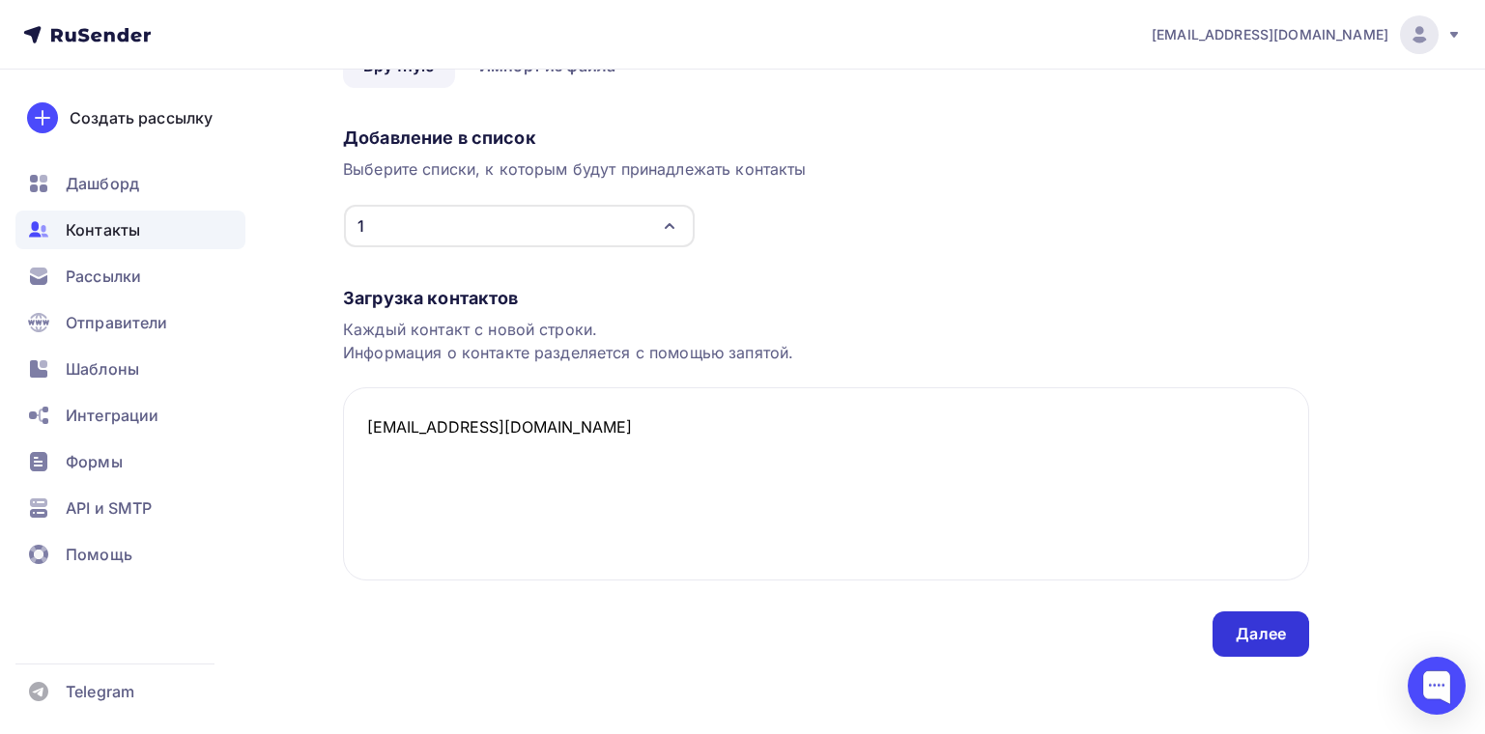
type textarea "caesar_client@bk.ru"
click at [1260, 643] on div "Далее" at bounding box center [1261, 634] width 50 height 22
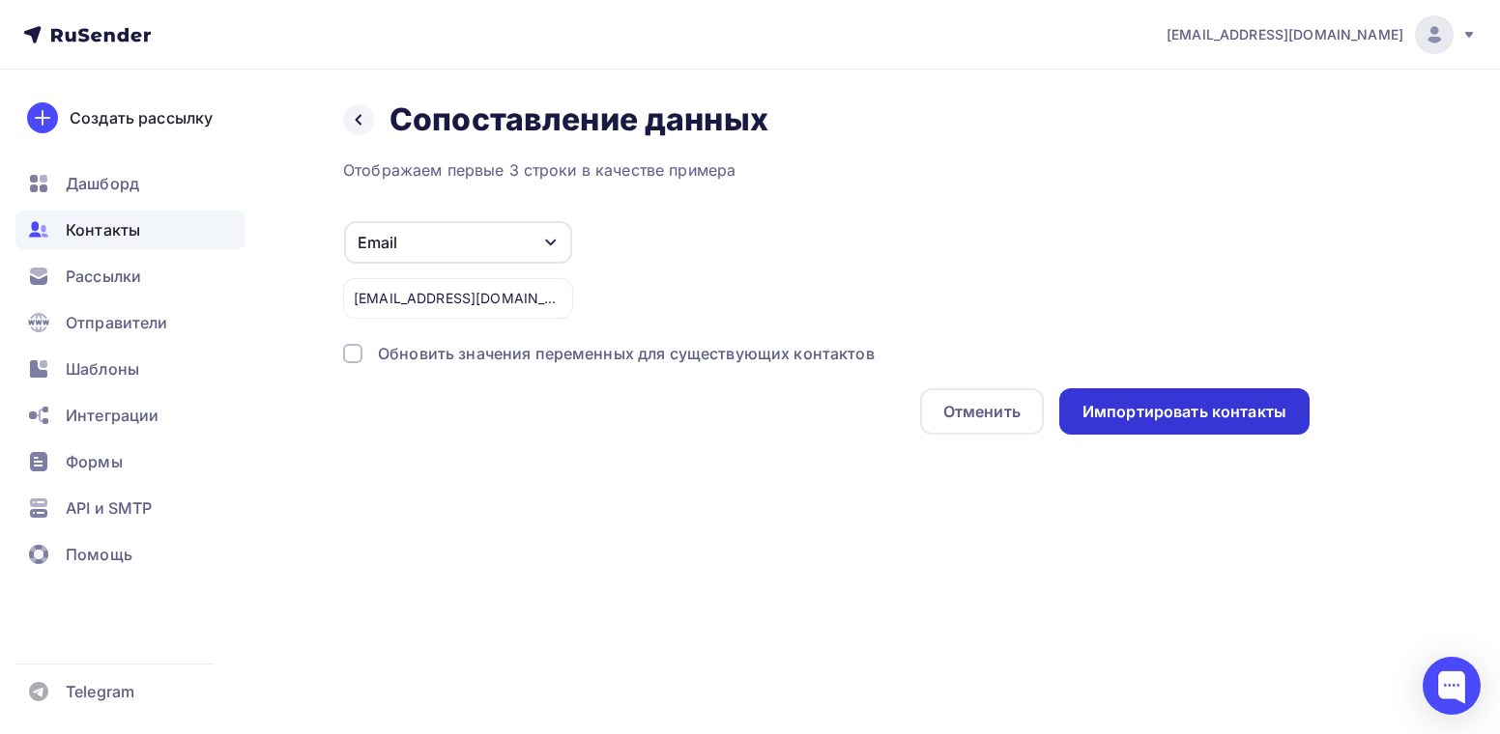
click at [1193, 417] on div "Импортировать контакты" at bounding box center [1184, 412] width 204 height 22
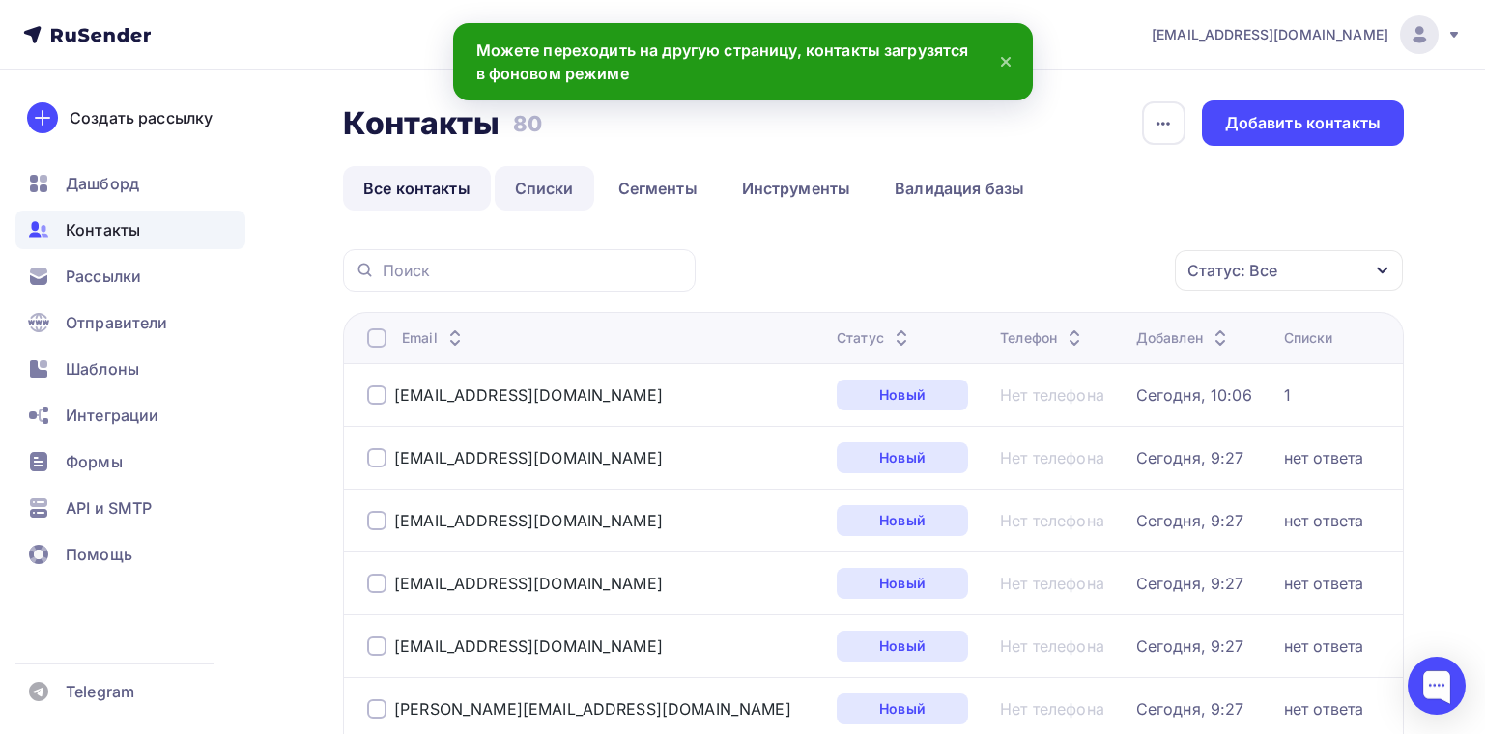
click at [543, 200] on link "Списки" at bounding box center [545, 188] width 100 height 44
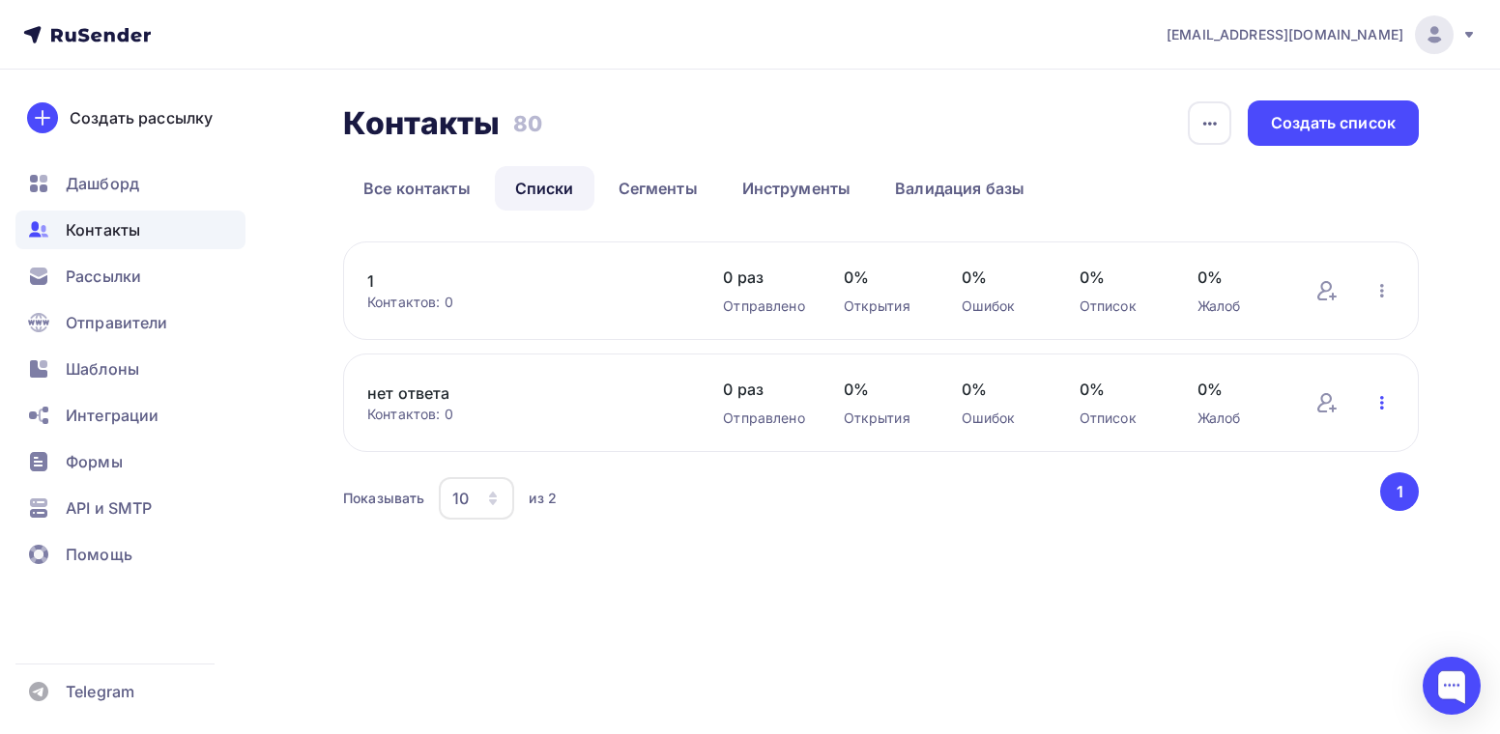
click at [1384, 402] on icon "button" at bounding box center [1381, 402] width 23 height 23
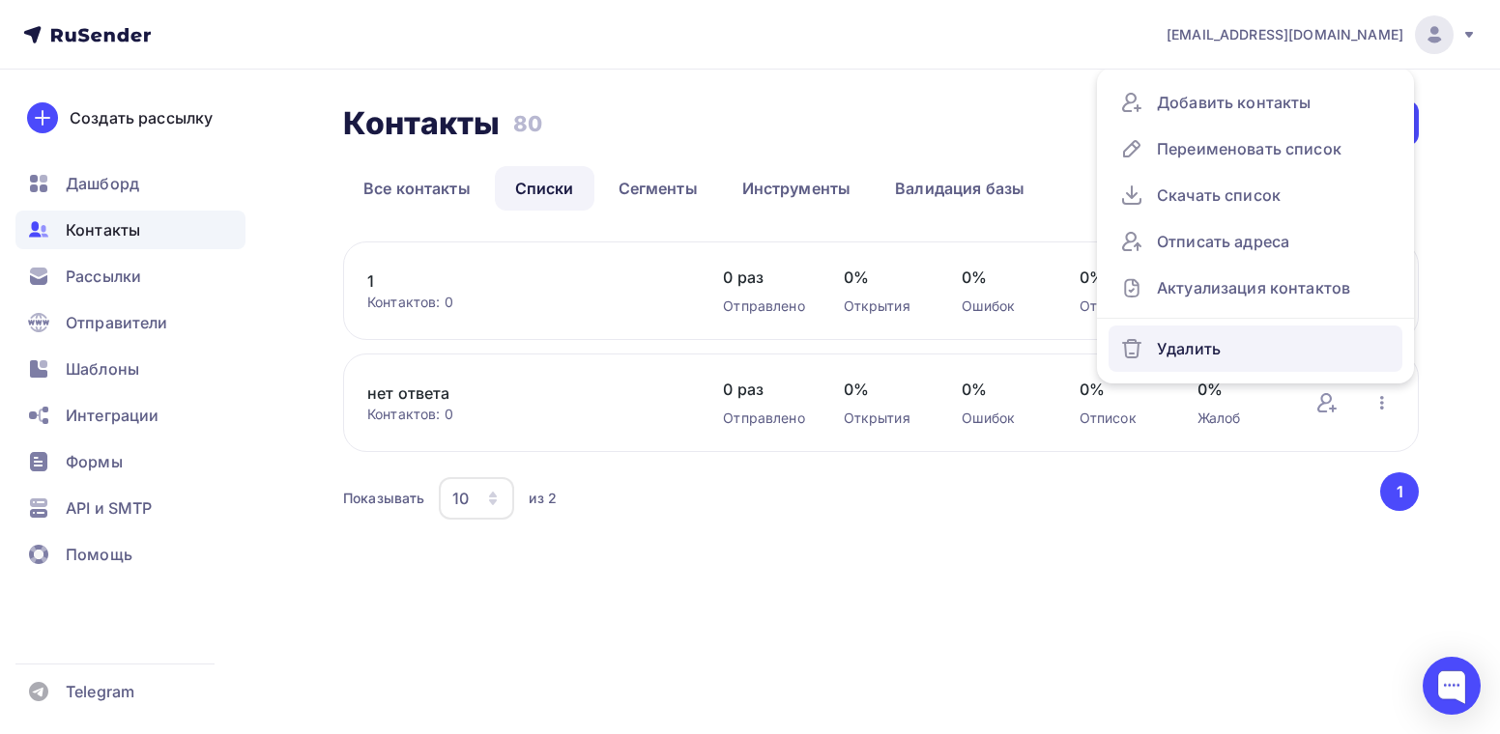
click at [1193, 358] on div "Удалить" at bounding box center [1255, 348] width 271 height 31
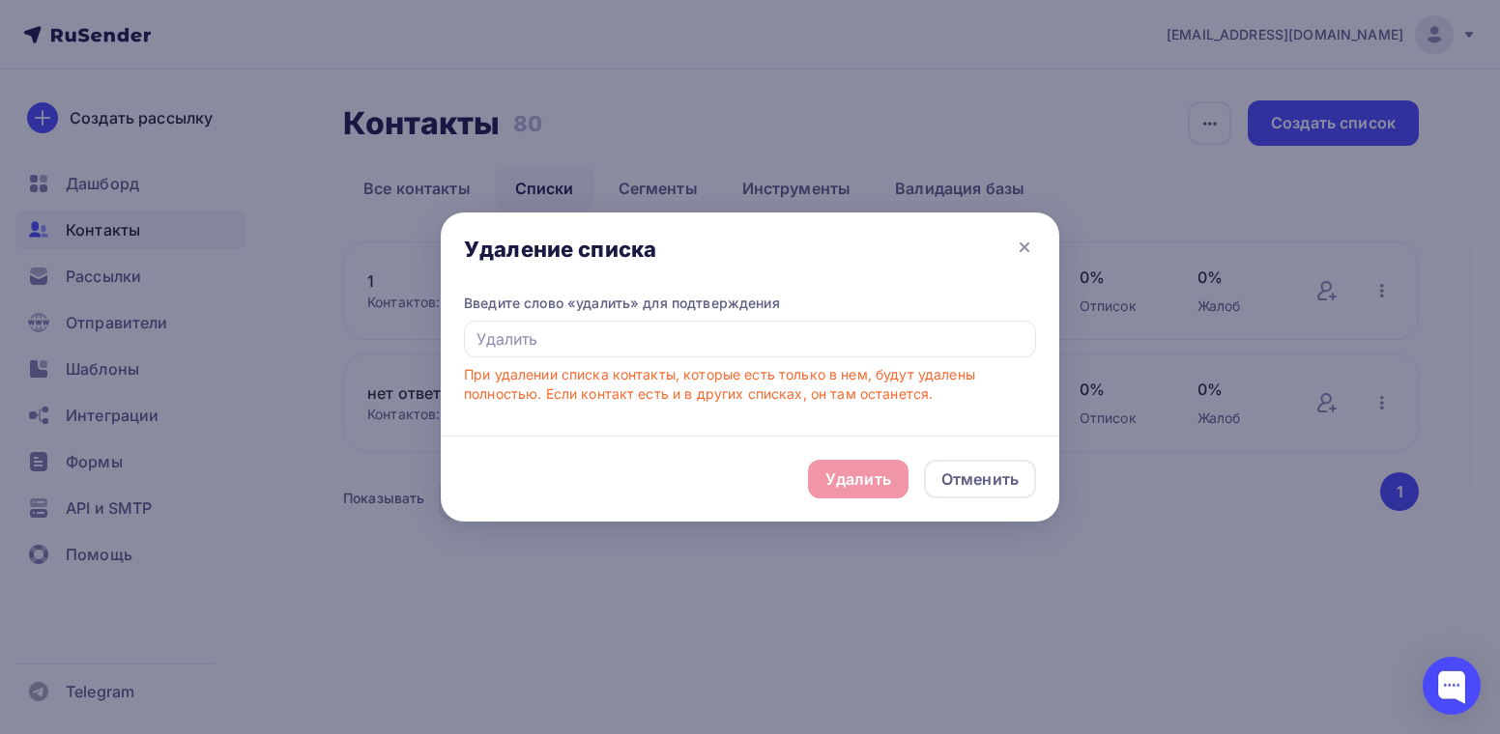
click at [868, 484] on div "Удалить Отменить" at bounding box center [750, 479] width 618 height 86
click at [635, 358] on div "Введите слово «удалить» для подтверждения При удалении списка контакты, которые…" at bounding box center [750, 349] width 572 height 110
type input "E"
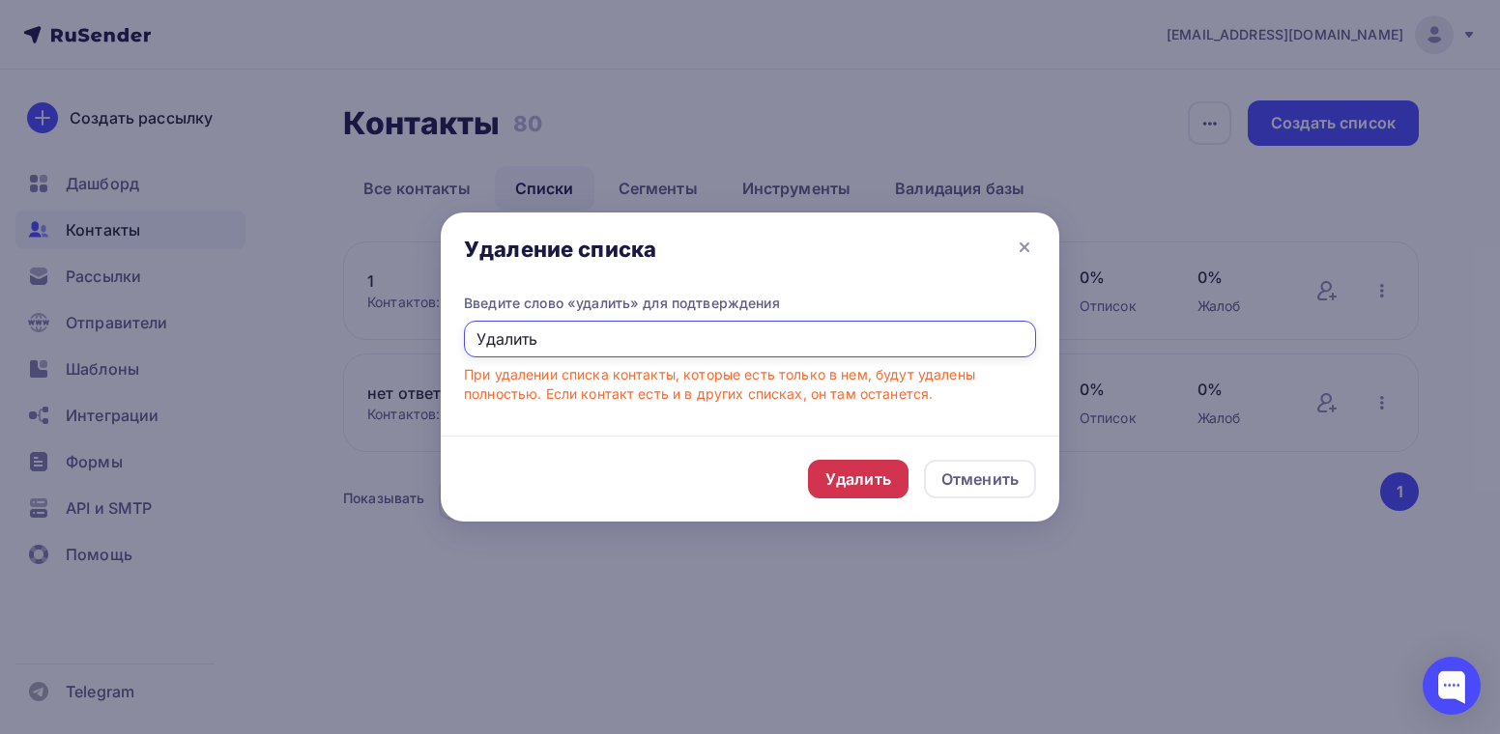
type input "Удалить"
drag, startPoint x: 847, startPoint y: 484, endPoint x: 840, endPoint y: 473, distance: 13.4
click at [845, 479] on div "Удалить" at bounding box center [858, 479] width 66 height 23
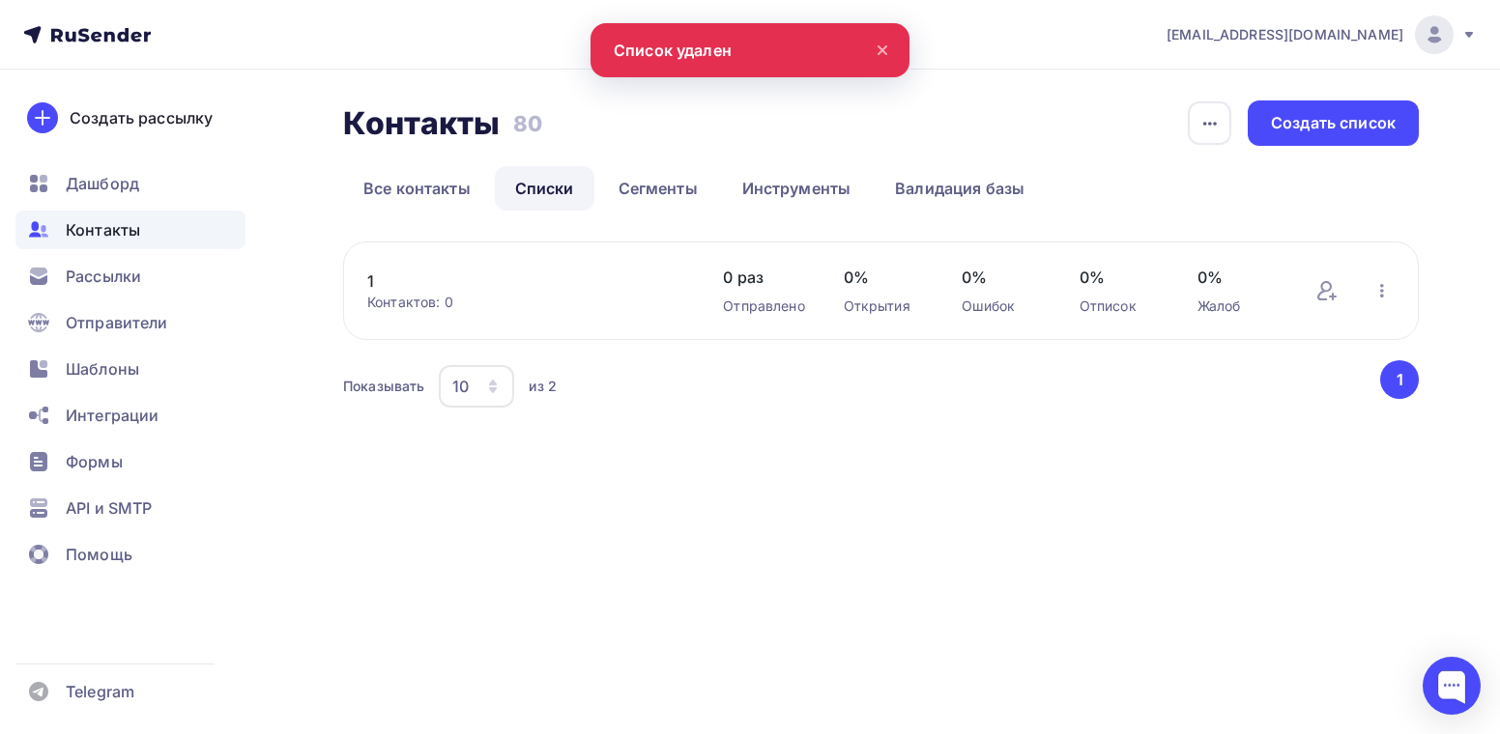
click at [752, 301] on div "Отправлено" at bounding box center [763, 306] width 81 height 19
click at [1333, 294] on icon at bounding box center [1333, 297] width 0 height 6
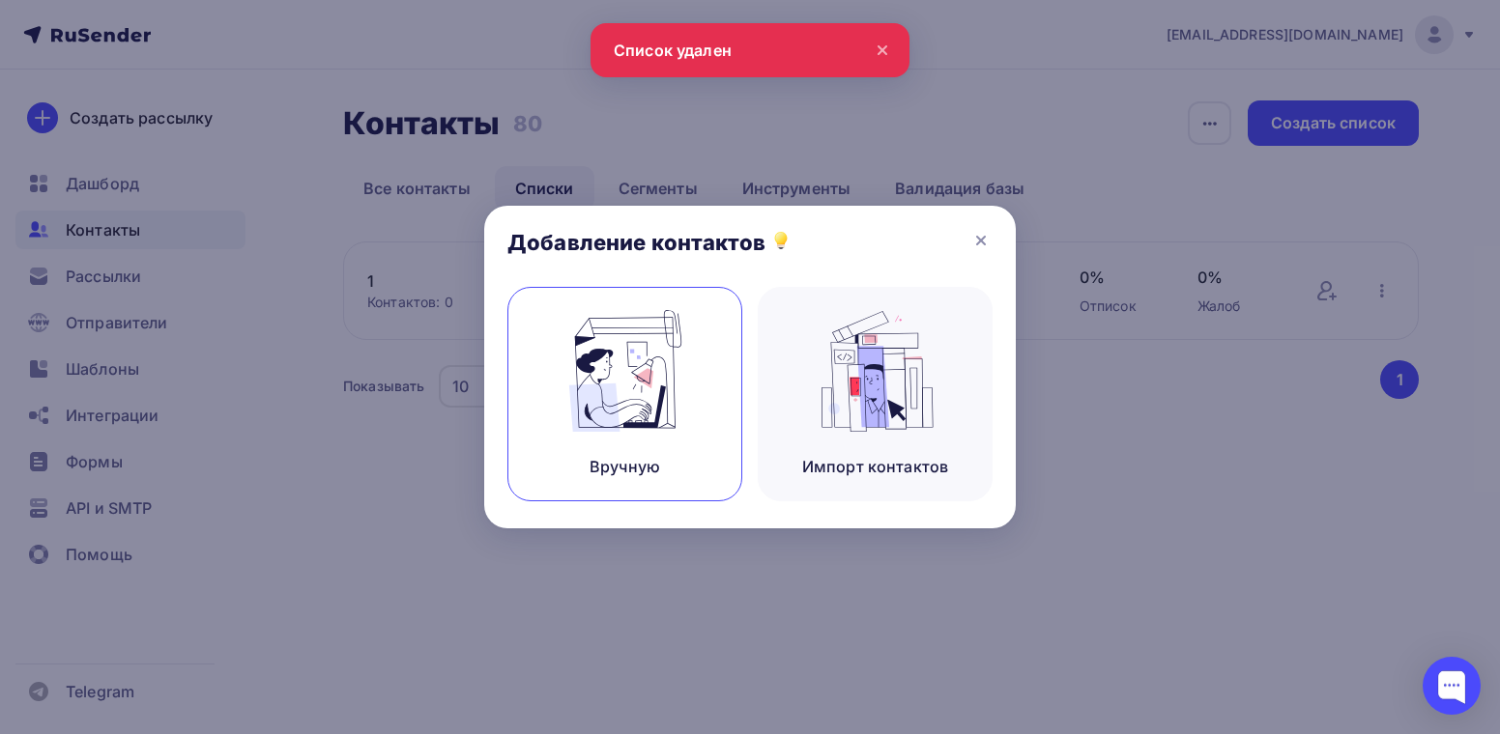
click at [630, 381] on img at bounding box center [625, 371] width 129 height 122
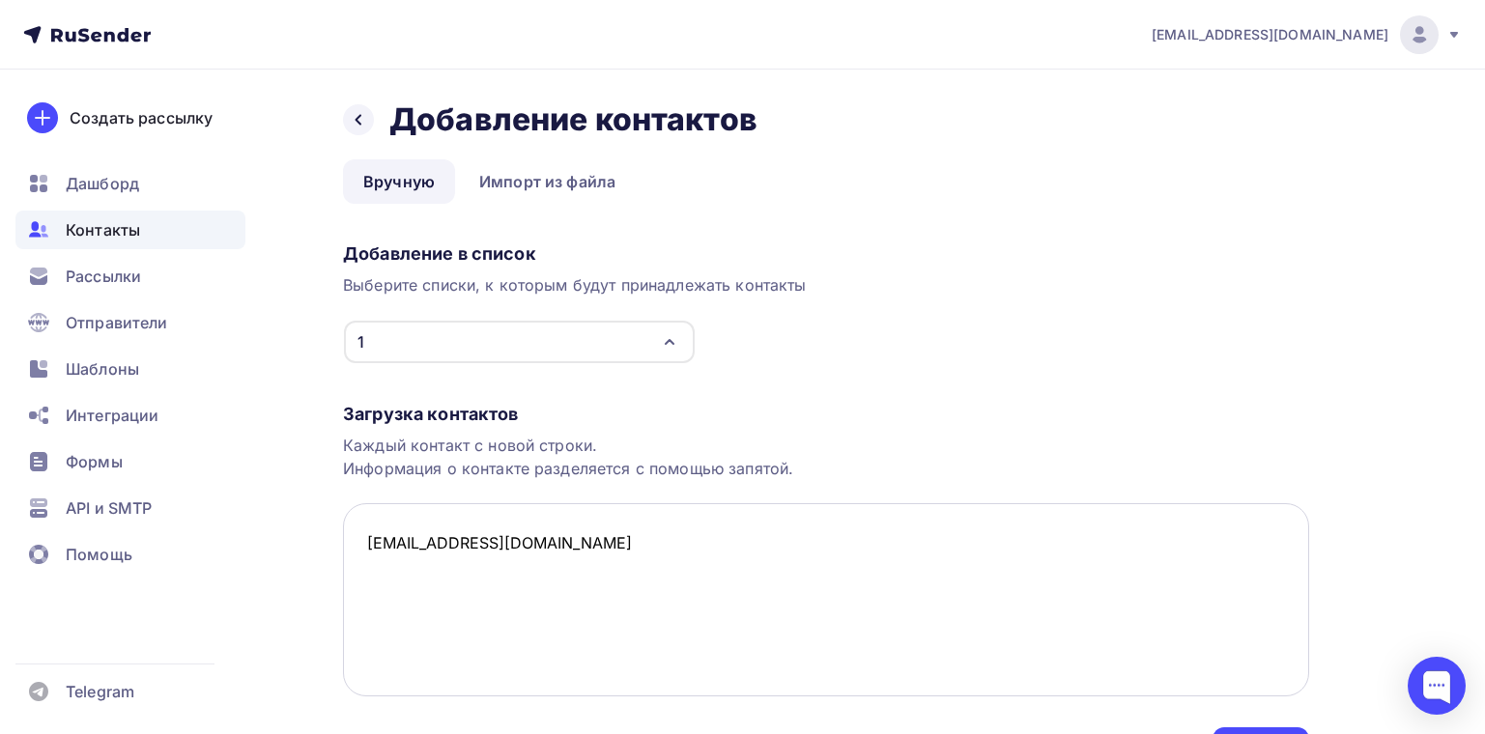
scroll to position [116, 0]
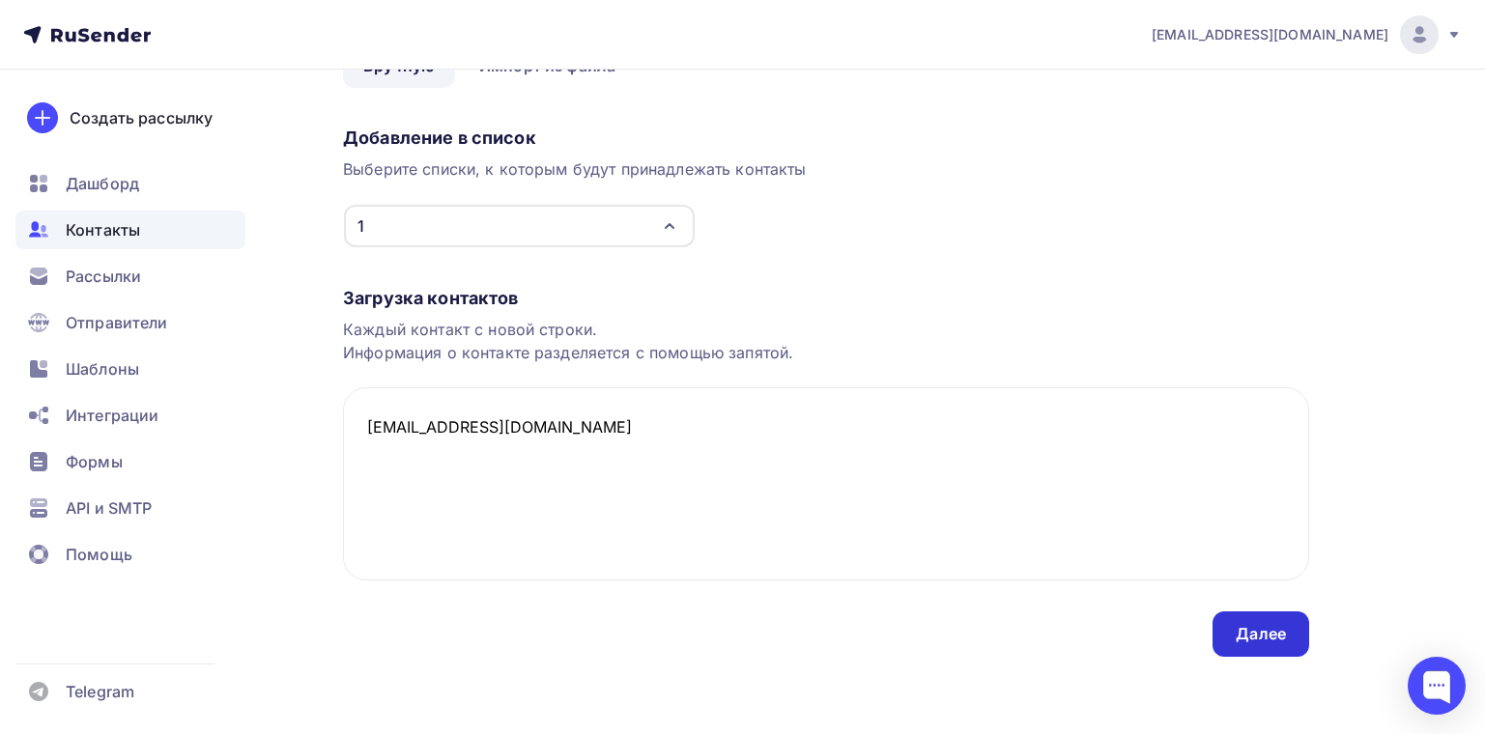
type textarea "alshv4@gmail.com"
click at [1213, 634] on div "Далее" at bounding box center [1261, 634] width 97 height 45
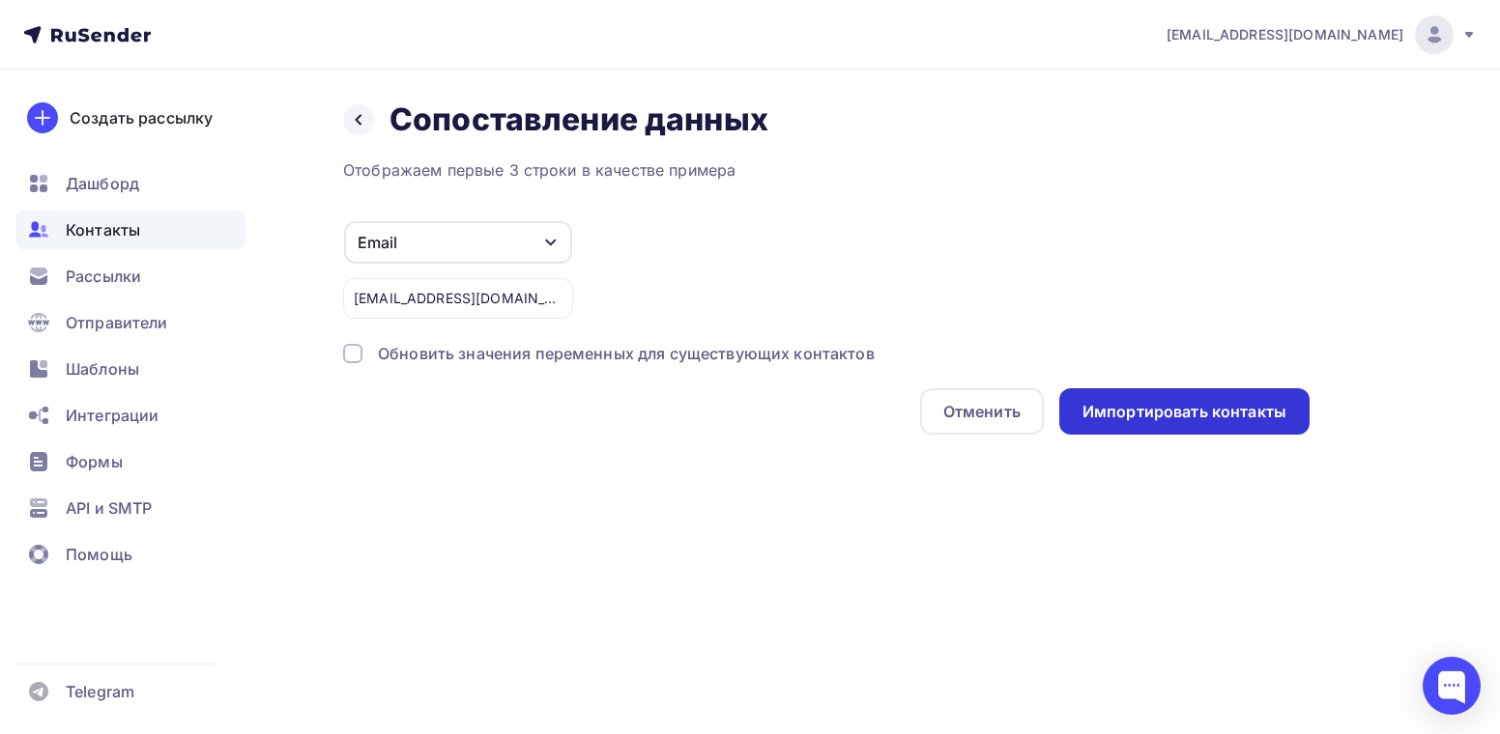
click at [1172, 416] on div "Импортировать контакты" at bounding box center [1184, 412] width 204 height 22
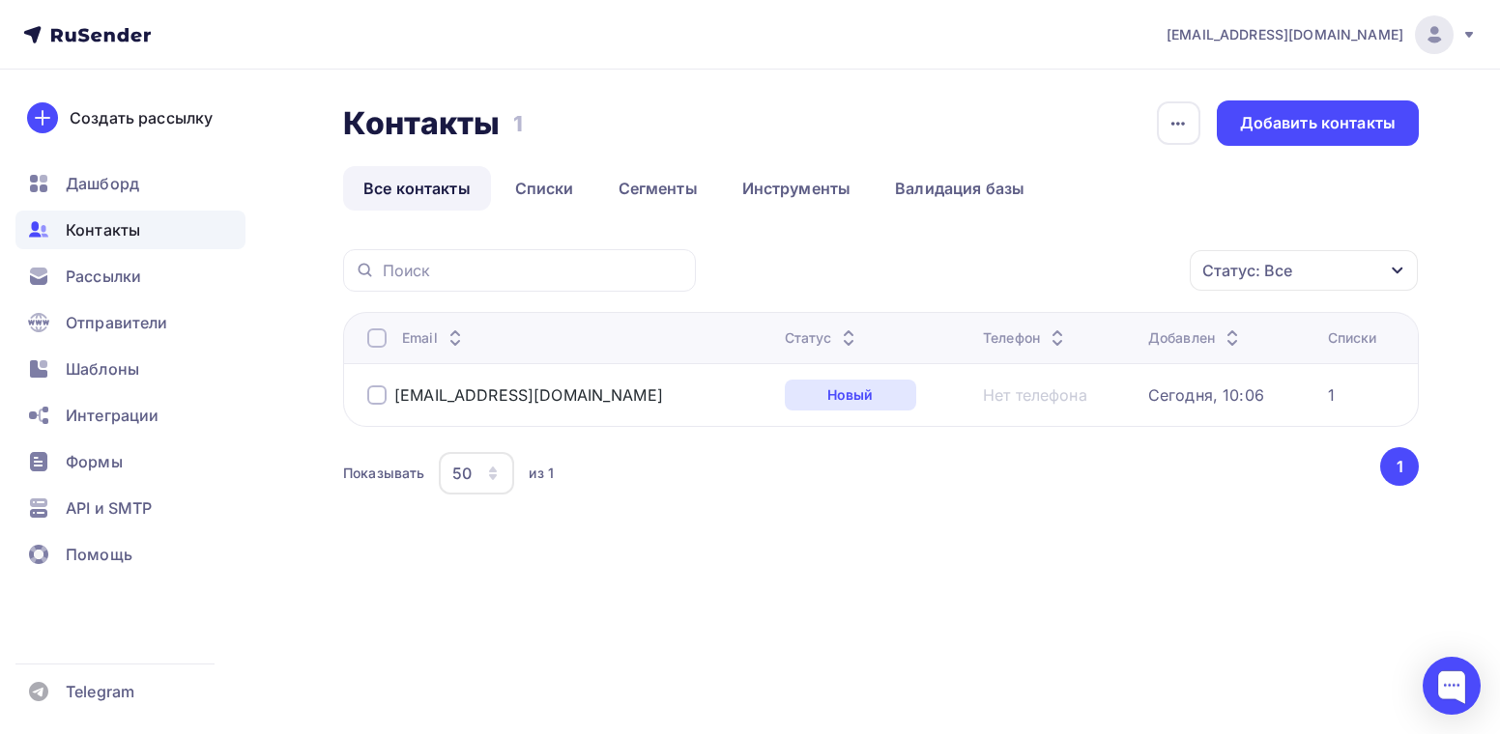
click at [97, 227] on span "Контакты" at bounding box center [103, 229] width 74 height 23
click at [102, 270] on span "Рассылки" at bounding box center [103, 276] width 75 height 23
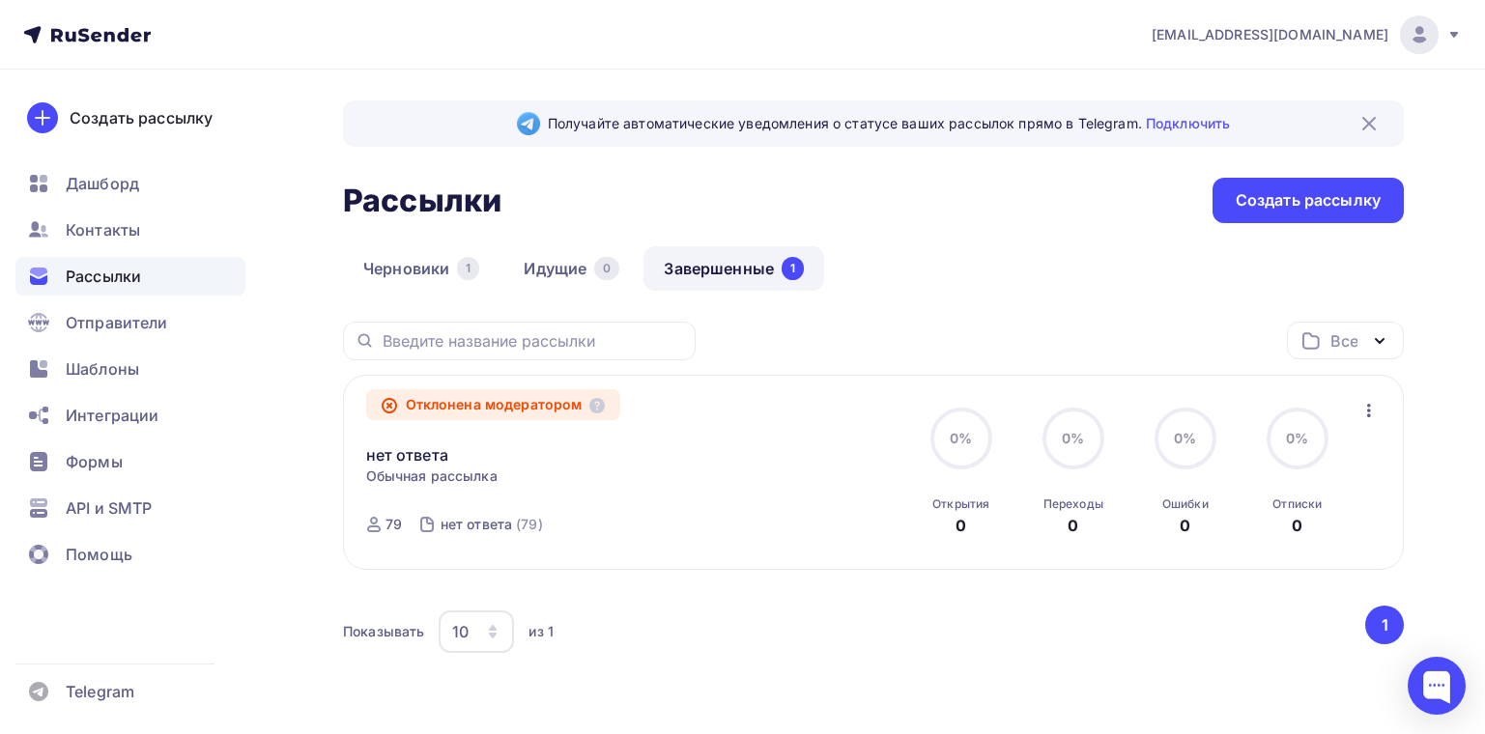
click at [1366, 411] on icon "button" at bounding box center [1369, 410] width 23 height 23
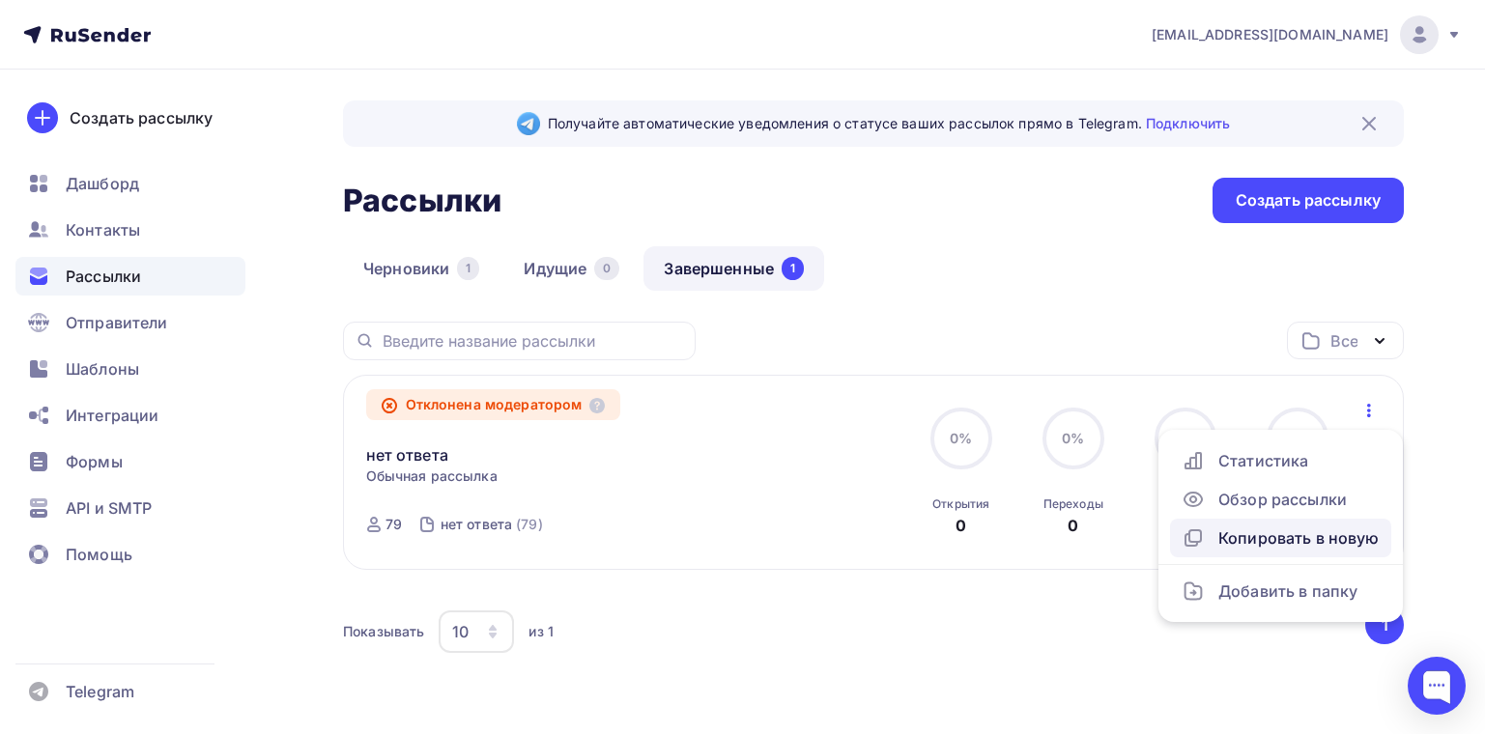
click at [1263, 541] on div "Копировать в новую" at bounding box center [1281, 538] width 198 height 23
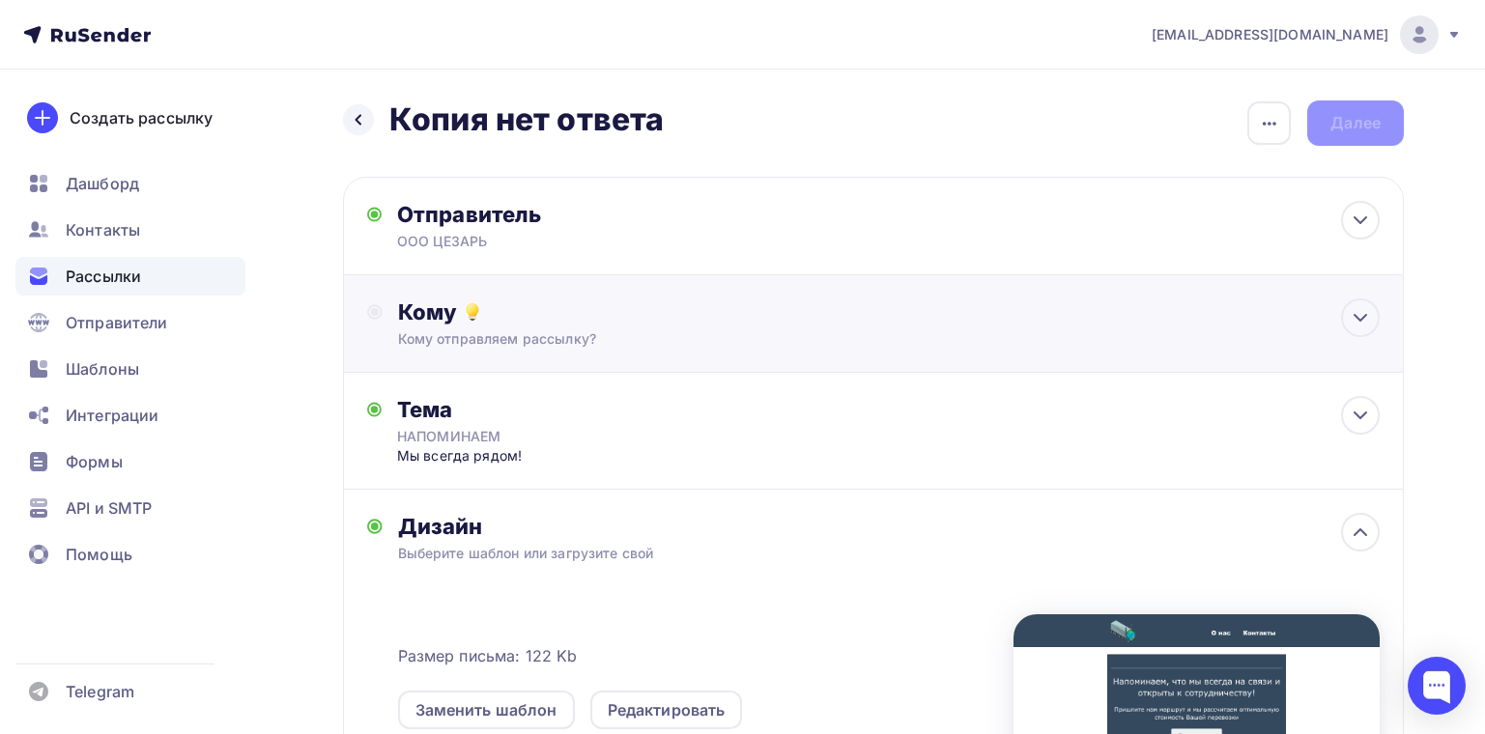
click at [487, 359] on div "Кому Кому отправляем рассылку? Списки получателей Выберите список Все списки id…" at bounding box center [873, 324] width 1061 height 98
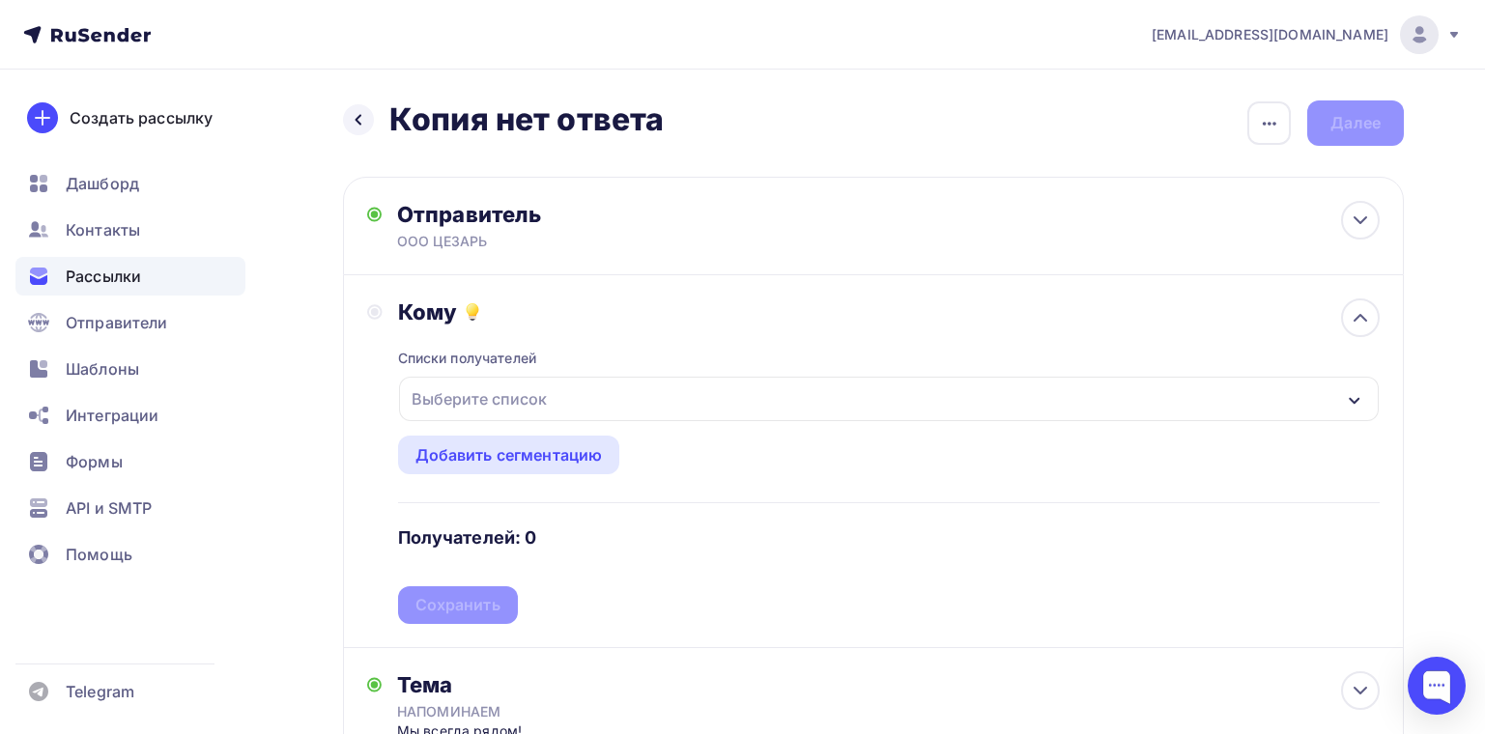
click at [467, 405] on div "Выберите список" at bounding box center [479, 399] width 151 height 35
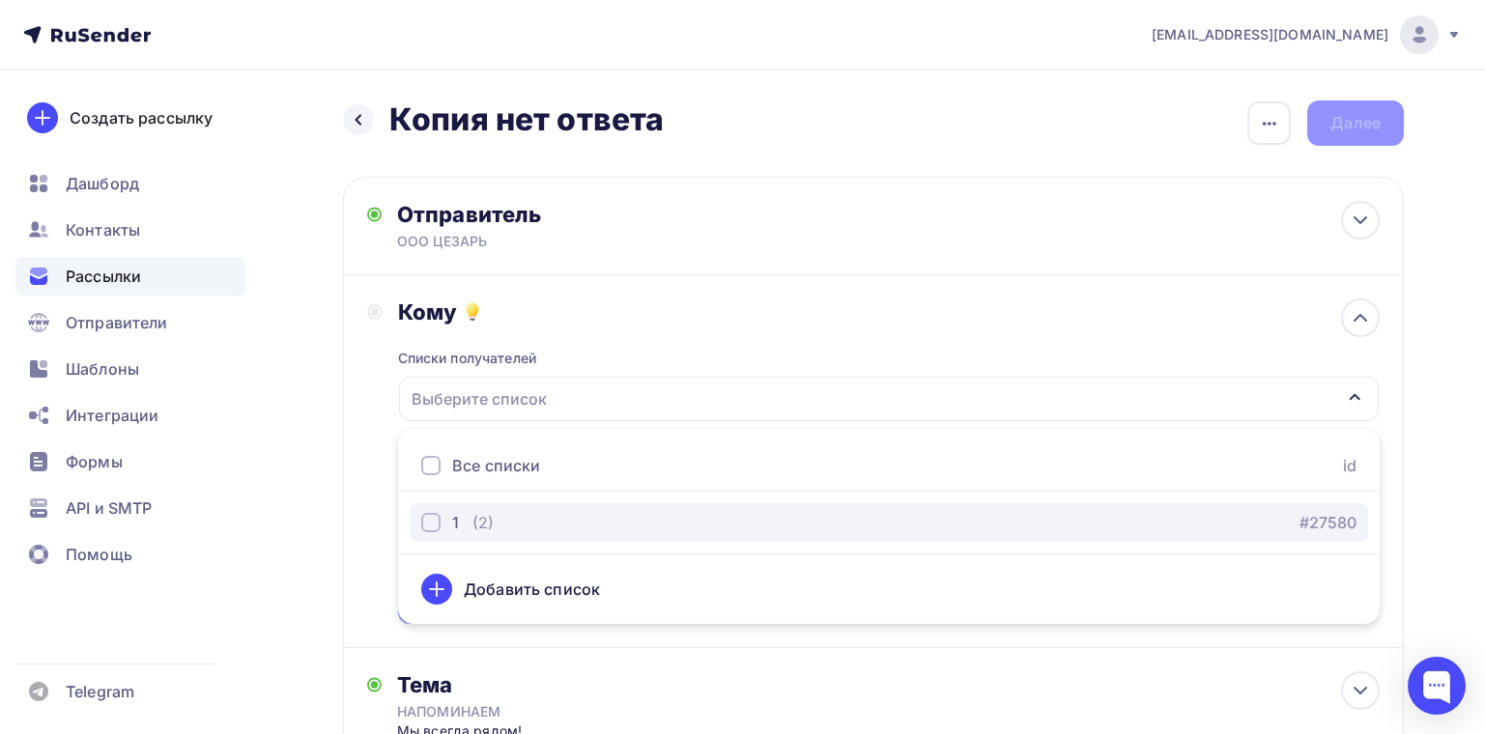
click at [474, 537] on button "1 (2) #27580" at bounding box center [889, 522] width 959 height 39
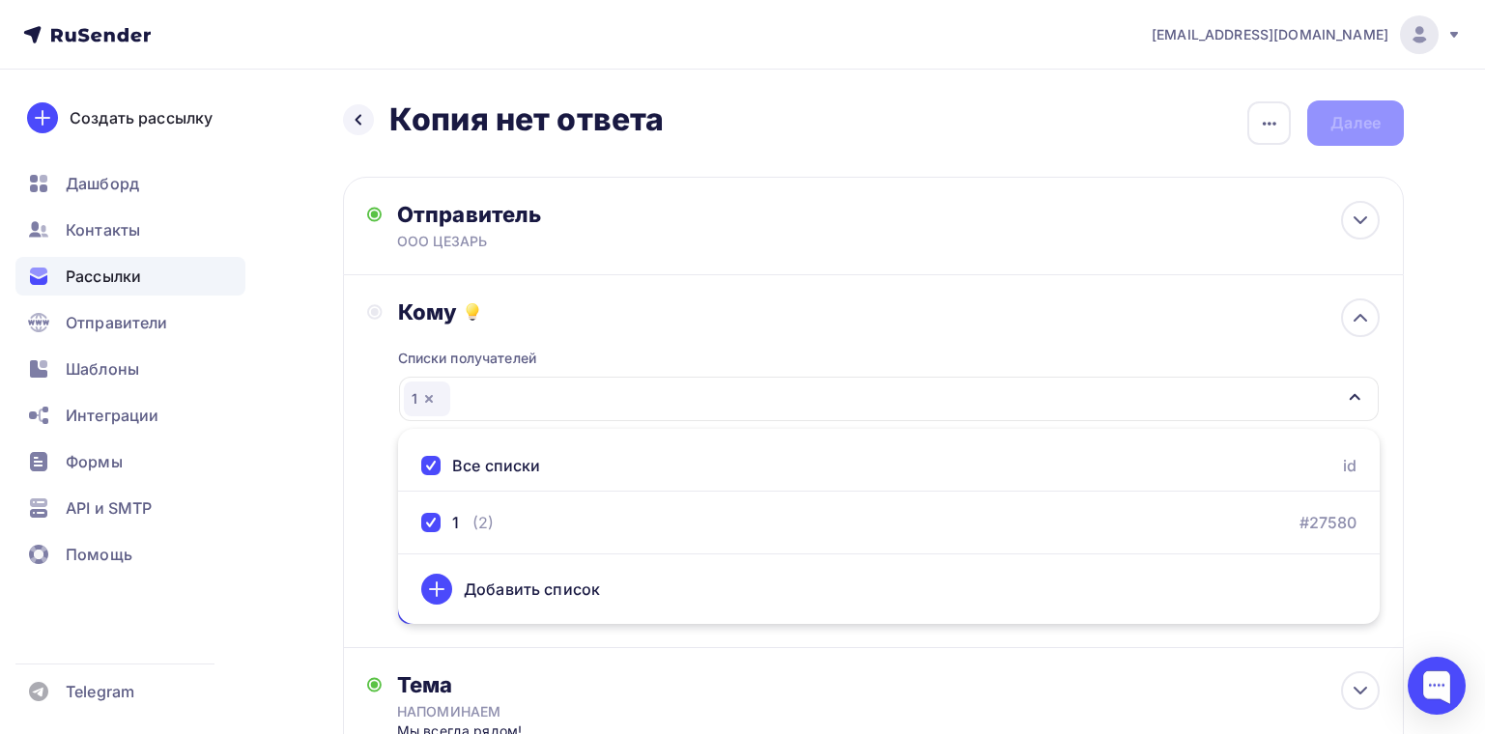
click at [380, 390] on div "Кому Списки получателей 1 Все списки id 1 (2) #27580 Добавить список Добавить с…" at bounding box center [873, 462] width 1013 height 326
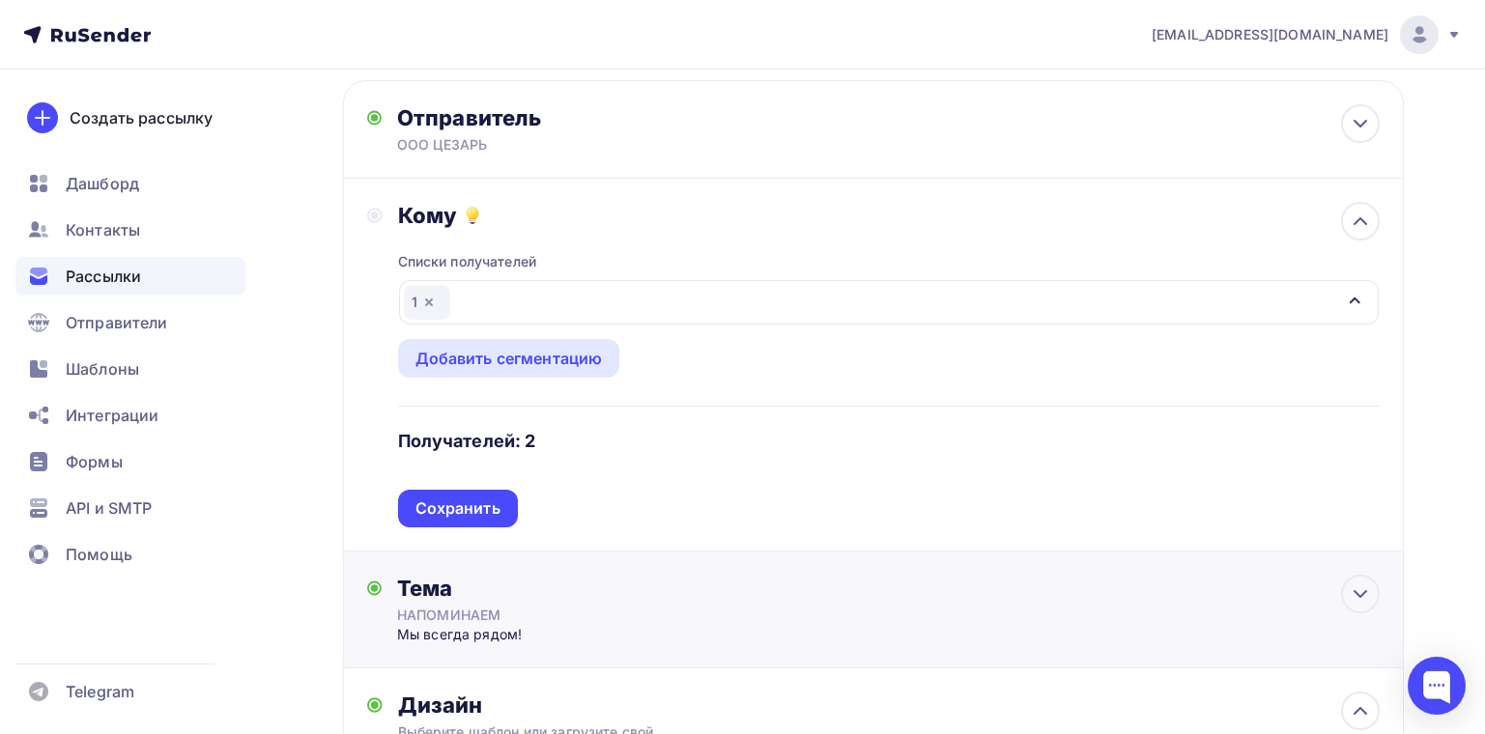
scroll to position [193, 0]
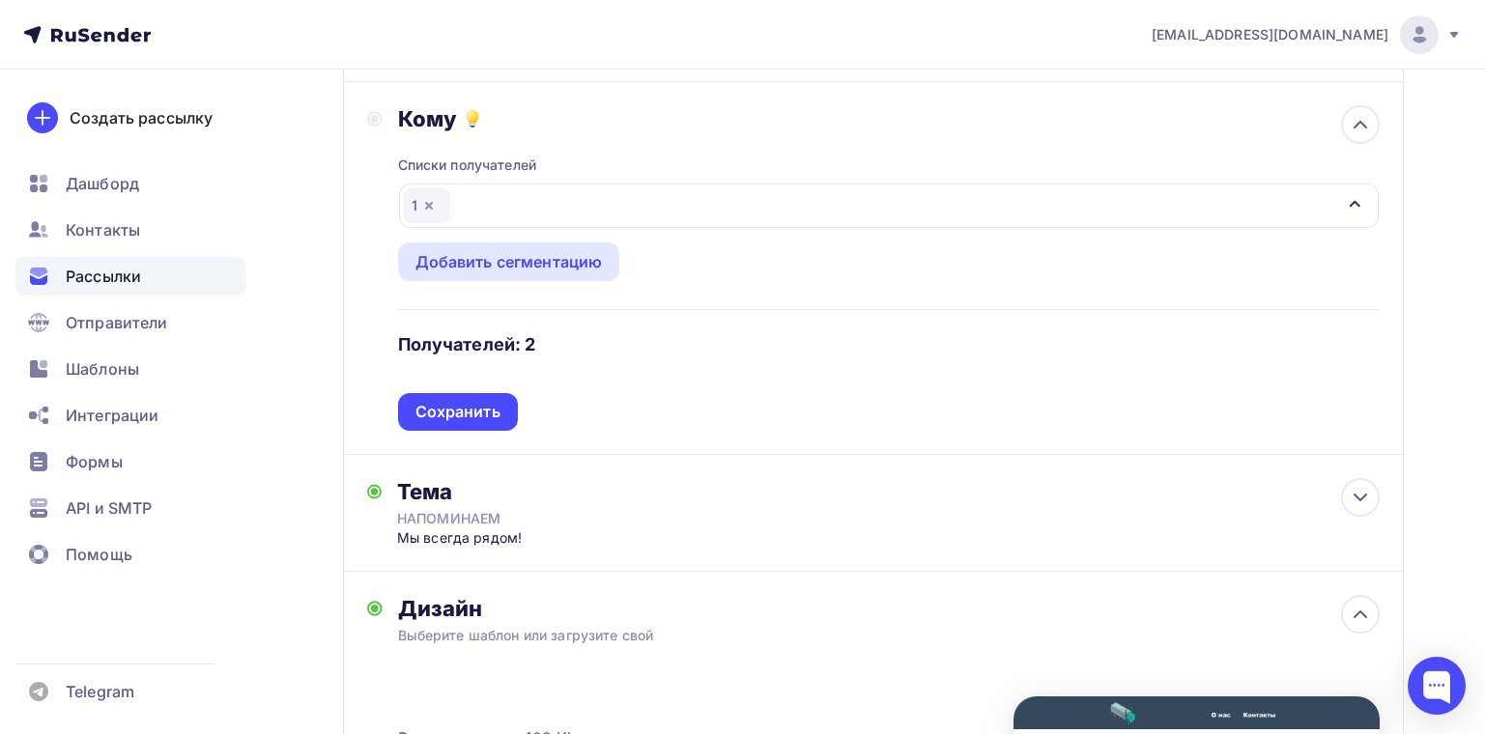
click at [491, 416] on div "Сохранить" at bounding box center [458, 412] width 85 height 22
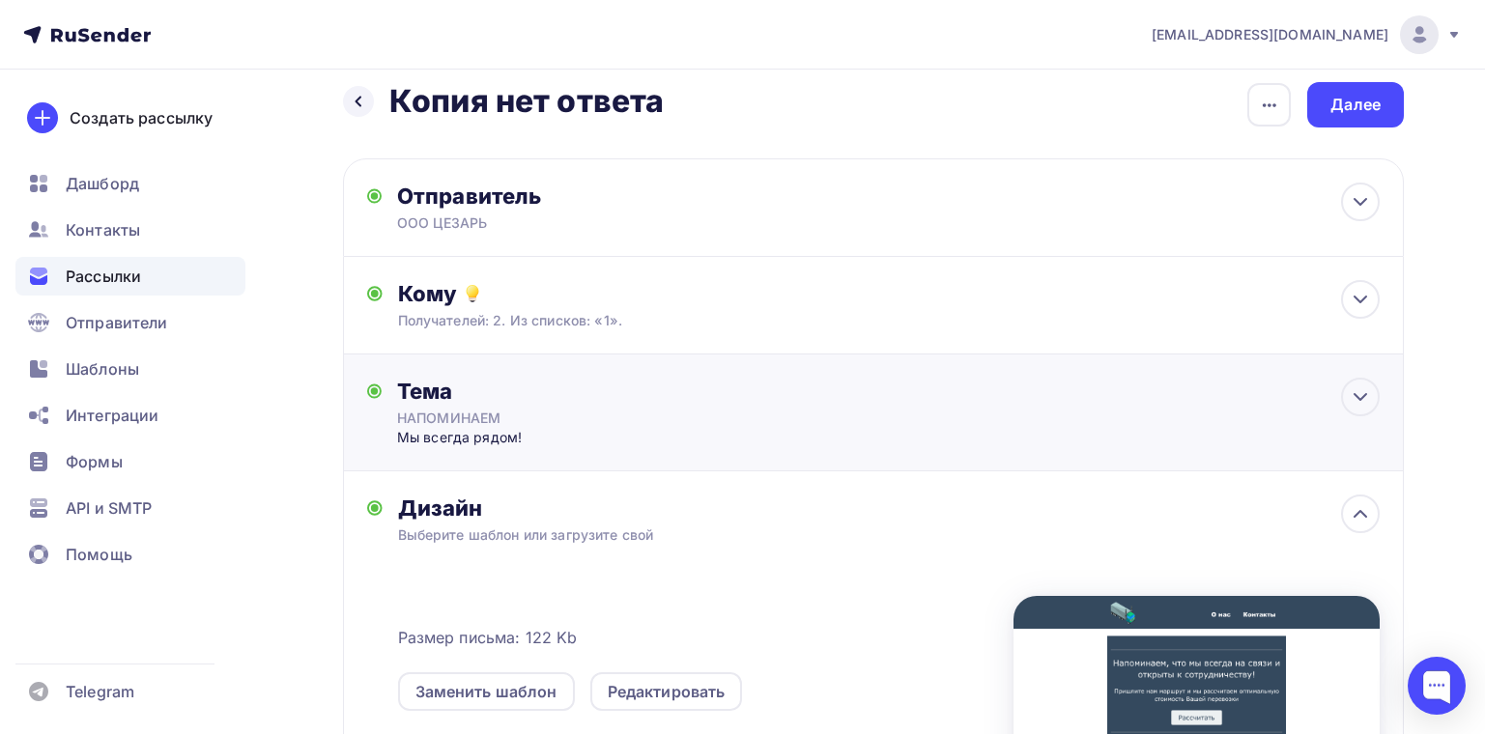
scroll to position [0, 0]
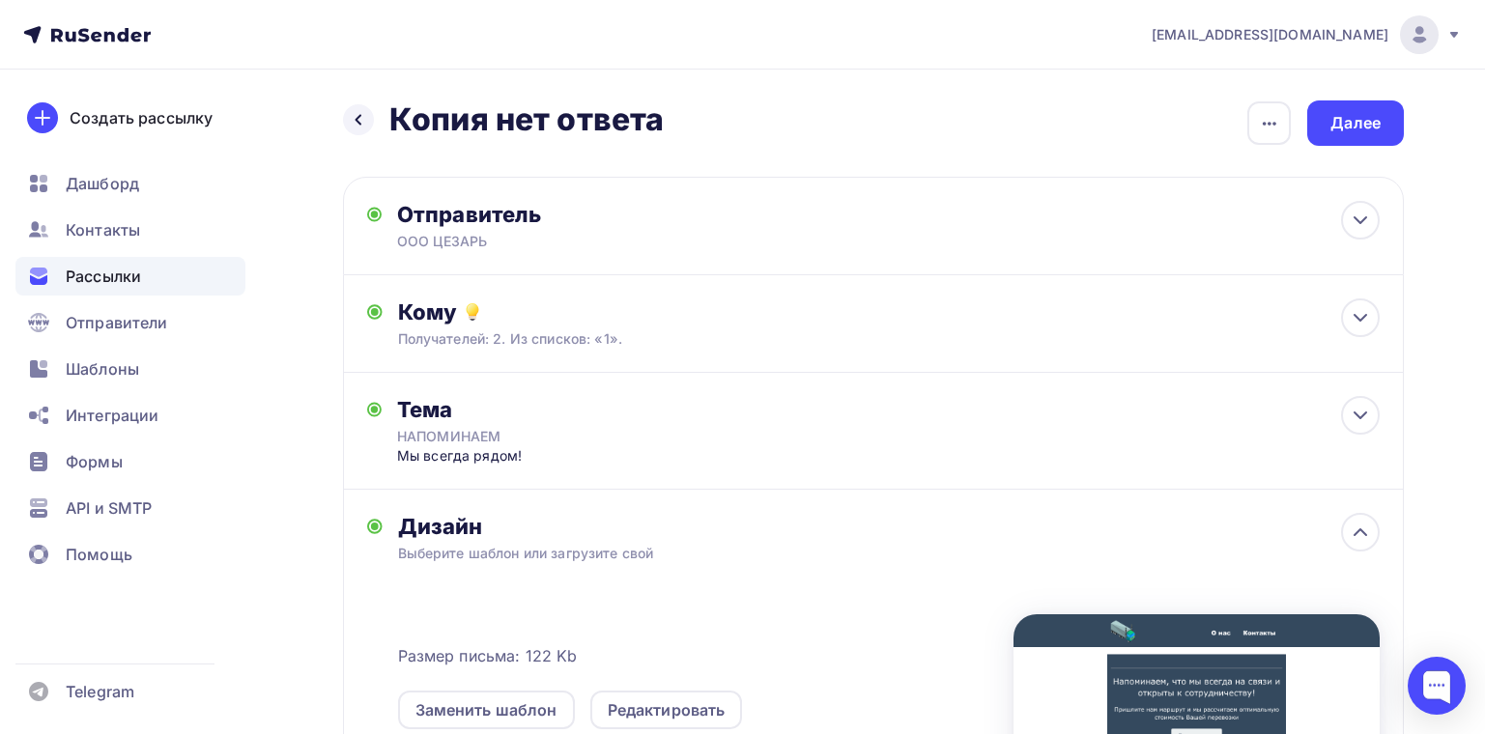
click at [1349, 150] on div "Назад Копия нет ответа Копия нет ответа Закончить позже Переименовать рассылку …" at bounding box center [873, 582] width 1061 height 962
click at [1349, 131] on div "Далее" at bounding box center [1356, 123] width 50 height 22
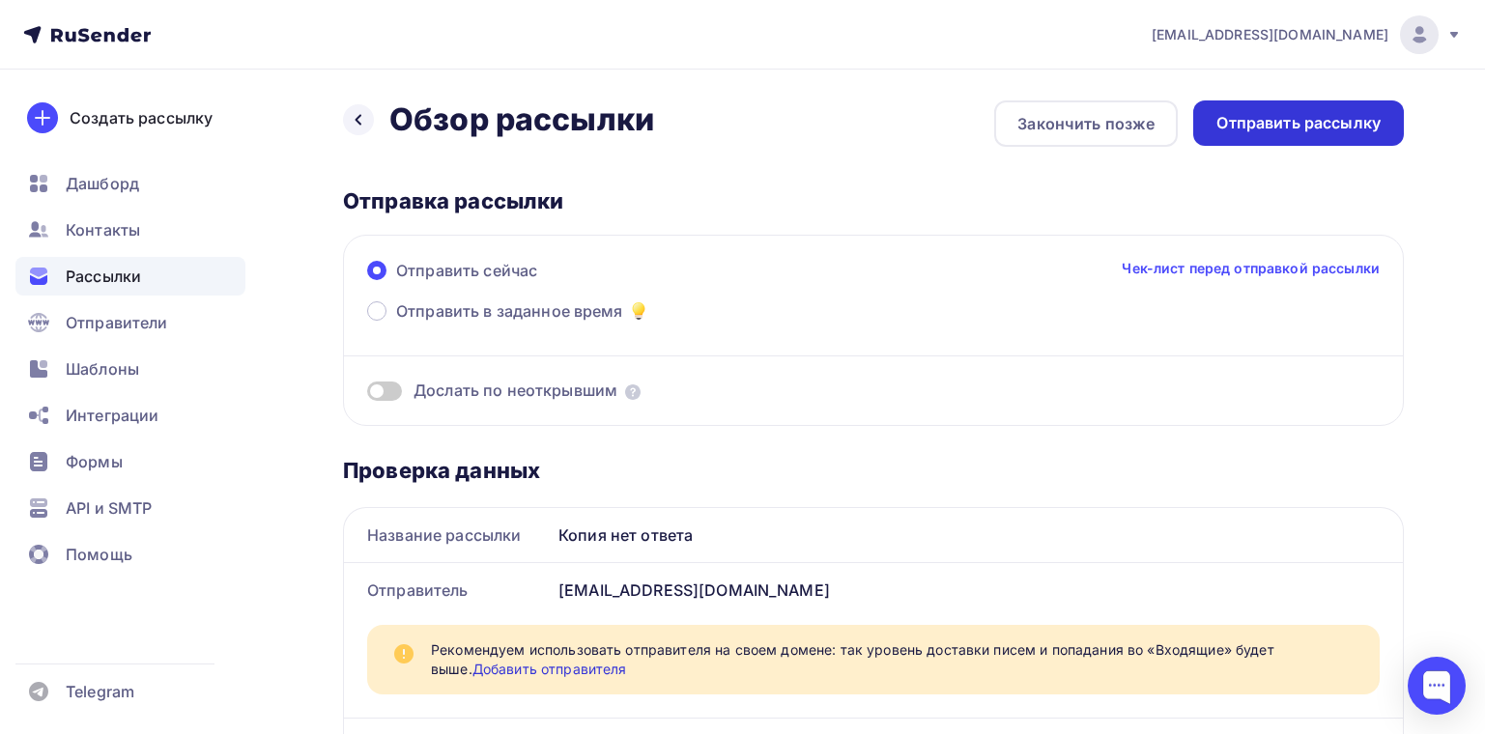
click at [1273, 111] on div "Отправить рассылку" at bounding box center [1298, 123] width 211 height 45
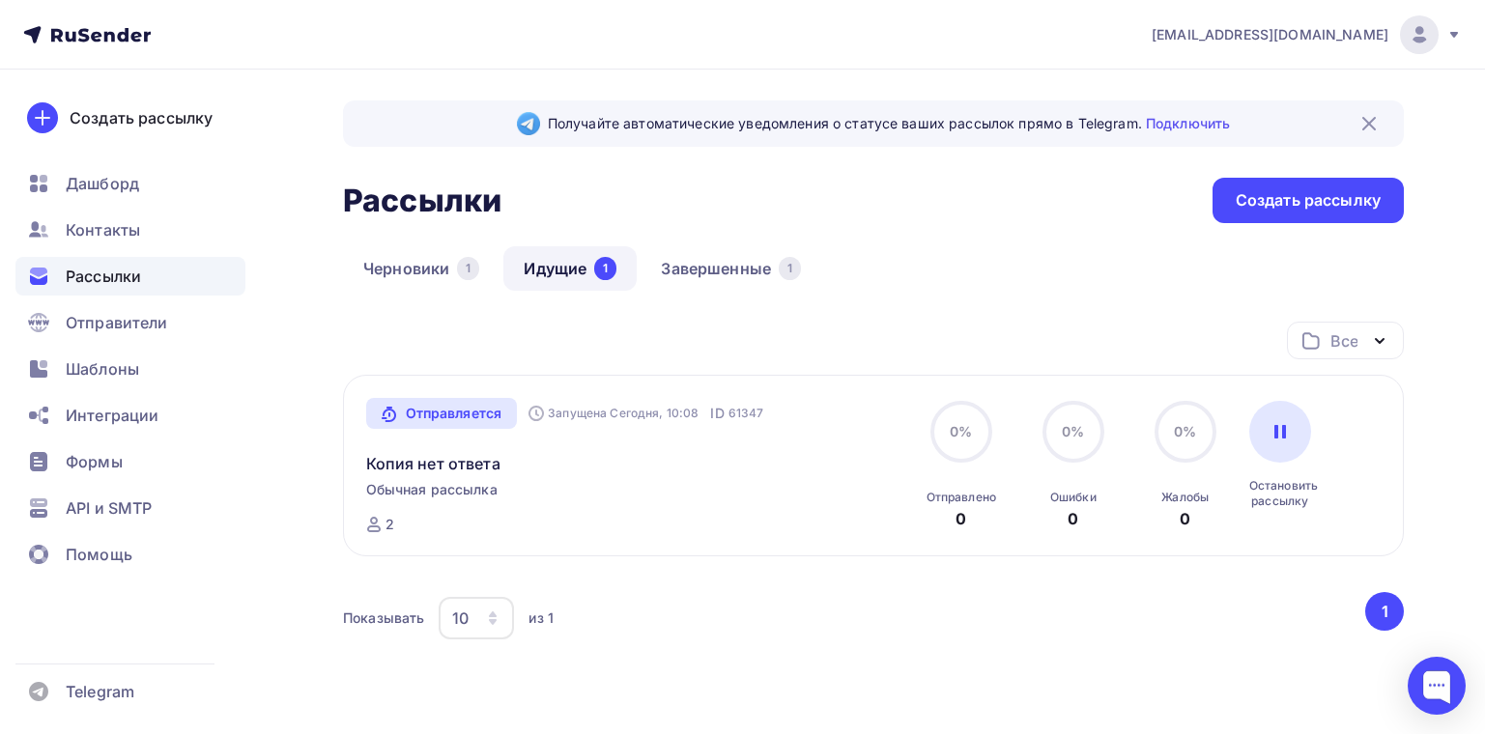
click at [846, 480] on div "Отправляется Запущена Сегодня, 10:08 ID 61347 Копия нет ответа Обычная рассылка…" at bounding box center [874, 466] width 1016 height 136
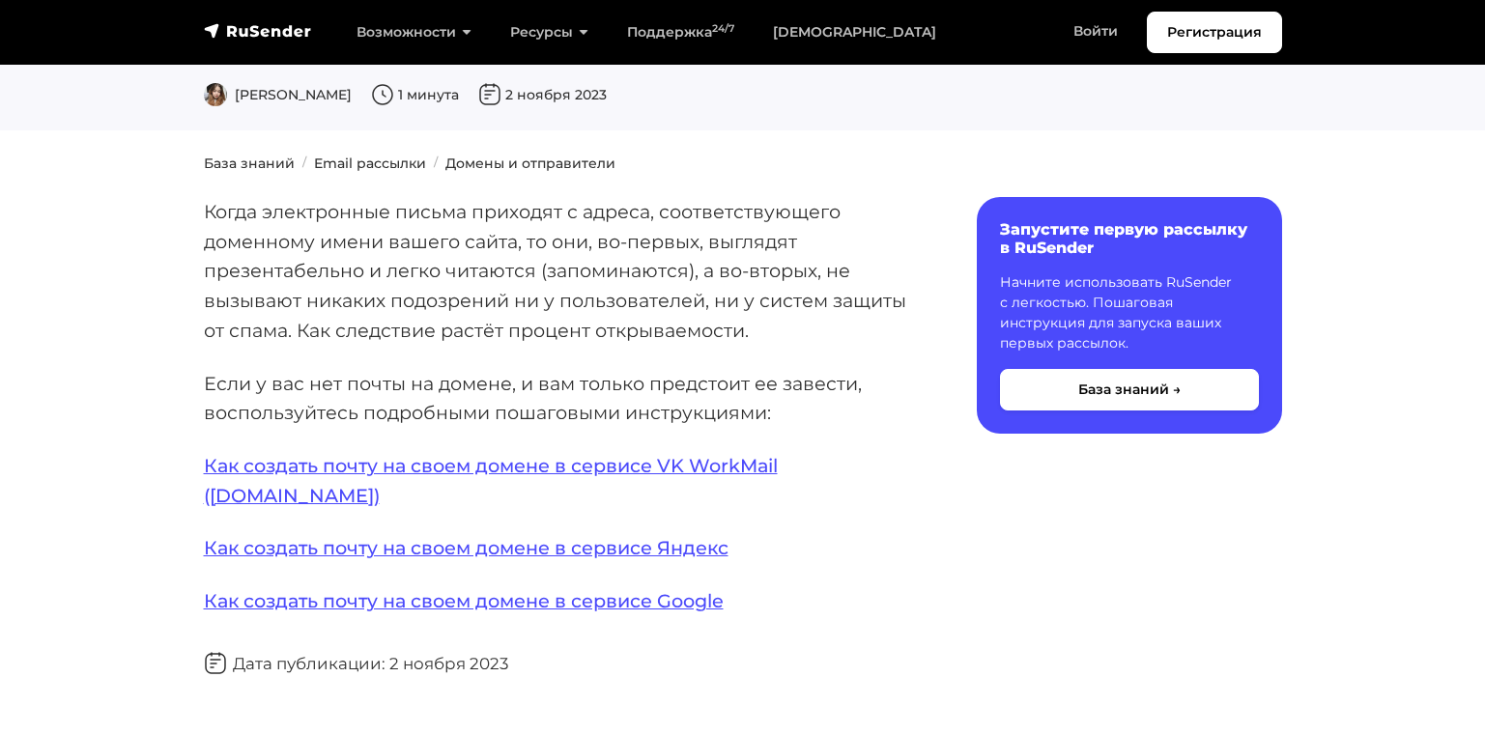
scroll to position [77, 0]
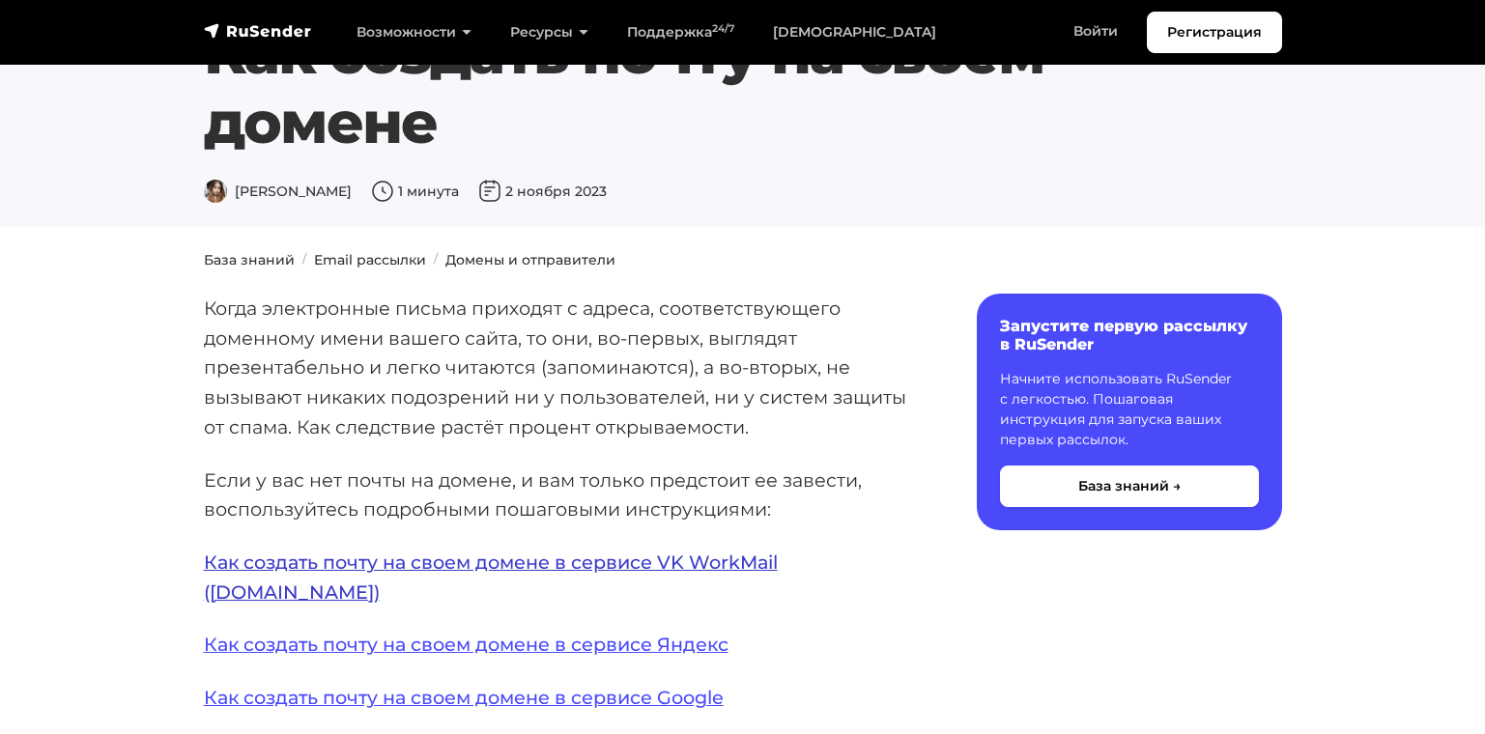
click at [554, 572] on link "Как создать почту на своем домене в сервисе VK WorkMail ([DOMAIN_NAME])" at bounding box center [491, 577] width 574 height 53
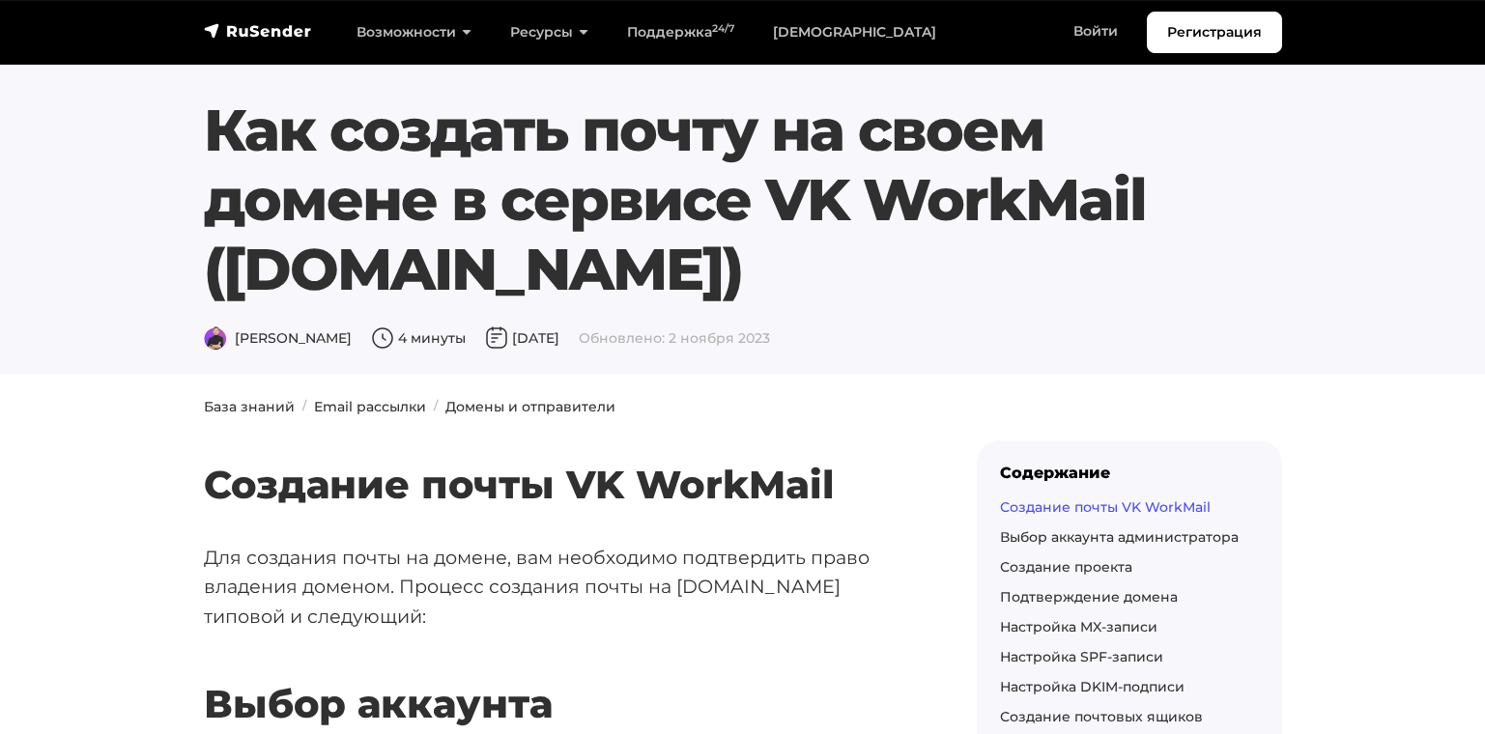
scroll to position [387, 0]
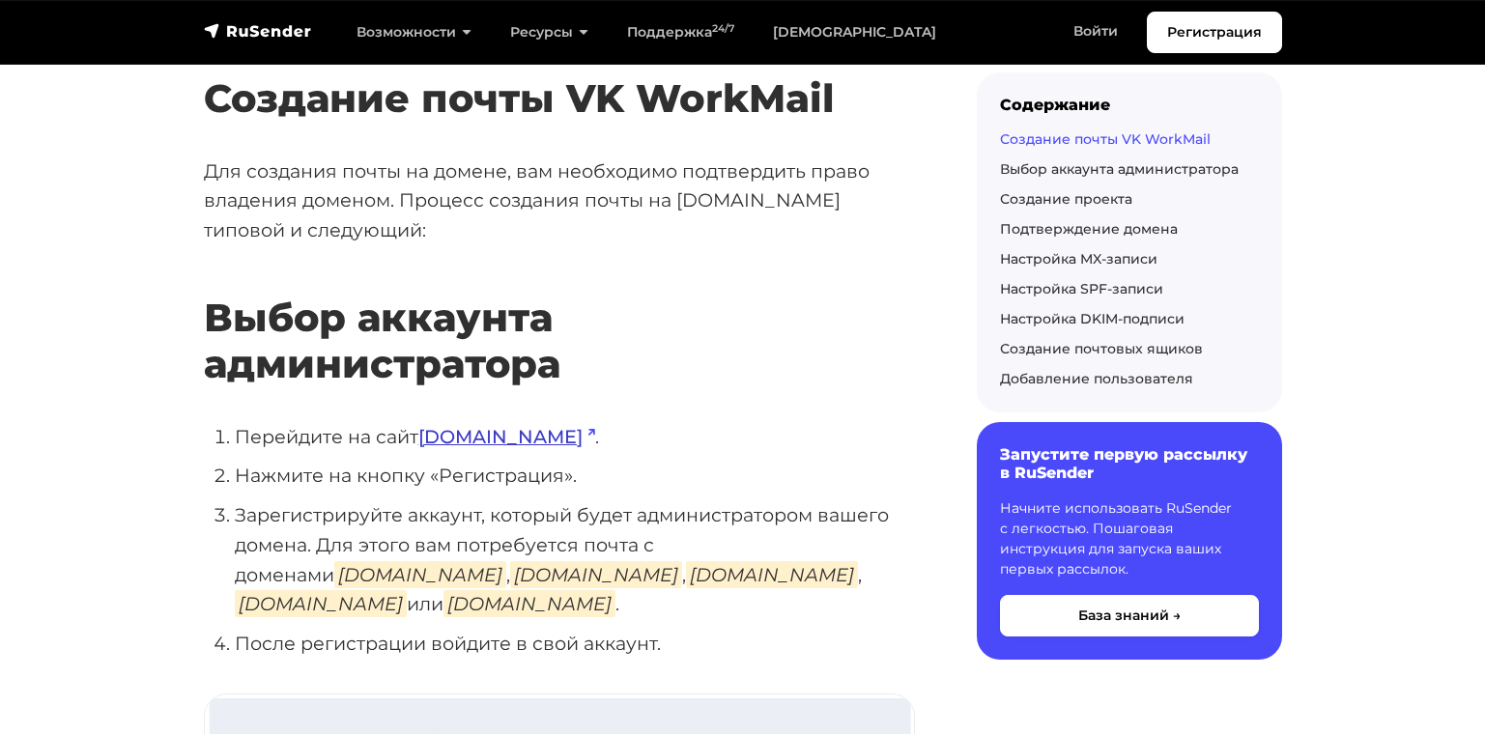
click at [495, 439] on link "biz.mail.ru" at bounding box center [506, 436] width 177 height 23
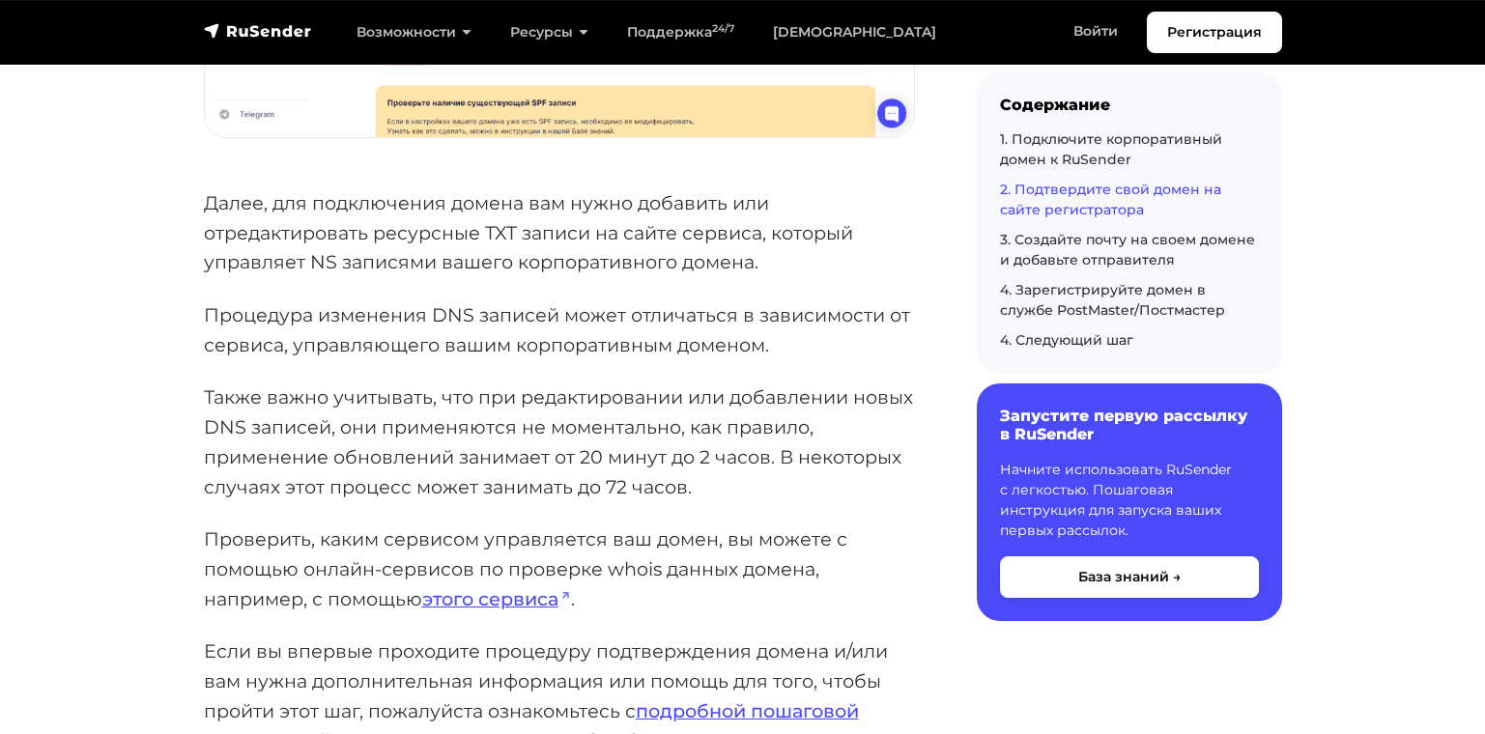
scroll to position [3092, 0]
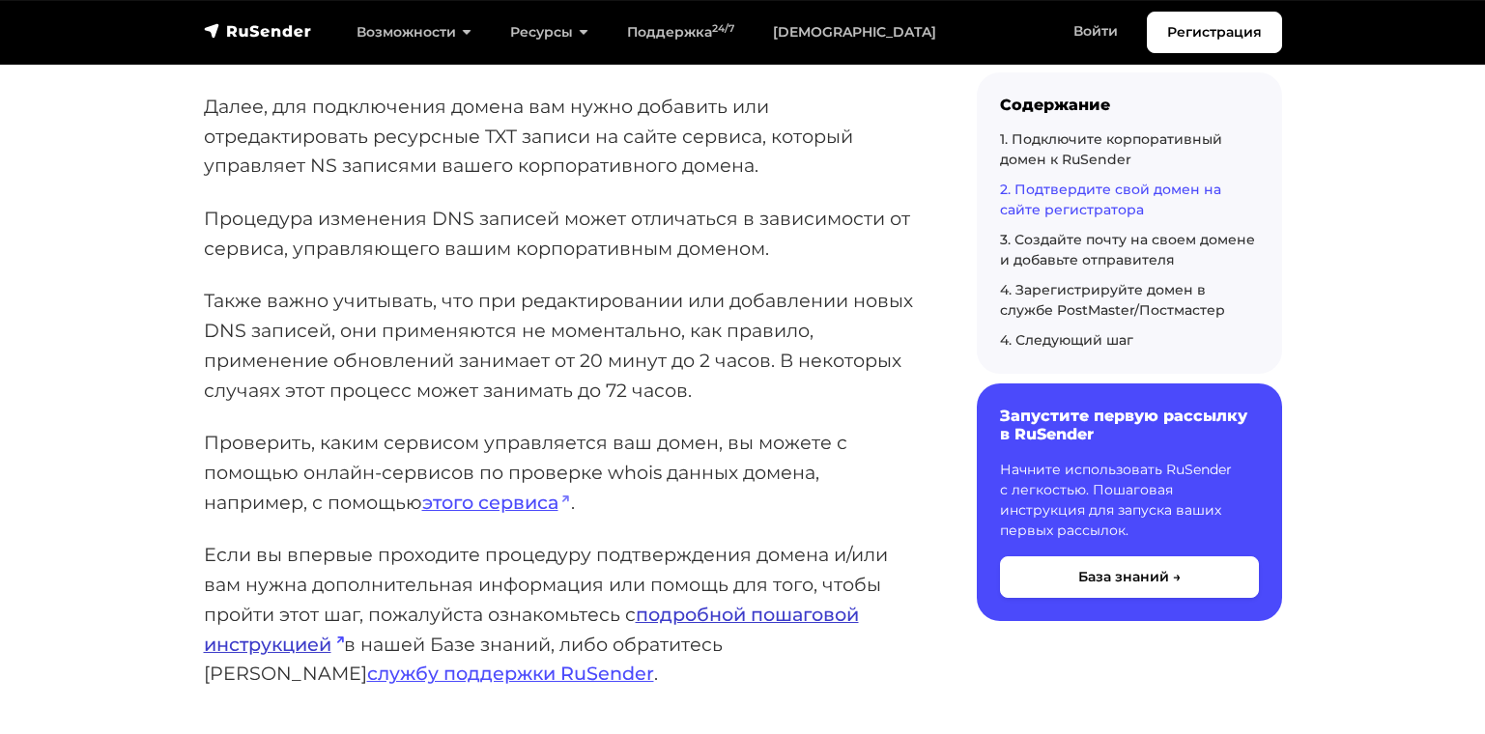
click at [706, 613] on link "подробной пошаговой инструкцией" at bounding box center [531, 629] width 655 height 53
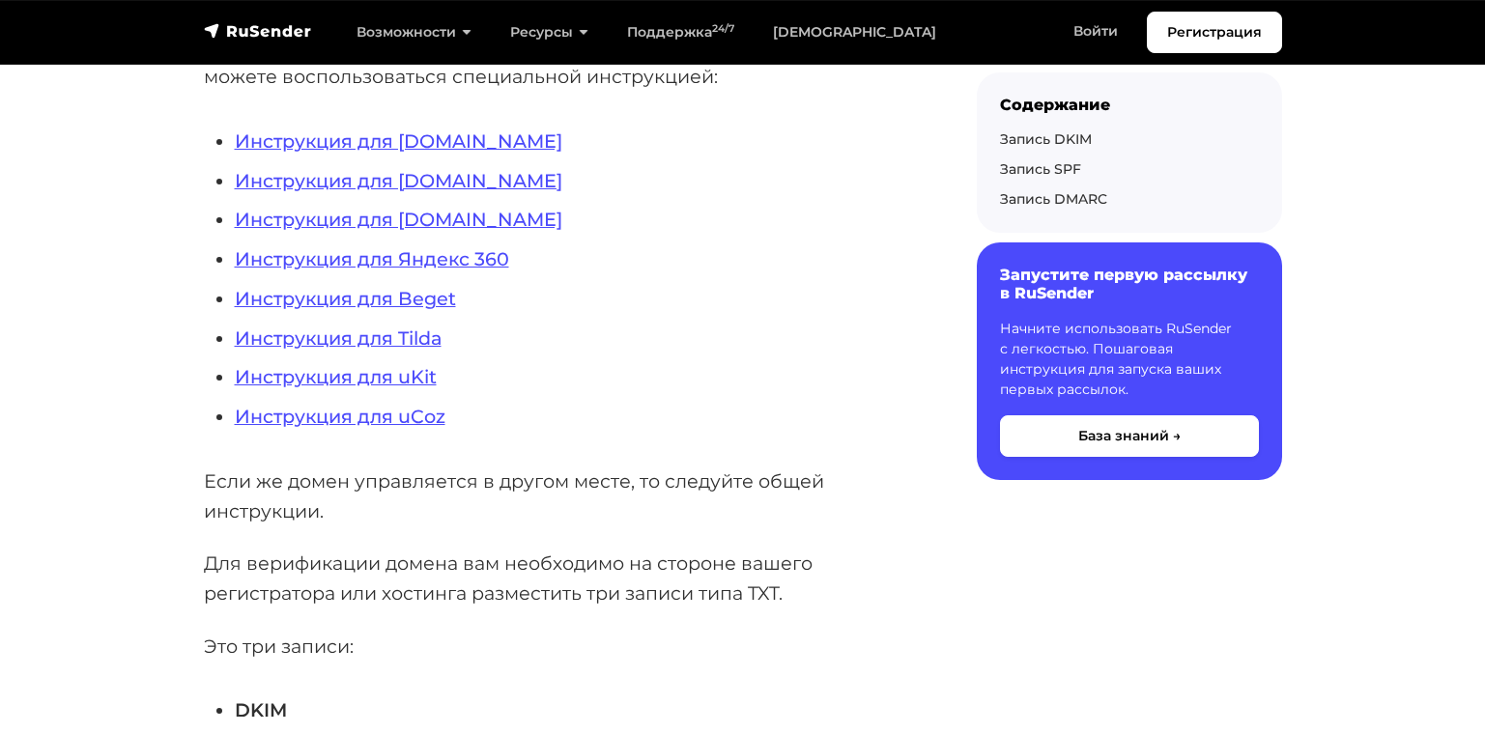
scroll to position [483, 0]
